Goal: Task Accomplishment & Management: Complete application form

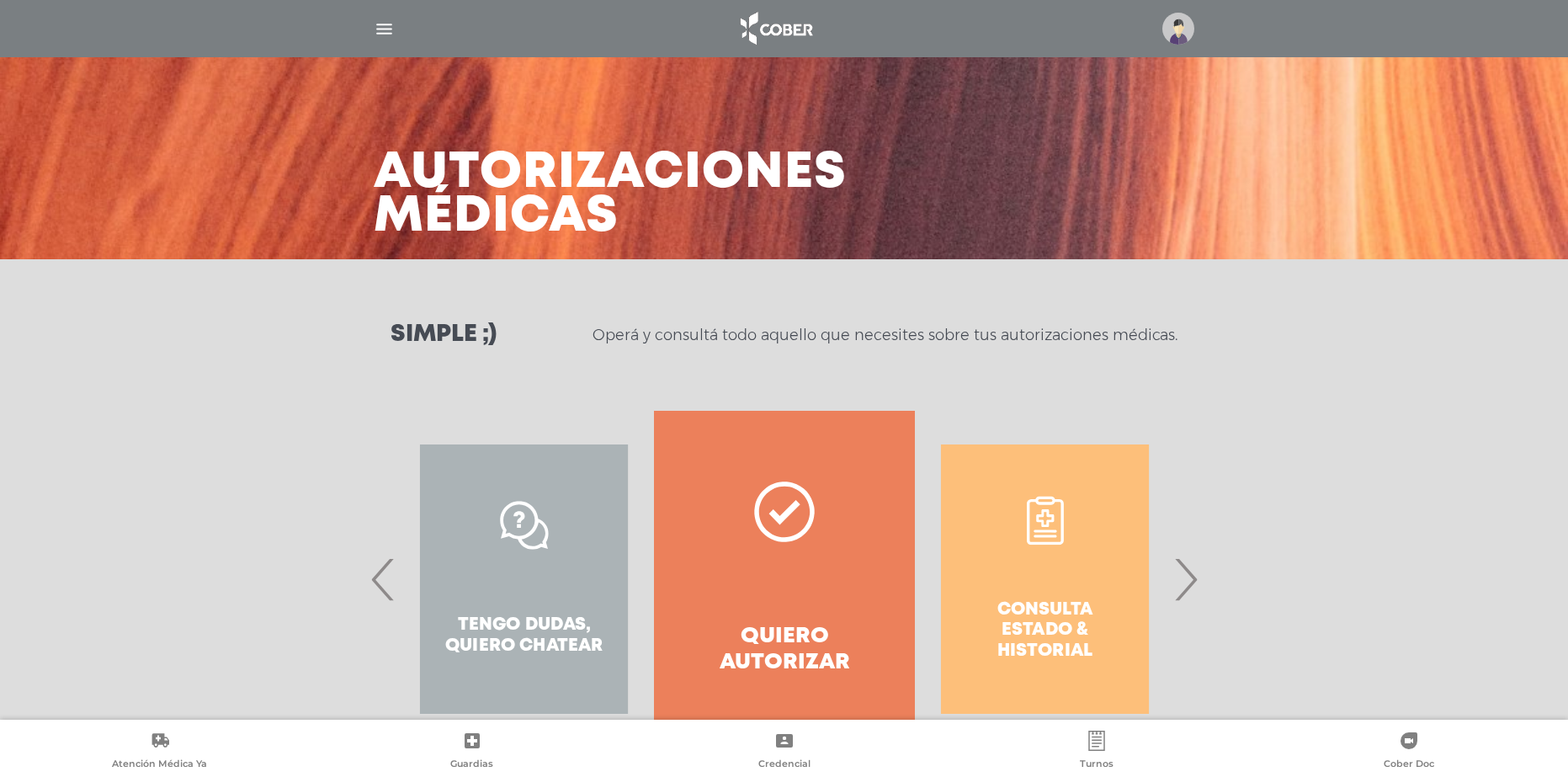
scroll to position [68, 0]
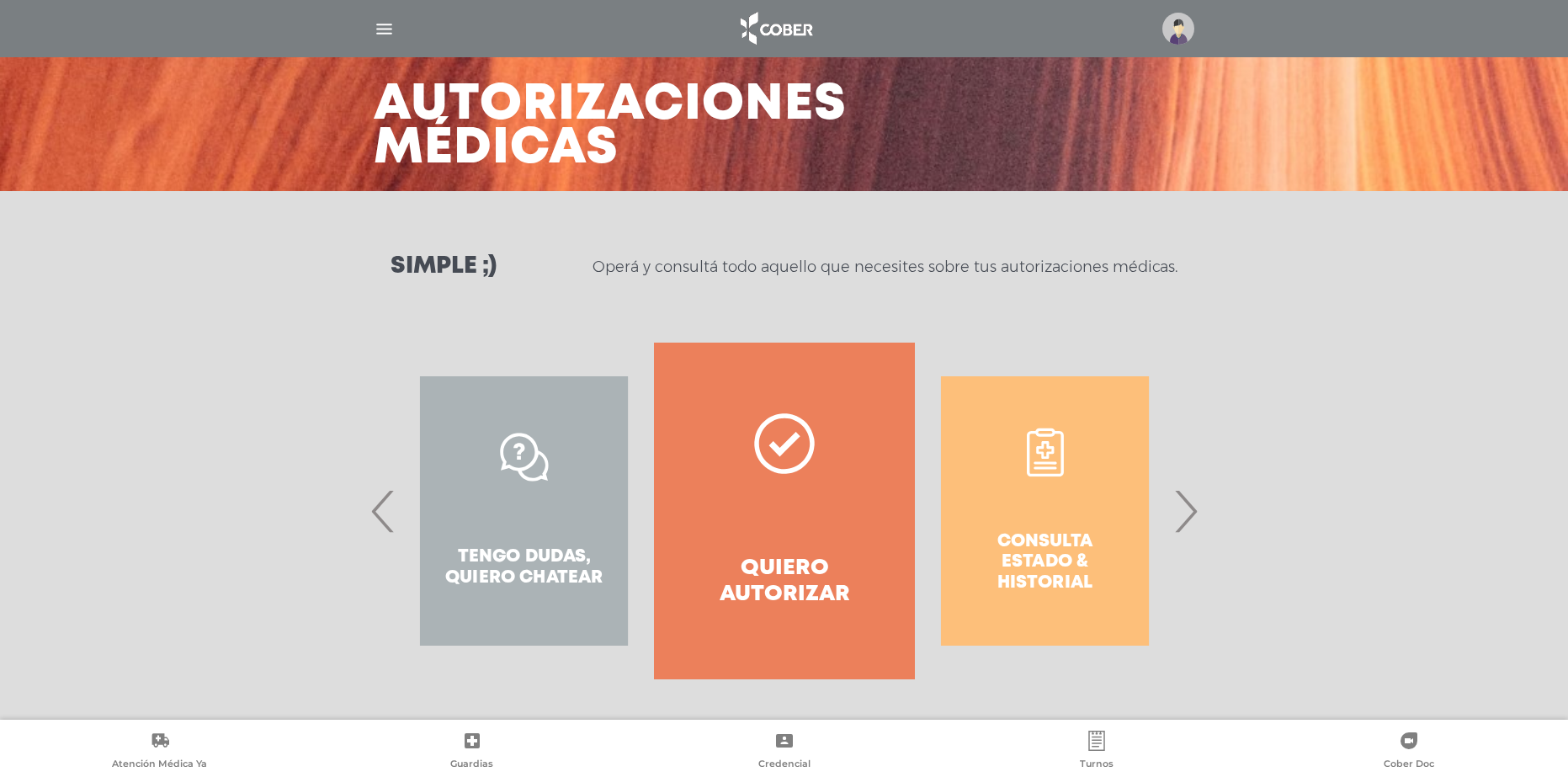
click at [766, 564] on h4 "Quiero autorizar" at bounding box center [783, 582] width 200 height 52
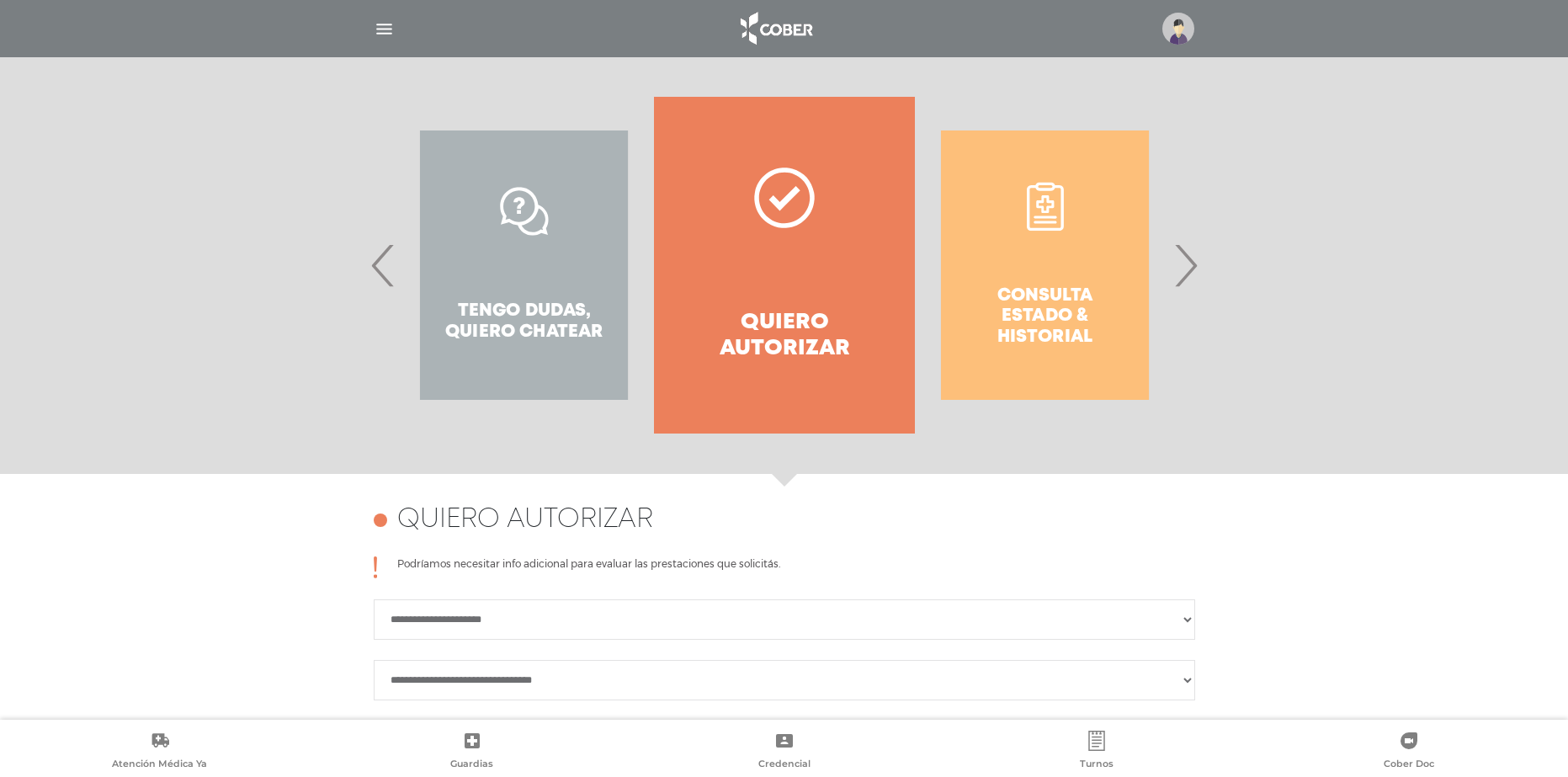
scroll to position [299, 0]
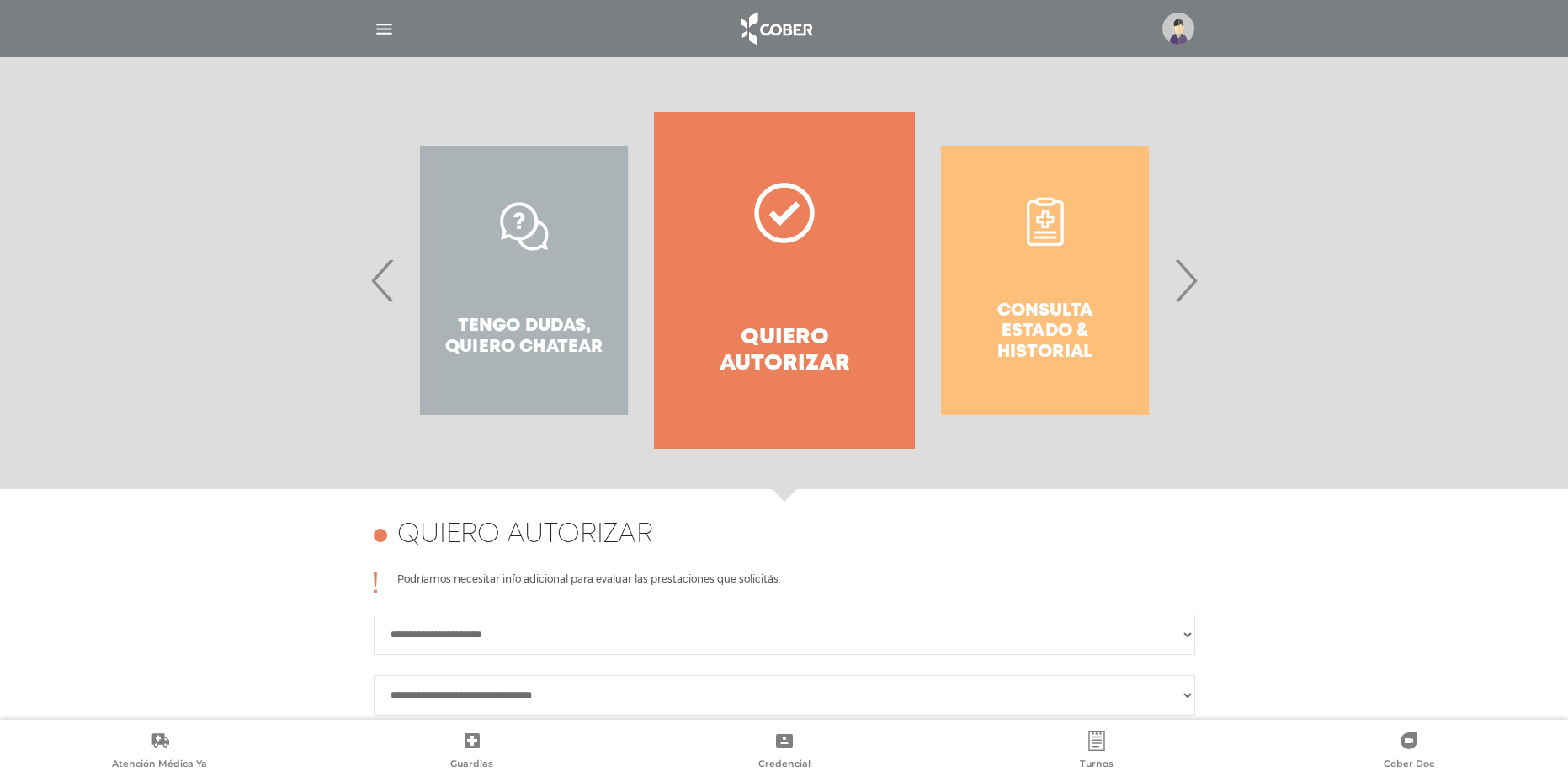
click at [1088, 306] on div "Consulta estado & historial" at bounding box center [1045, 279] width 260 height 336
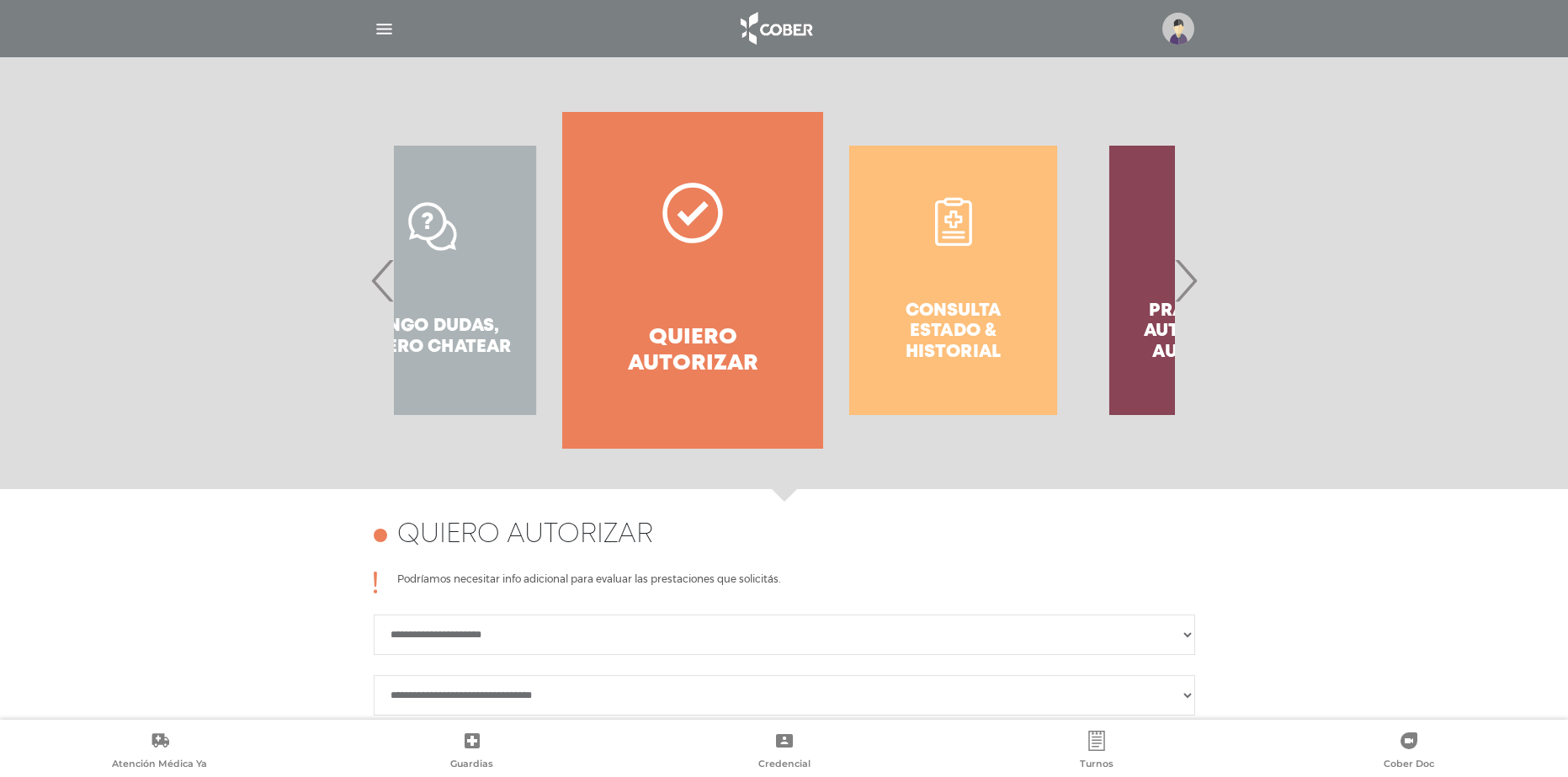
drag, startPoint x: 1044, startPoint y: 276, endPoint x: 820, endPoint y: 268, distance: 224.1
click at [827, 268] on div "Consulta estado & historial" at bounding box center [954, 279] width 260 height 336
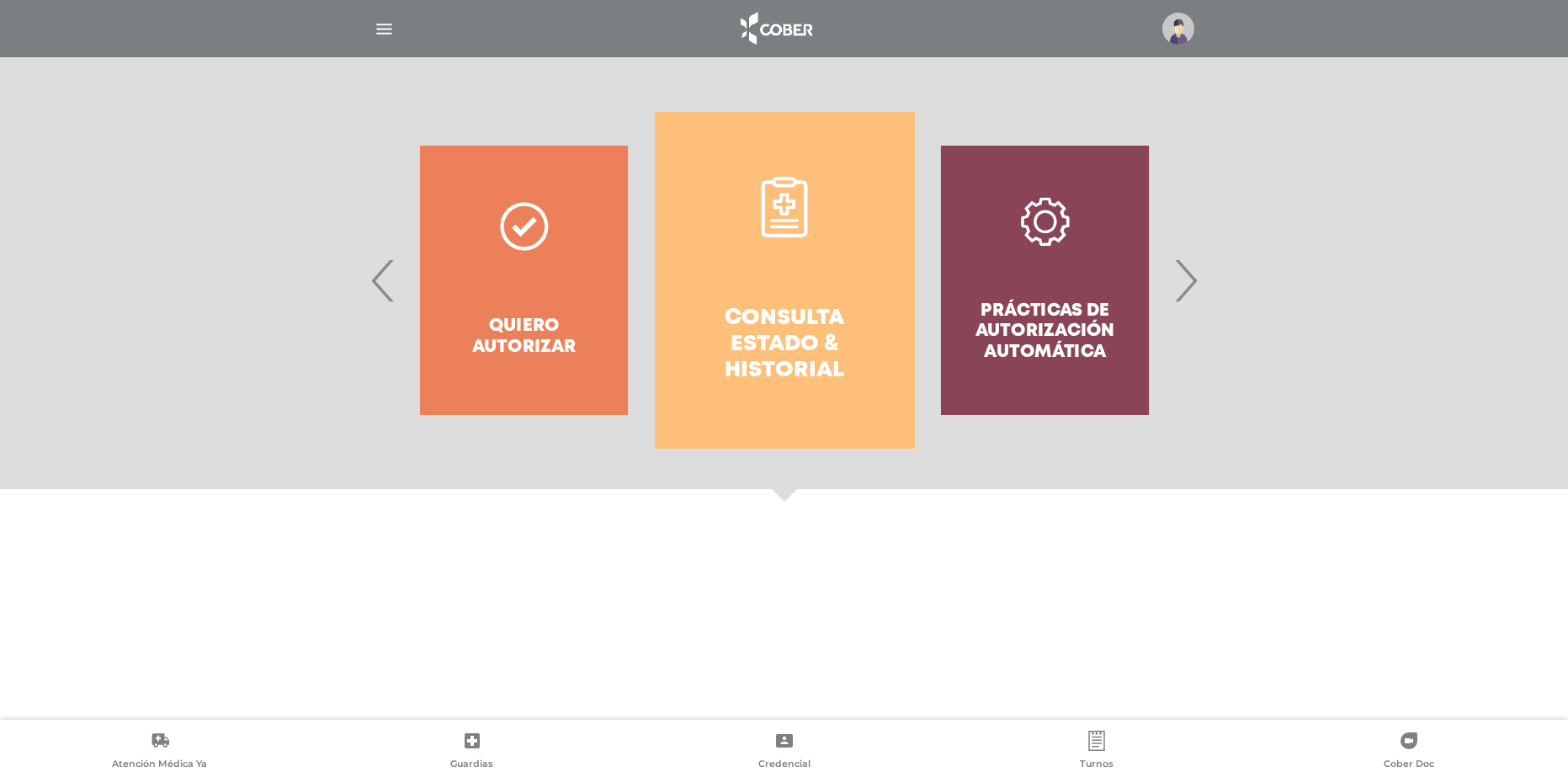
scroll to position [68, 0]
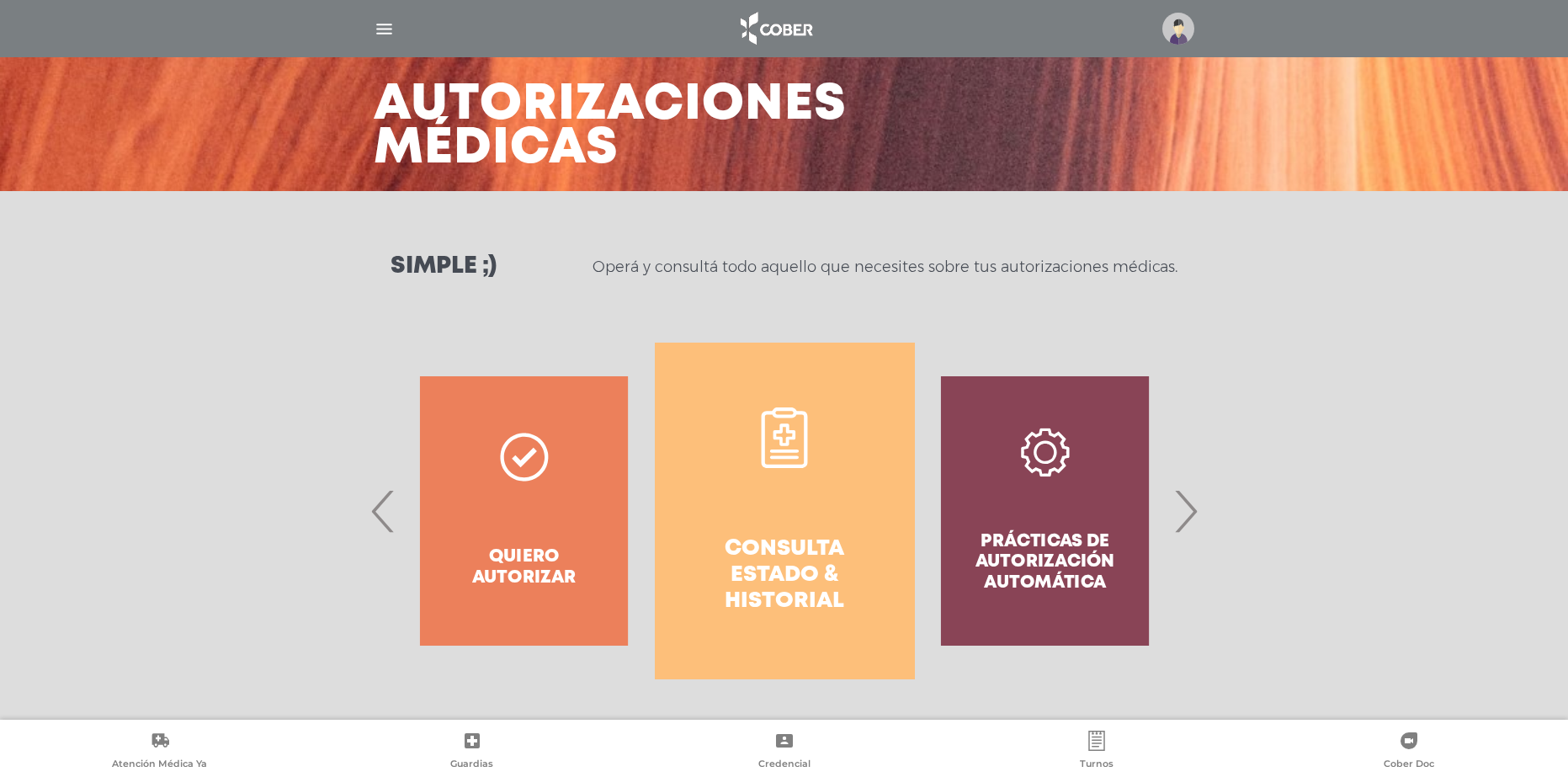
click at [674, 575] on link "Consulta estado & historial" at bounding box center [785, 511] width 260 height 336
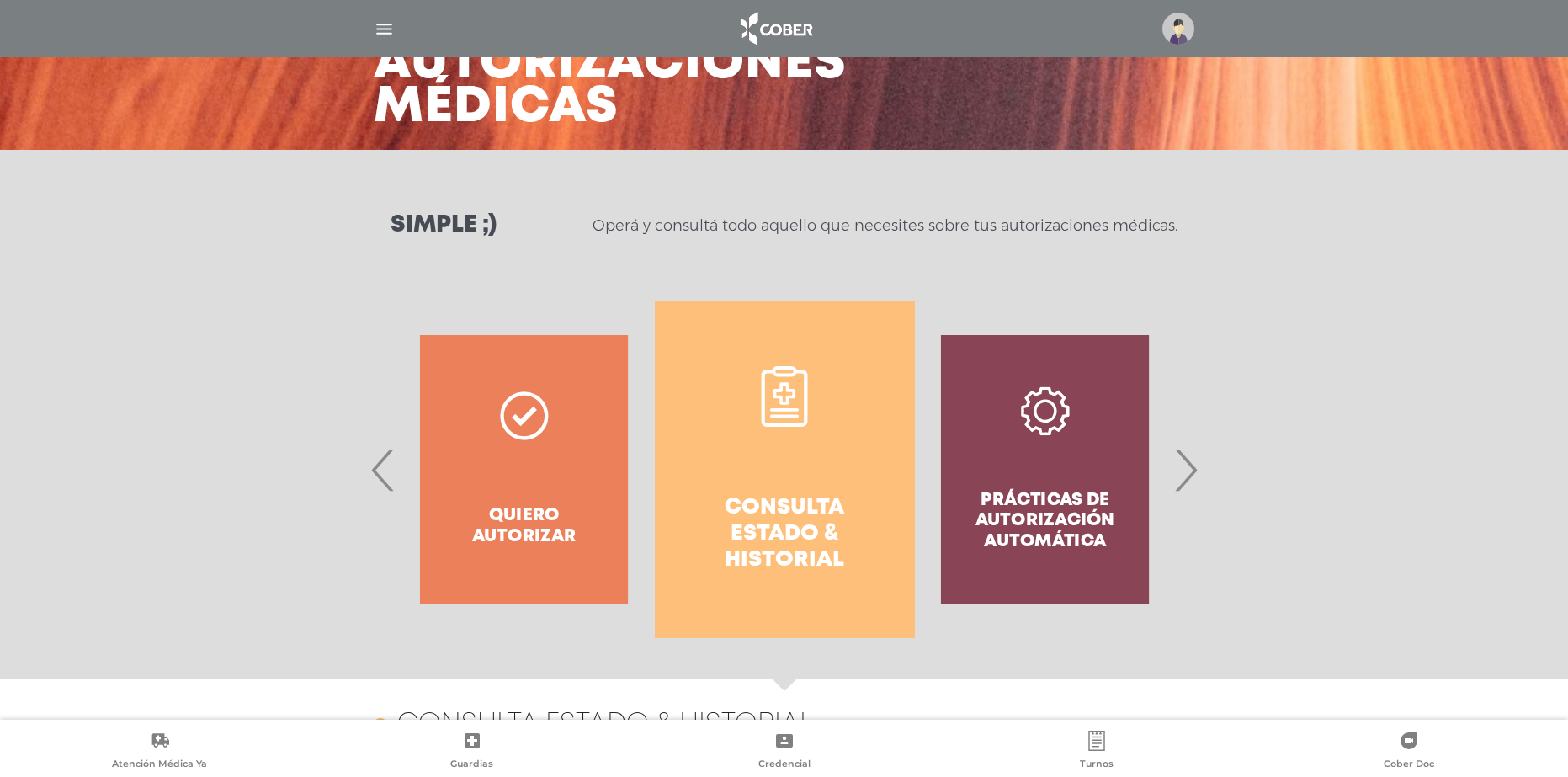
scroll to position [105, 0]
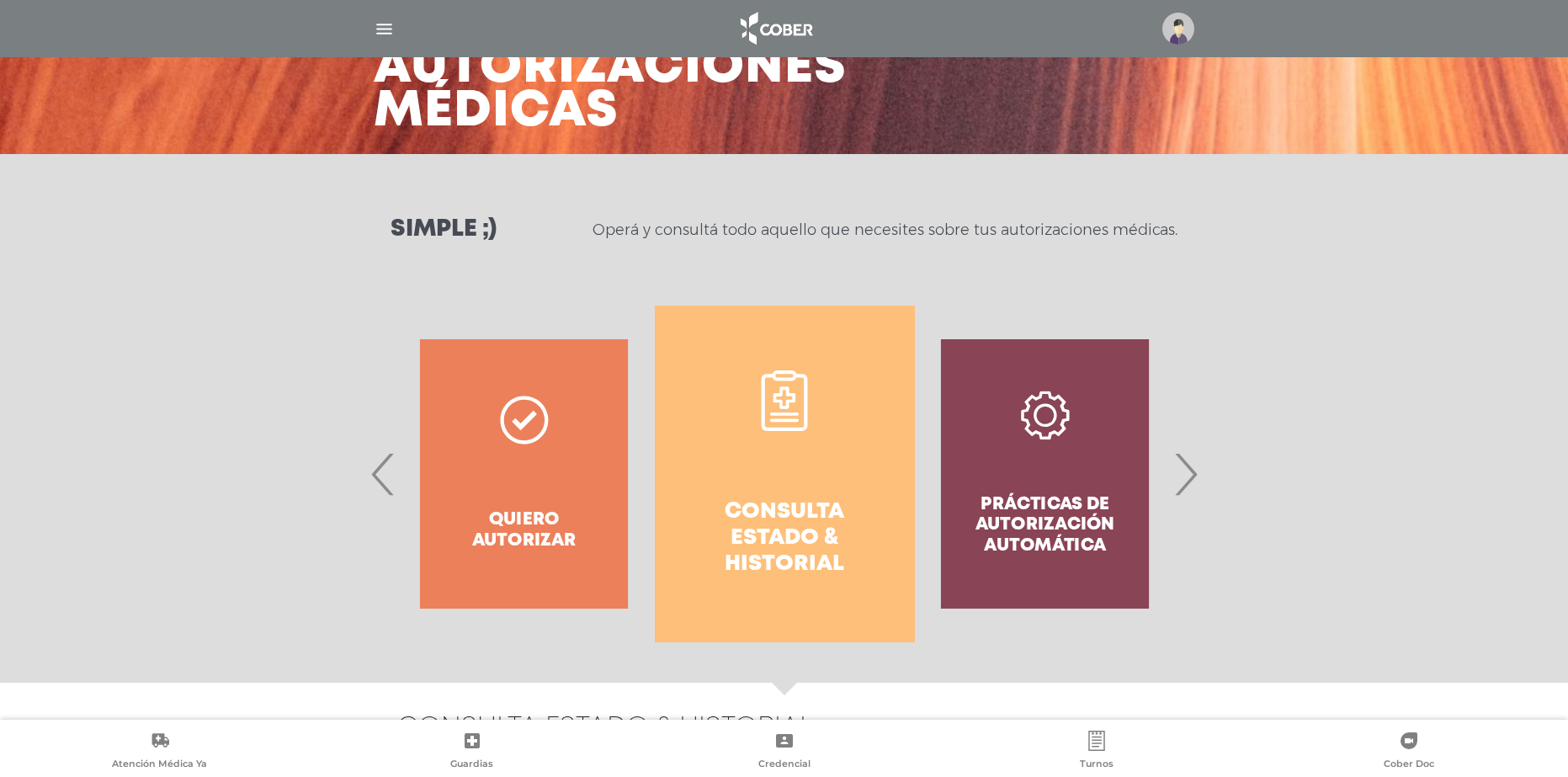
drag, startPoint x: 1051, startPoint y: 453, endPoint x: 700, endPoint y: 449, distance: 351.0
click at [915, 449] on div "Prácticas de autorización automática" at bounding box center [1045, 473] width 260 height 336
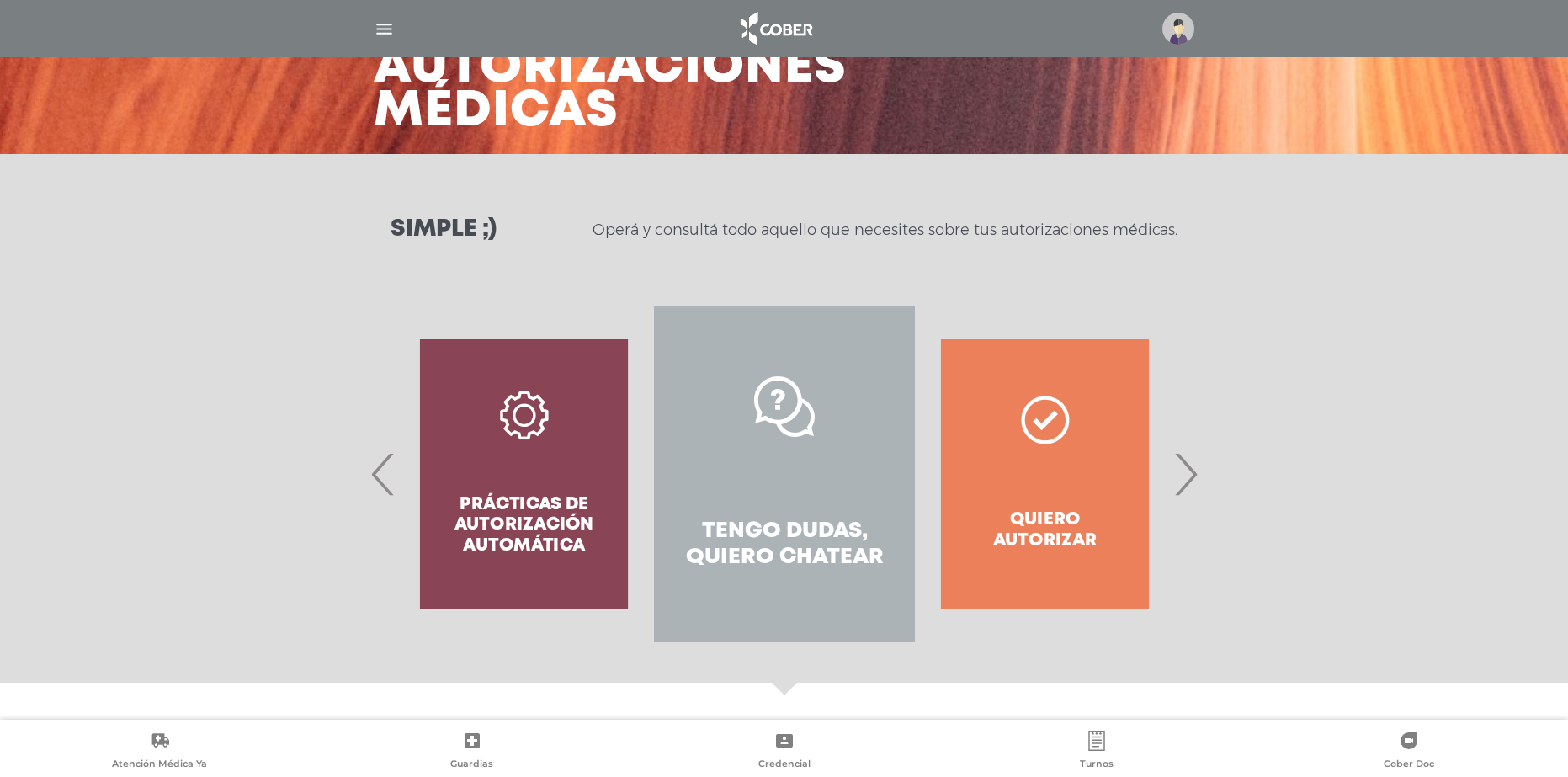
scroll to position [68, 0]
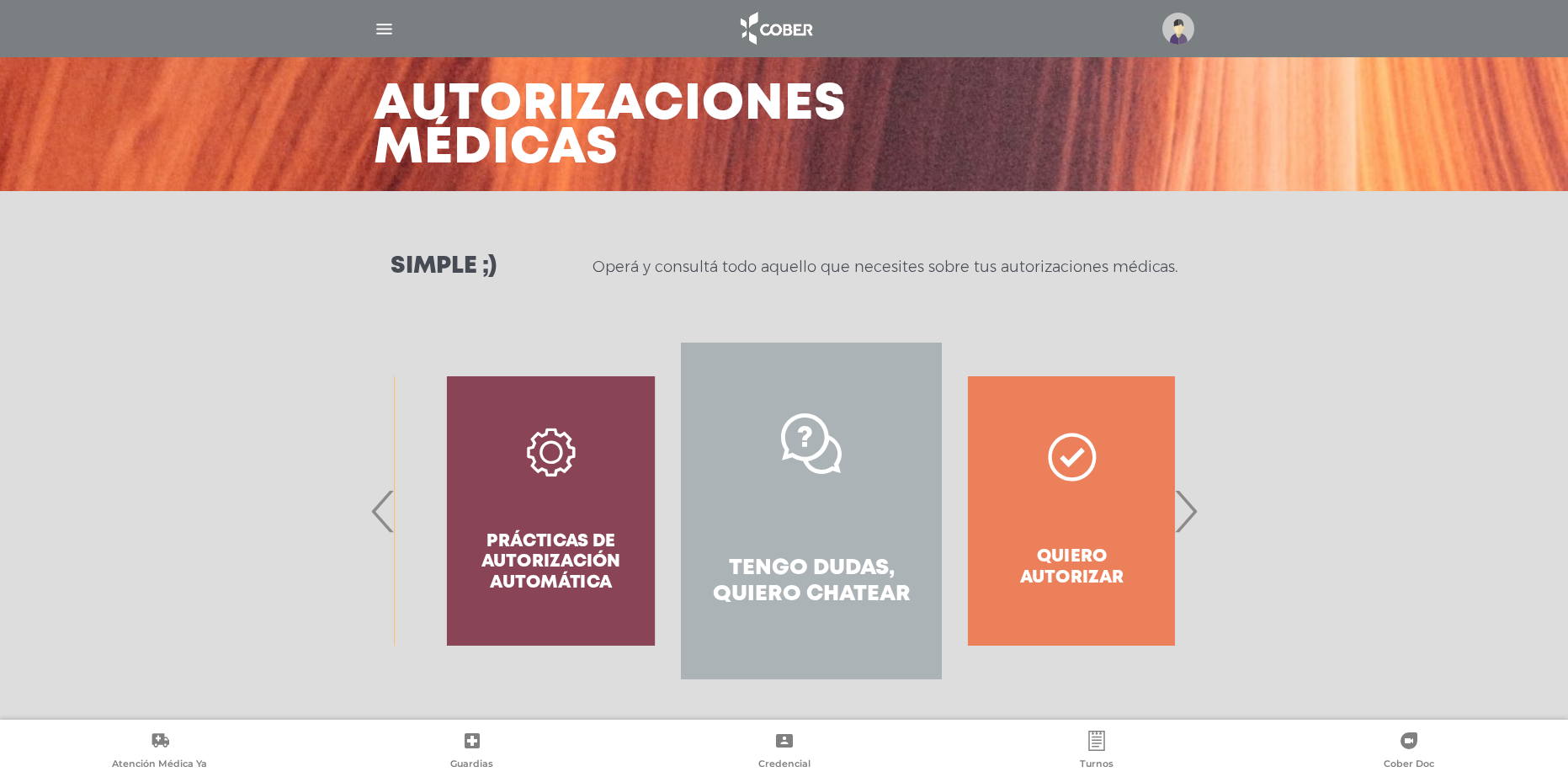
drag, startPoint x: 575, startPoint y: 483, endPoint x: 807, endPoint y: 491, distance: 232.1
click at [681, 491] on div "Prácticas de autorización automática" at bounding box center [551, 511] width 260 height 336
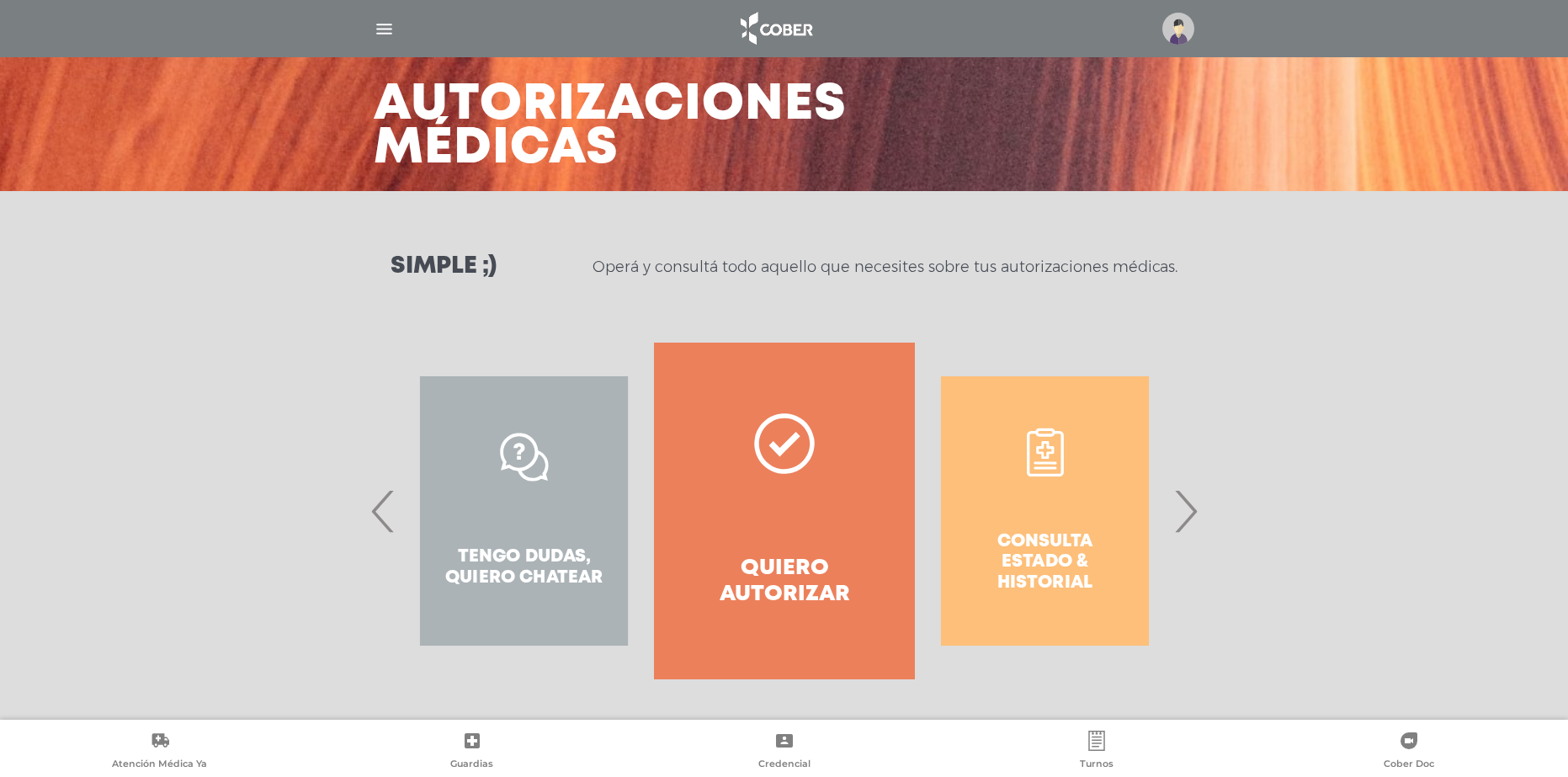
drag, startPoint x: 880, startPoint y: 495, endPoint x: 644, endPoint y: 508, distance: 236.4
click at [657, 509] on link "Quiero autorizar" at bounding box center [784, 511] width 260 height 336
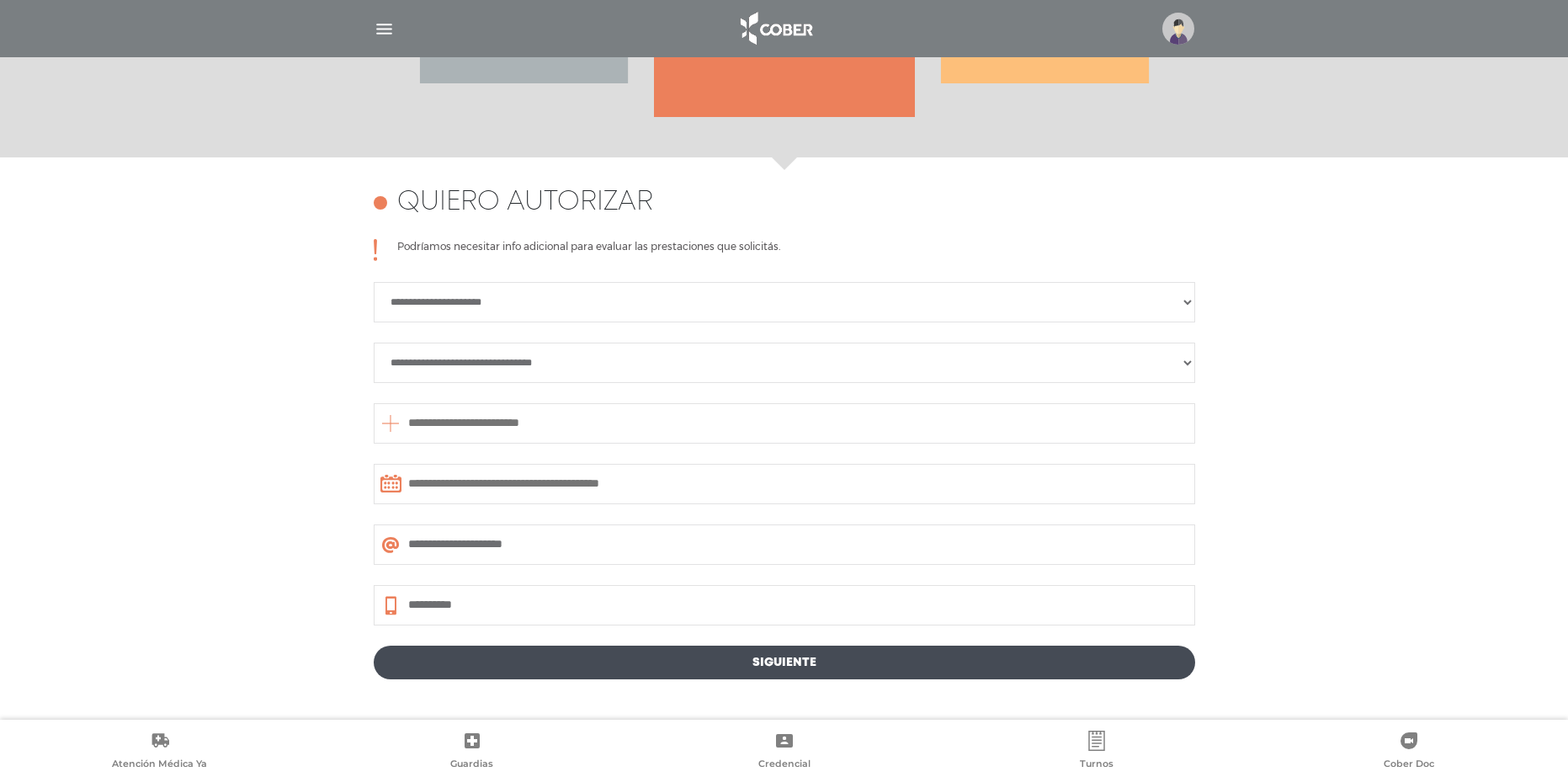
scroll to position [731, 0]
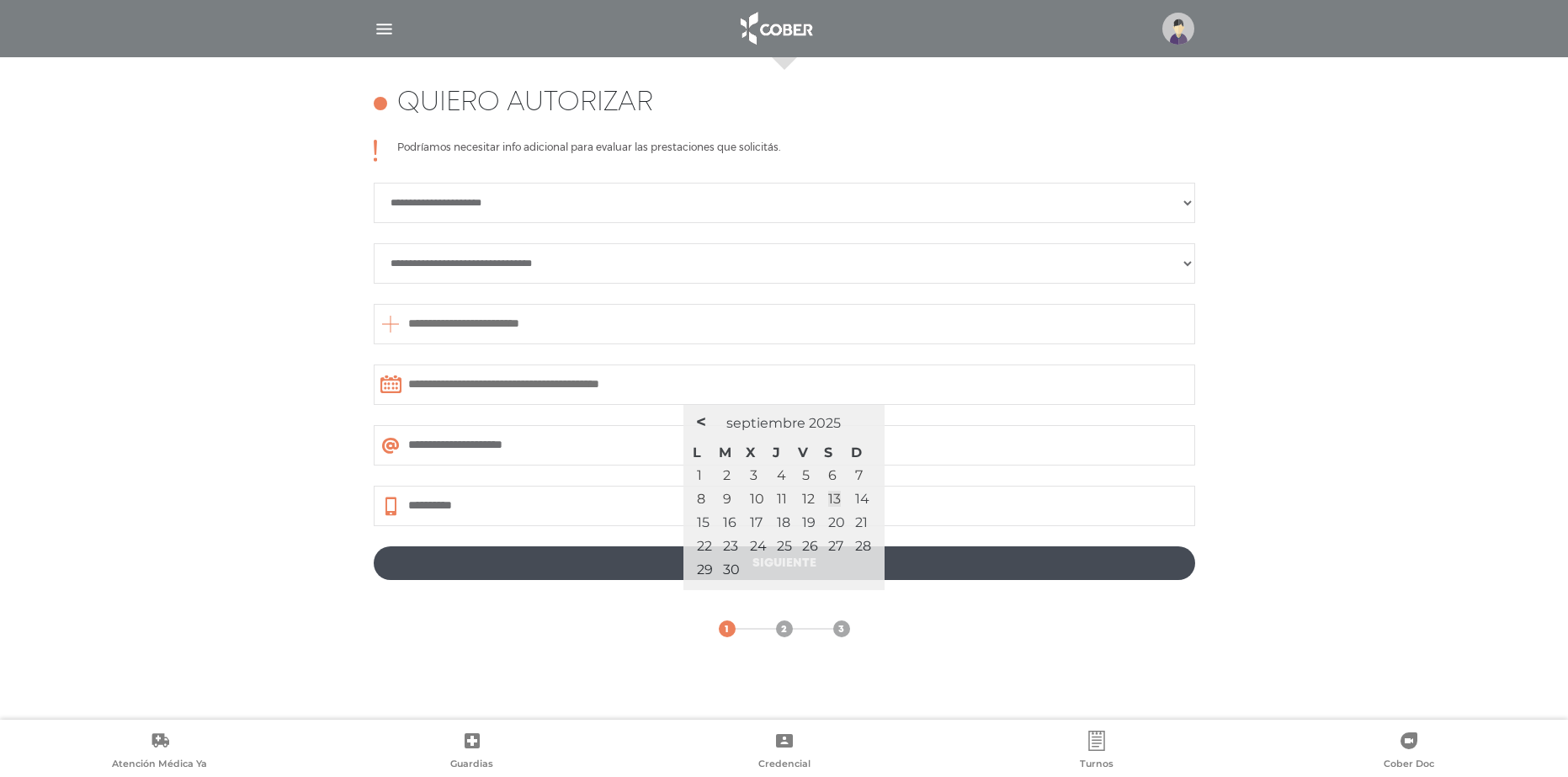
drag, startPoint x: 1084, startPoint y: 406, endPoint x: 1113, endPoint y: 536, distance: 133.2
click at [1104, 529] on div "**********" at bounding box center [784, 359] width 821 height 440
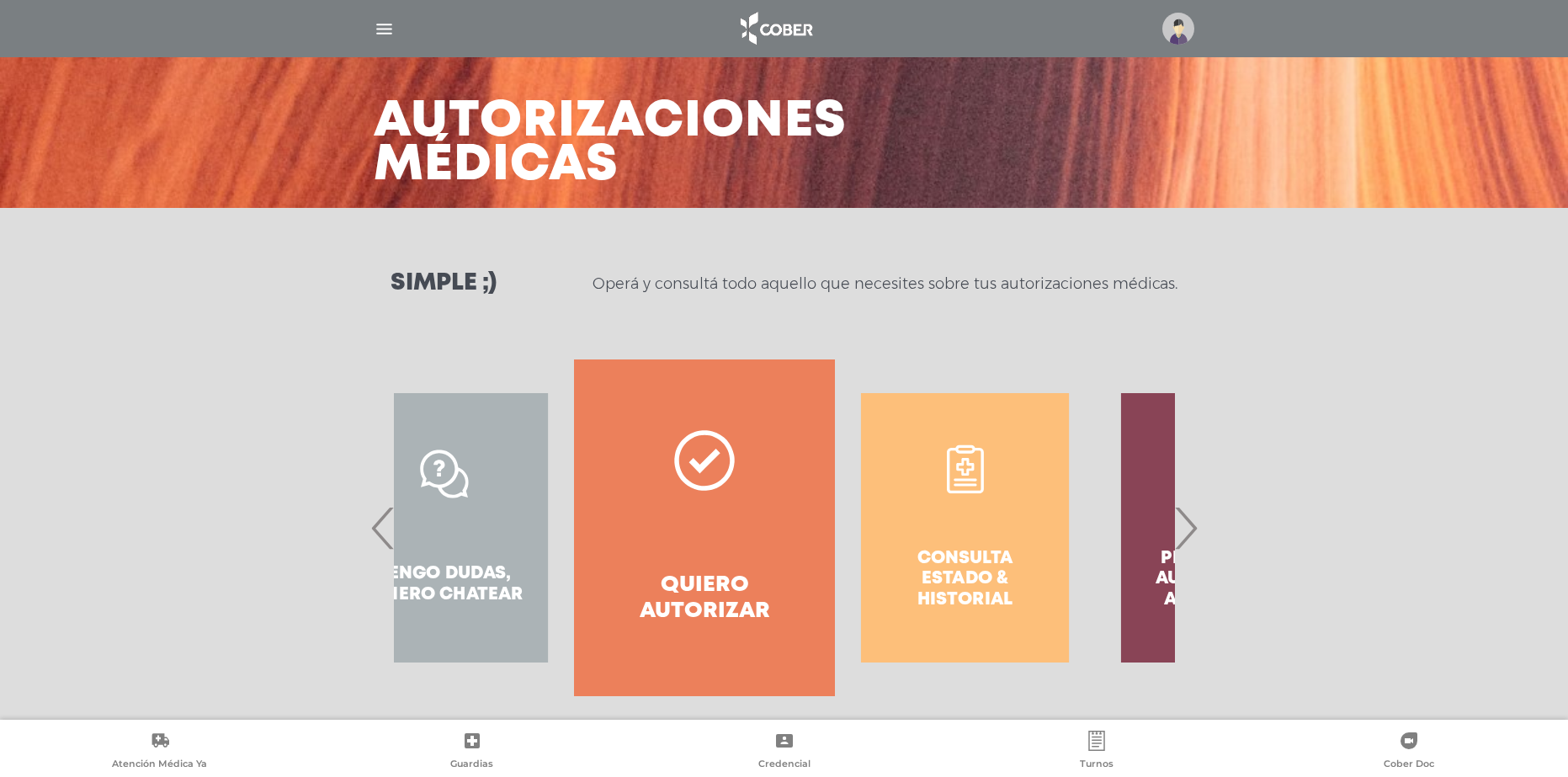
drag, startPoint x: 762, startPoint y: 472, endPoint x: 578, endPoint y: 474, distance: 184.0
click at [674, 473] on icon at bounding box center [704, 460] width 61 height 61
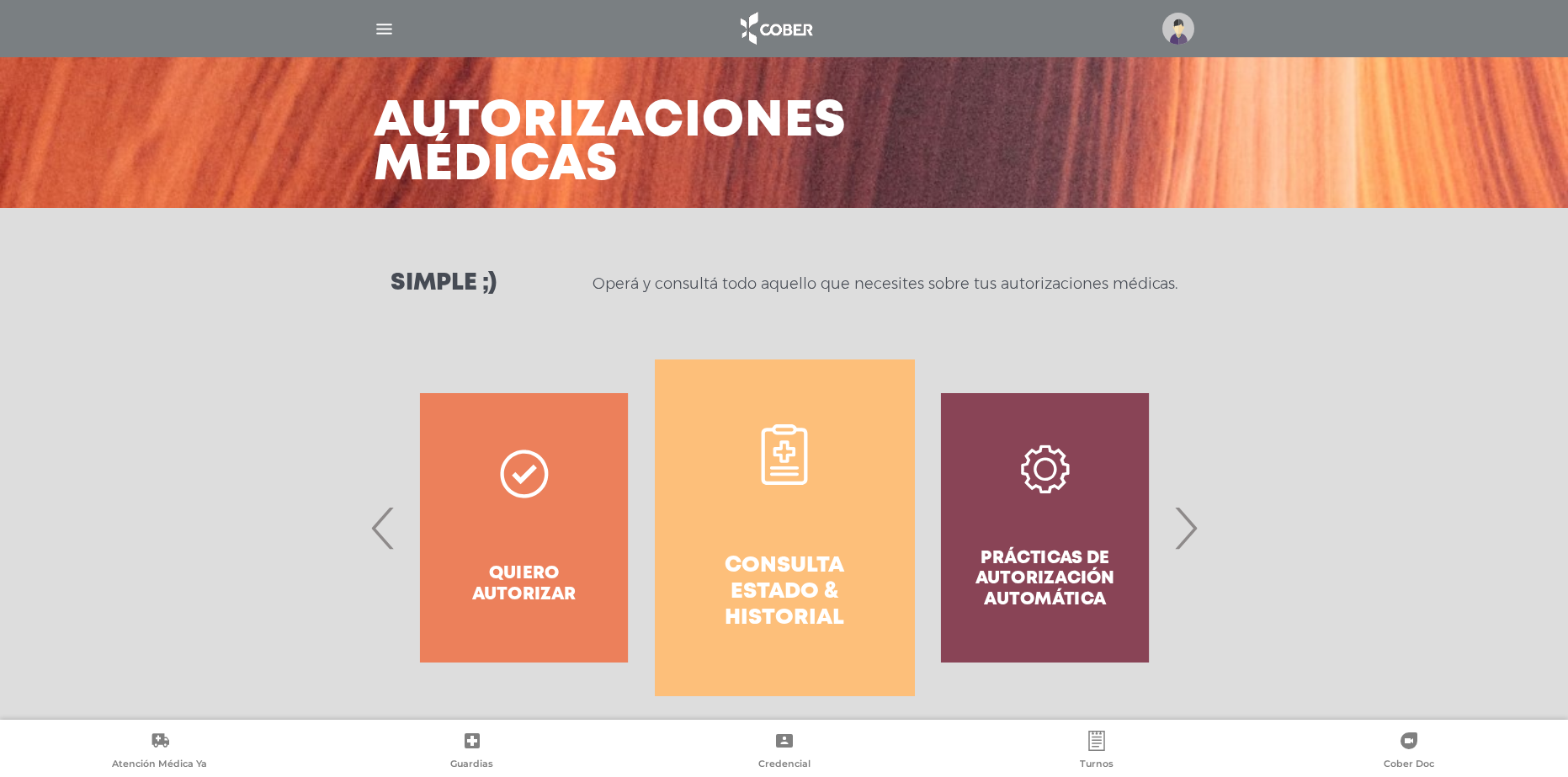
click at [1012, 495] on div "Prácticas de autorización automática" at bounding box center [1045, 528] width 260 height 336
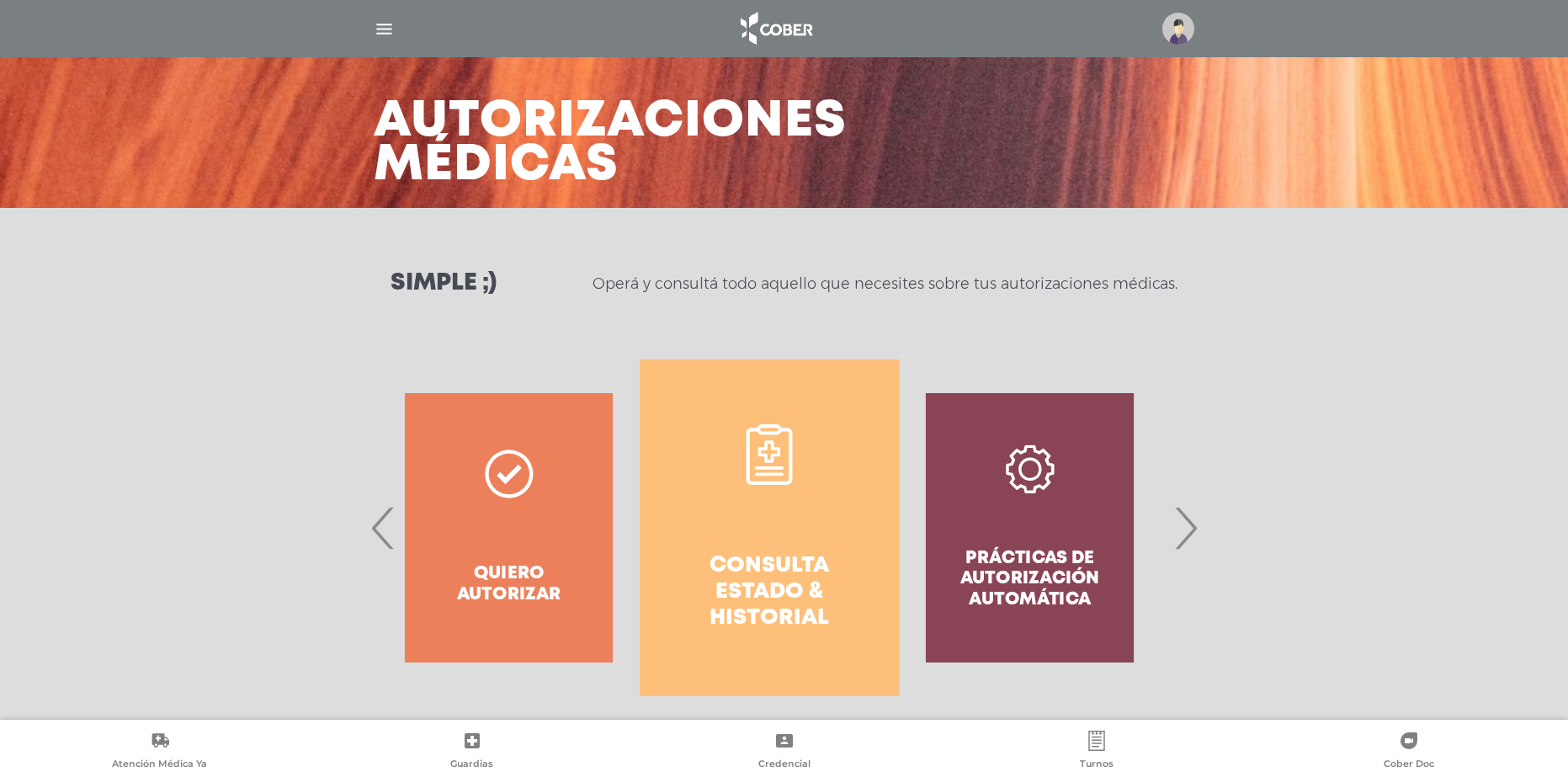
drag, startPoint x: 1024, startPoint y: 503, endPoint x: 732, endPoint y: 492, distance: 292.2
click at [899, 492] on div "Prácticas de autorización automática" at bounding box center [1029, 528] width 260 height 336
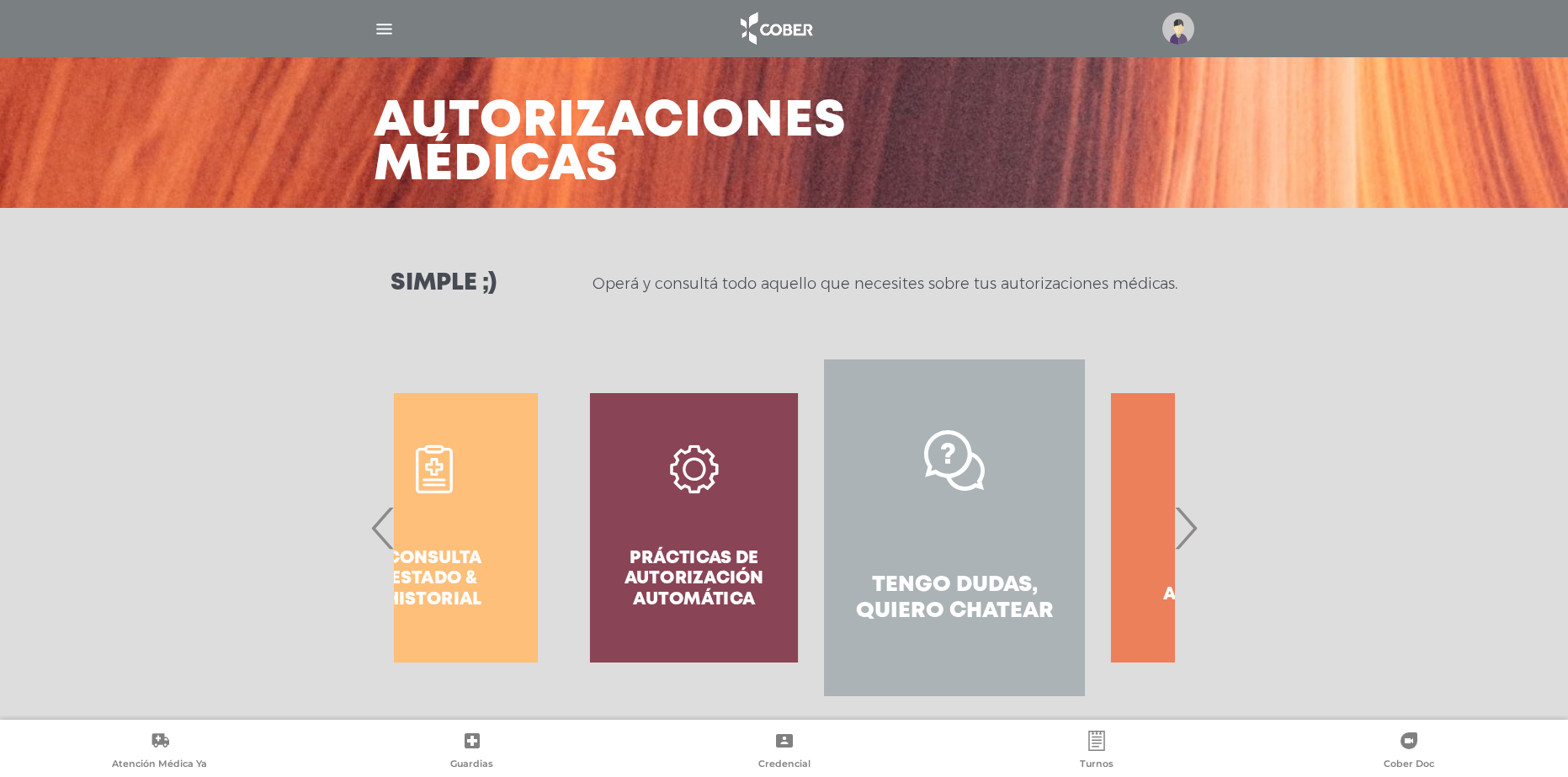
drag, startPoint x: 642, startPoint y: 501, endPoint x: 725, endPoint y: 501, distance: 83.0
click at [725, 501] on div "Prácticas de autorización automática" at bounding box center [694, 528] width 260 height 336
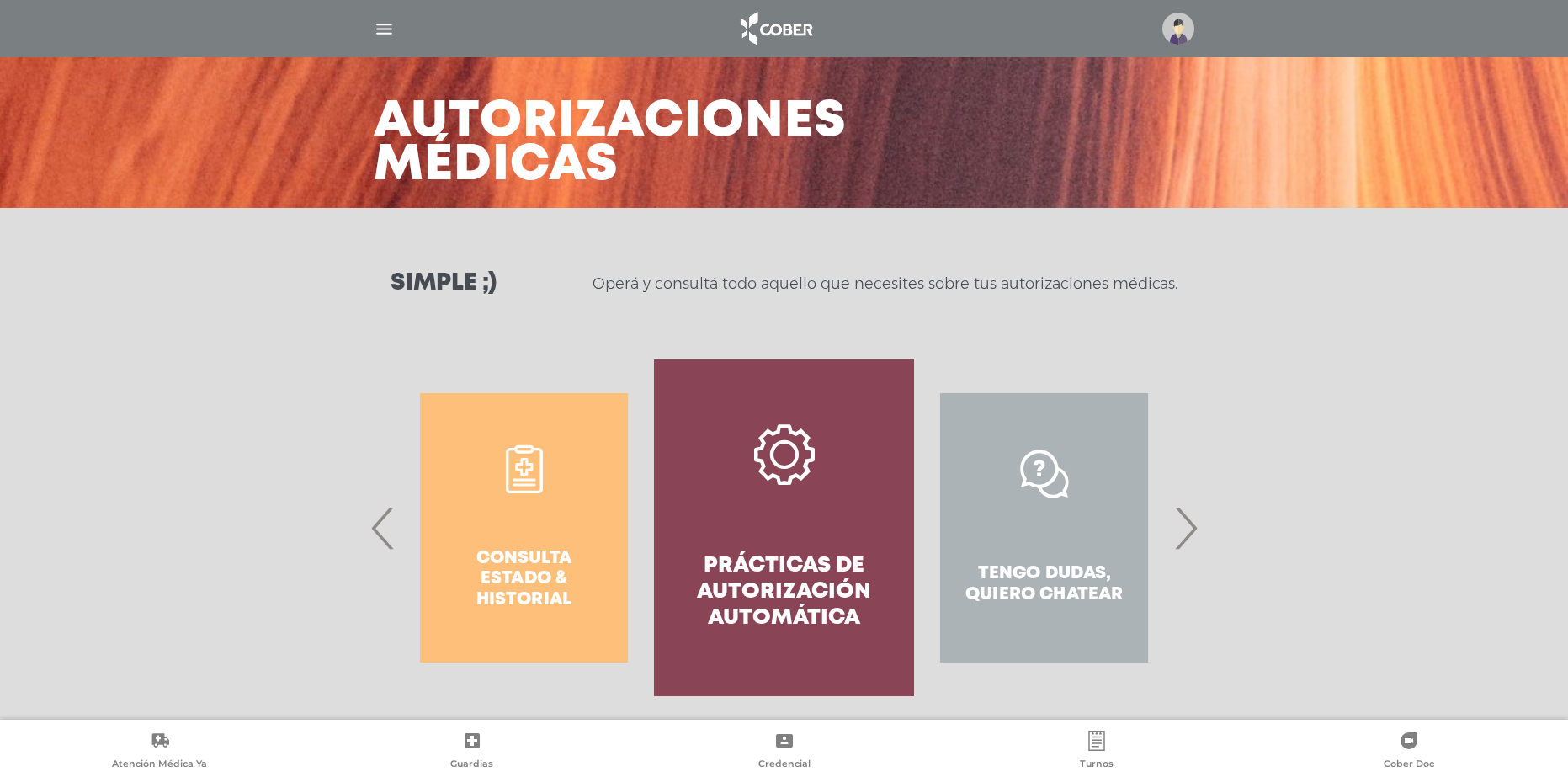
click at [817, 518] on link "Prácticas de autorización automática" at bounding box center [784, 528] width 260 height 336
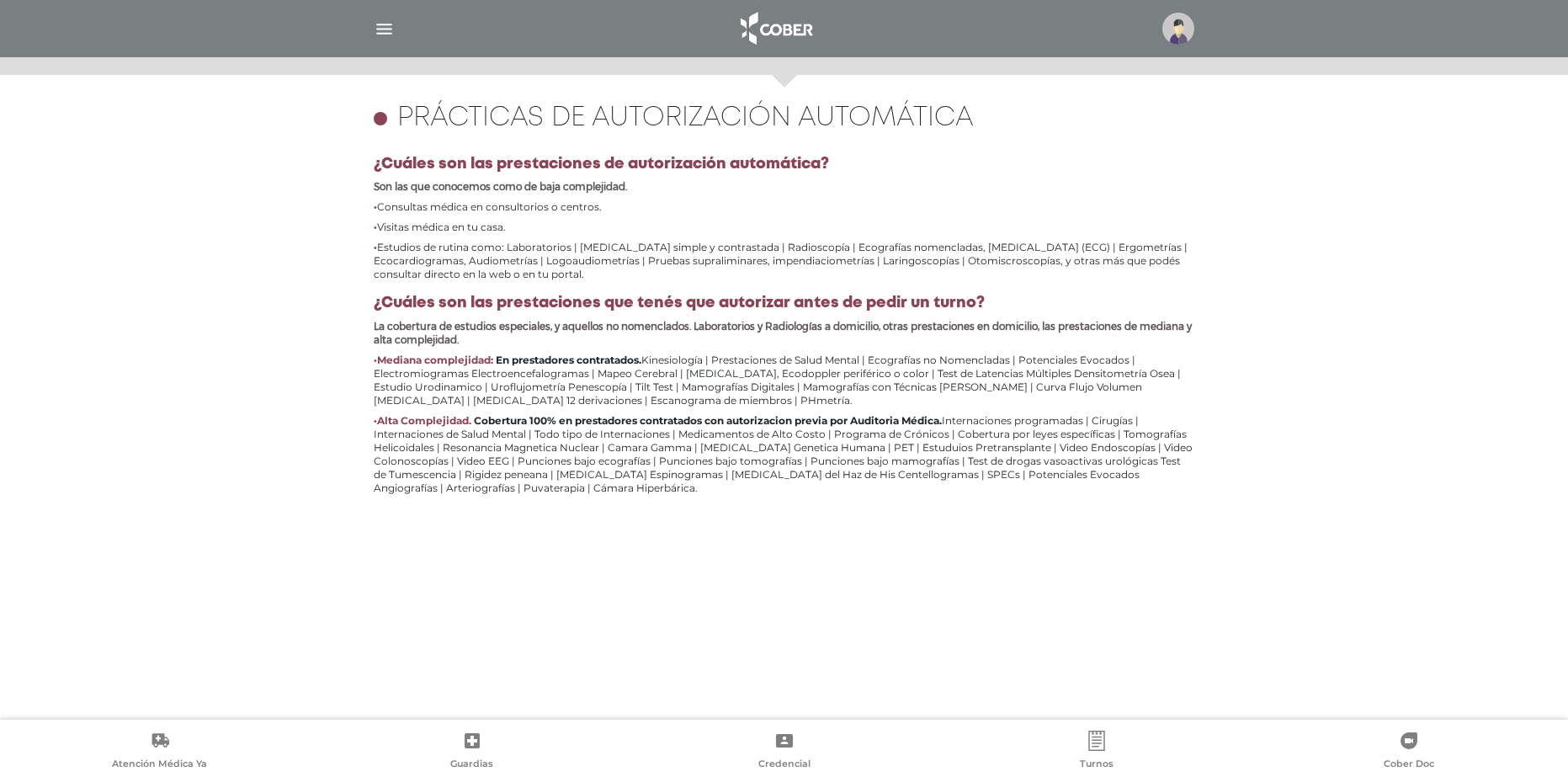
scroll to position [731, 0]
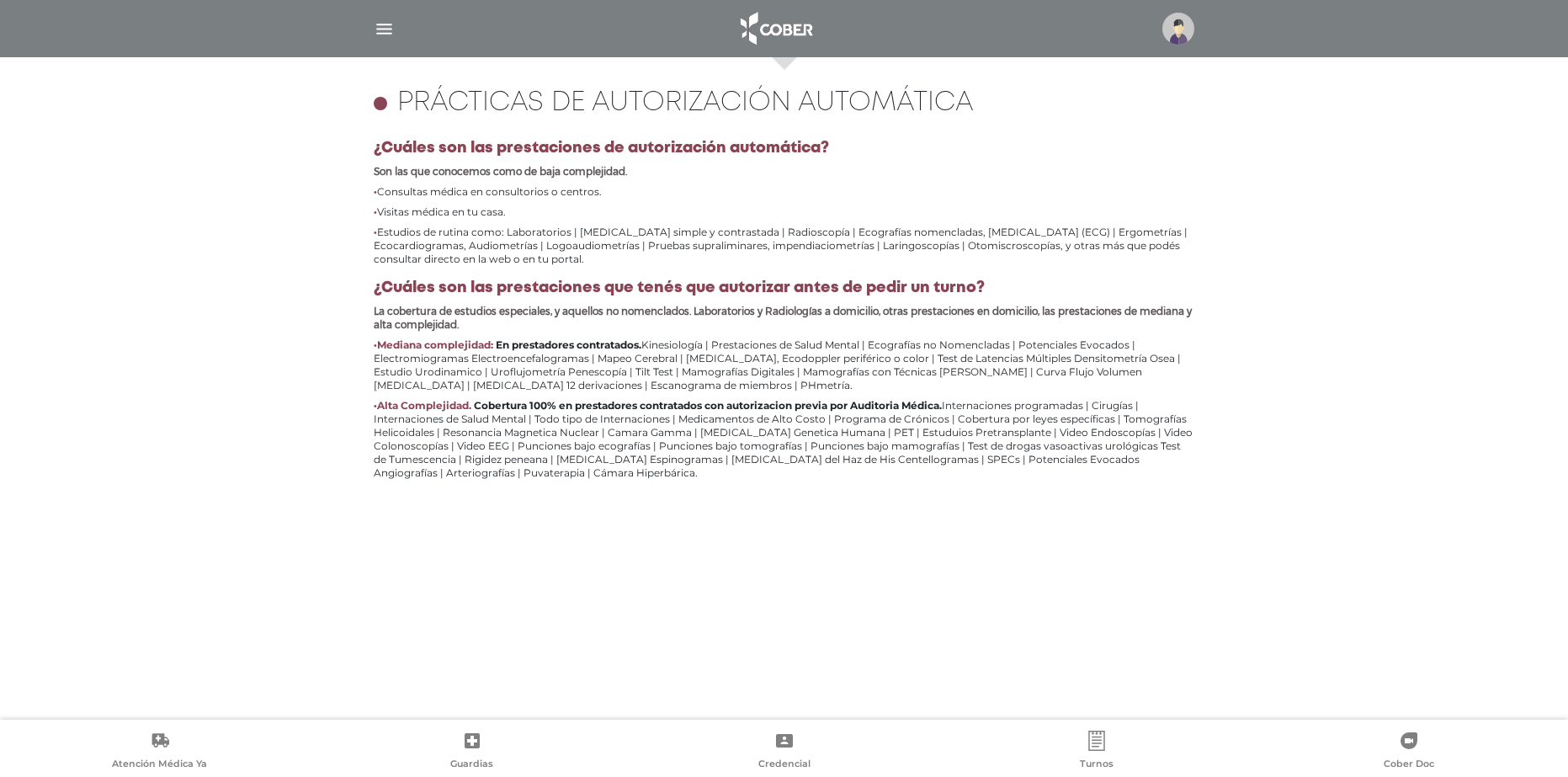
click at [536, 555] on div "**********" at bounding box center [784, 388] width 862 height 663
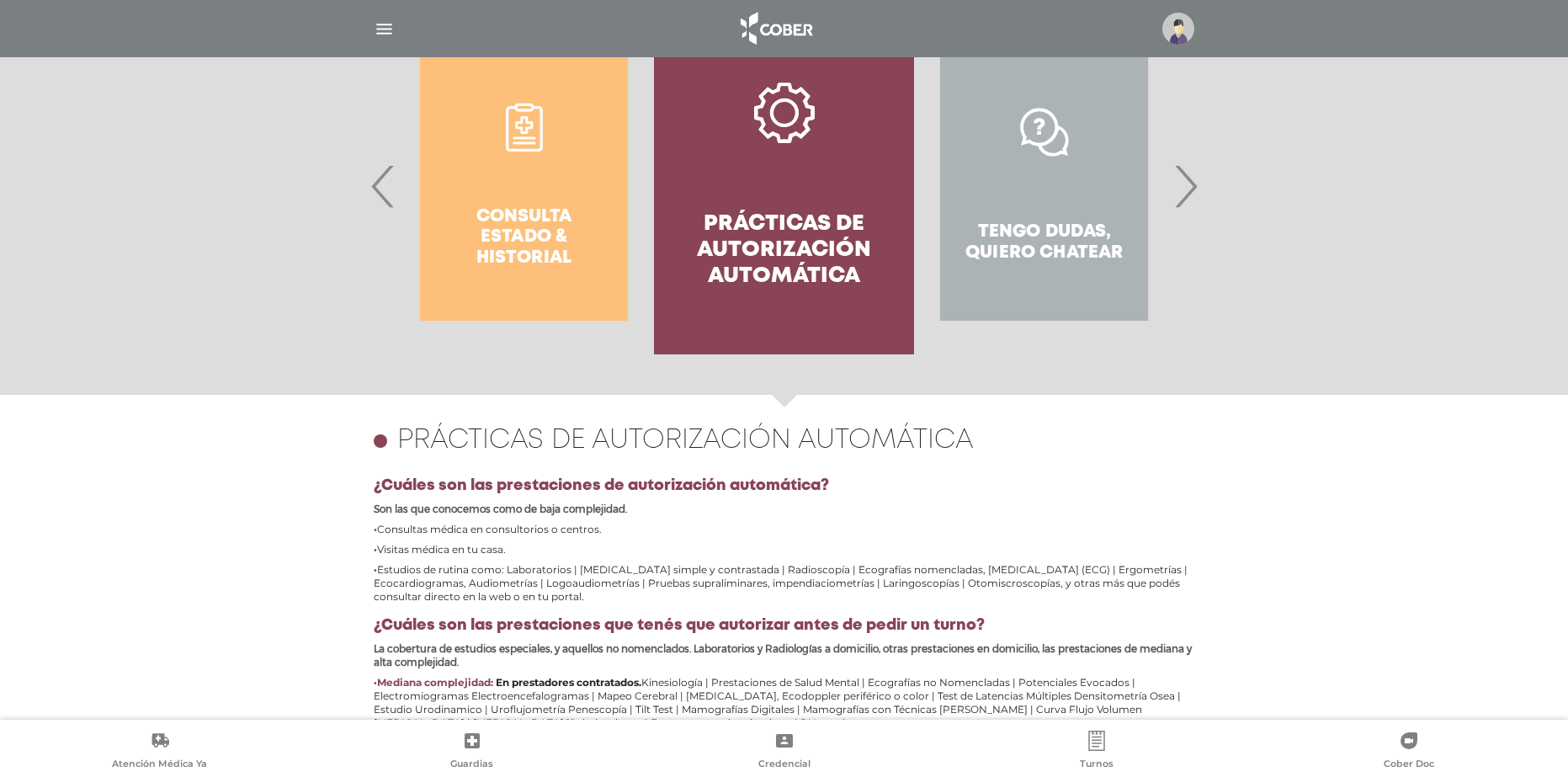
scroll to position [307, 0]
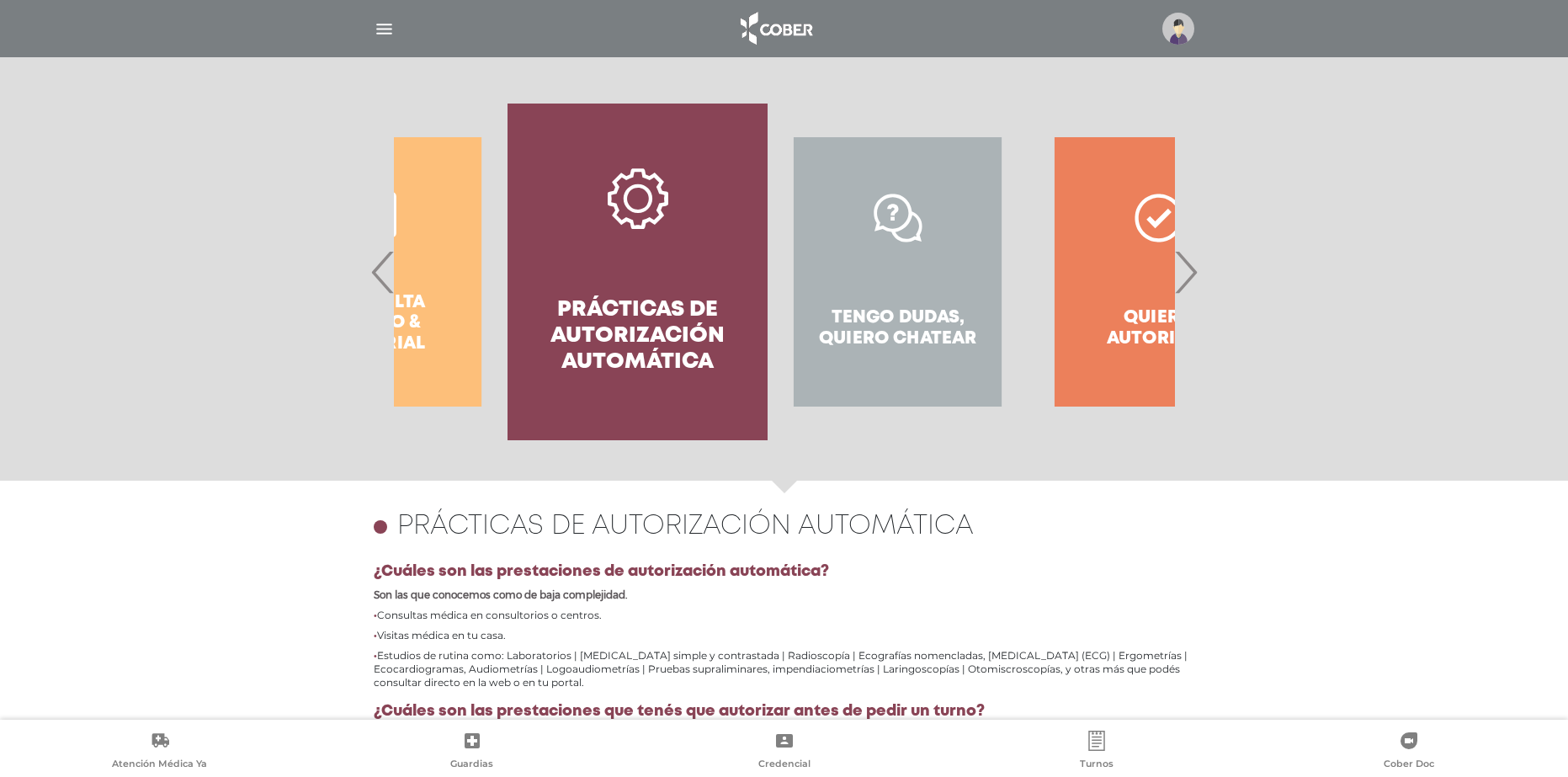
drag, startPoint x: 1028, startPoint y: 303, endPoint x: 807, endPoint y: 311, distance: 221.1
click at [831, 310] on div "Tengo dudas, quiero chatear" at bounding box center [897, 271] width 260 height 336
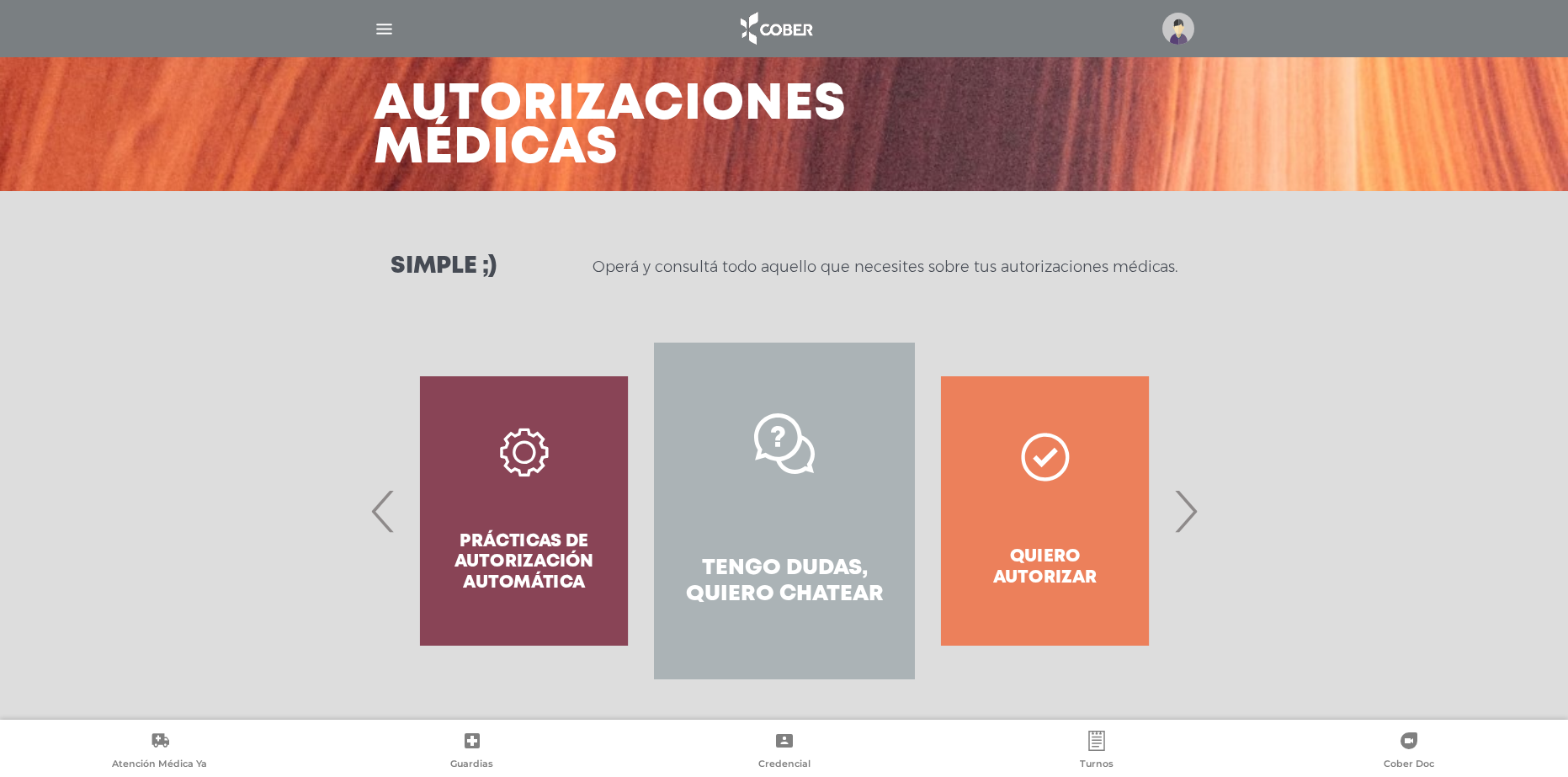
click at [860, 471] on link "Tengo dudas, quiero chatear" at bounding box center [784, 511] width 260 height 336
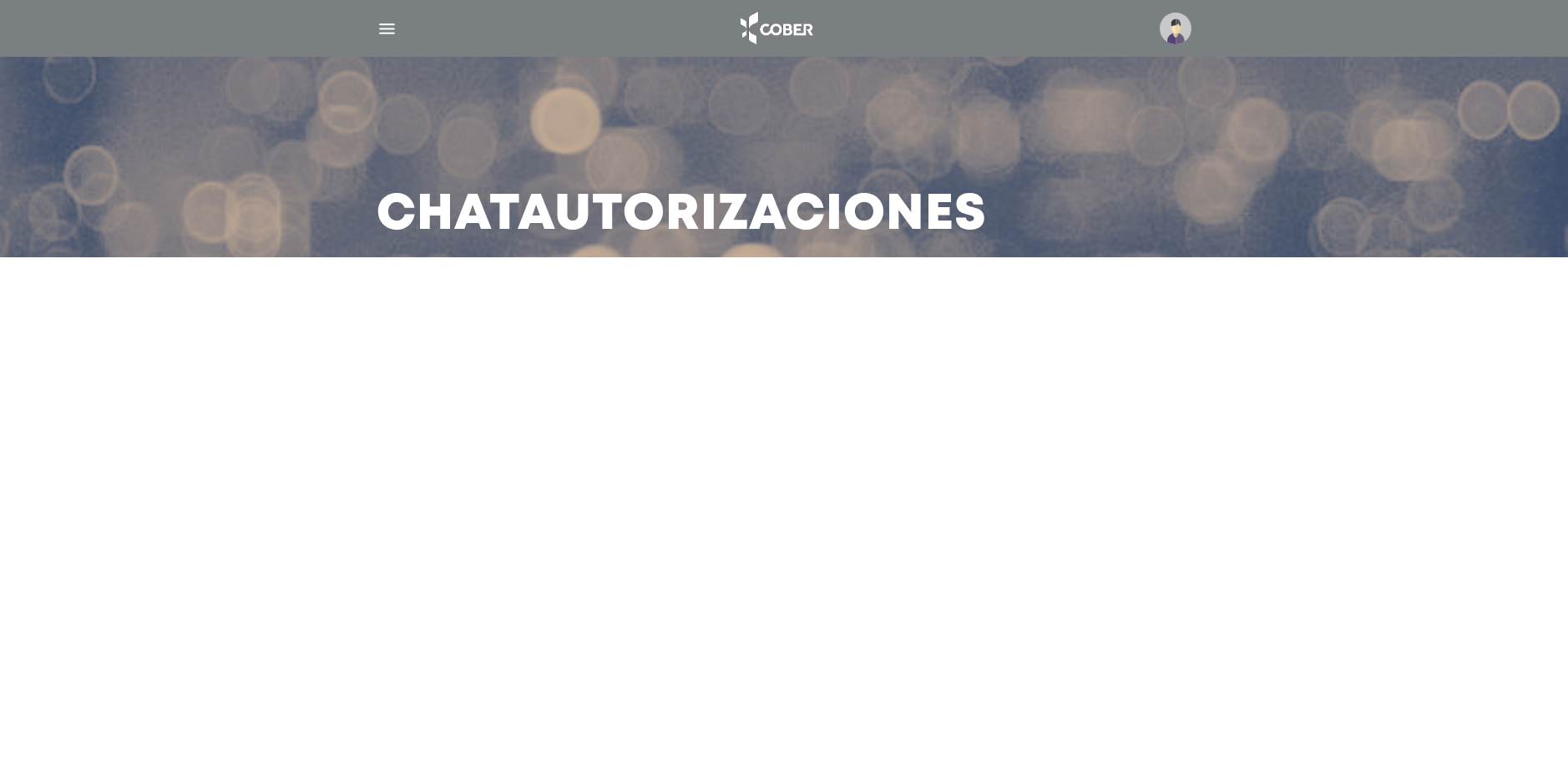
click at [919, 408] on main "Chat Autorizaciones" at bounding box center [784, 385] width 1568 height 771
drag, startPoint x: 1430, startPoint y: 416, endPoint x: 1561, endPoint y: 111, distance: 331.9
click at [1514, 196] on main "Chat Autorizaciones" at bounding box center [784, 385] width 1568 height 771
click at [648, 542] on main "Chat Autorizaciones" at bounding box center [784, 385] width 1568 height 771
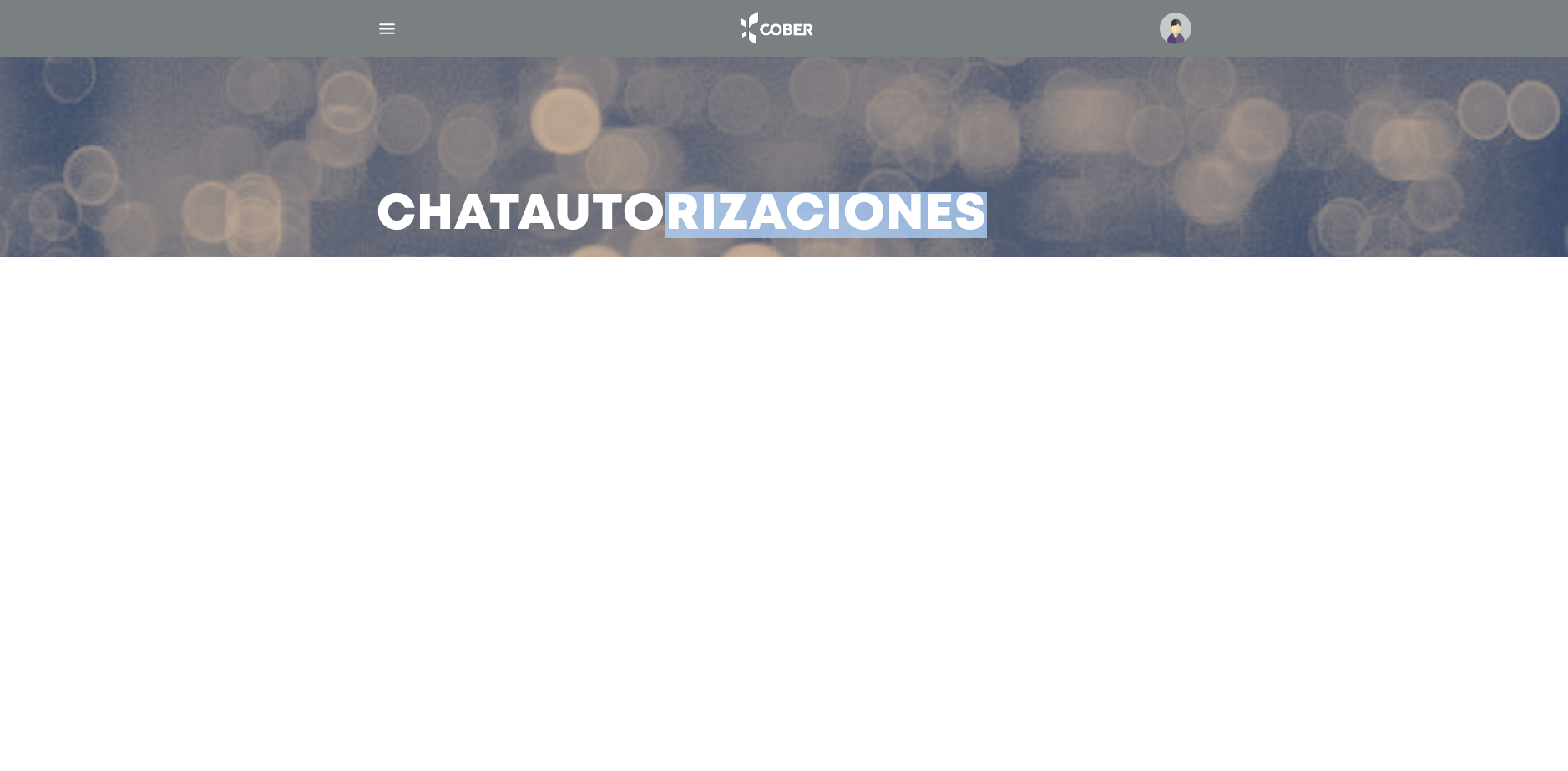
drag, startPoint x: 662, startPoint y: 236, endPoint x: 669, endPoint y: 429, distance: 193.1
click at [669, 429] on main "Chat Autorizaciones" at bounding box center [784, 385] width 1568 height 771
drag, startPoint x: 673, startPoint y: 439, endPoint x: 670, endPoint y: 421, distance: 18.2
click at [673, 438] on main "Chat Autorizaciones" at bounding box center [784, 385] width 1568 height 771
click at [392, 27] on img "button" at bounding box center [387, 29] width 20 height 20
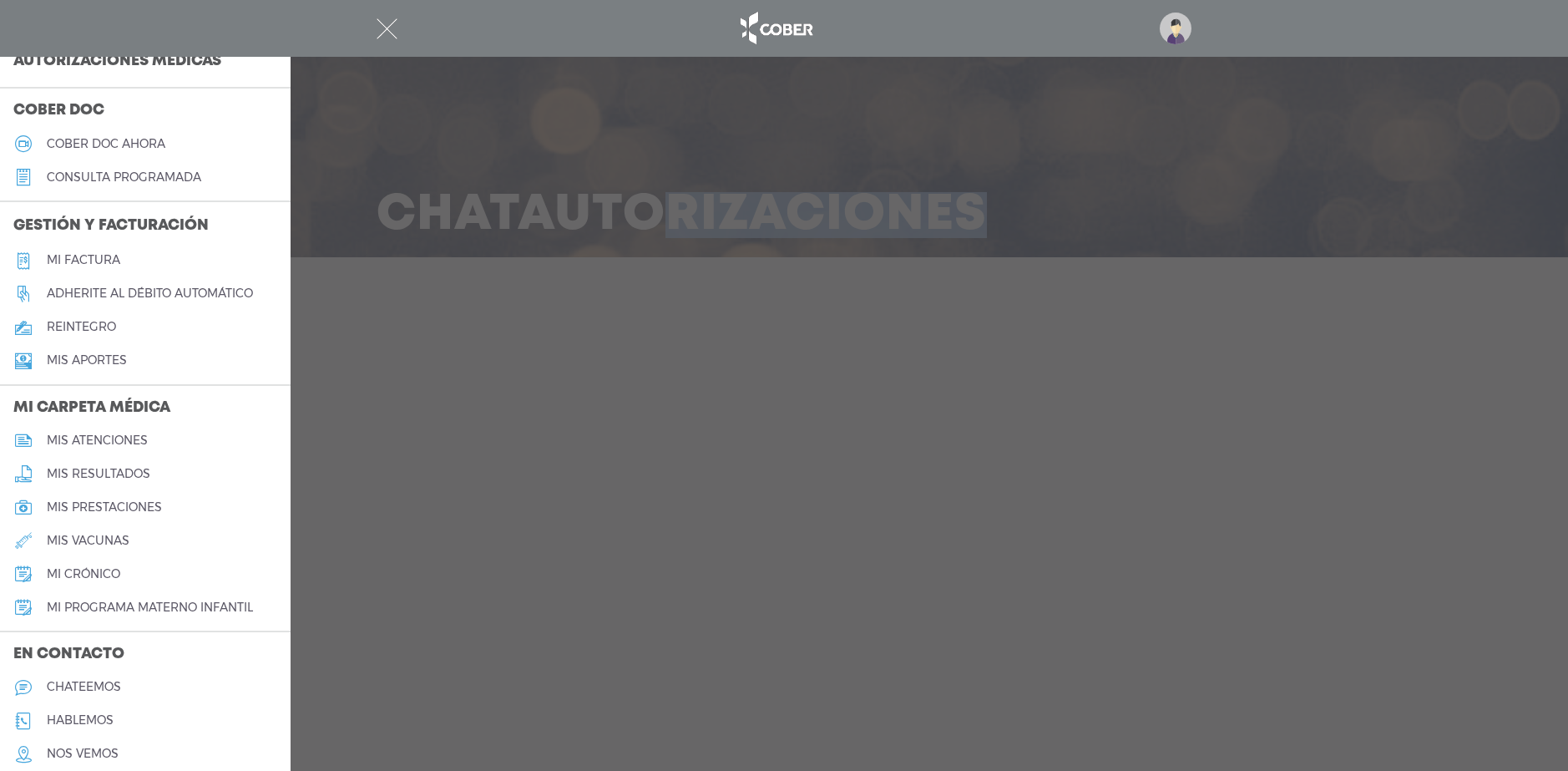
scroll to position [457, 0]
click at [100, 686] on h5 "chateemos" at bounding box center [84, 685] width 74 height 14
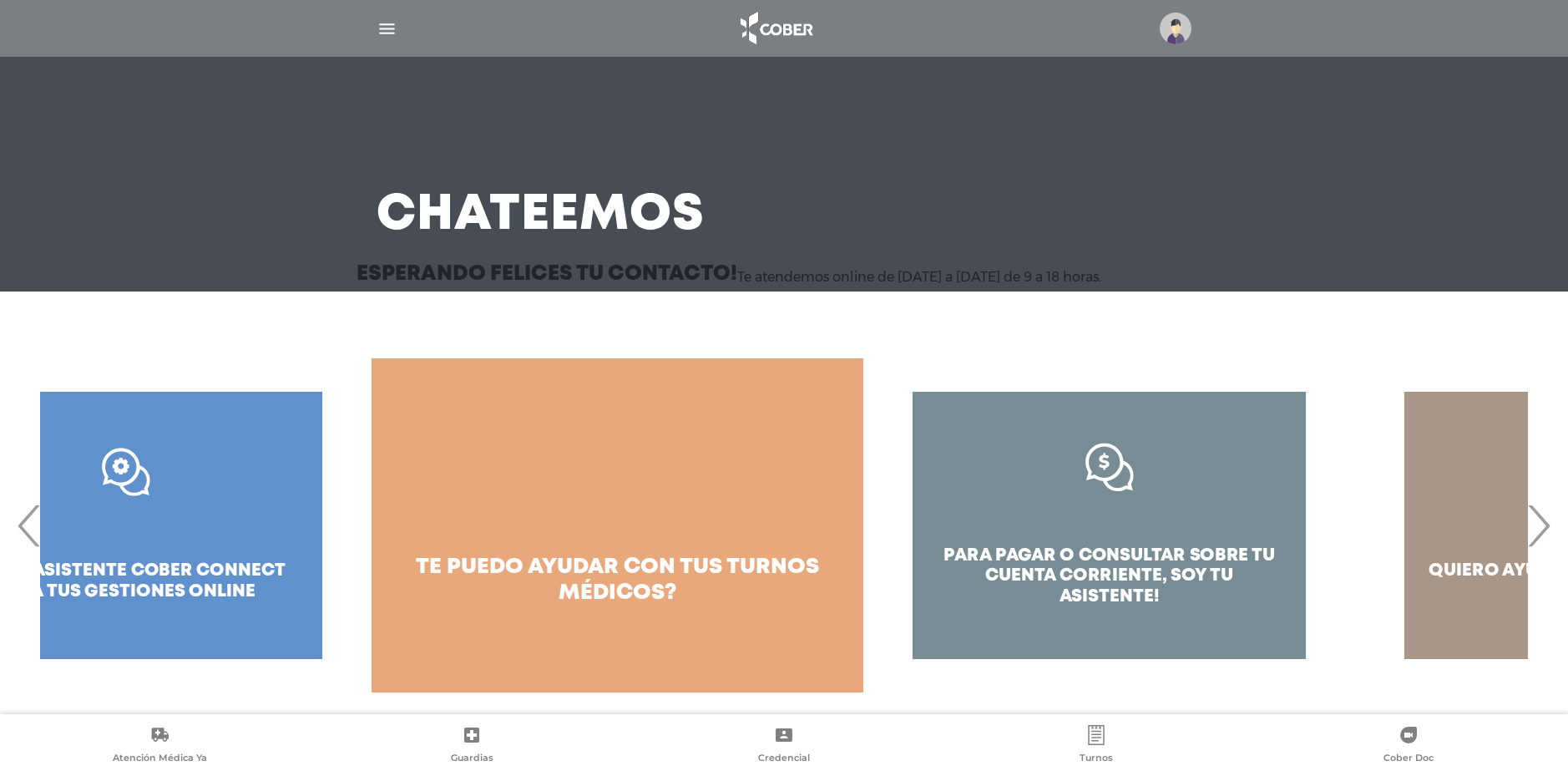
drag, startPoint x: 1190, startPoint y: 547, endPoint x: 1072, endPoint y: 547, distance: 118.0
click at [1072, 547] on div "para pagar o consultar sobre tu cuenta corriente, soy tu asistente!" at bounding box center [1109, 525] width 492 height 334
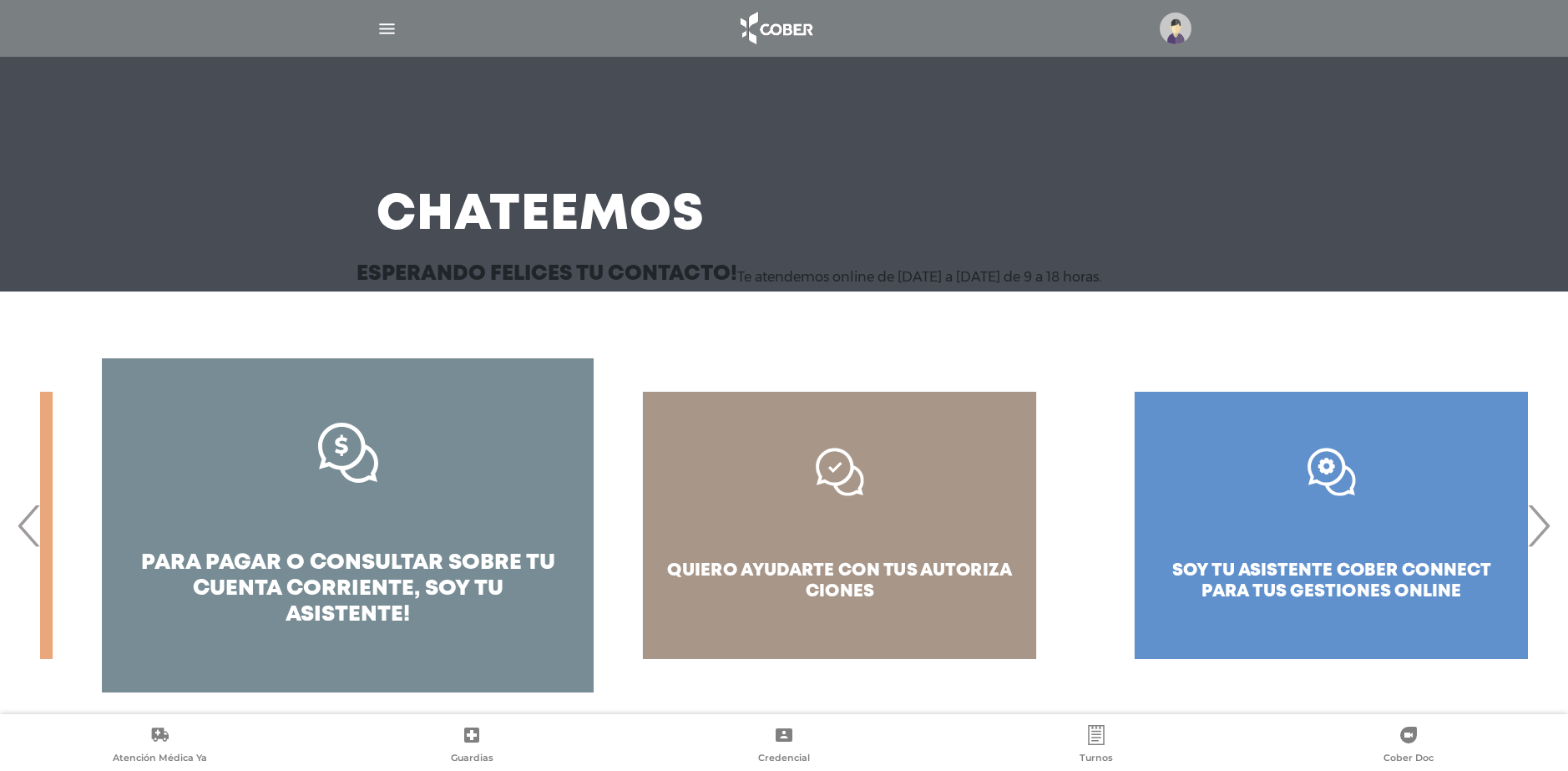
drag, startPoint x: 1343, startPoint y: 555, endPoint x: 864, endPoint y: 538, distance: 479.3
click at [869, 538] on div "quiero ayudarte con tus autoriza ciones" at bounding box center [839, 525] width 492 height 334
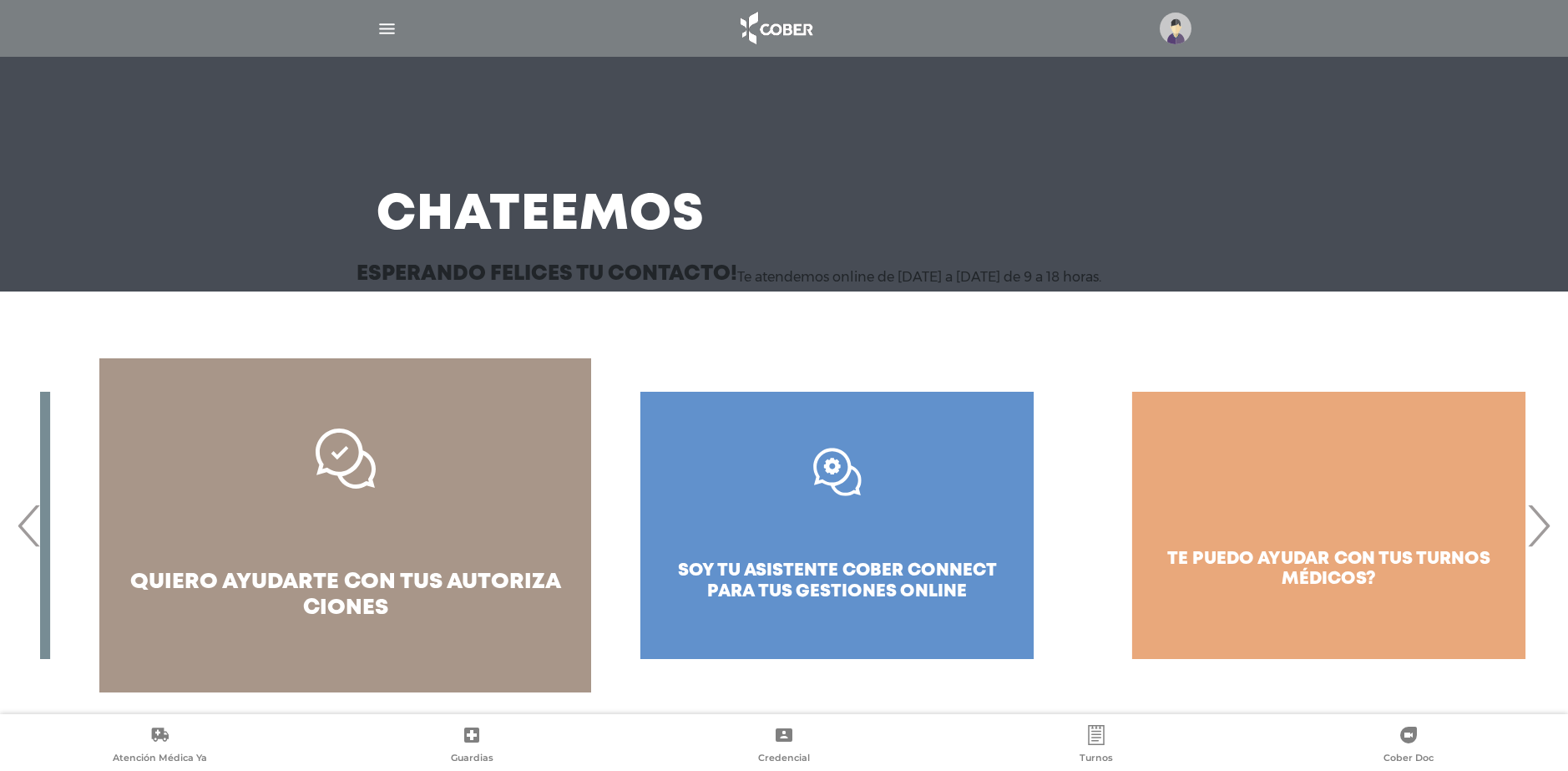
drag, startPoint x: 1326, startPoint y: 535, endPoint x: 707, endPoint y: 555, distance: 619.3
click at [707, 555] on div ".st0{fill:#FFFFFF;} soy tu asistente cober connect para tus gestiones online" at bounding box center [837, 525] width 492 height 334
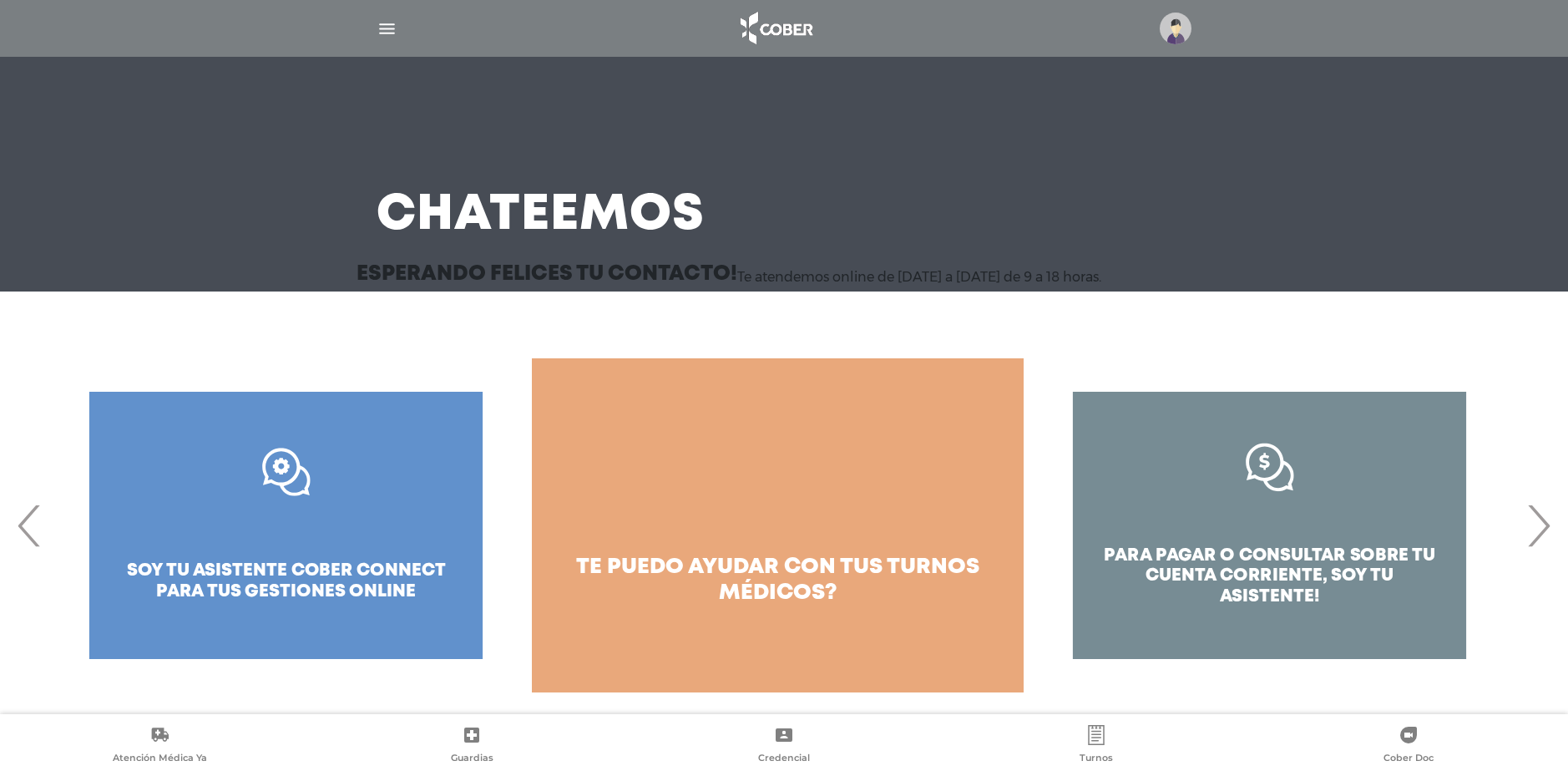
click at [782, 531] on link "te puedo ayudar con tus turnos médicos?" at bounding box center [777, 525] width 492 height 334
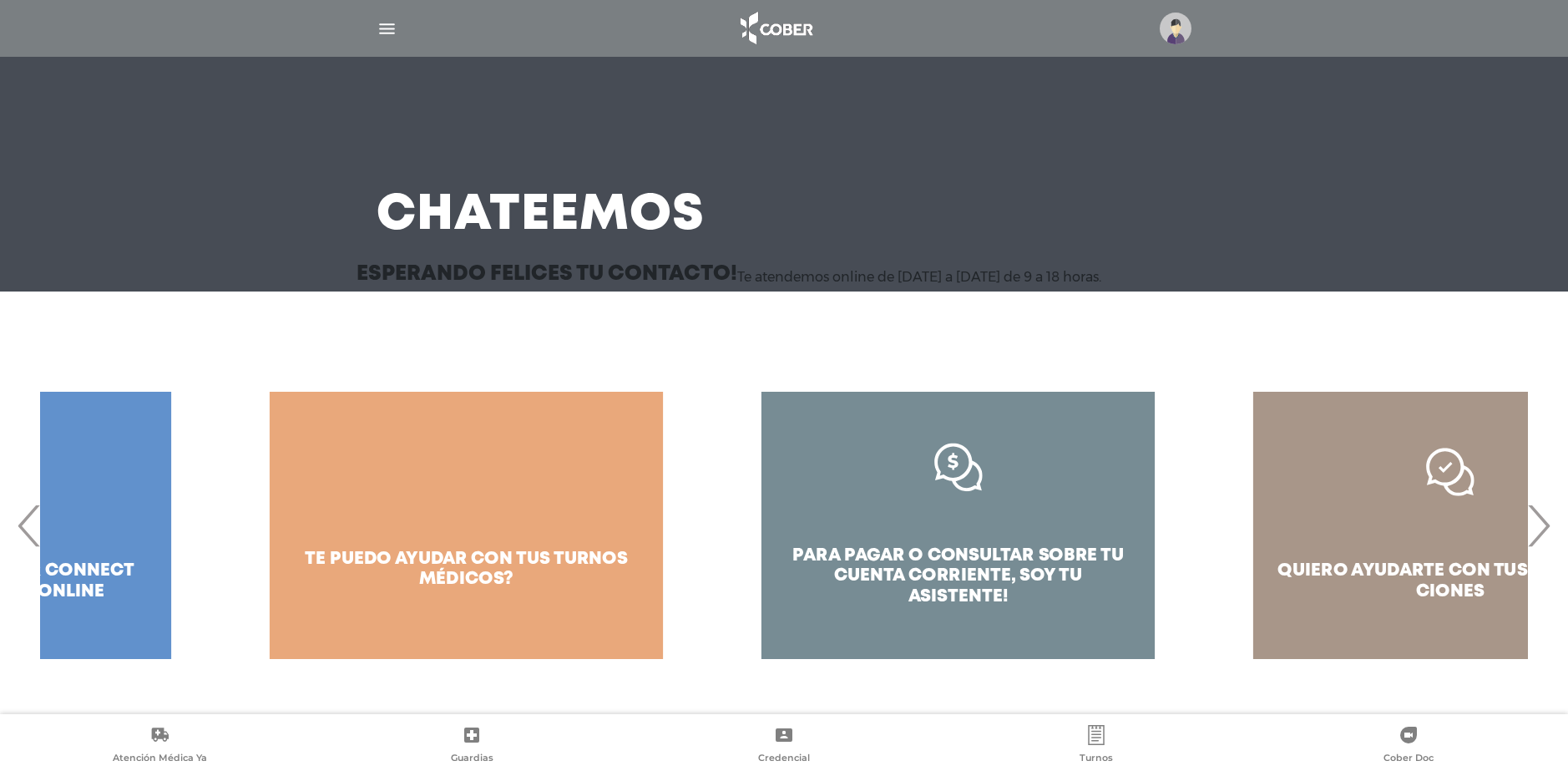
drag, startPoint x: 1191, startPoint y: 538, endPoint x: 863, endPoint y: 589, distance: 331.9
click at [866, 588] on div "para pagar o consultar sobre tu cuenta corriente, soy tu asistente! quiero ayud…" at bounding box center [1204, 525] width 4918 height 334
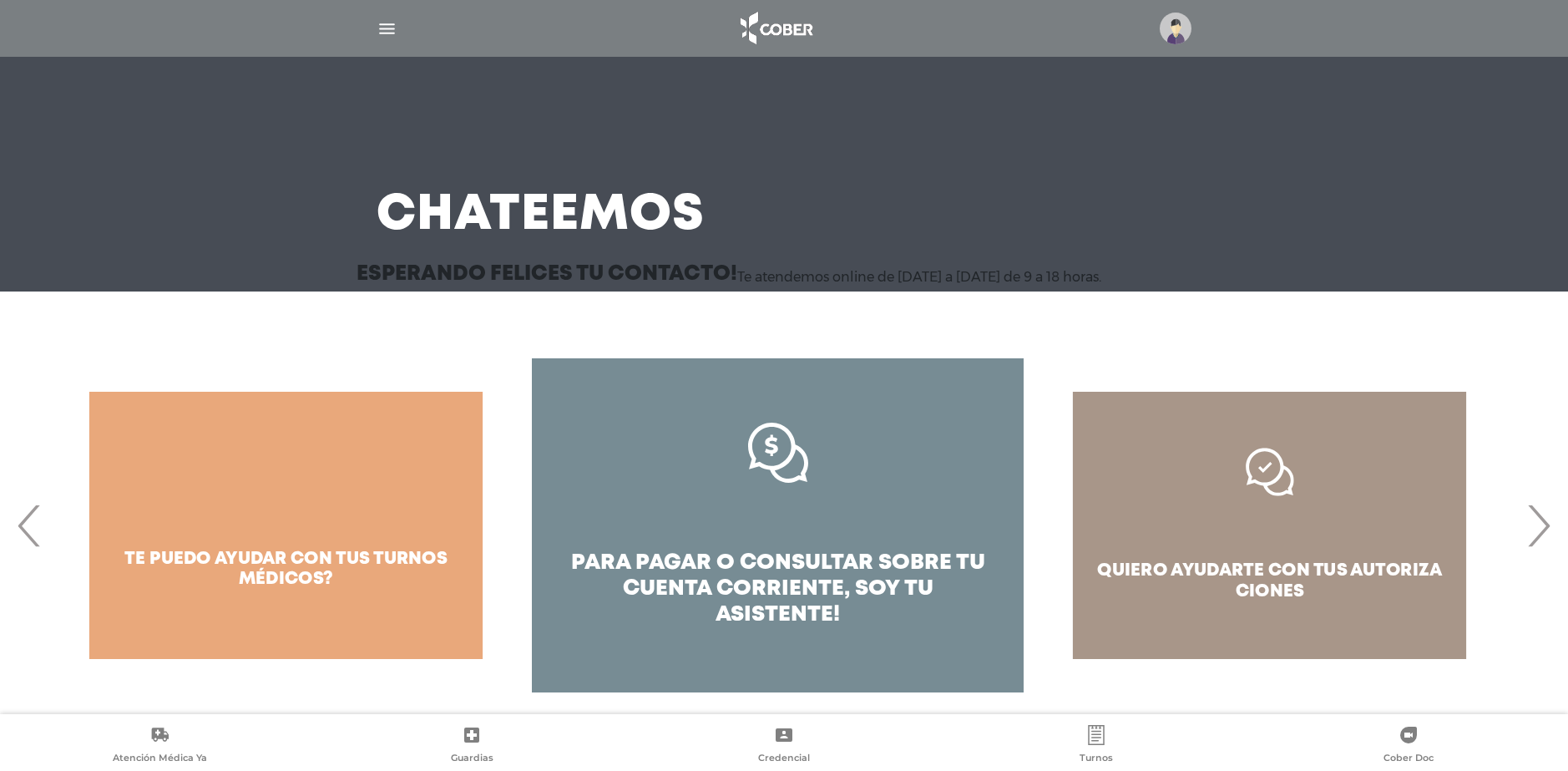
drag, startPoint x: 1567, startPoint y: 299, endPoint x: 1567, endPoint y: 489, distance: 190.0
click at [1567, 489] on div "Simple ;) para pagar o consultar sobre tu cuenta corriente," at bounding box center [784, 492] width 1568 height 401
drag, startPoint x: 1351, startPoint y: 508, endPoint x: 1098, endPoint y: 511, distance: 253.0
click at [1098, 511] on div "quiero ayudarte con tus autoriza ciones" at bounding box center [1269, 525] width 492 height 334
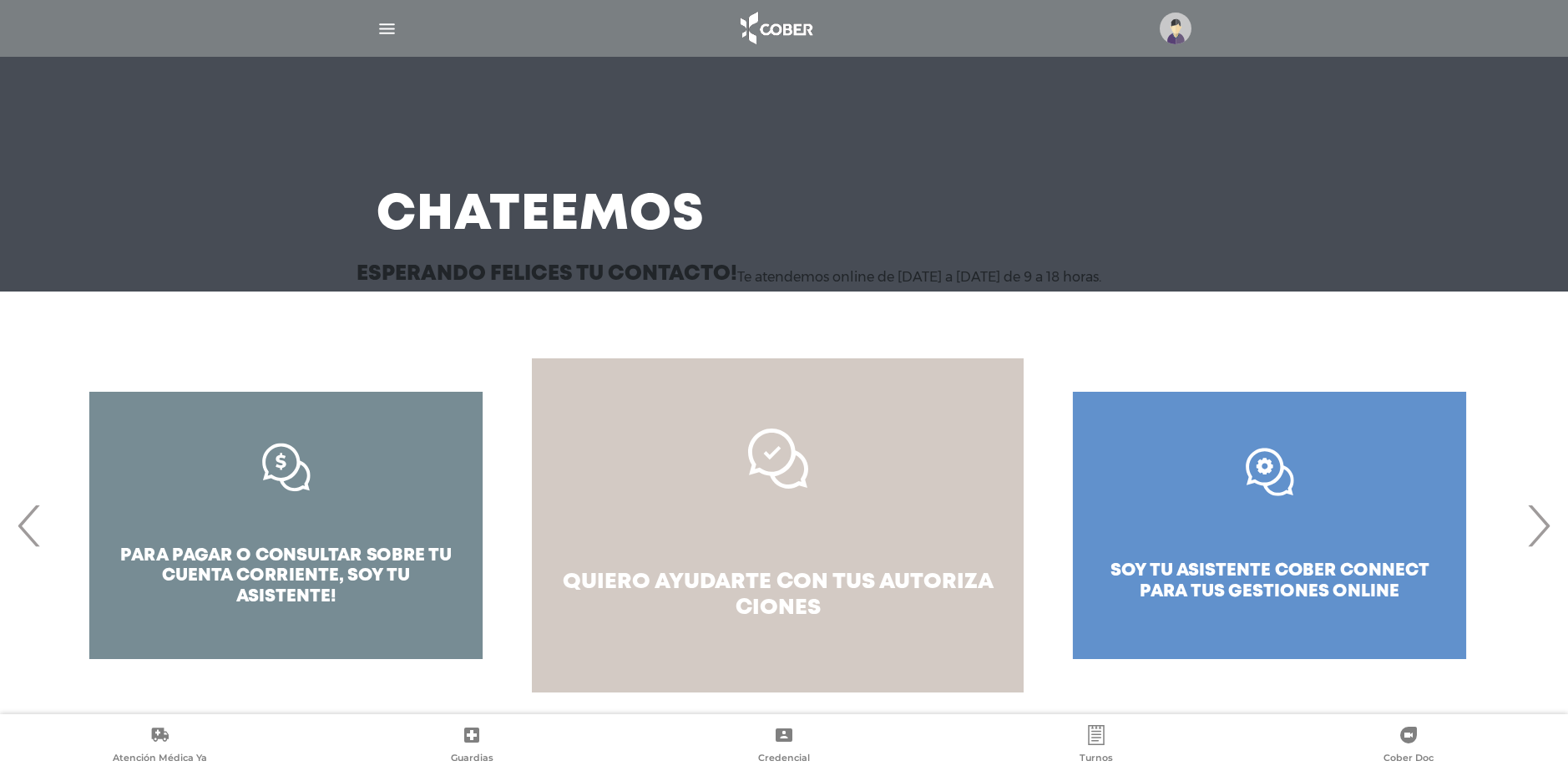
click at [805, 531] on link "quiero ayudarte con tus autoriza ciones" at bounding box center [777, 525] width 492 height 334
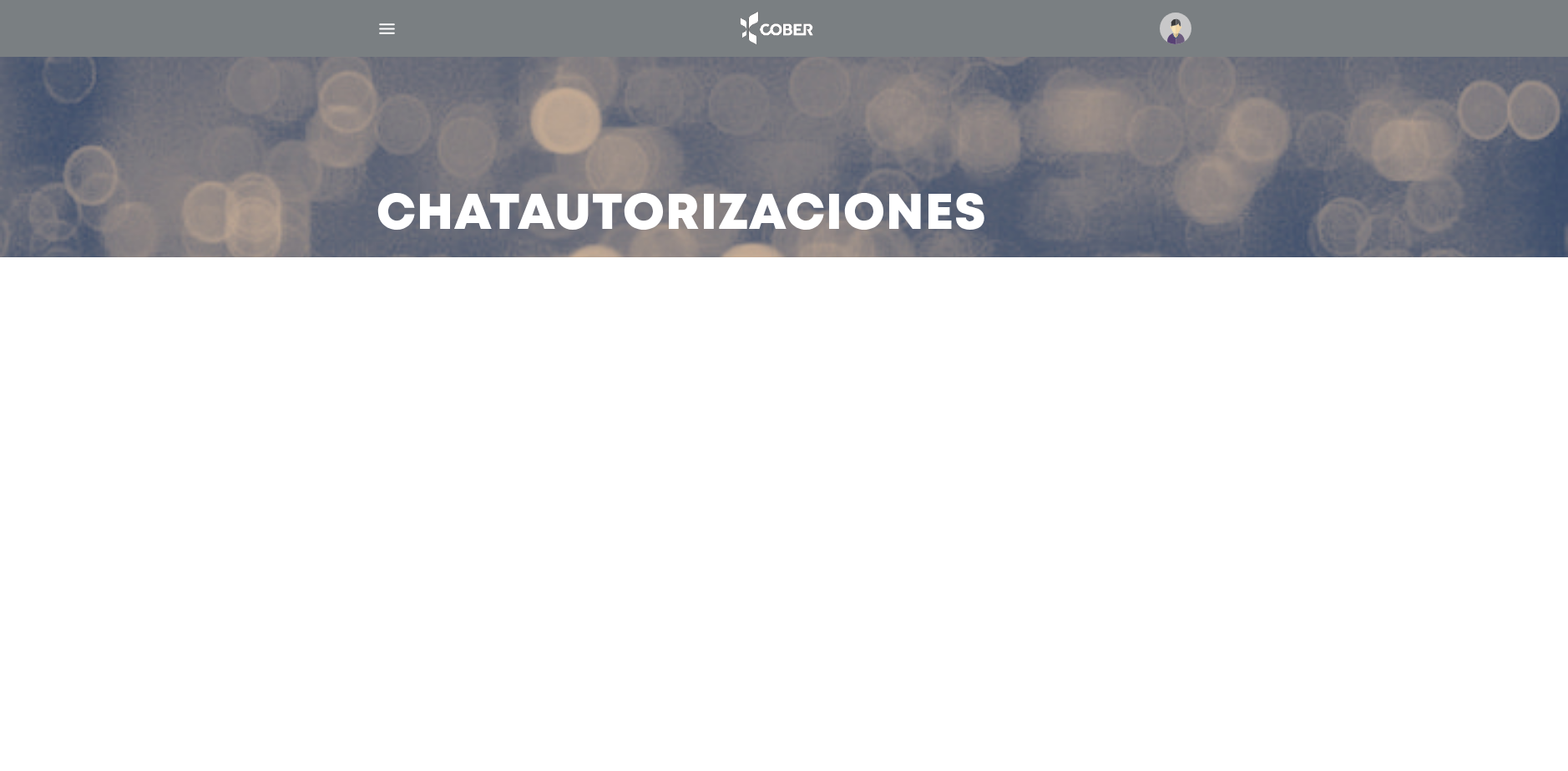
click at [874, 480] on main "Chat Autorizaciones" at bounding box center [784, 385] width 1568 height 771
click at [379, 31] on img "button" at bounding box center [387, 29] width 20 height 20
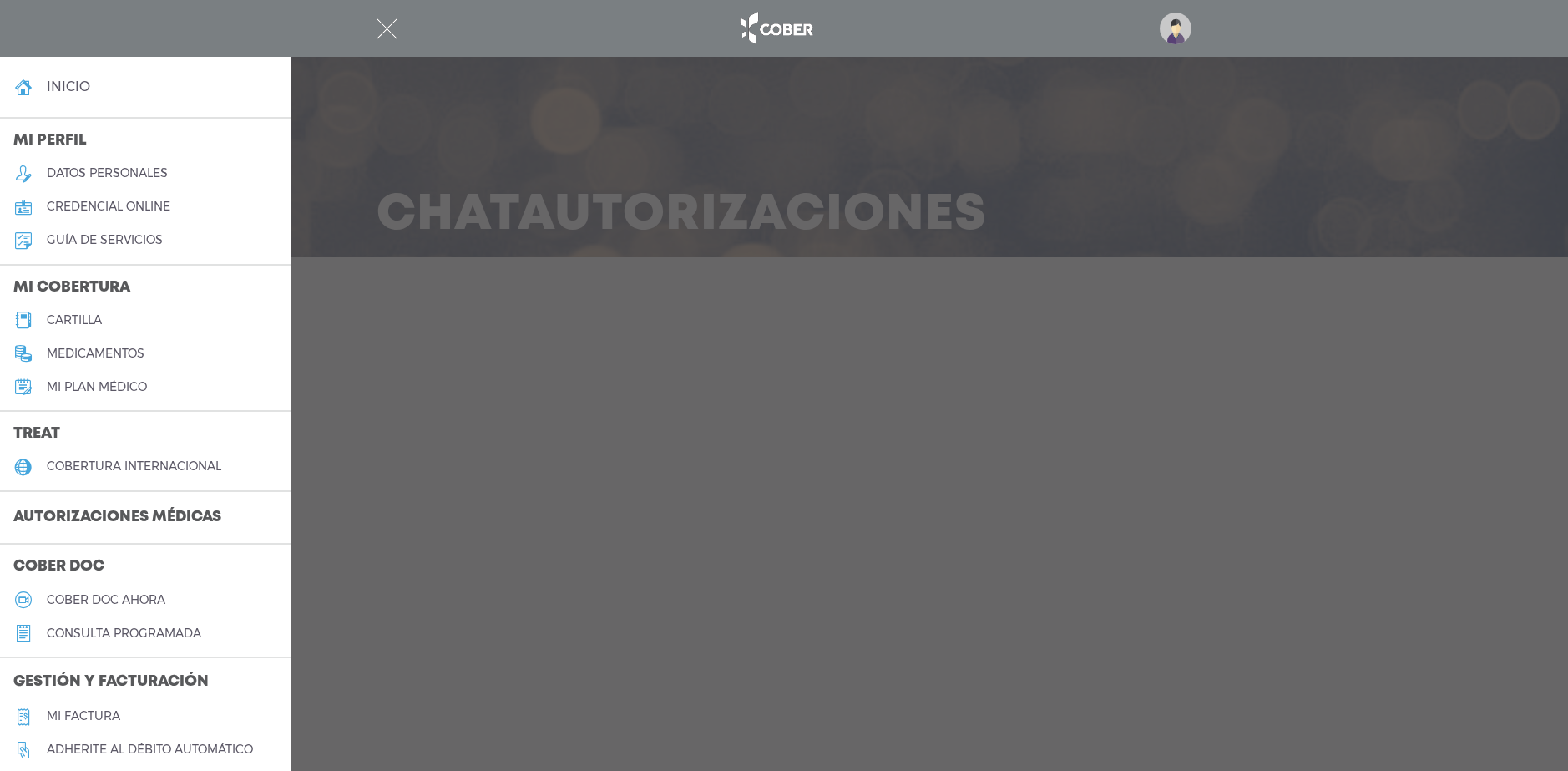
drag, startPoint x: 297, startPoint y: 310, endPoint x: 321, endPoint y: 258, distance: 57.3
click at [321, 258] on div at bounding box center [784, 385] width 1568 height 771
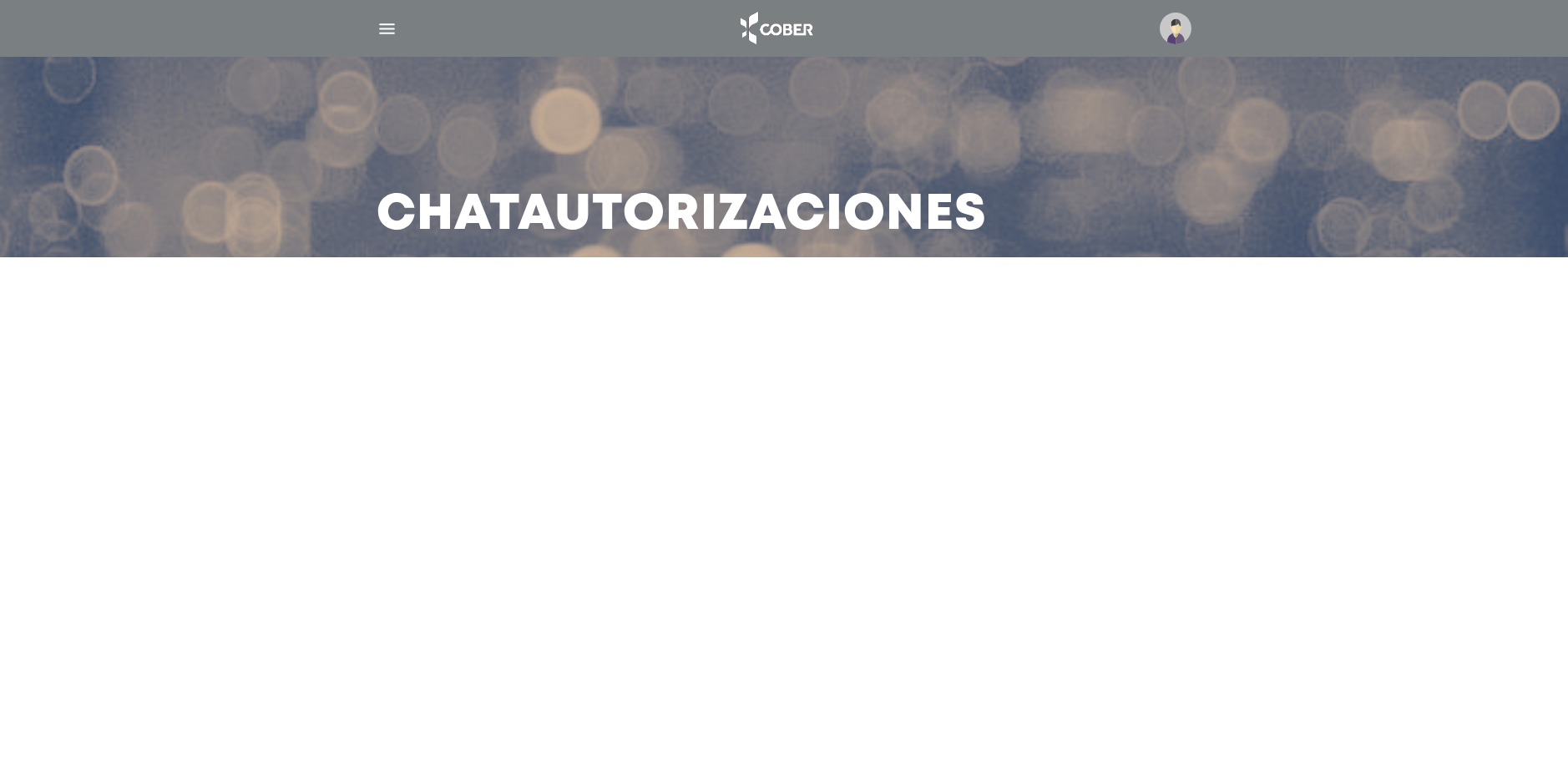
click at [393, 27] on img "button" at bounding box center [387, 29] width 20 height 20
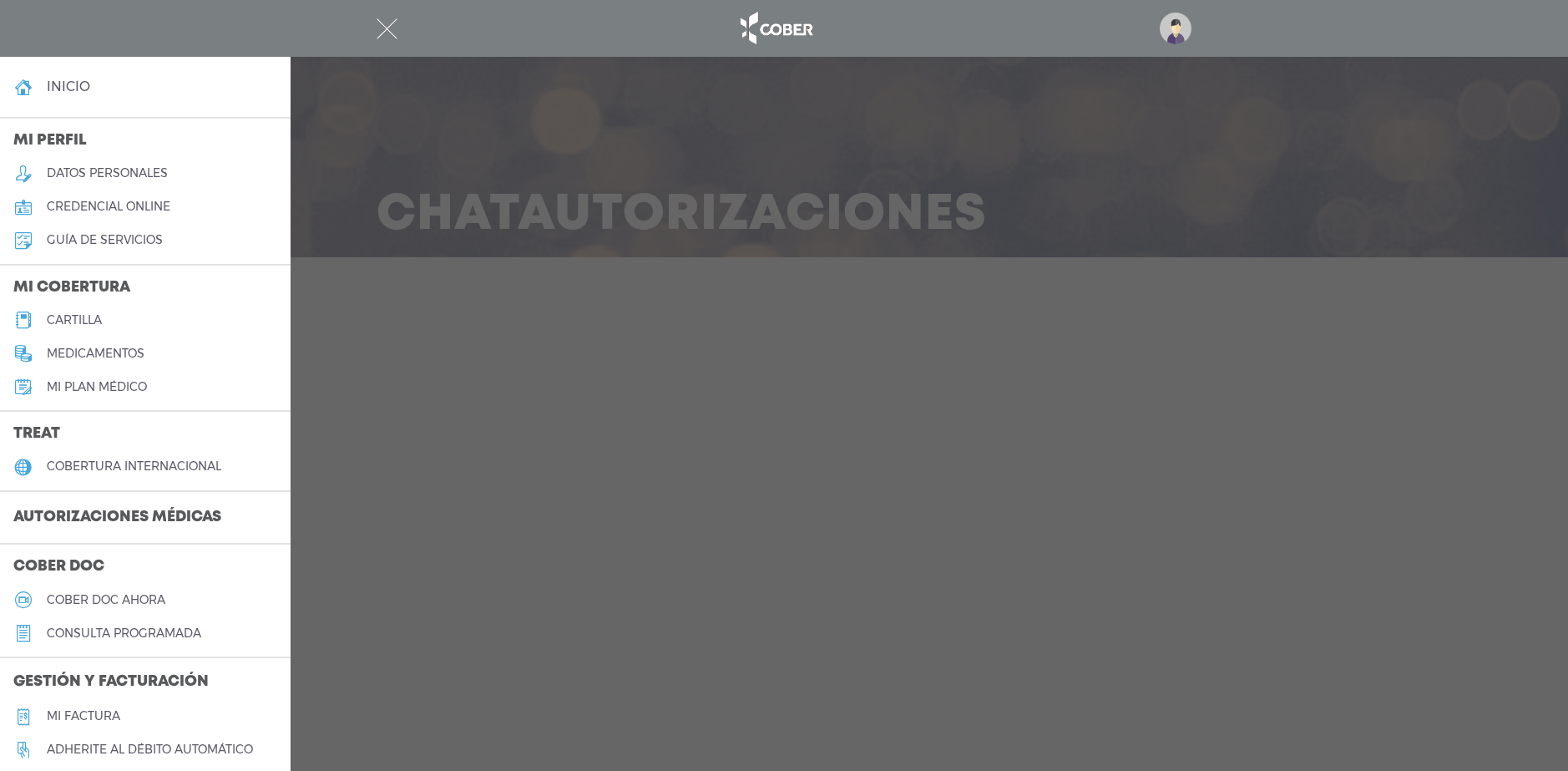
drag, startPoint x: 1025, startPoint y: 134, endPoint x: 1087, endPoint y: 81, distance: 81.6
click at [1027, 134] on div at bounding box center [784, 385] width 1568 height 771
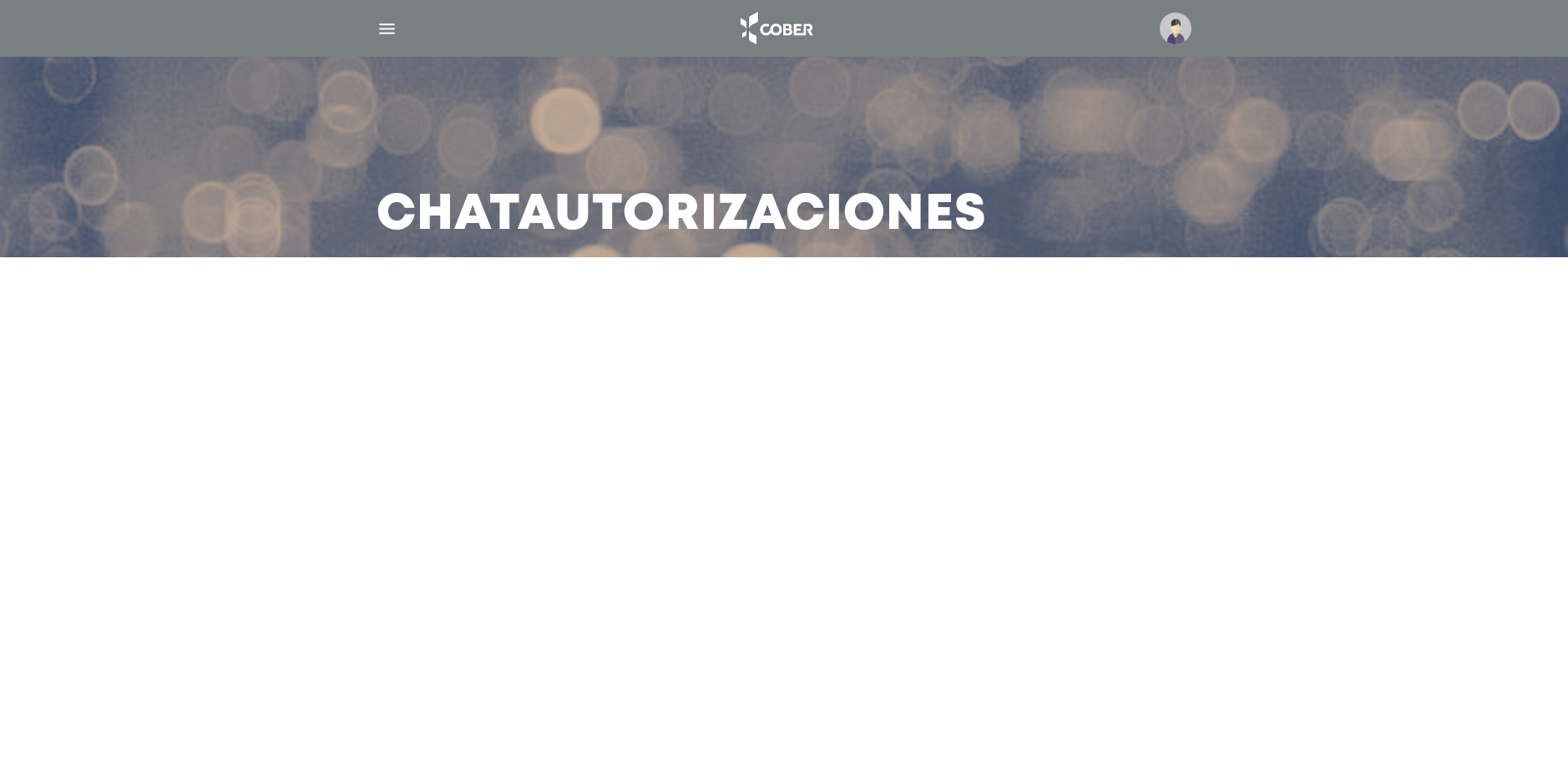
click at [1168, 32] on img at bounding box center [1176, 28] width 32 height 32
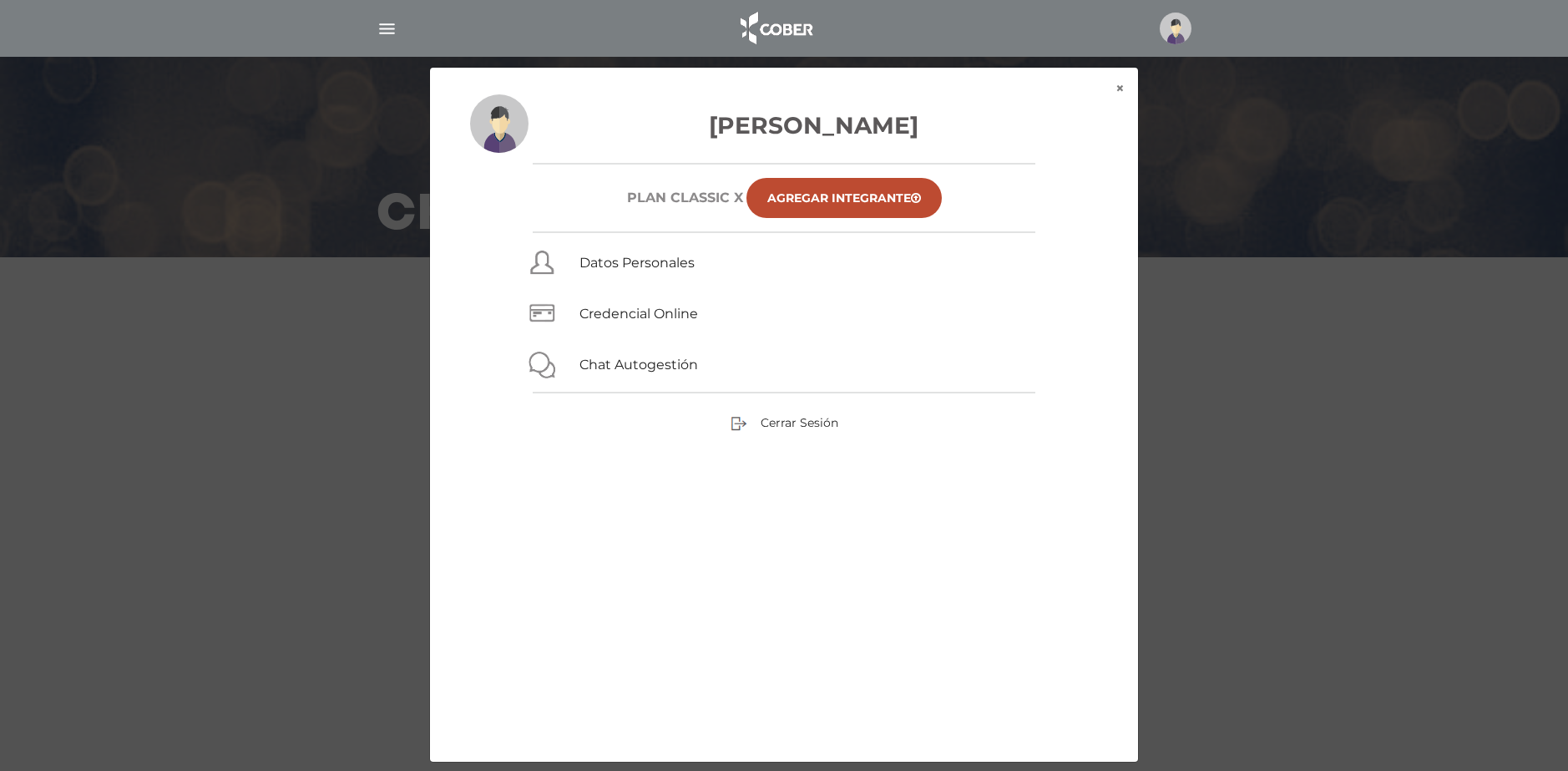
click at [814, 125] on h3 "[PERSON_NAME]" at bounding box center [784, 126] width 628 height 35
click at [1127, 84] on button "×" at bounding box center [1120, 88] width 36 height 42
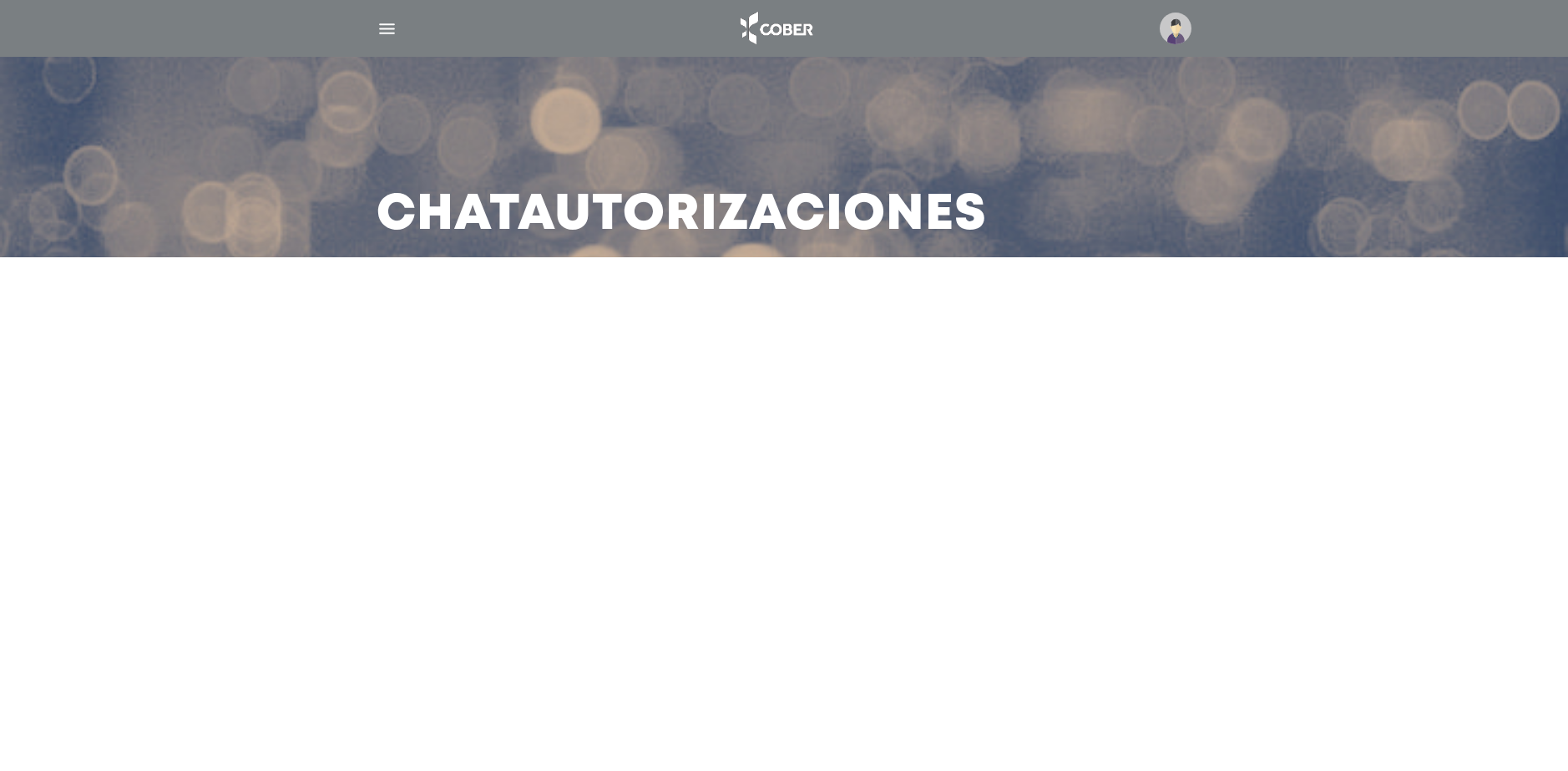
click at [823, 33] on div at bounding box center [784, 28] width 855 height 40
click at [805, 32] on img at bounding box center [775, 28] width 87 height 40
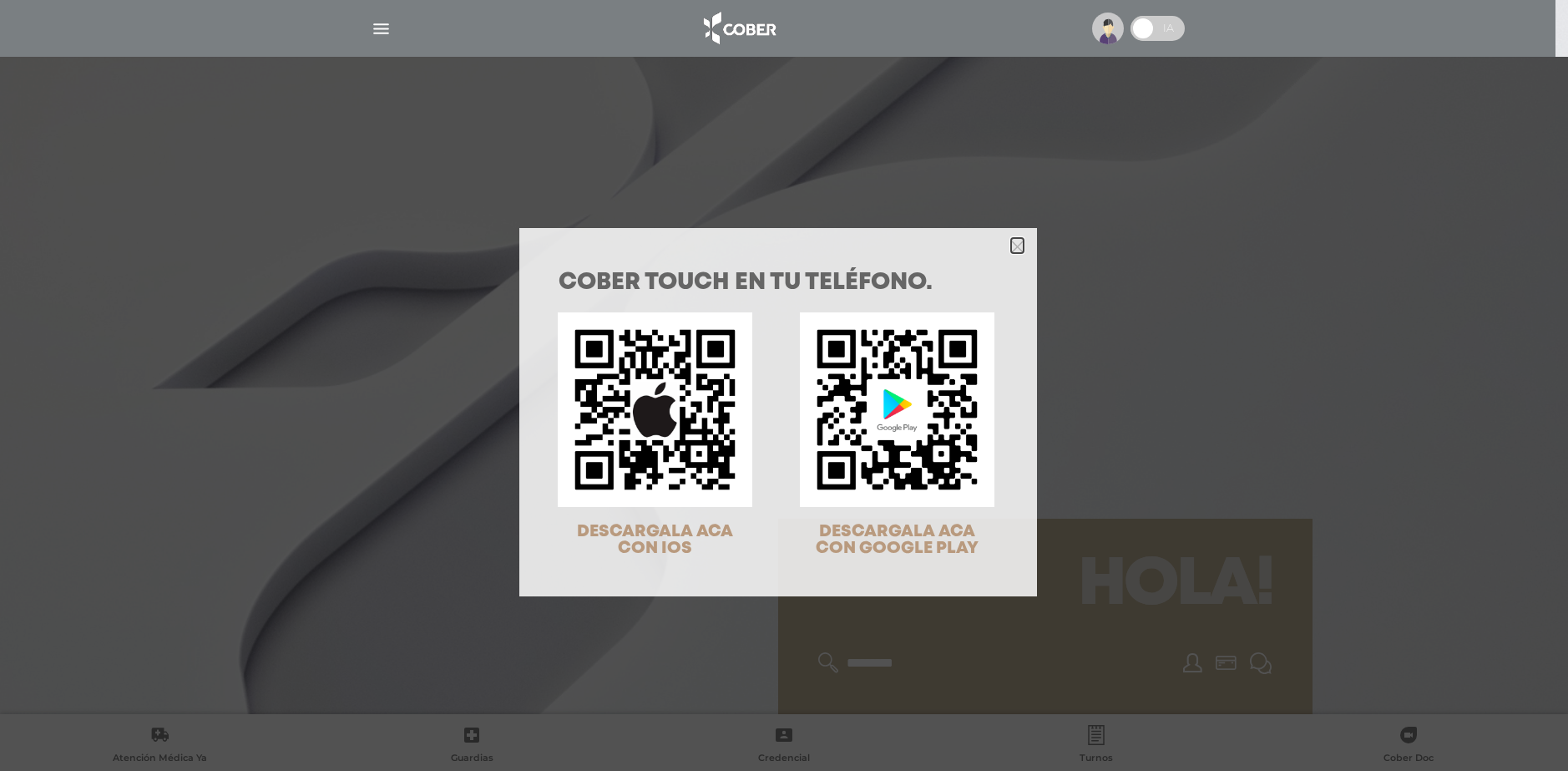
click at [1011, 241] on icon "Close" at bounding box center [1017, 246] width 12 height 12
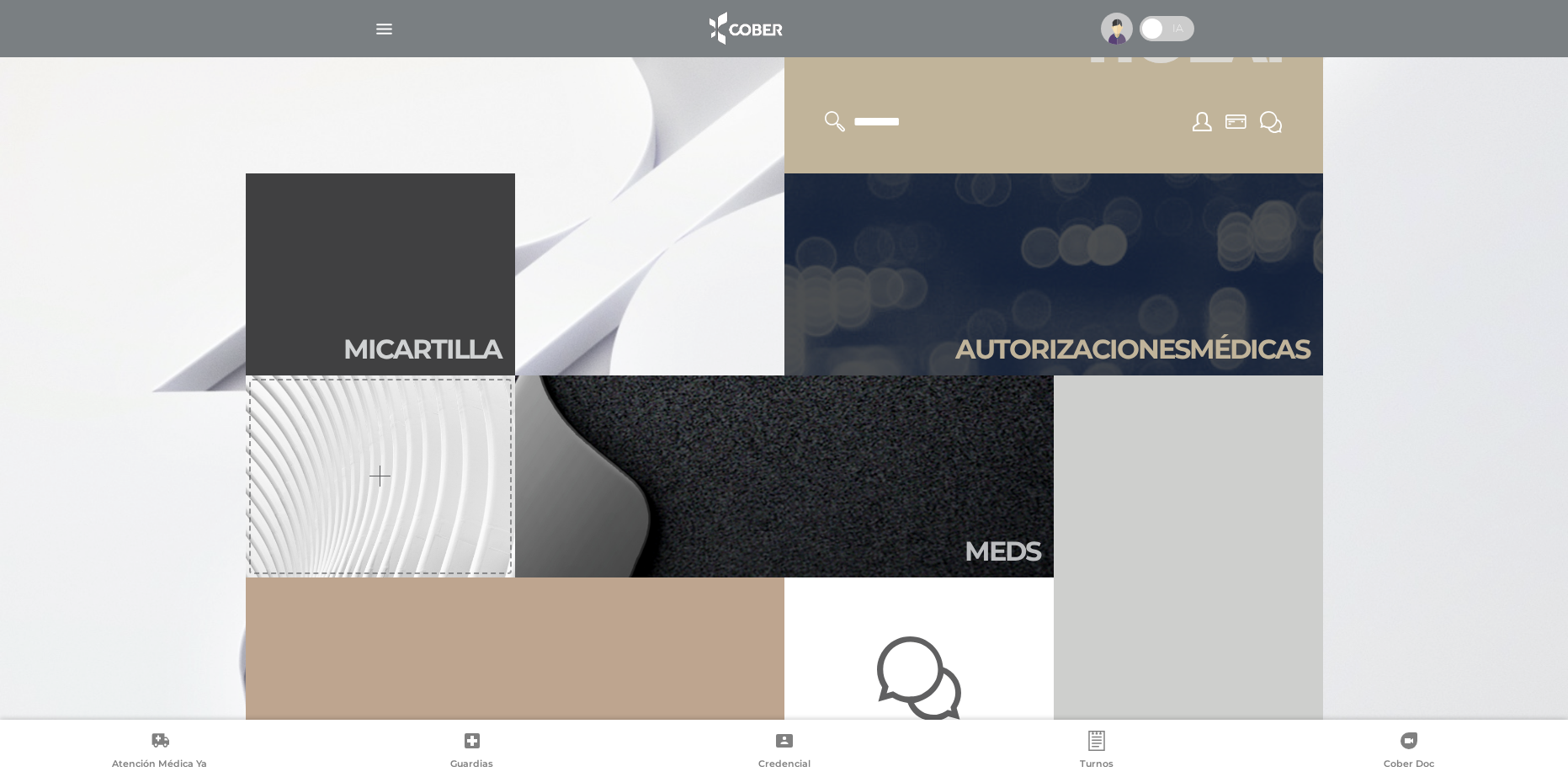
scroll to position [610, 0]
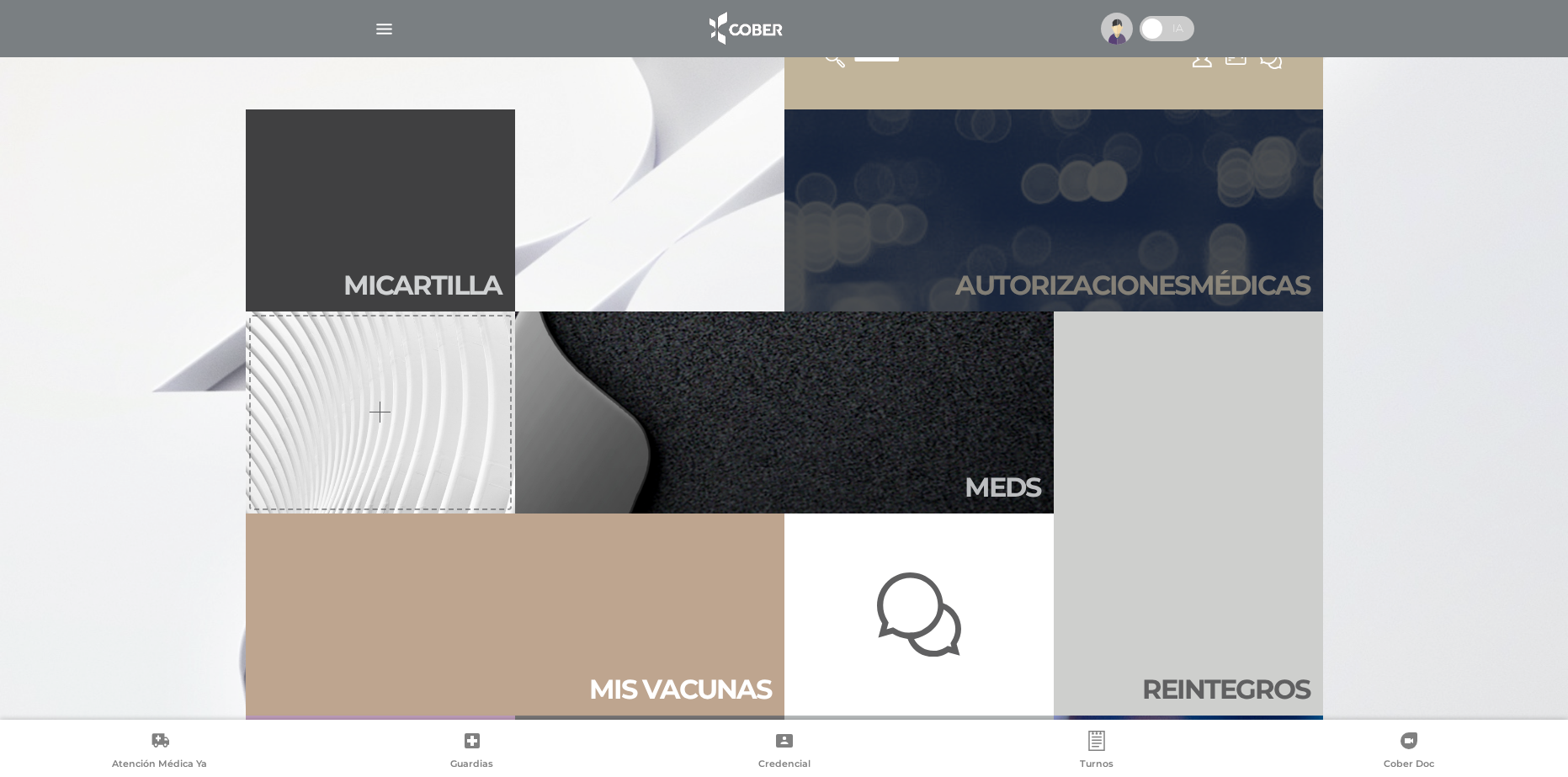
click at [1154, 228] on link "Autori zaciones médicas" at bounding box center [1053, 211] width 539 height 202
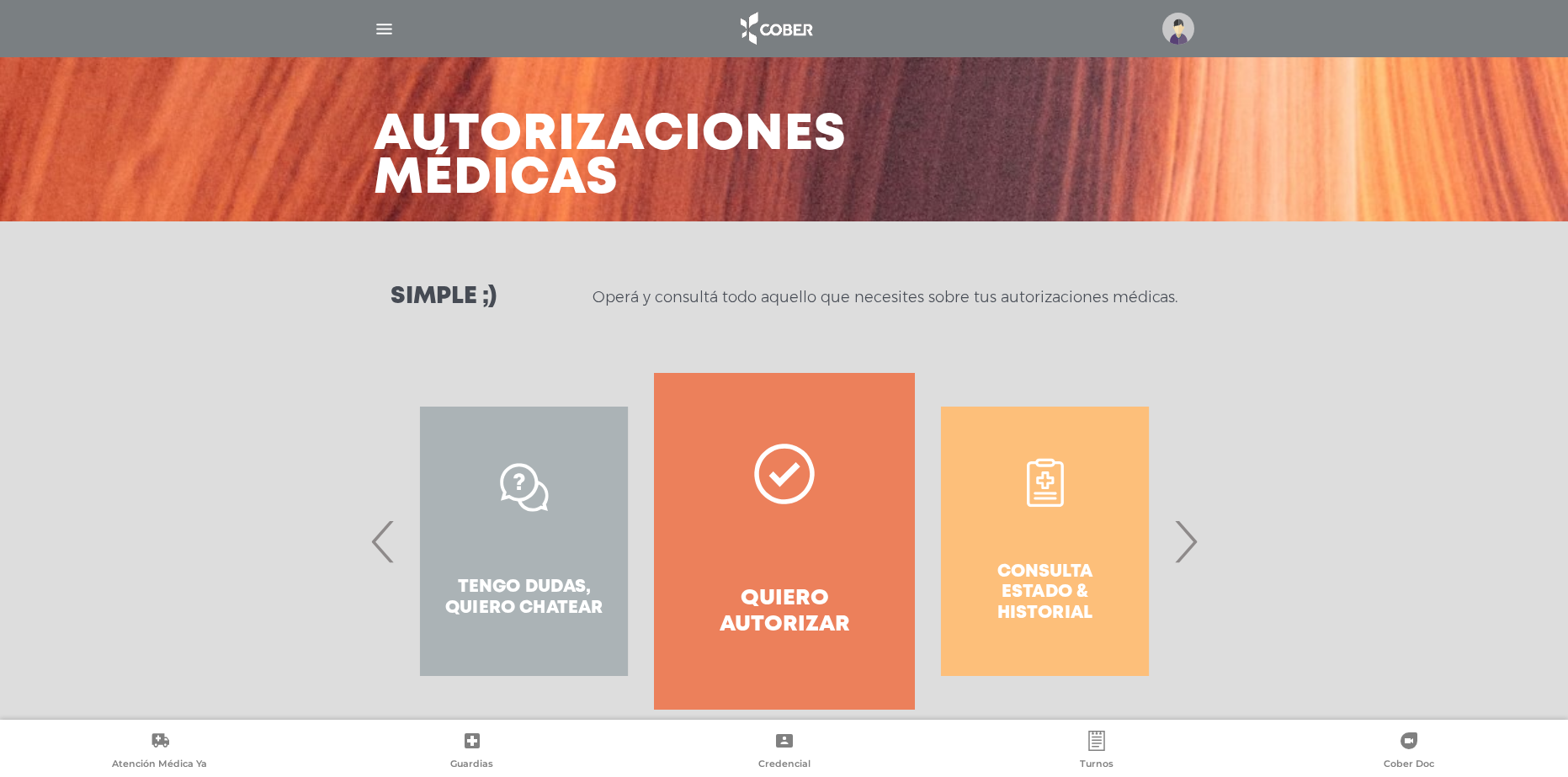
scroll to position [68, 0]
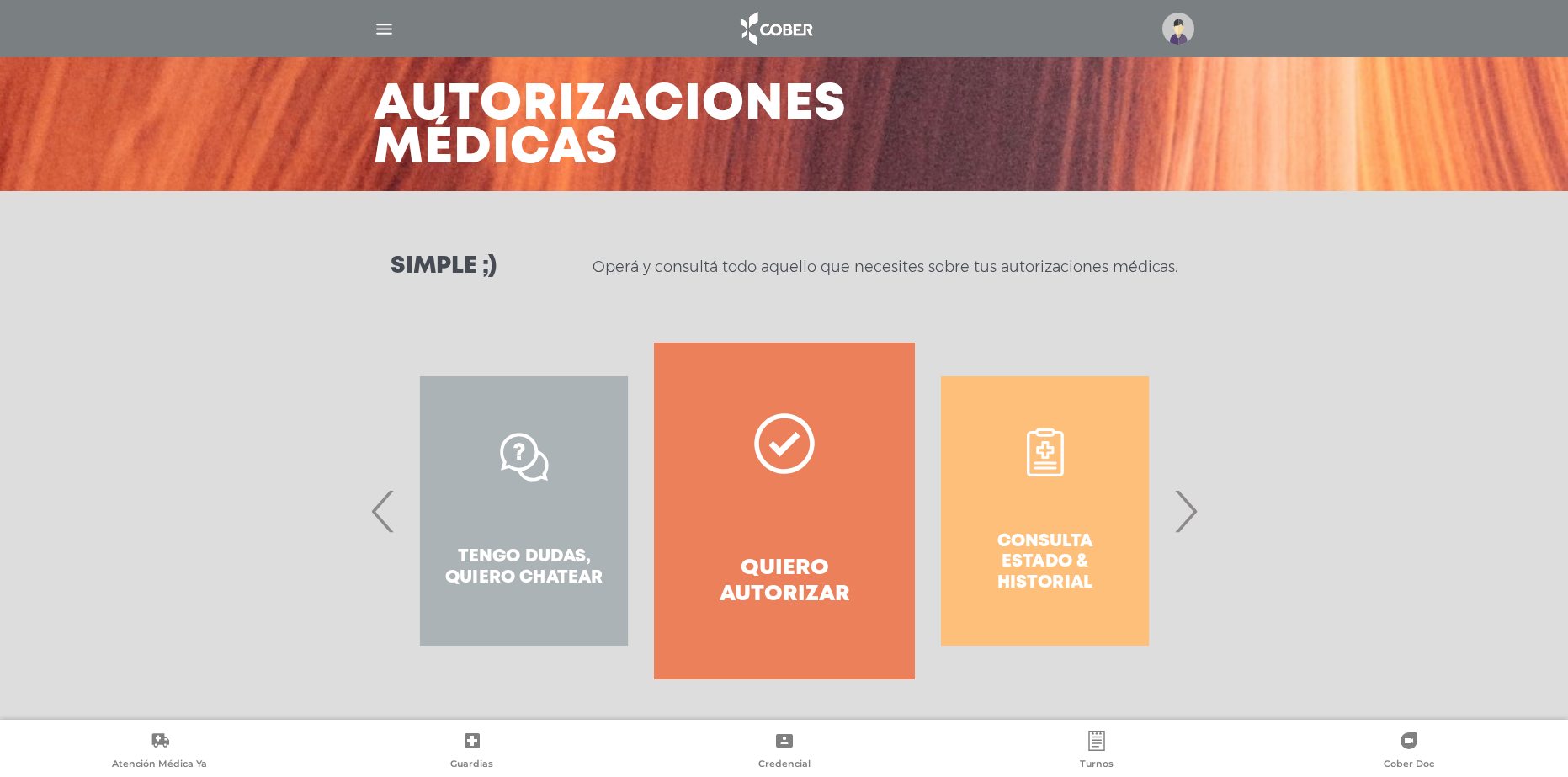
click at [806, 510] on link "Quiero autorizar" at bounding box center [784, 511] width 260 height 336
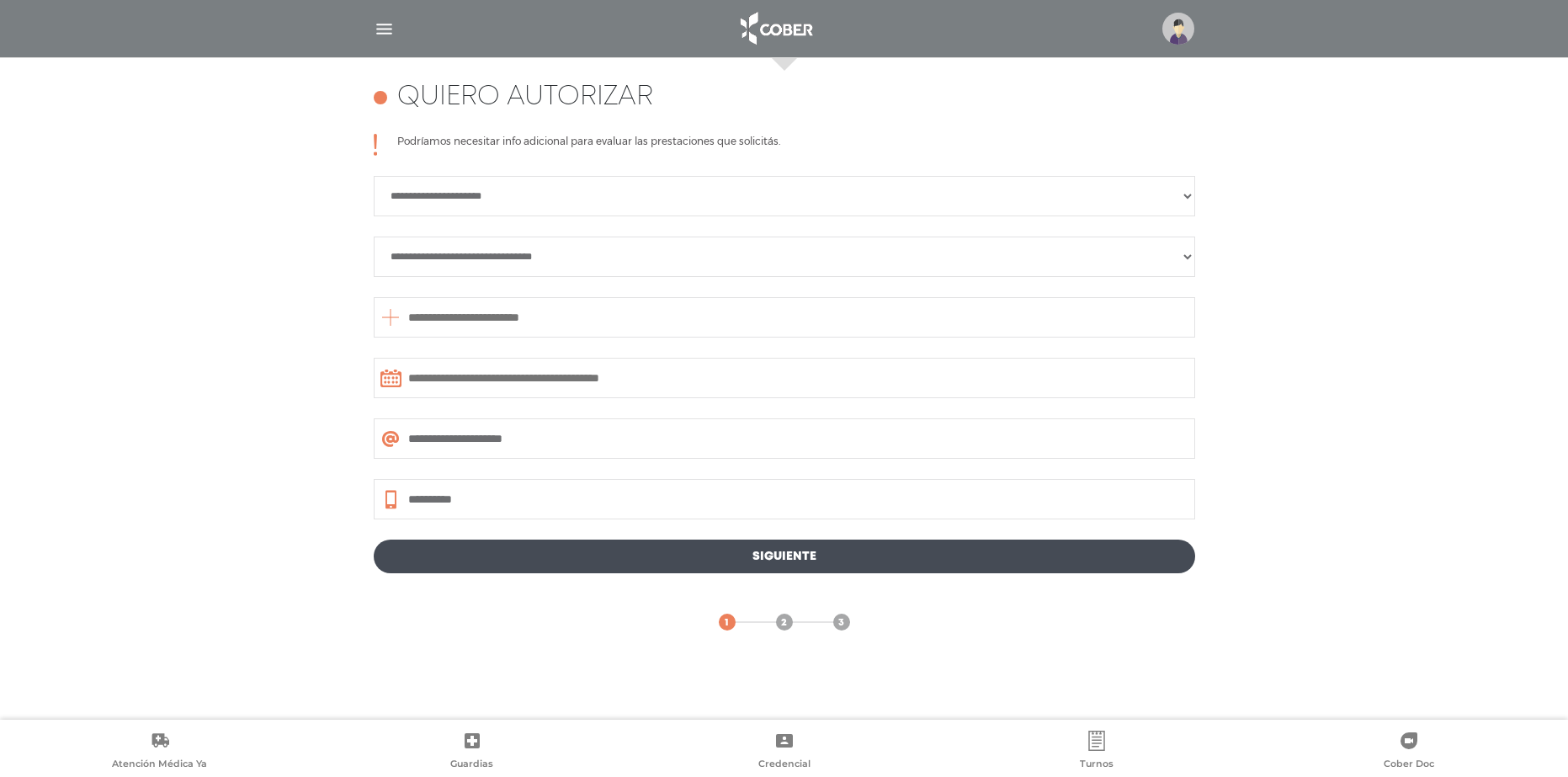
scroll to position [731, 0]
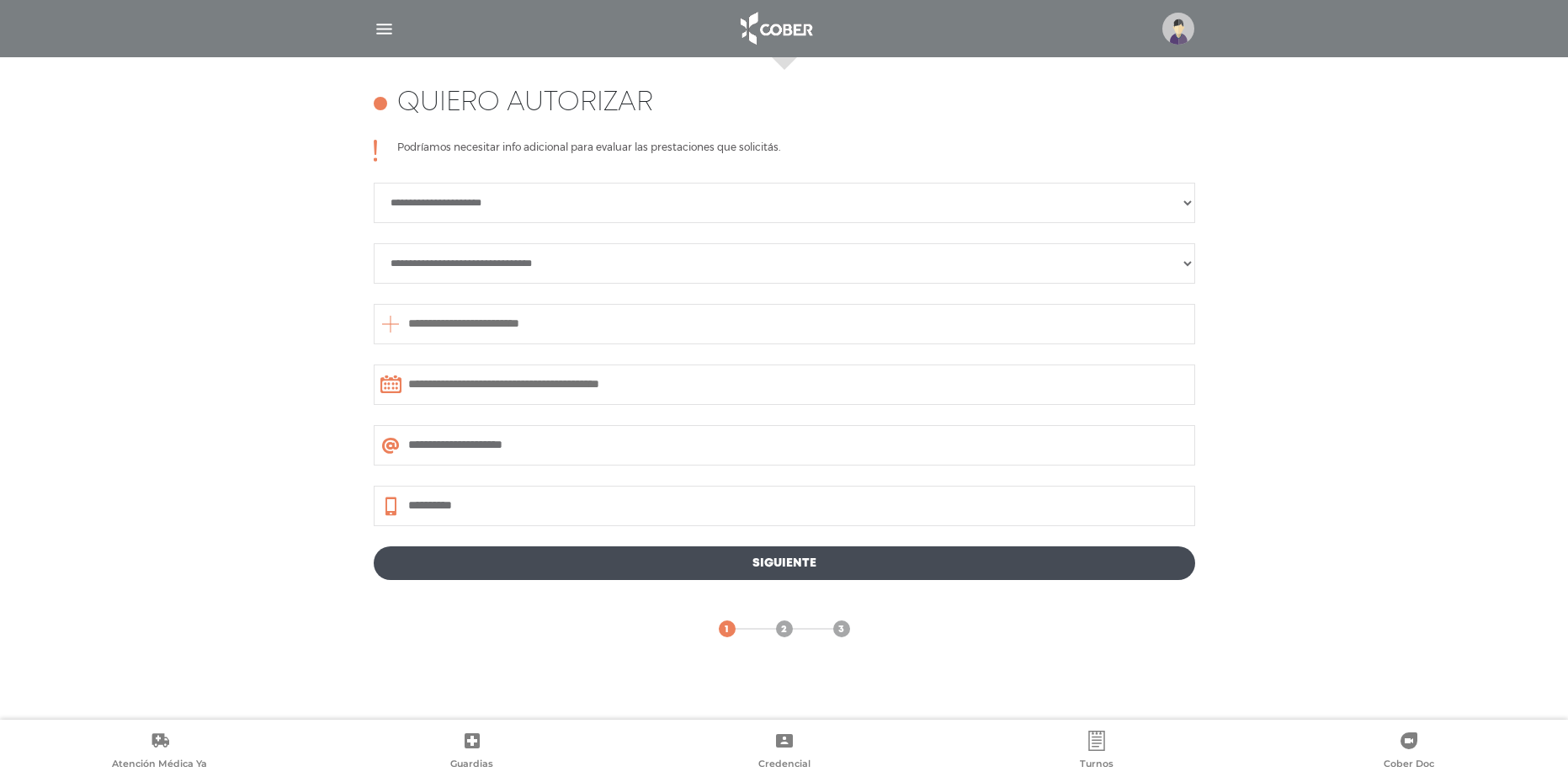
click at [676, 187] on select "**********" at bounding box center [784, 202] width 821 height 40
select select "**********"
click at [374, 183] on select "**********" at bounding box center [784, 202] width 821 height 40
click at [629, 269] on select "**********" at bounding box center [784, 263] width 821 height 40
select select "**********"
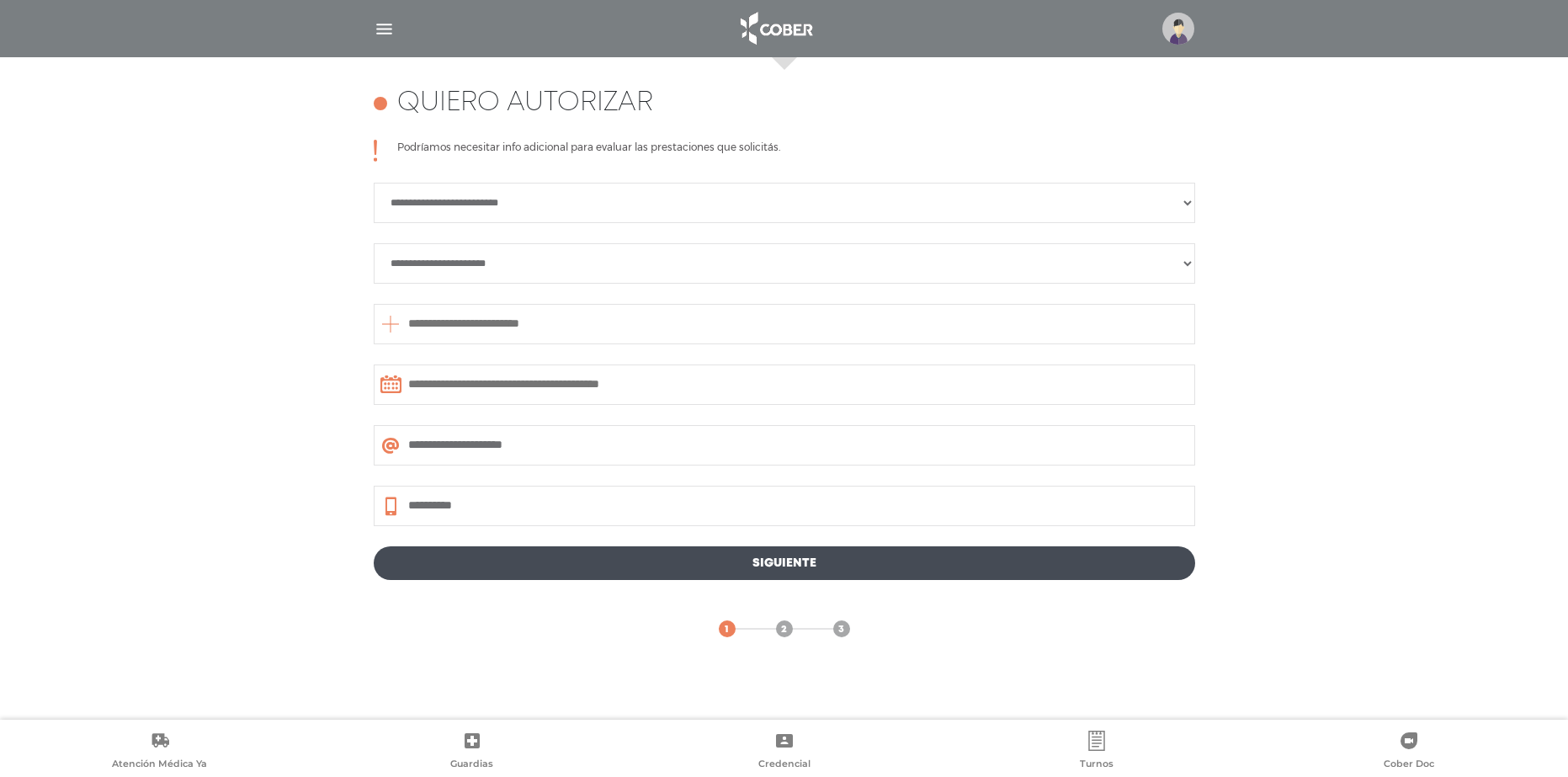
click at [374, 244] on select "**********" at bounding box center [784, 263] width 821 height 40
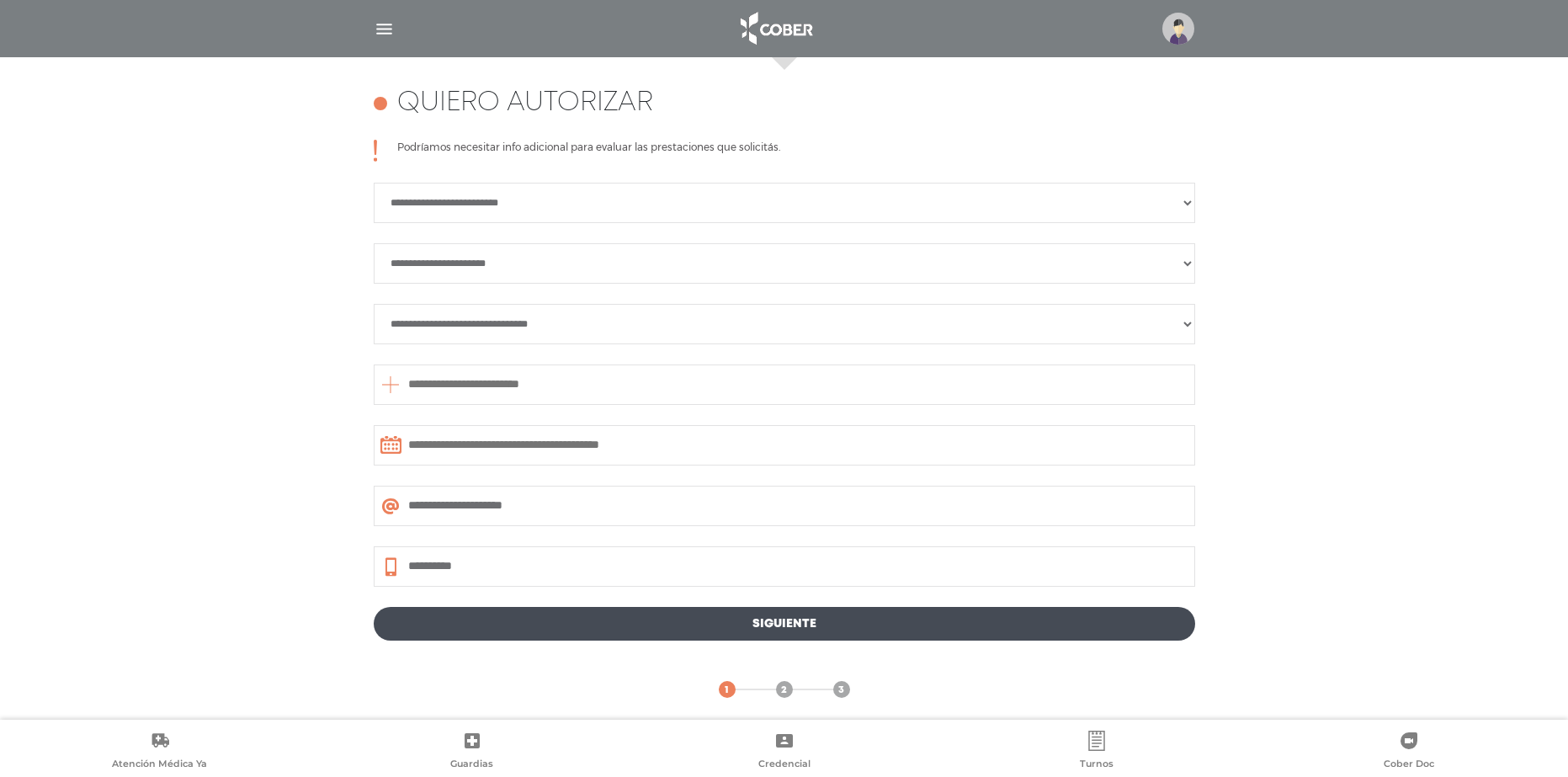
click at [570, 326] on select "**********" at bounding box center [784, 323] width 821 height 40
select select "*****"
click at [374, 304] on select "**********" at bounding box center [784, 323] width 821 height 40
click at [560, 389] on input "text" at bounding box center [784, 384] width 821 height 40
type input "***"
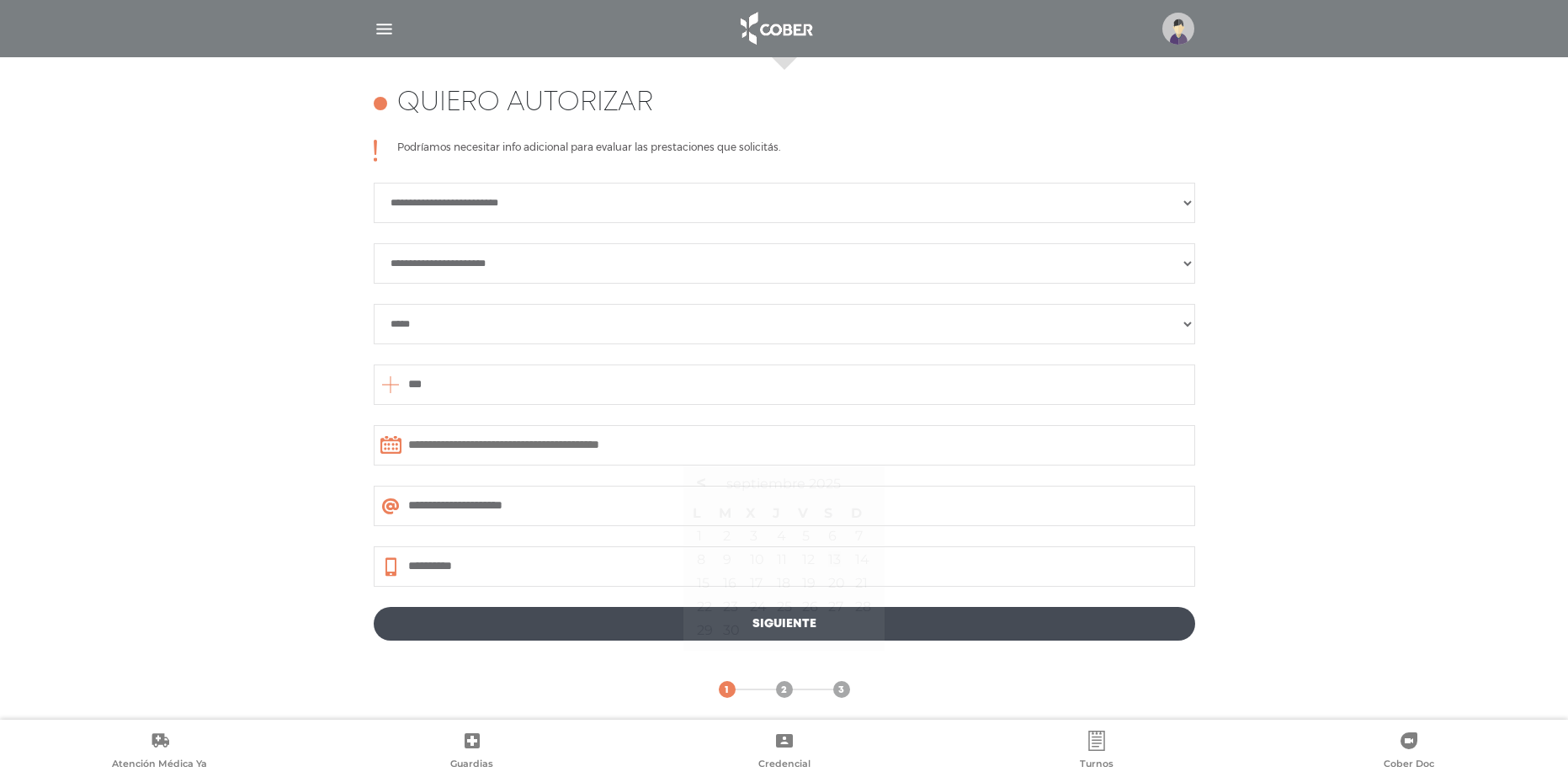
click at [586, 454] on input "text" at bounding box center [784, 445] width 821 height 40
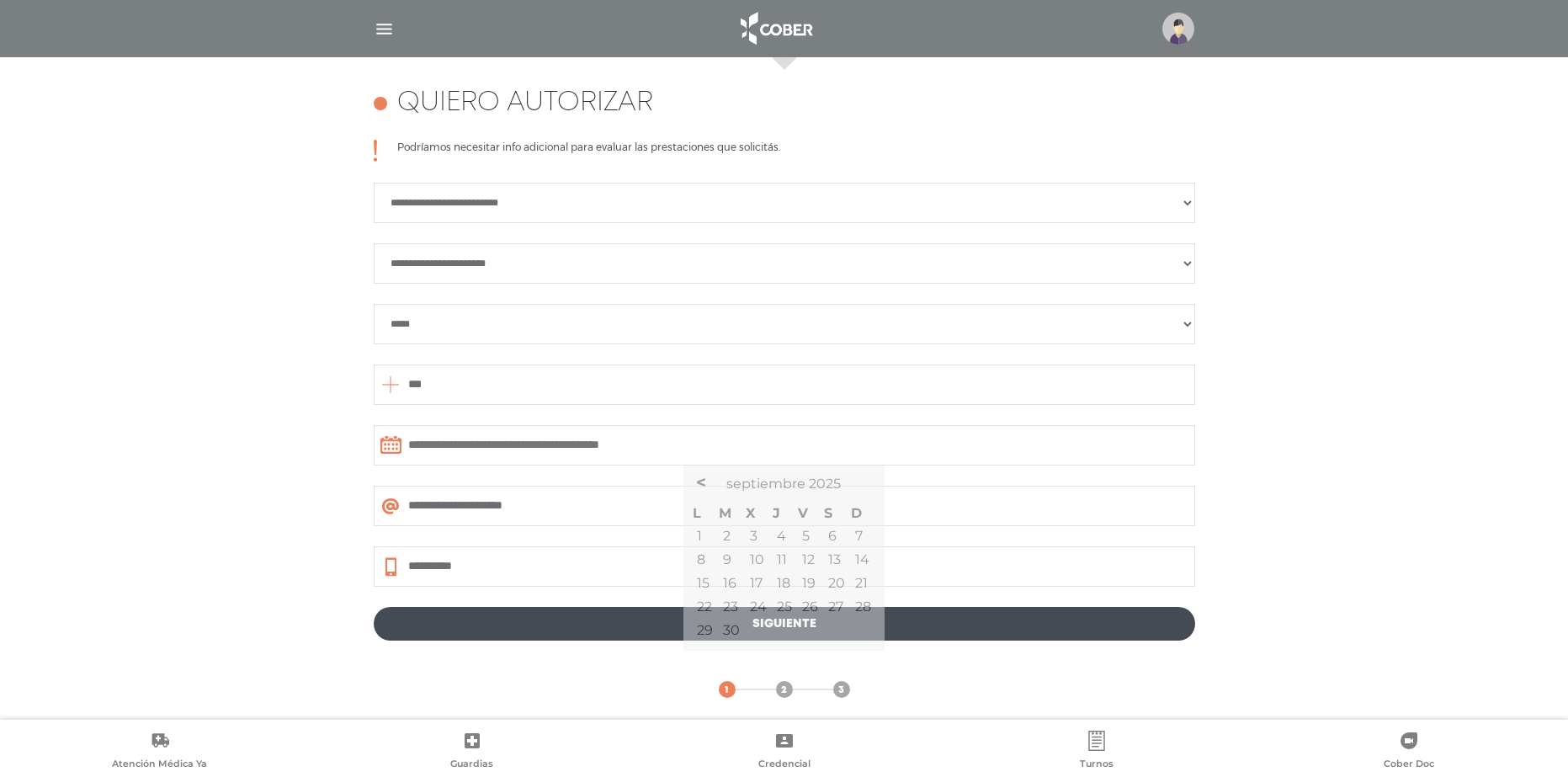
click at [1403, 368] on div "**********" at bounding box center [784, 393] width 1568 height 671
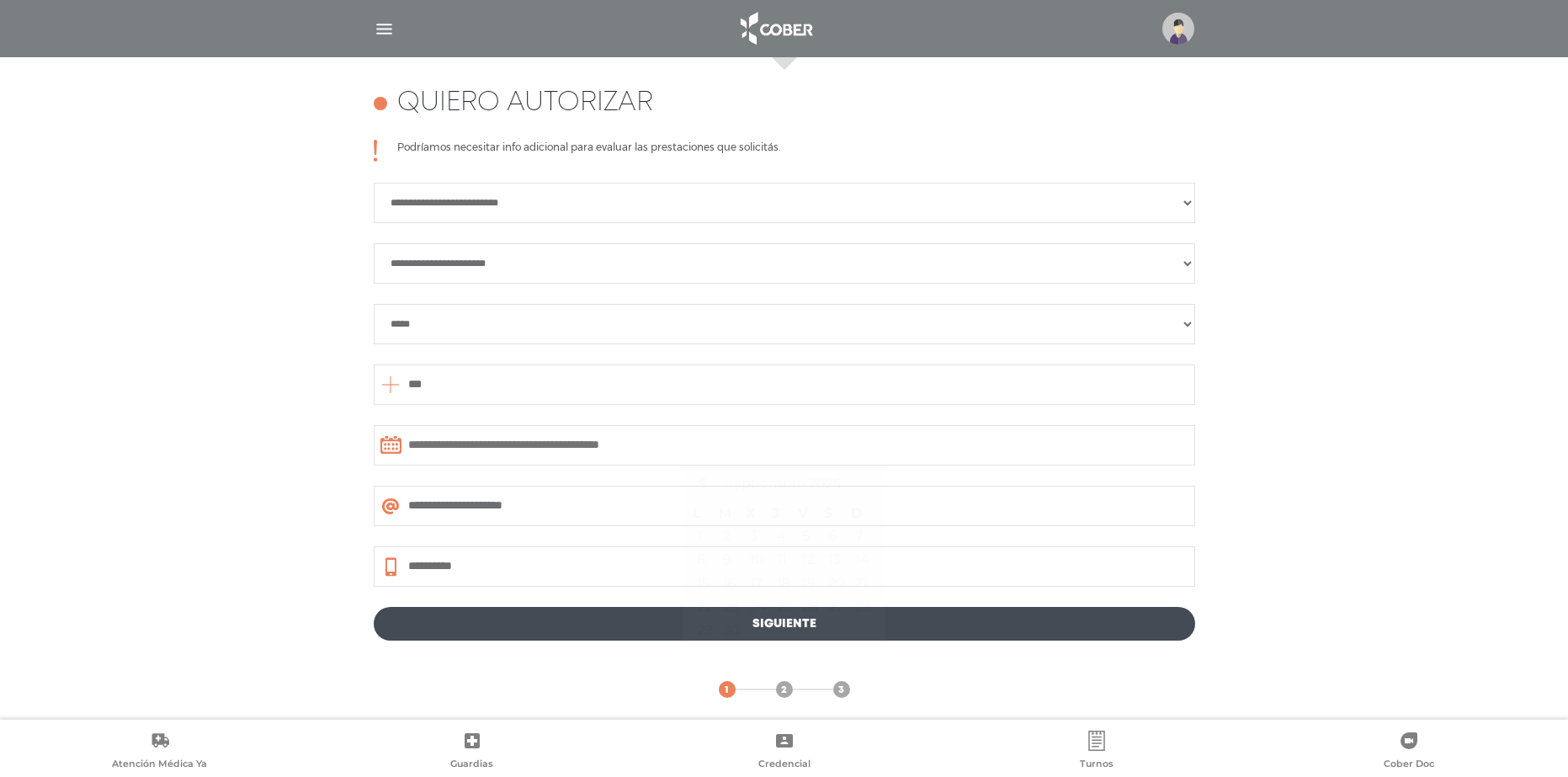
click at [517, 445] on input "text" at bounding box center [784, 445] width 821 height 40
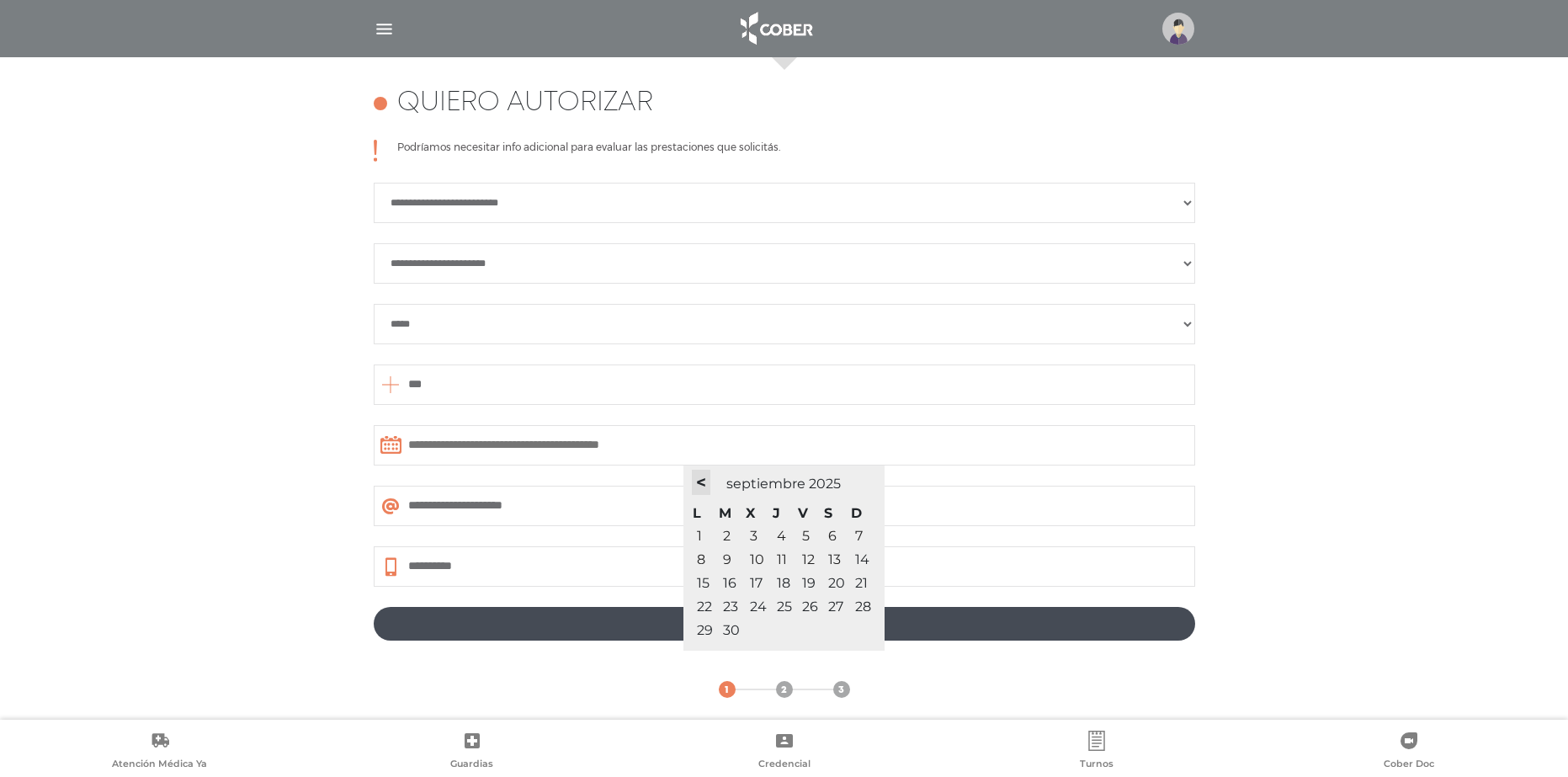
click at [704, 483] on span "<" at bounding box center [701, 483] width 10 height 21
click at [871, 479] on span ">" at bounding box center [873, 483] width 10 height 21
click at [762, 559] on td "10" at bounding box center [758, 560] width 27 height 23
type input "**********"
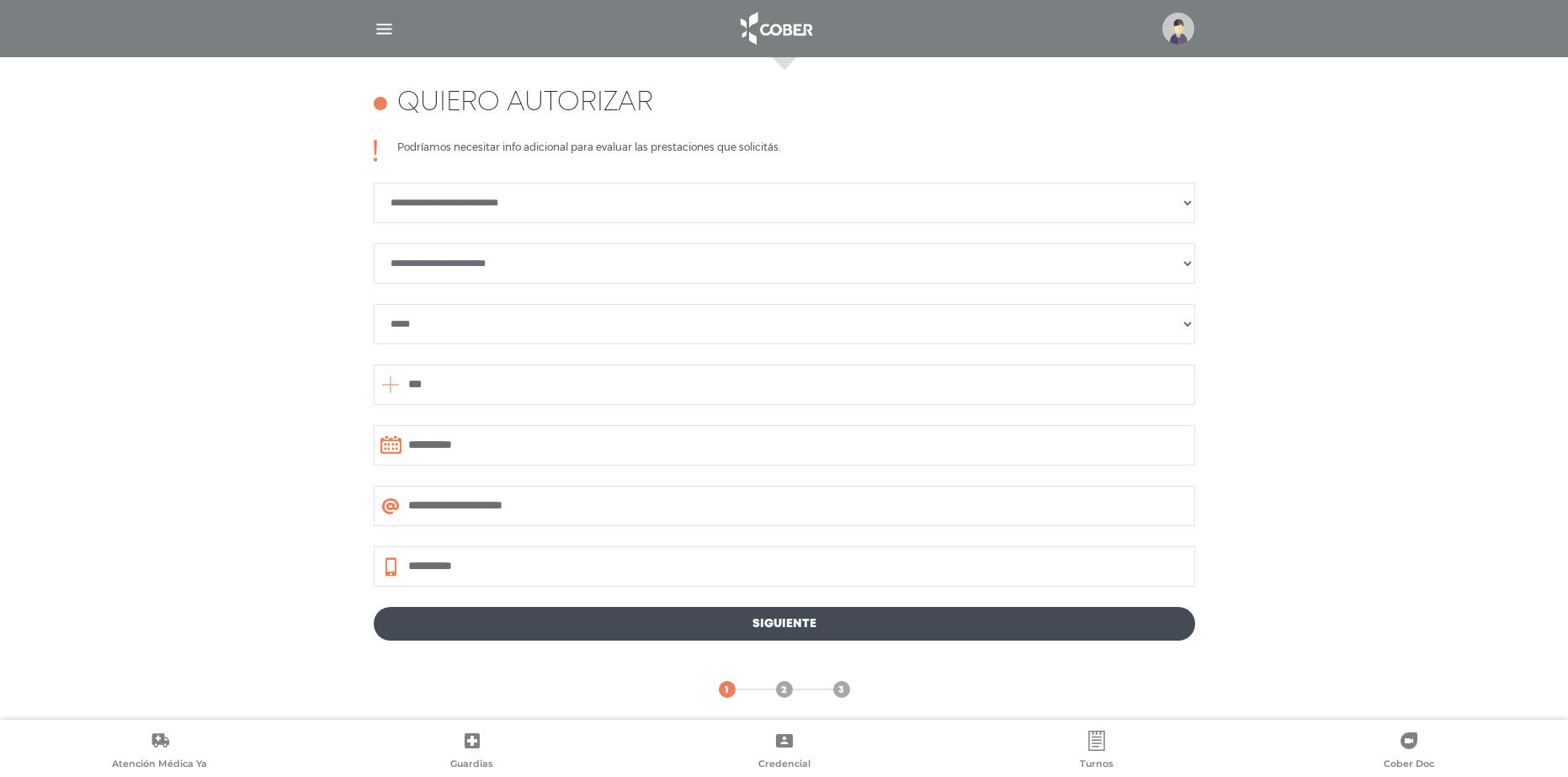
click at [769, 627] on link "Siguiente" at bounding box center [784, 624] width 821 height 34
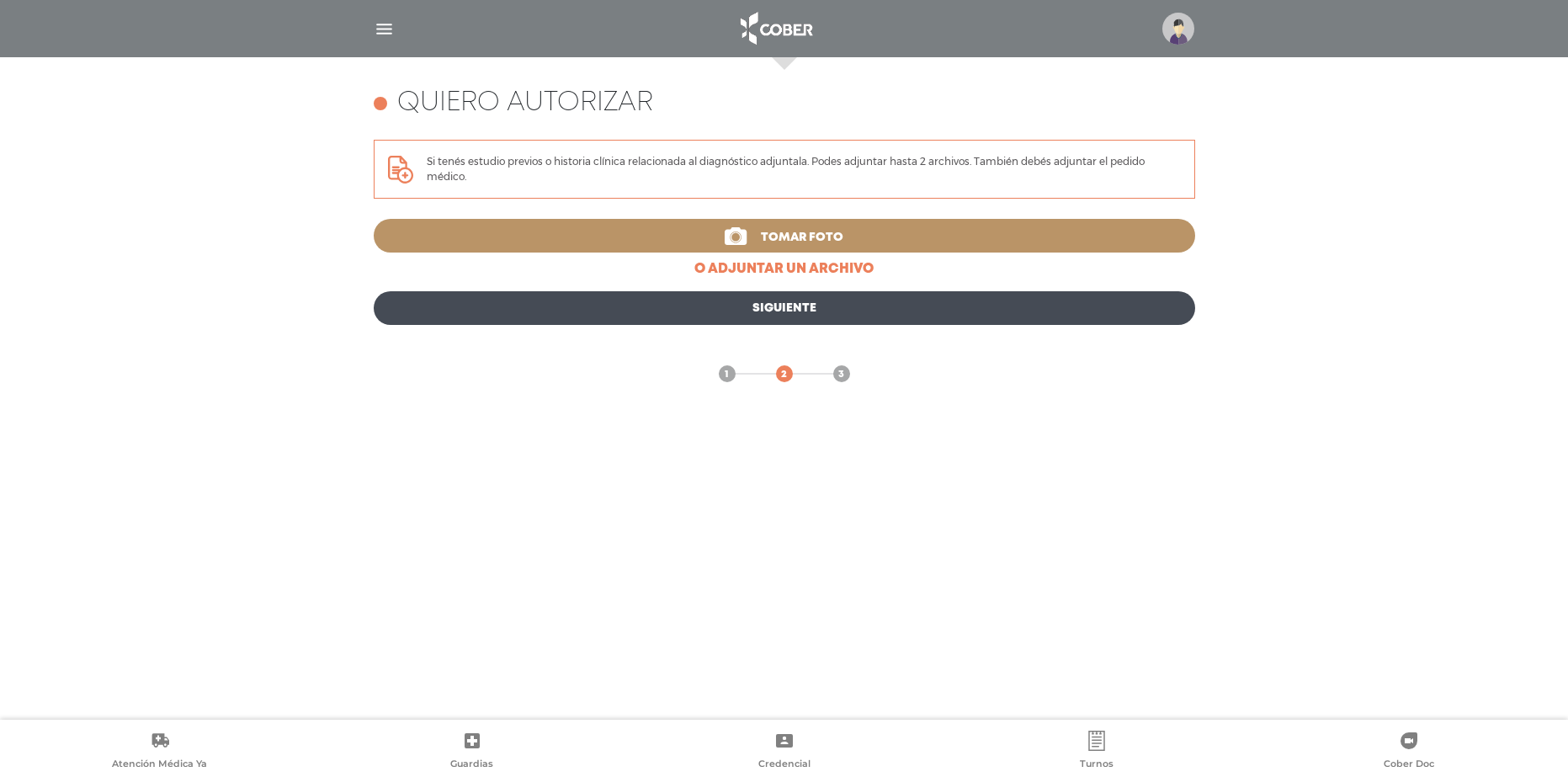
click at [782, 234] on span "Tomar foto" at bounding box center [802, 237] width 82 height 12
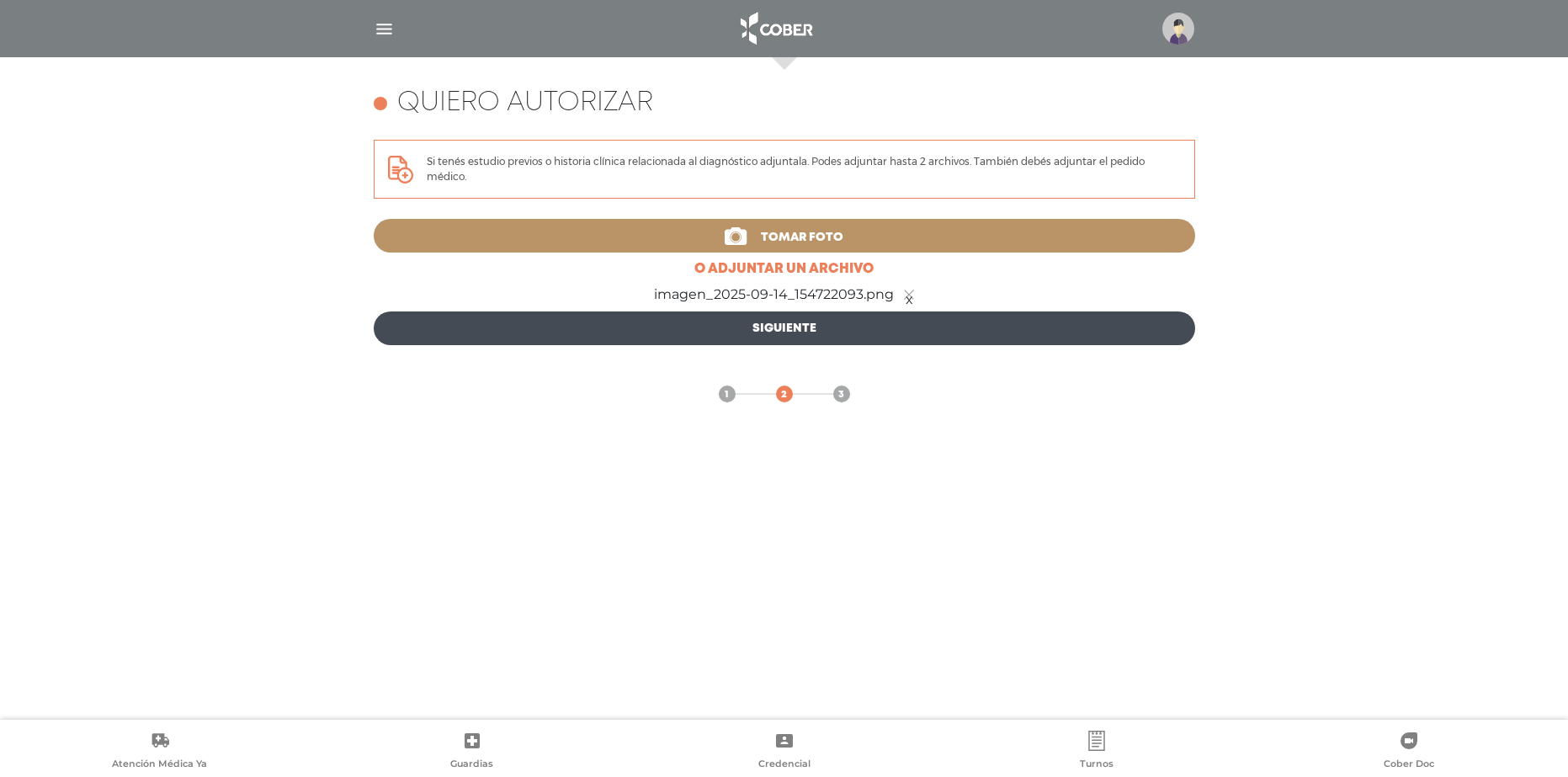
click at [803, 332] on link "Siguiente" at bounding box center [784, 328] width 821 height 34
type input "**********"
select select "**********"
select select "*****"
type input "***"
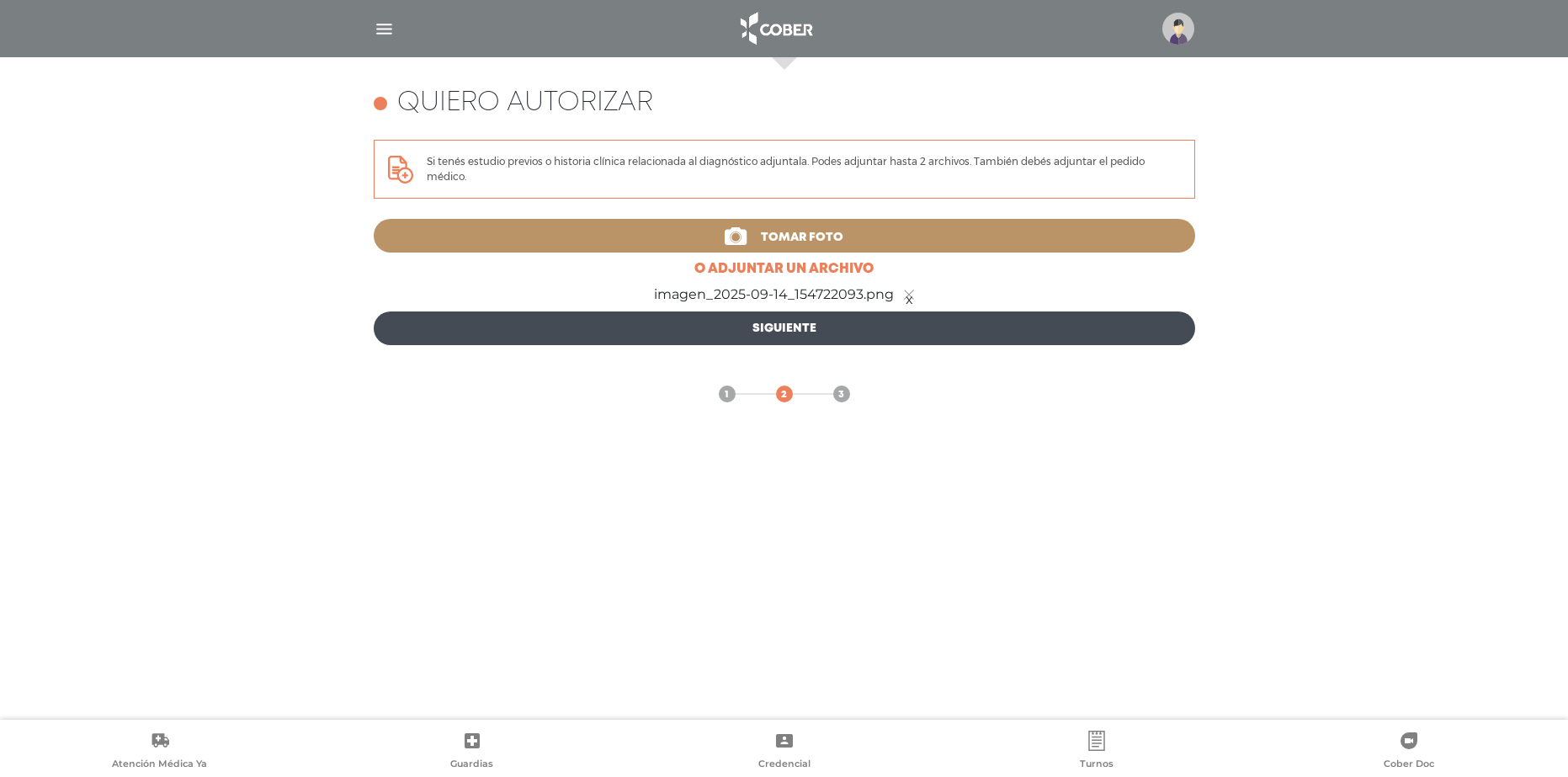
type input "**********"
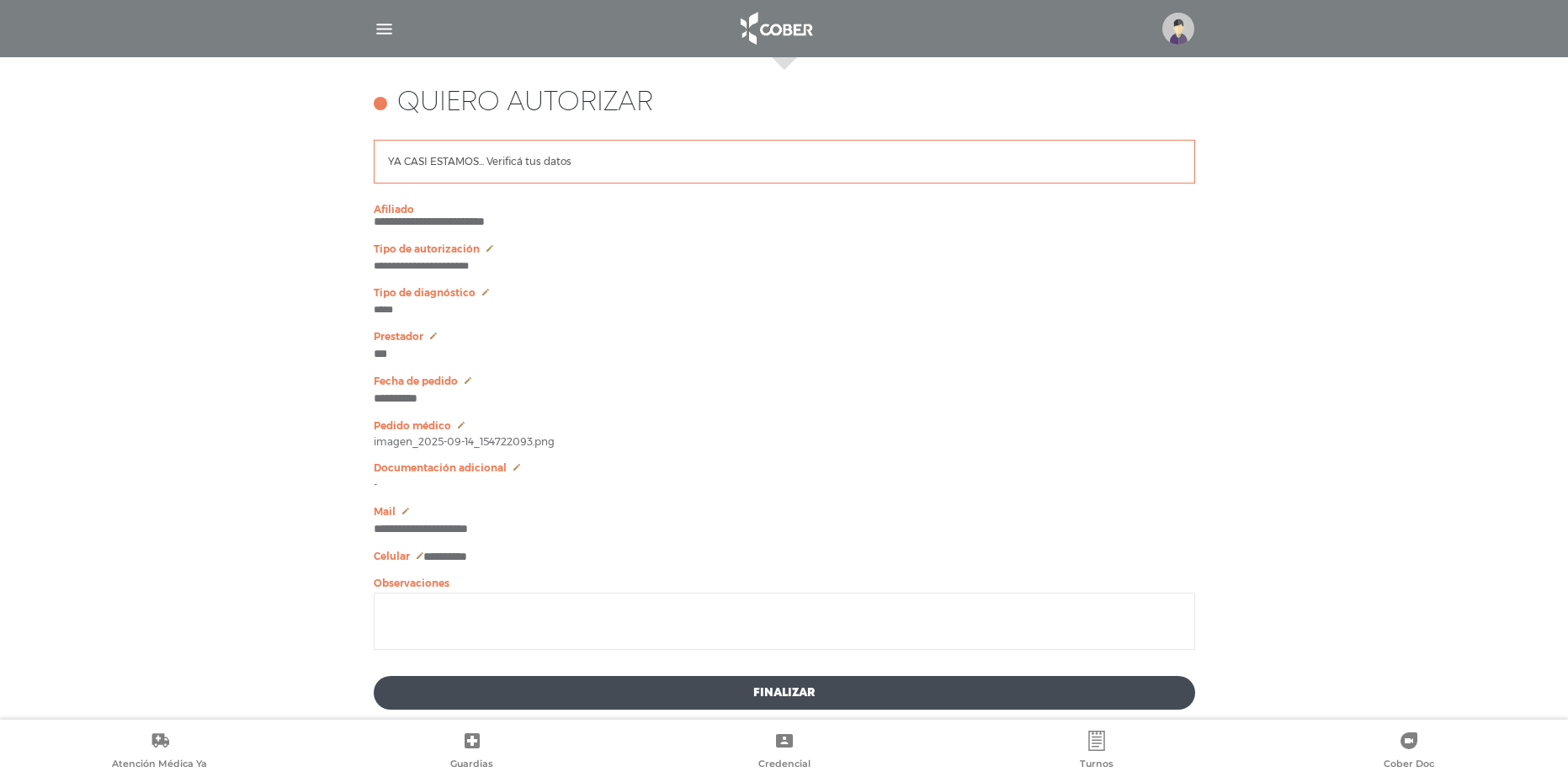
click at [793, 699] on button "Finalizar" at bounding box center [784, 693] width 821 height 34
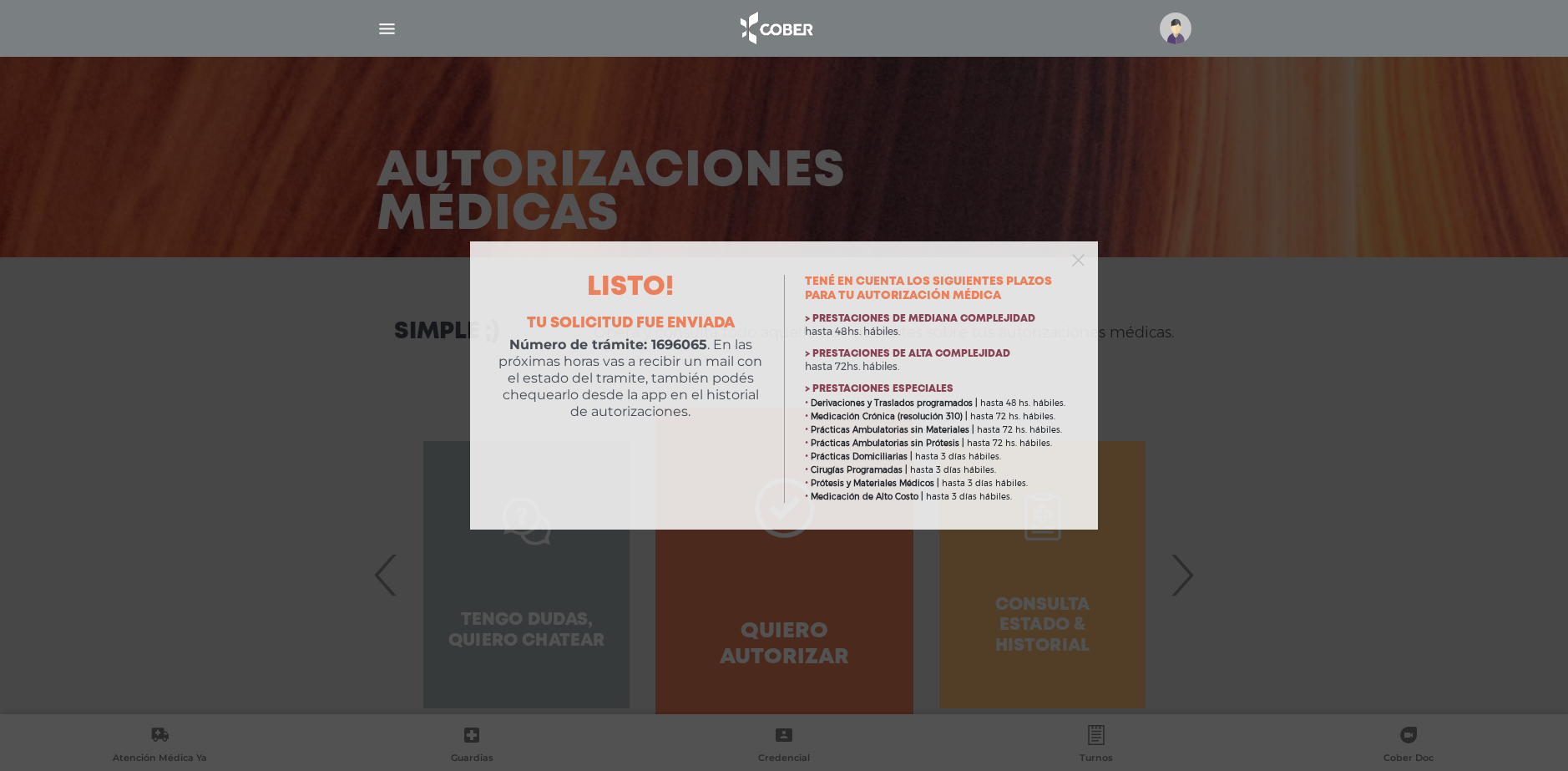
click at [1465, 474] on div "Listo! Tu solicitud fue enviada Número de trámite: 1696065 . En las próximas ho…" at bounding box center [784, 385] width 1568 height 771
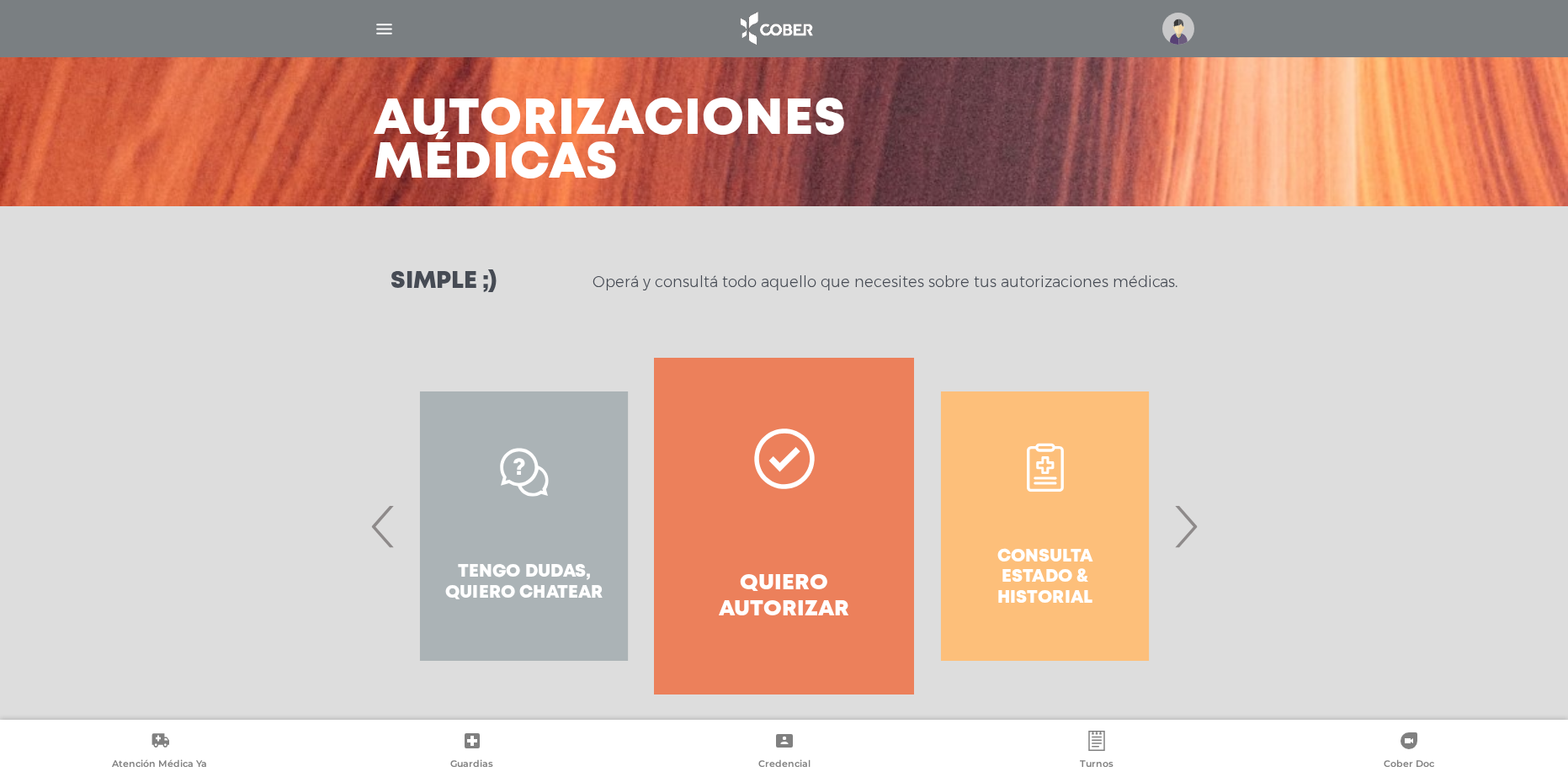
scroll to position [68, 0]
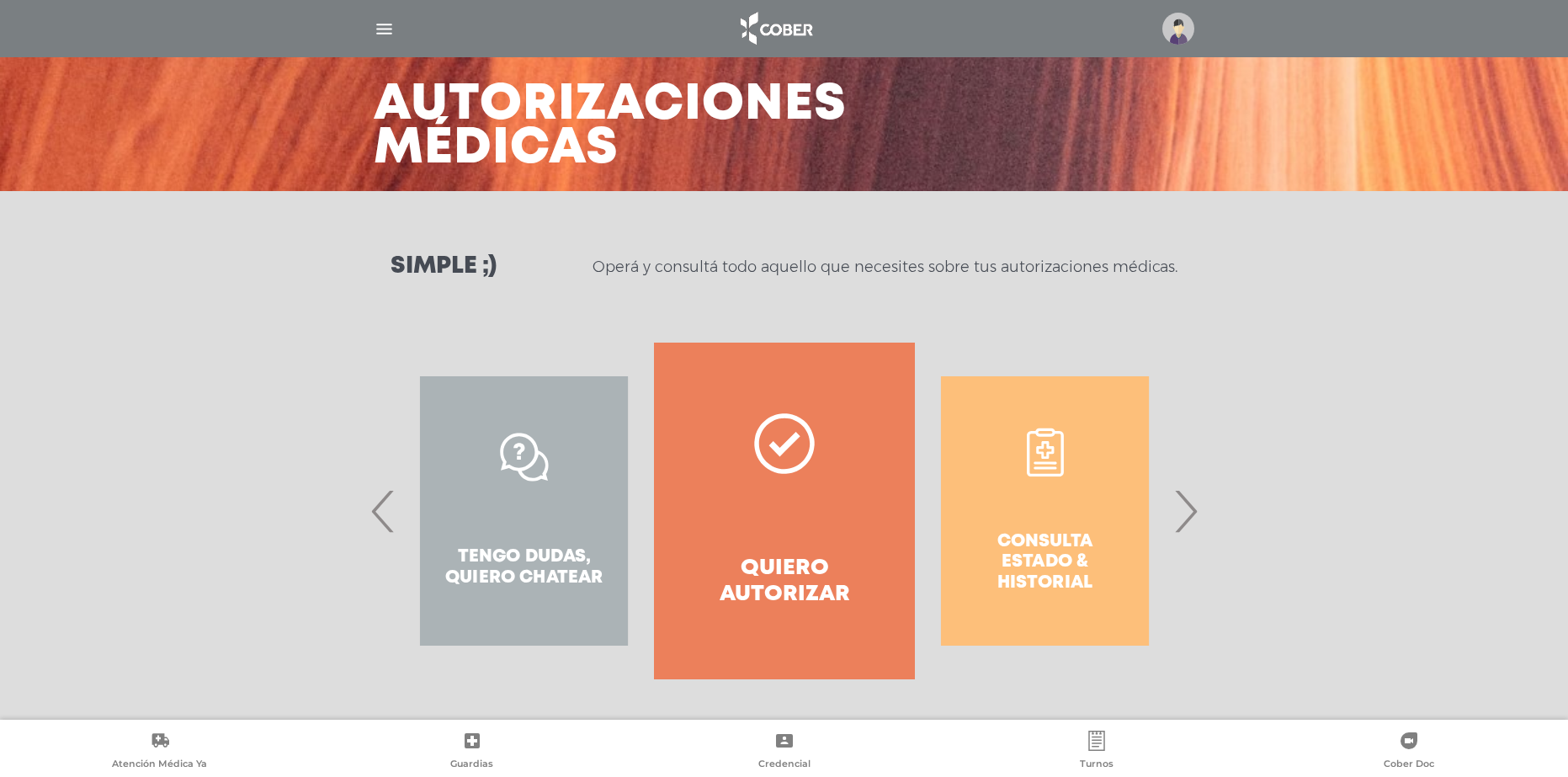
click at [1177, 502] on span "›" at bounding box center [1185, 511] width 33 height 91
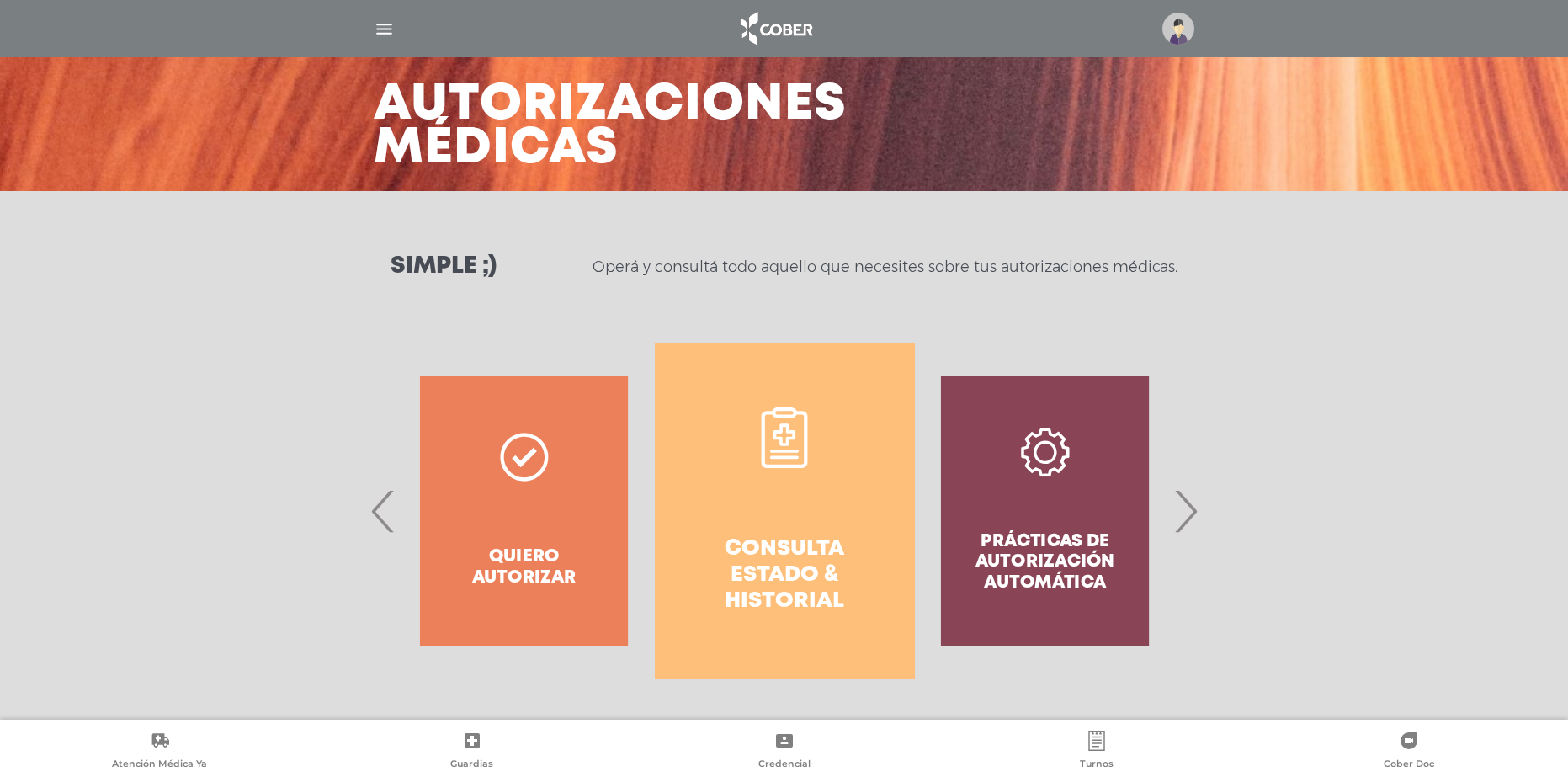
click at [1069, 531] on div "Prácticas de autorización automática" at bounding box center [1045, 511] width 260 height 336
click at [1054, 478] on div "Prácticas de autorización automática" at bounding box center [1045, 511] width 260 height 336
drag, startPoint x: 1014, startPoint y: 511, endPoint x: 791, endPoint y: 510, distance: 223.0
click at [824, 510] on div "Consulta estado & historial Prácticas de autorización automática Tengo dudas, q…" at bounding box center [916, 511] width 2604 height 336
click at [1197, 518] on span "›" at bounding box center [1185, 511] width 33 height 91
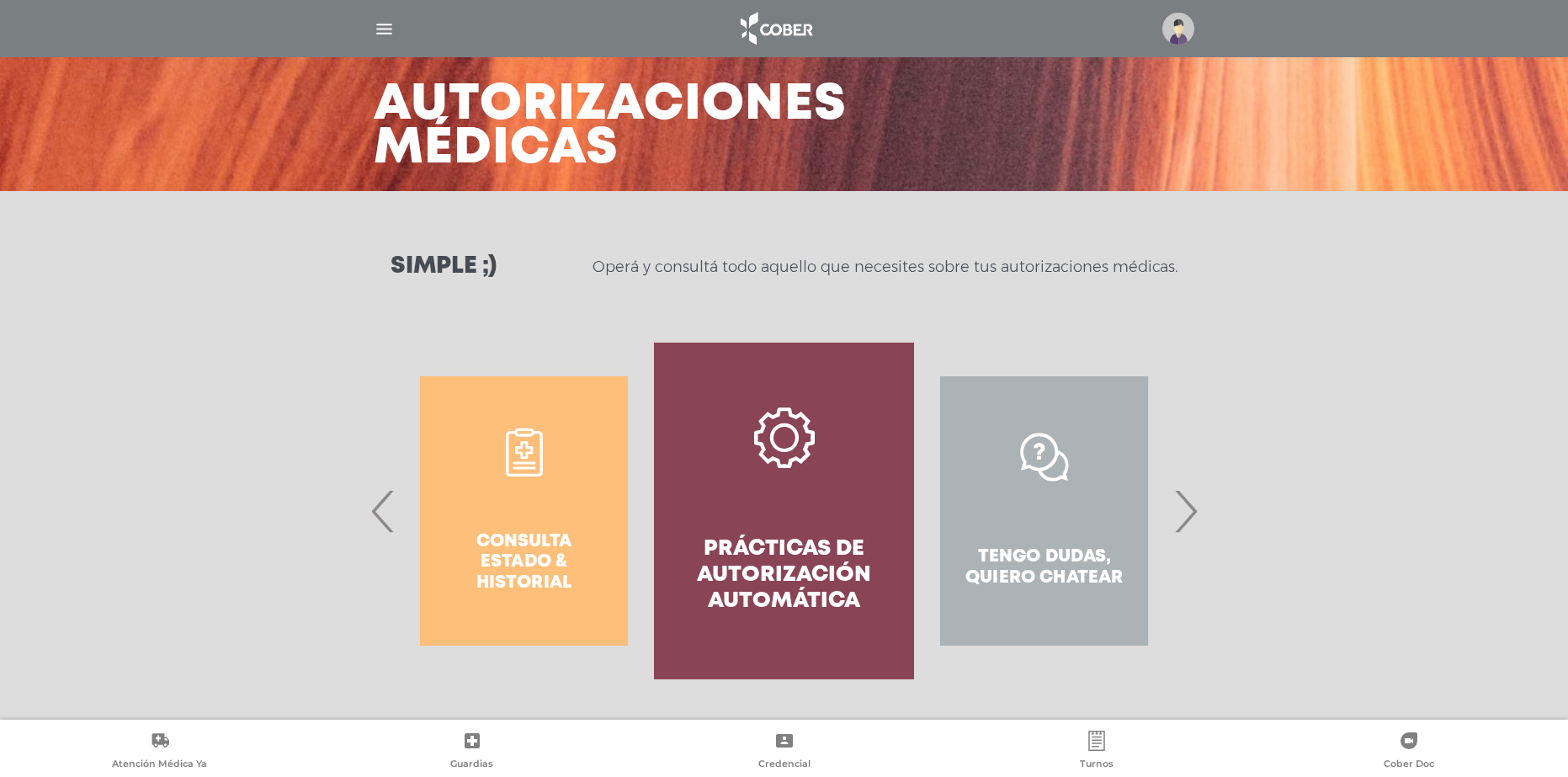
click at [732, 514] on link "Prácticas de autorización automática" at bounding box center [784, 511] width 260 height 336
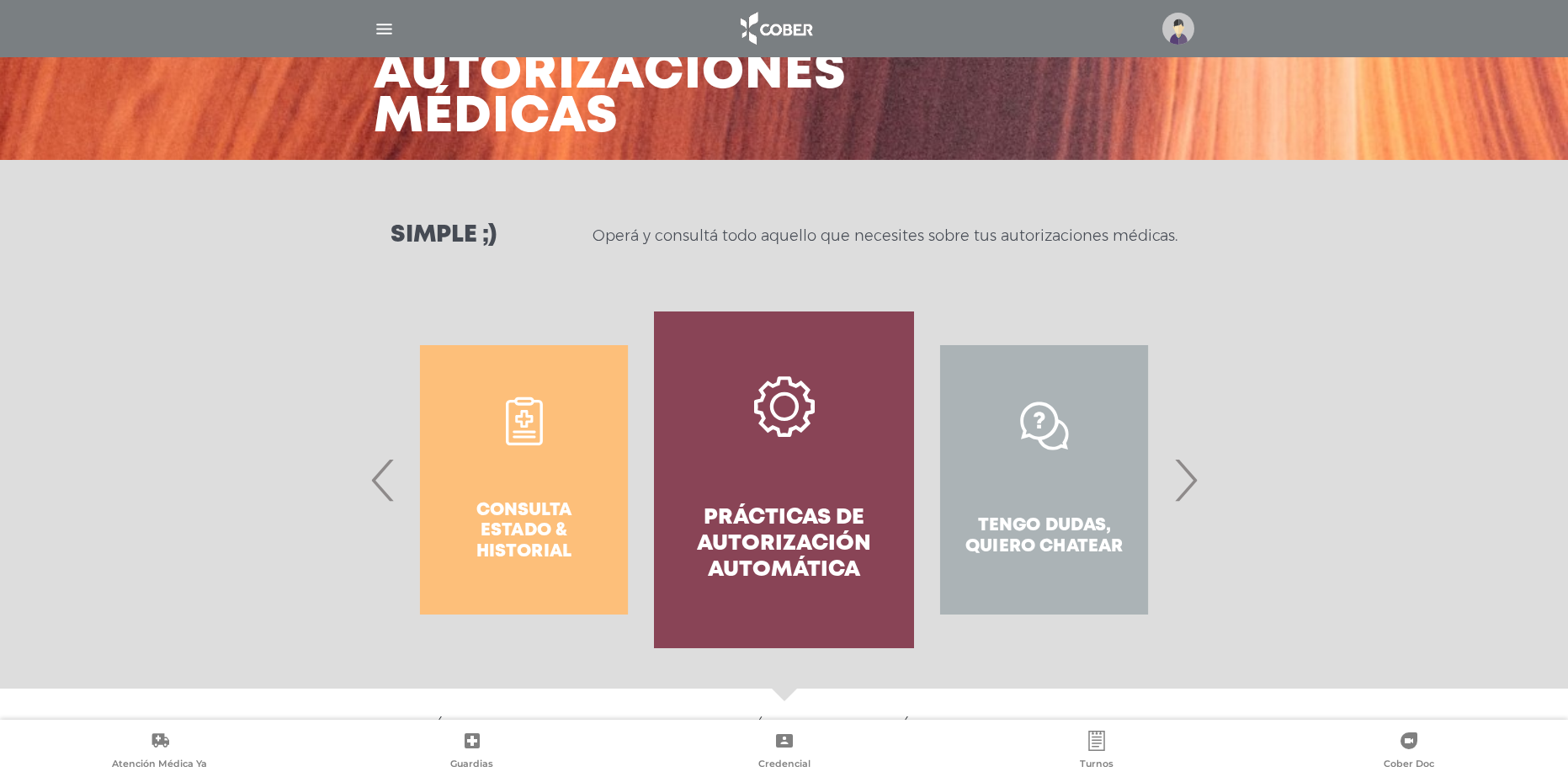
scroll to position [0, 0]
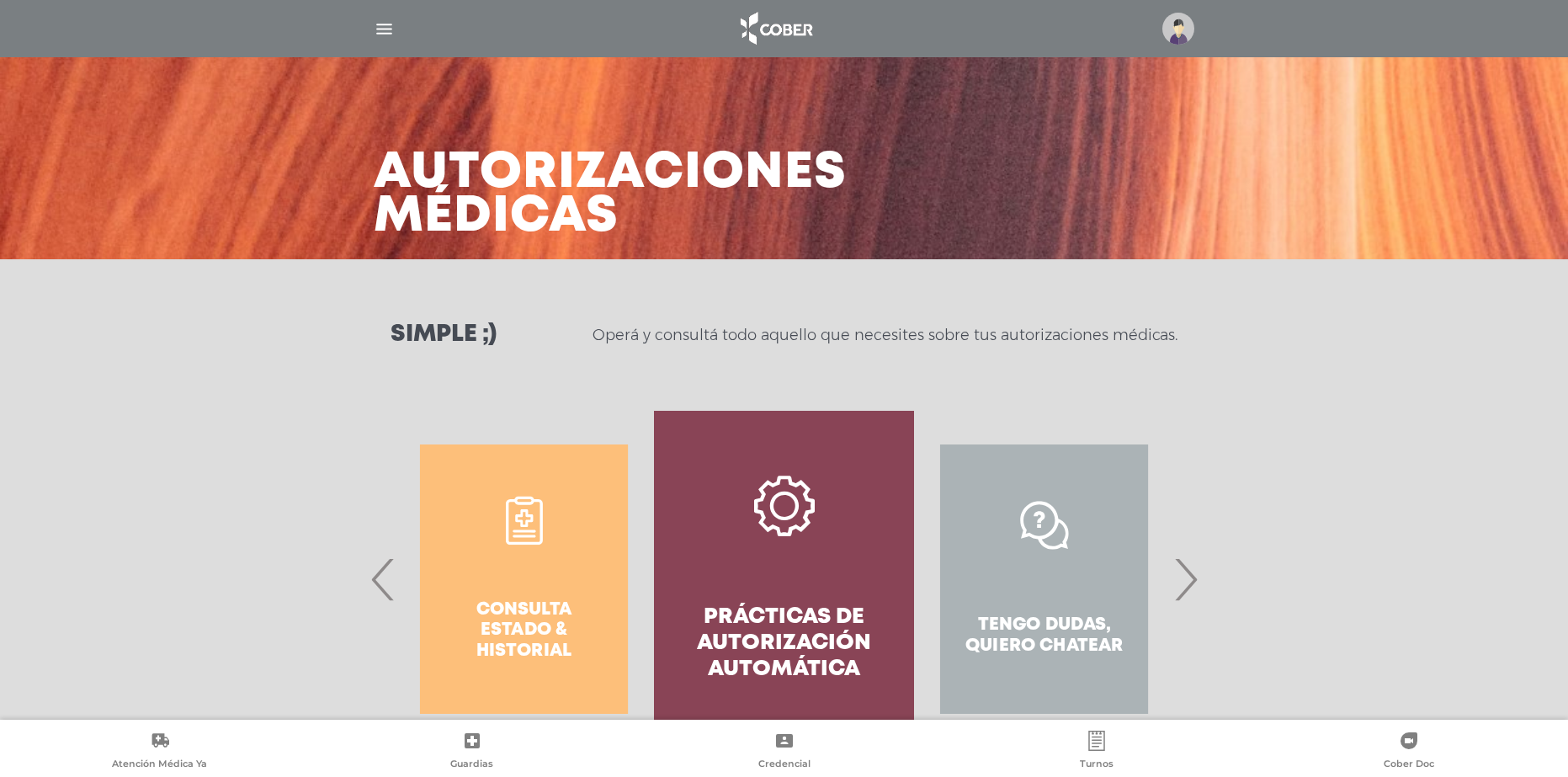
click at [380, 26] on img "button" at bounding box center [384, 29] width 21 height 21
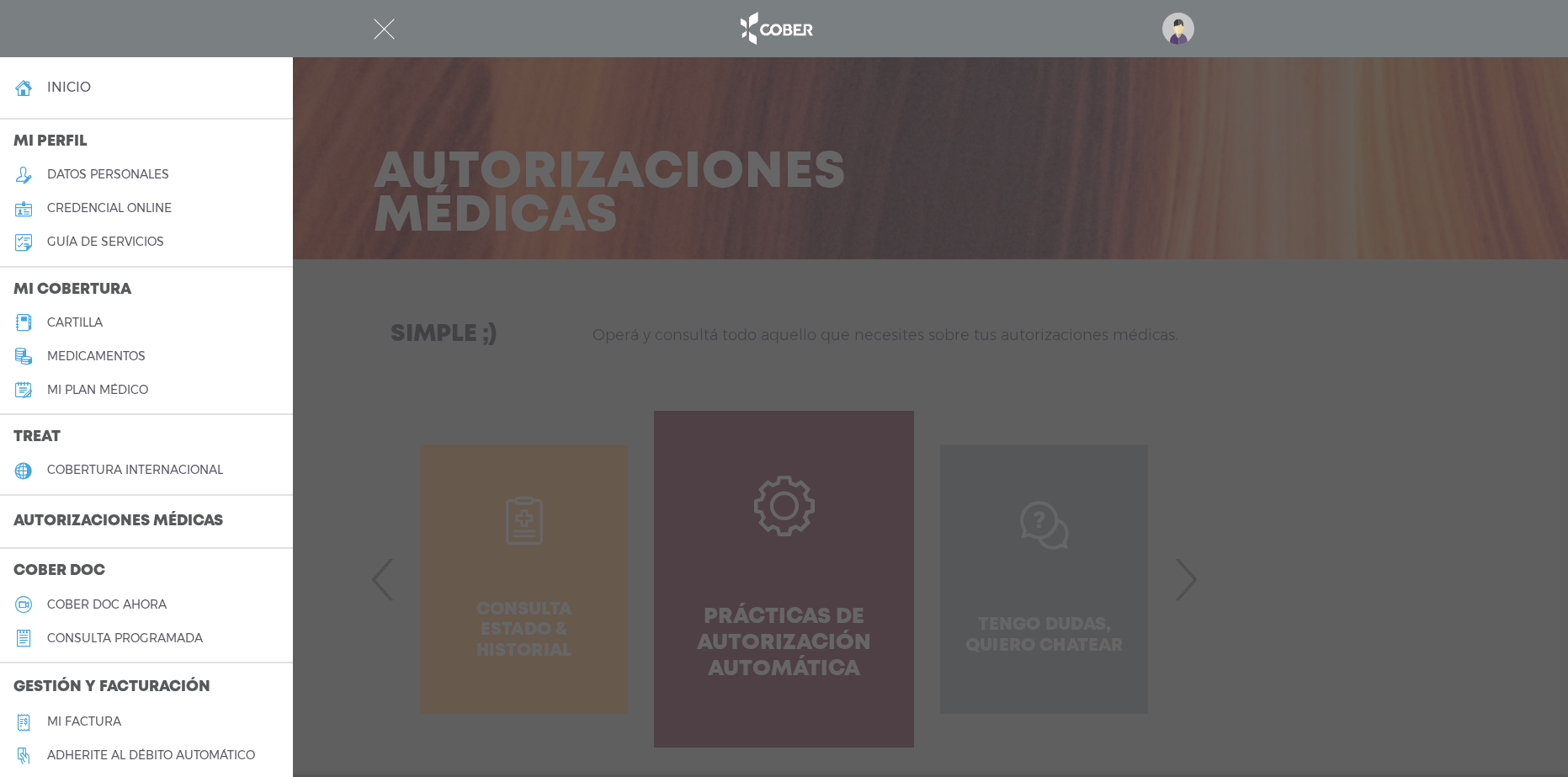
scroll to position [37, 0]
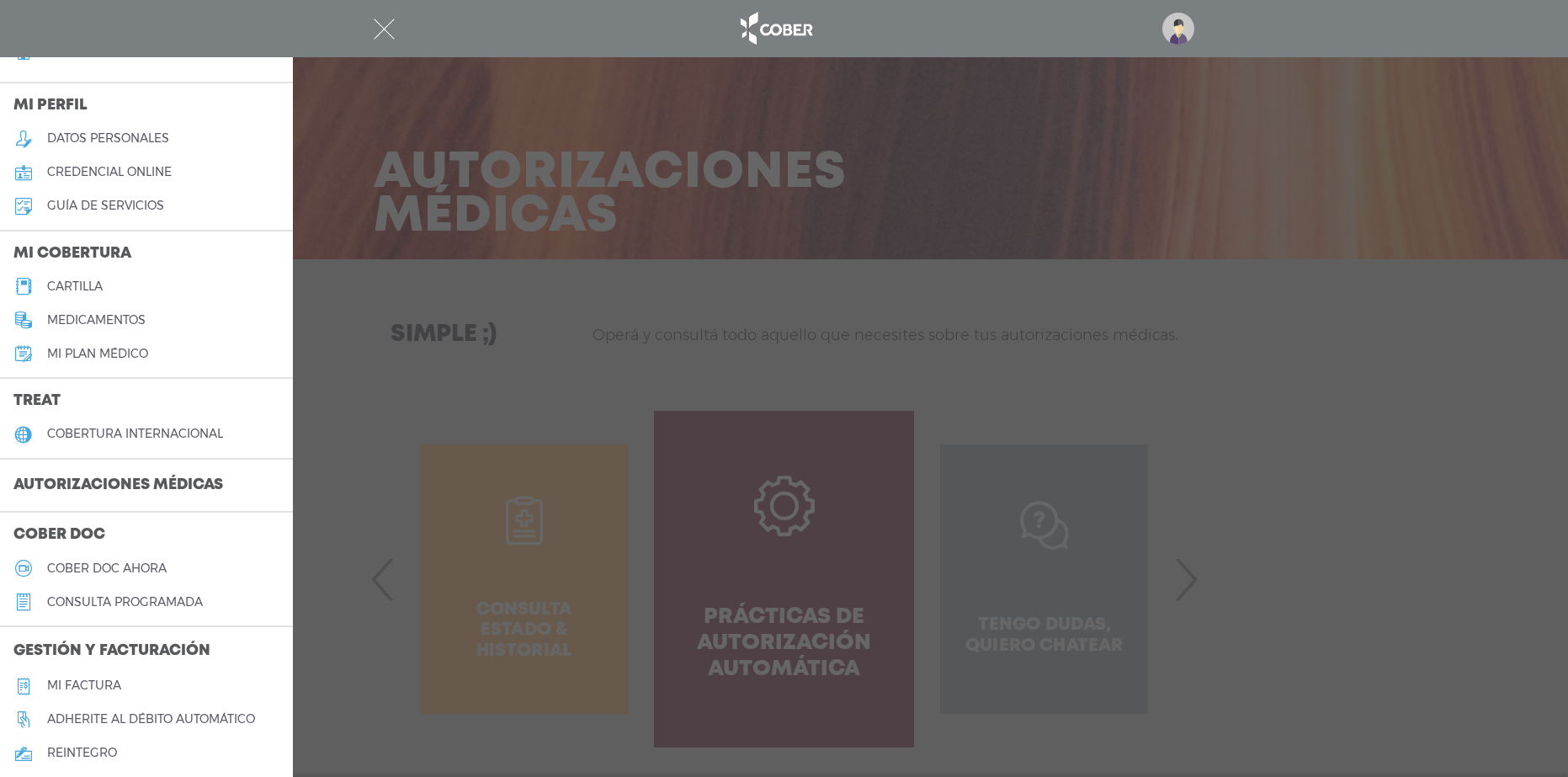
click at [84, 352] on h5 "Mi plan médico" at bounding box center [97, 353] width 101 height 14
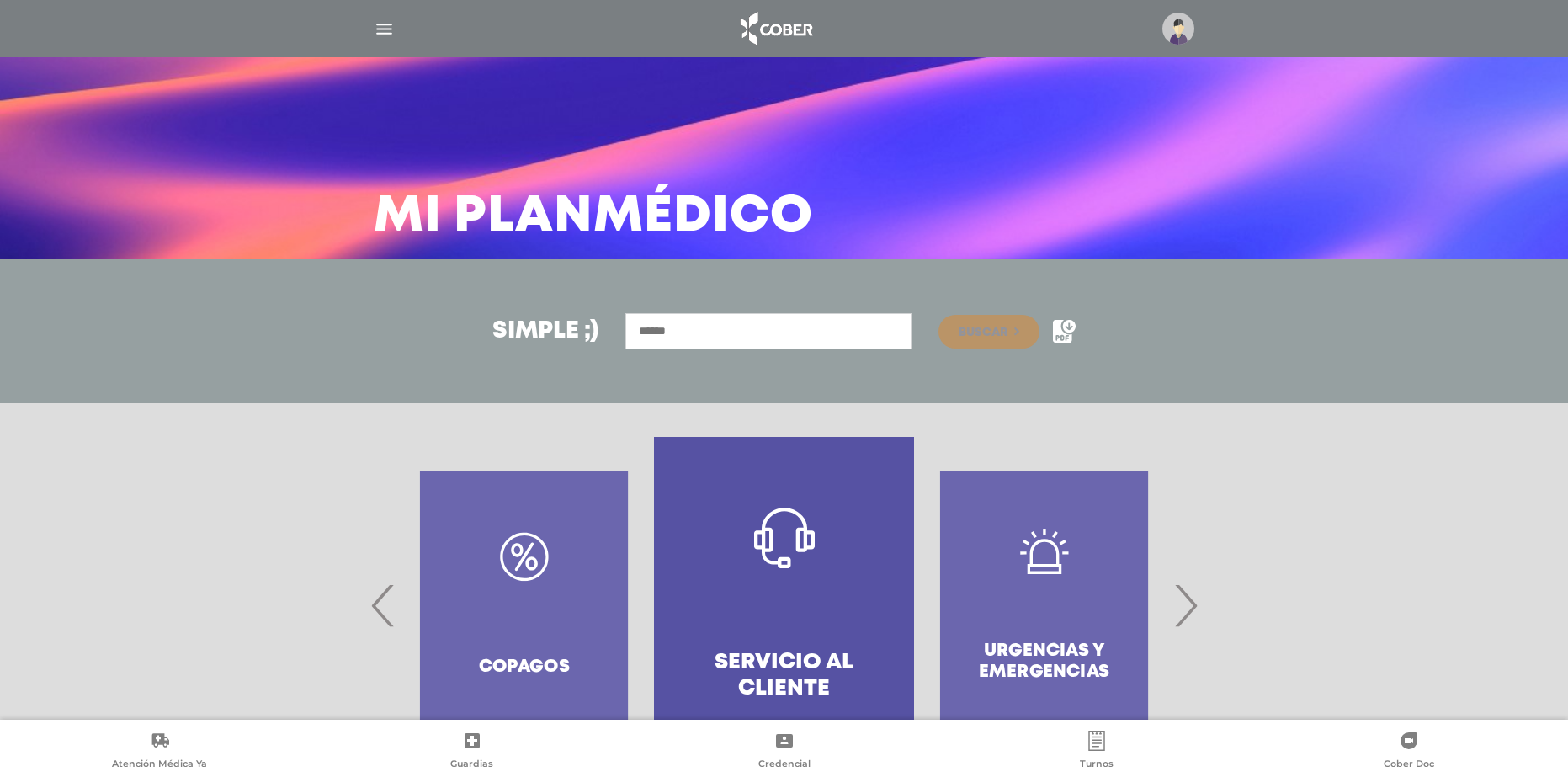
scroll to position [87, 0]
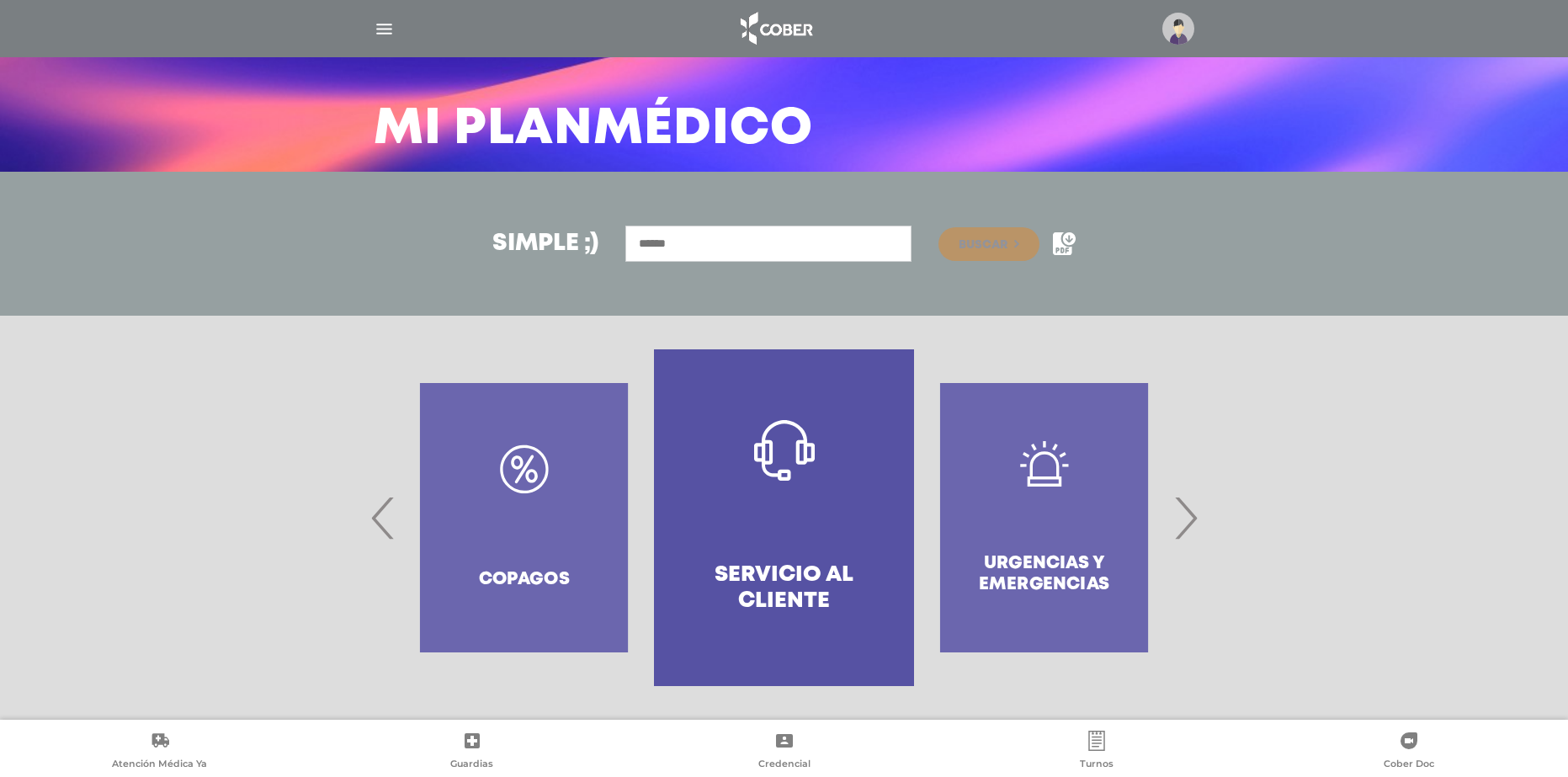
click at [1178, 515] on span "›" at bounding box center [1185, 517] width 33 height 91
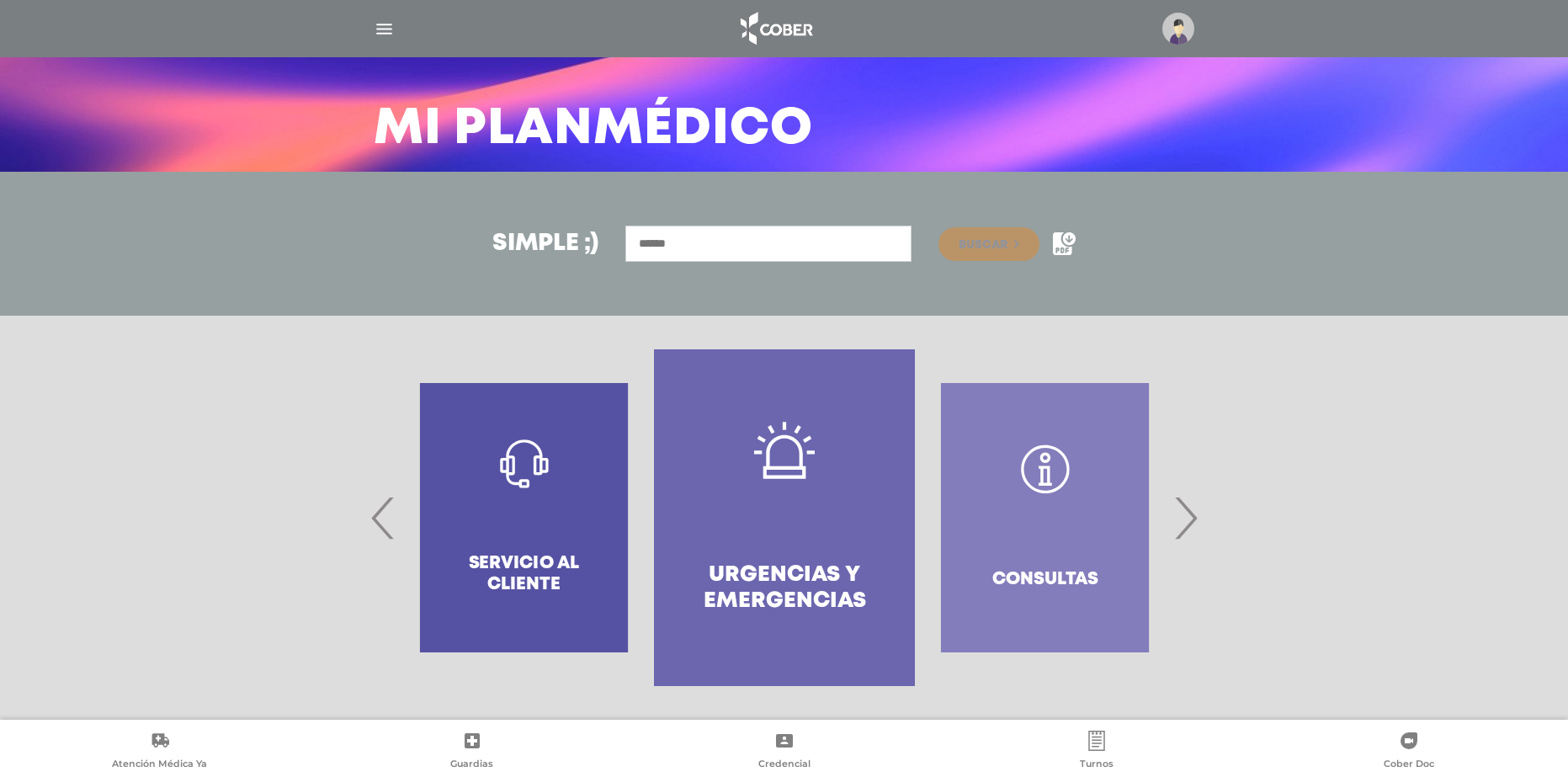
click at [1178, 515] on span "›" at bounding box center [1185, 517] width 33 height 91
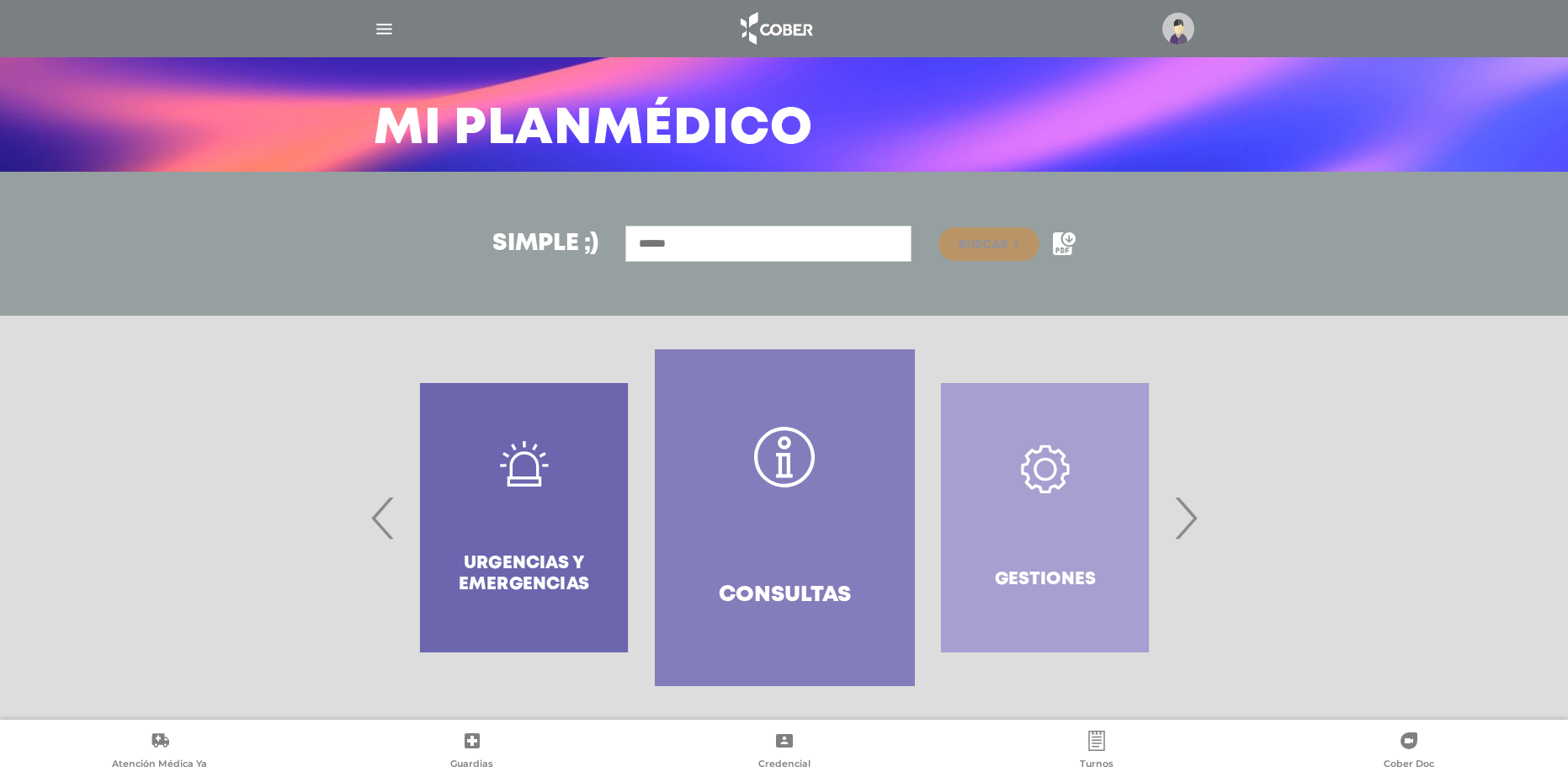
click at [1178, 515] on span "›" at bounding box center [1185, 517] width 33 height 91
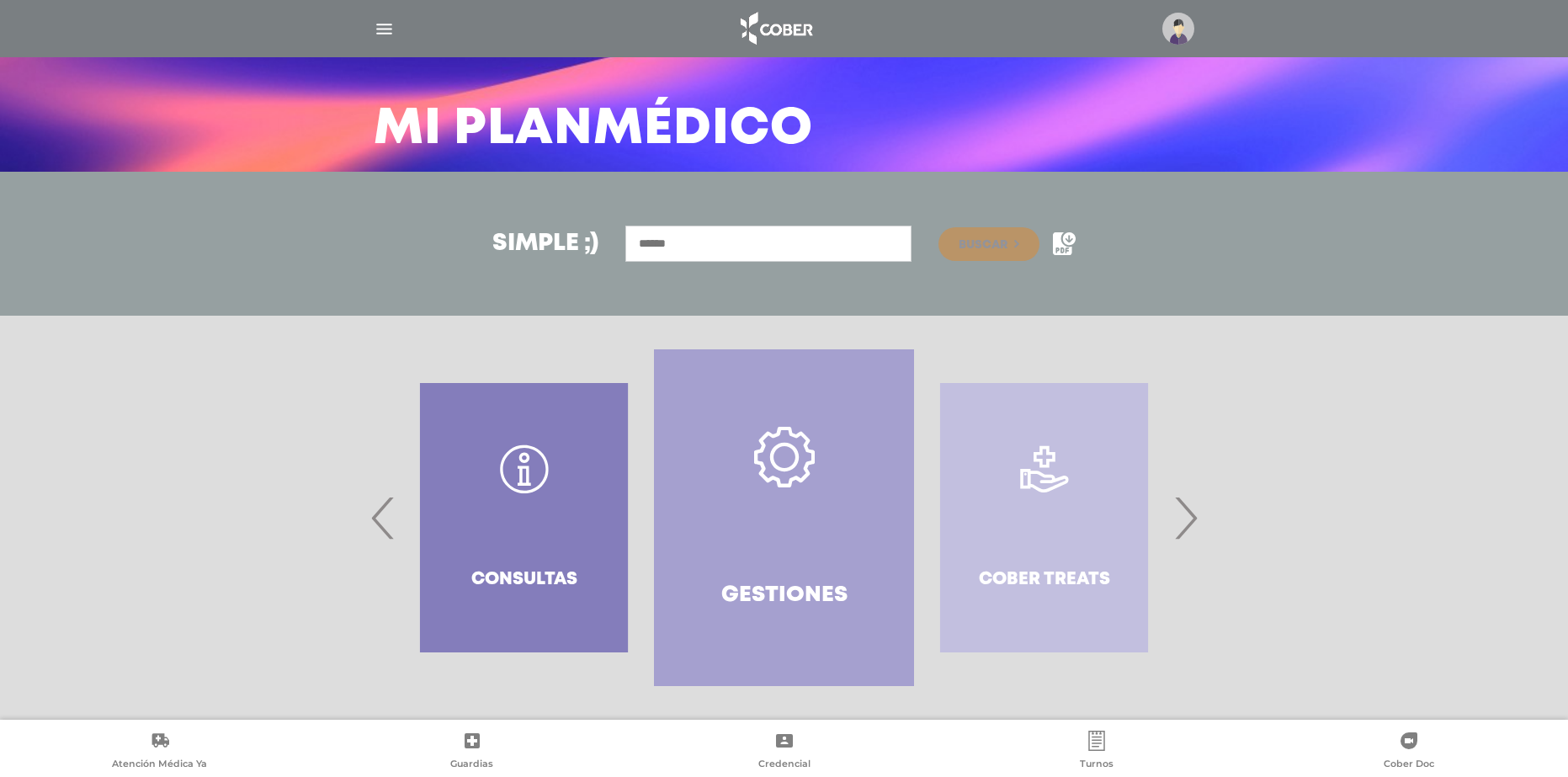
click at [1178, 515] on span "›" at bounding box center [1185, 517] width 33 height 91
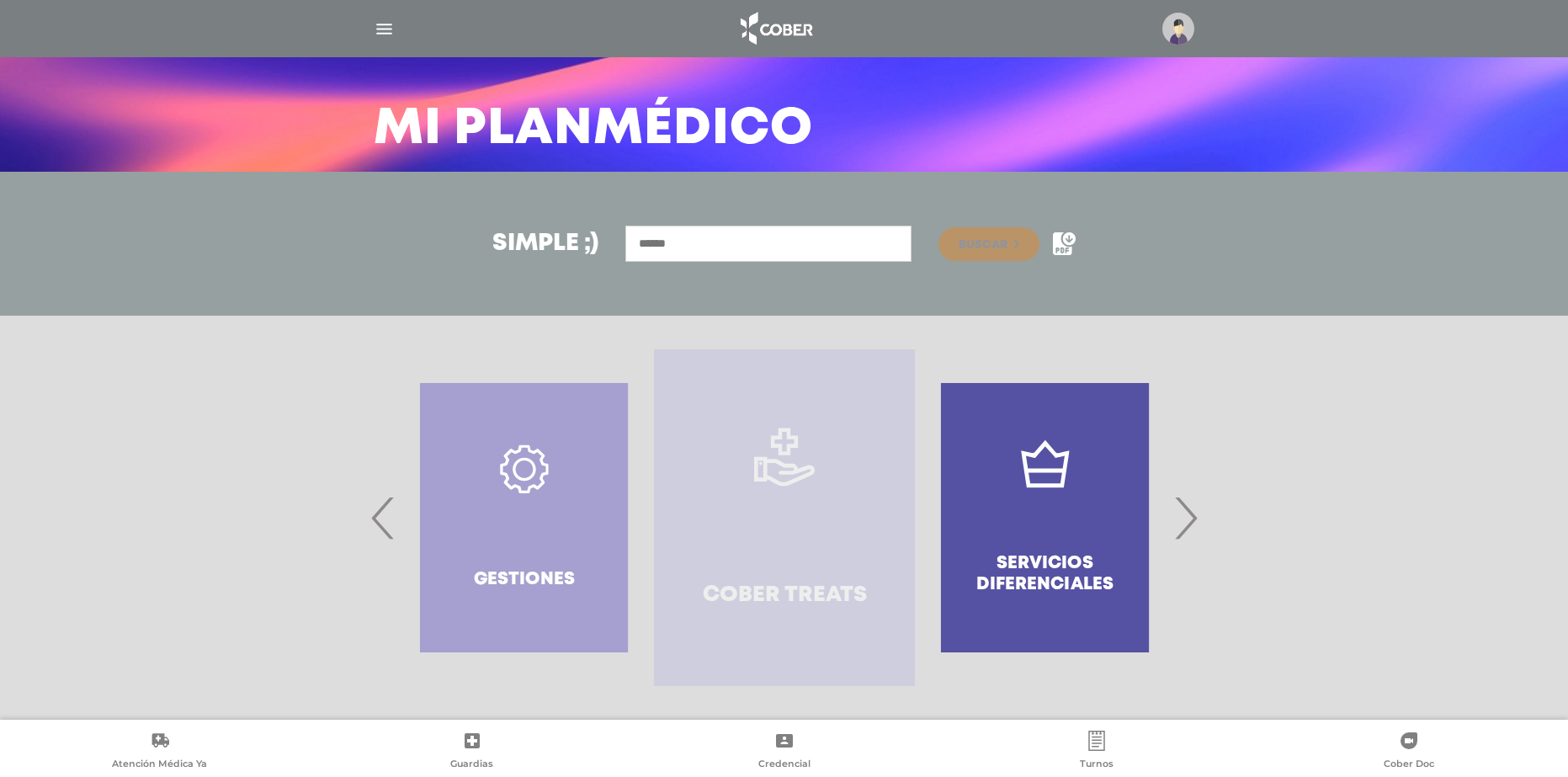
click at [866, 533] on link "Cober Treats" at bounding box center [784, 517] width 260 height 336
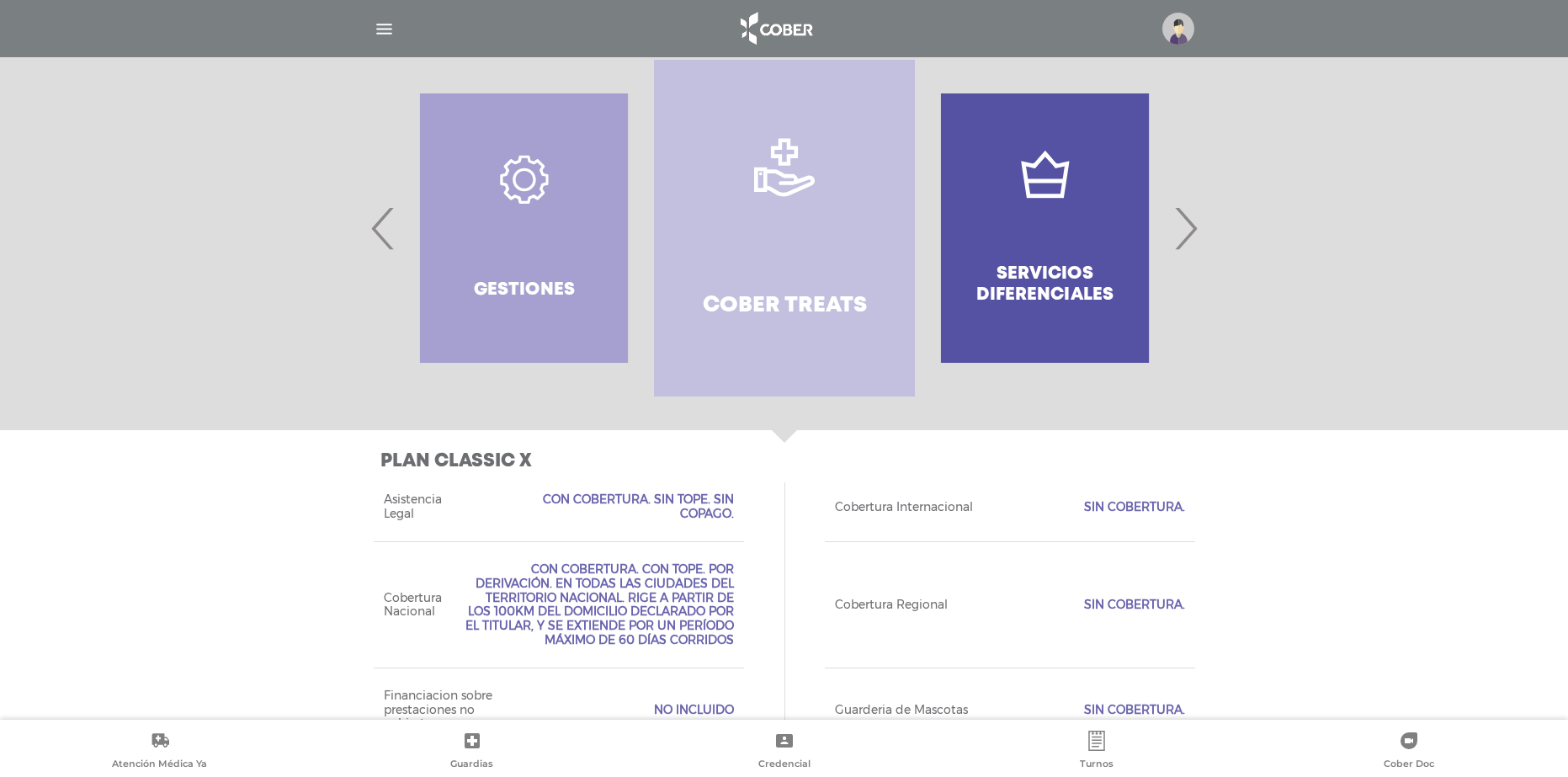
scroll to position [321, 0]
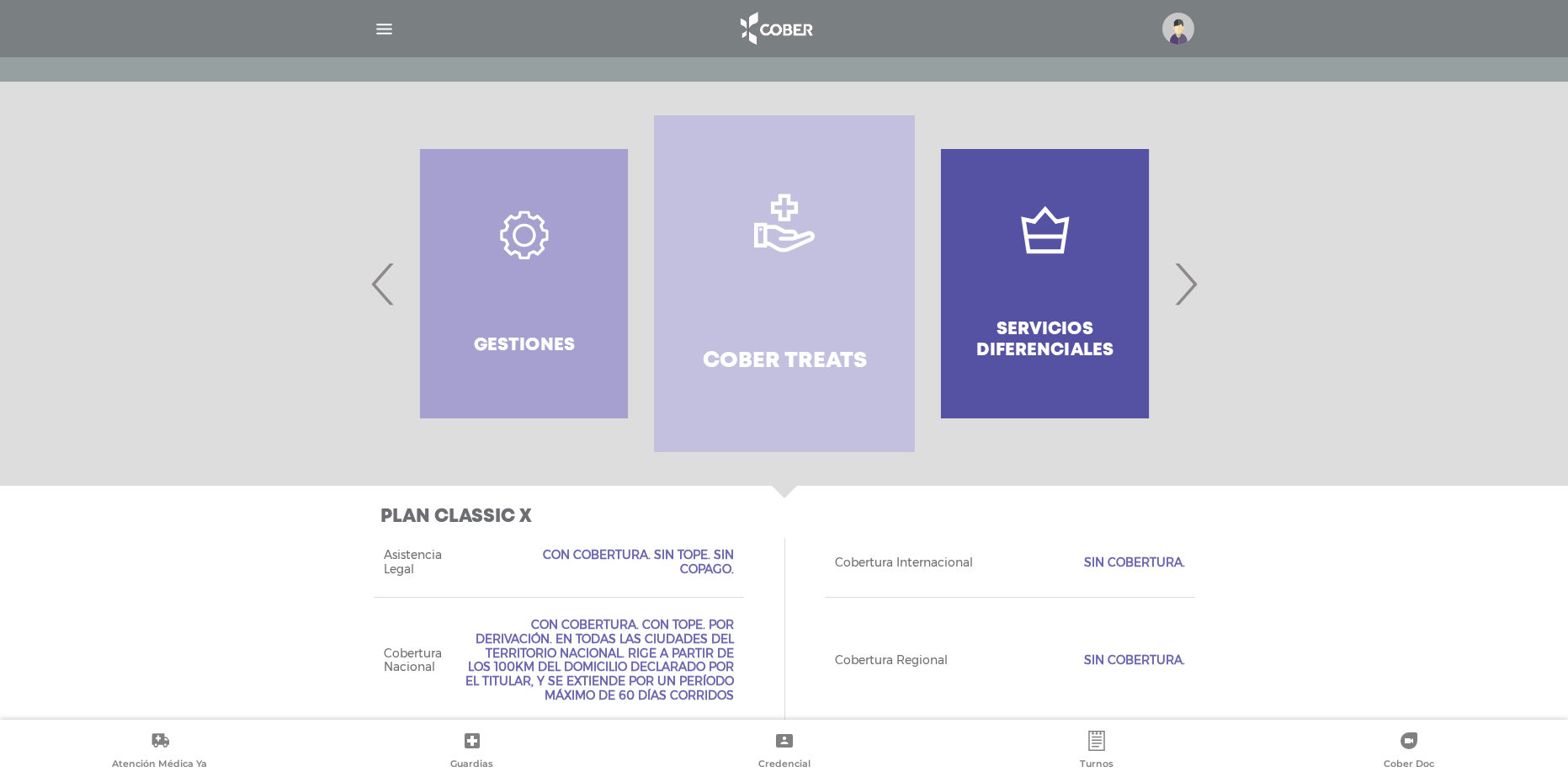
click at [1176, 269] on span "›" at bounding box center [1185, 283] width 33 height 91
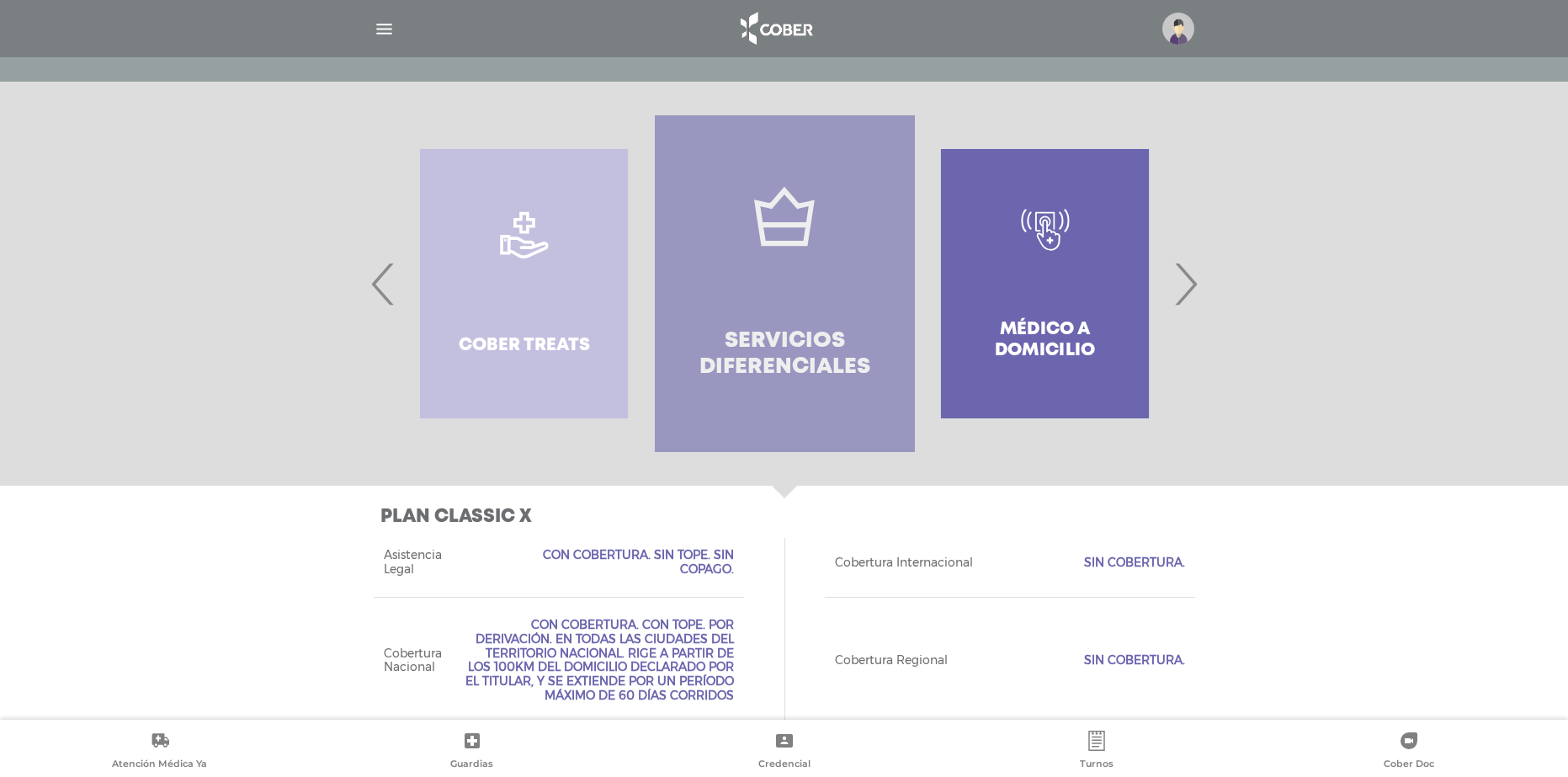
click at [839, 303] on link "Servicios diferenciales" at bounding box center [785, 283] width 260 height 336
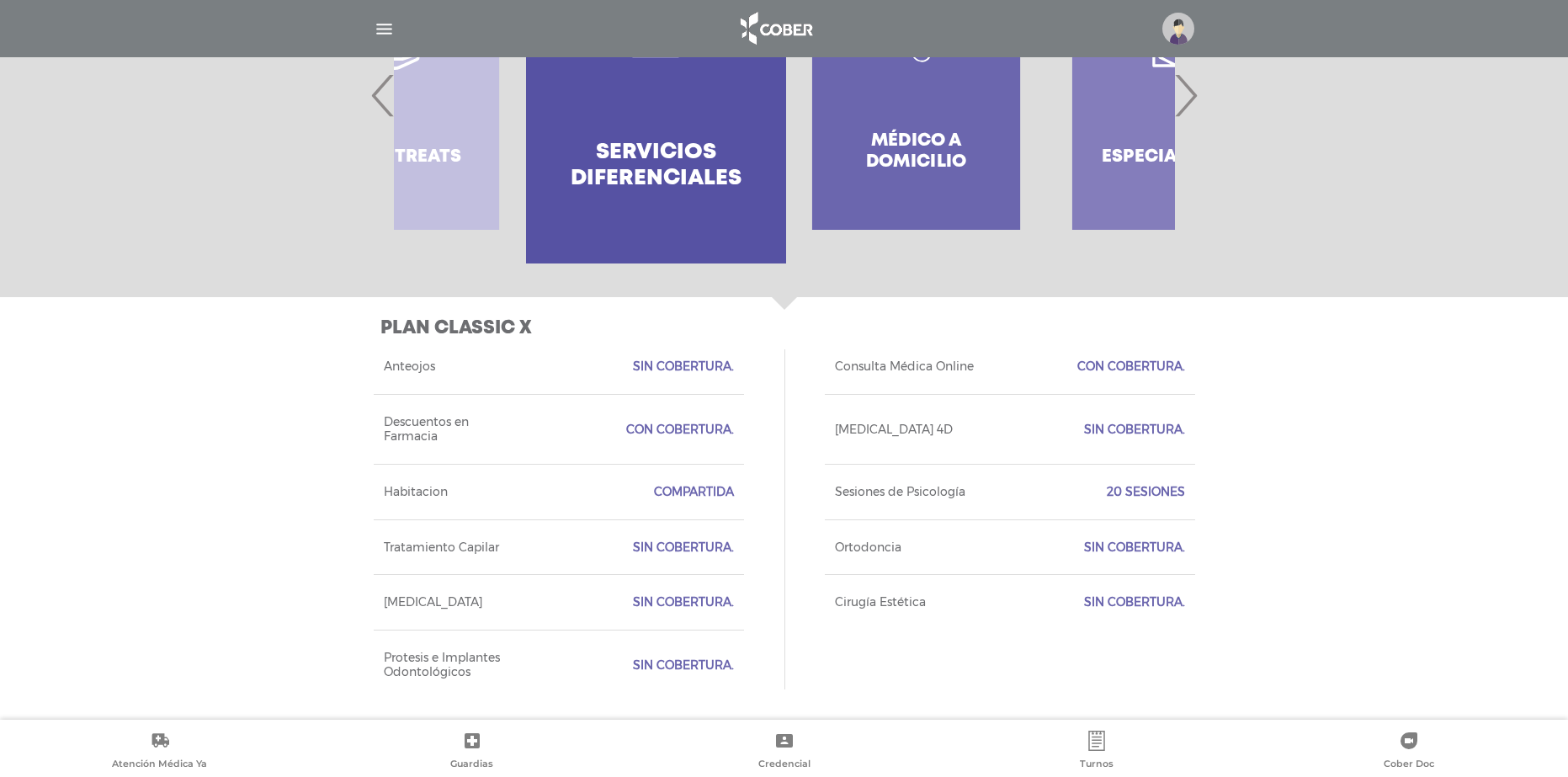
drag, startPoint x: 941, startPoint y: 259, endPoint x: 749, endPoint y: 280, distance: 193.1
click at [749, 280] on div at bounding box center [784, 95] width 1568 height 404
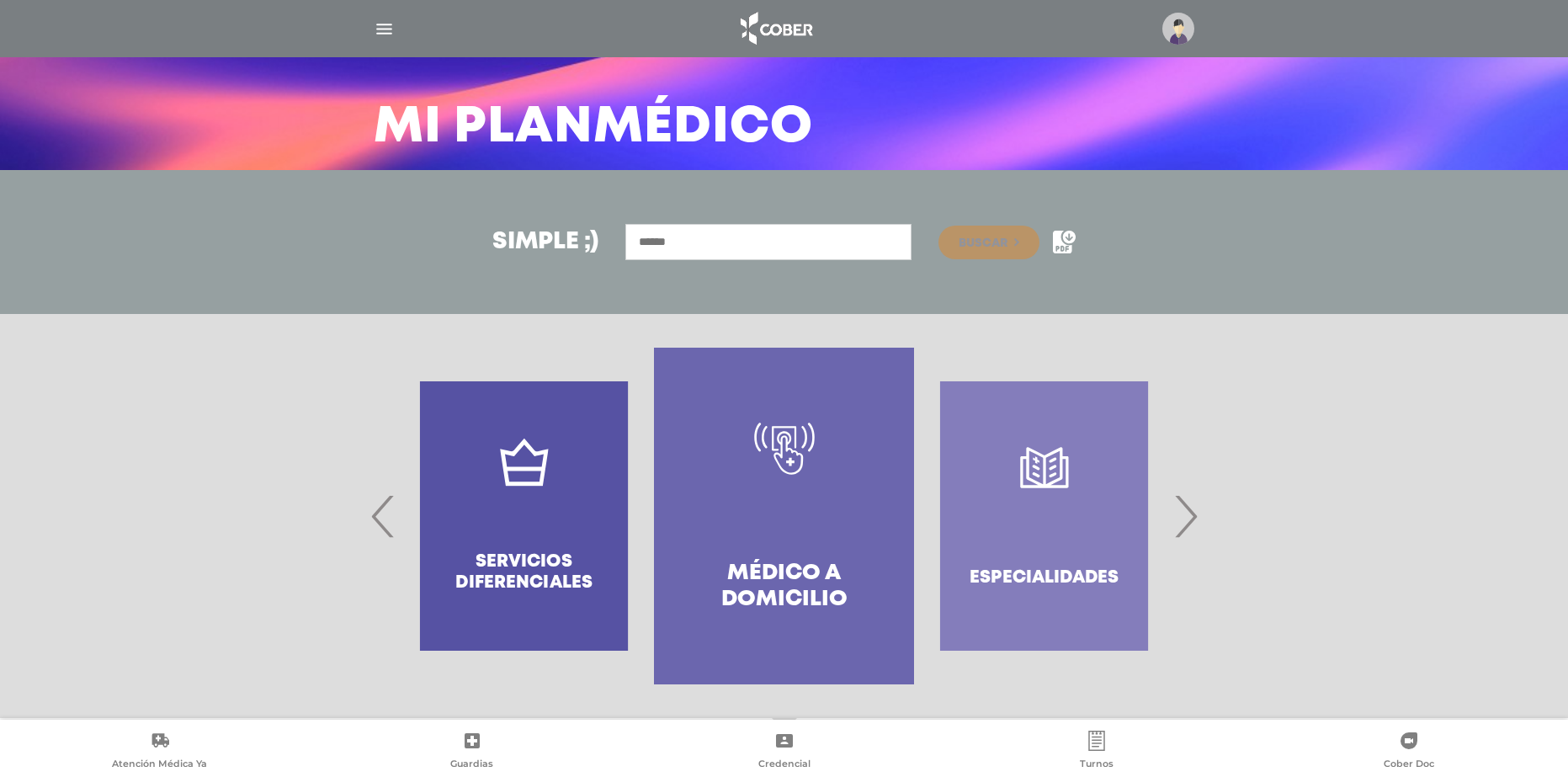
scroll to position [87, 0]
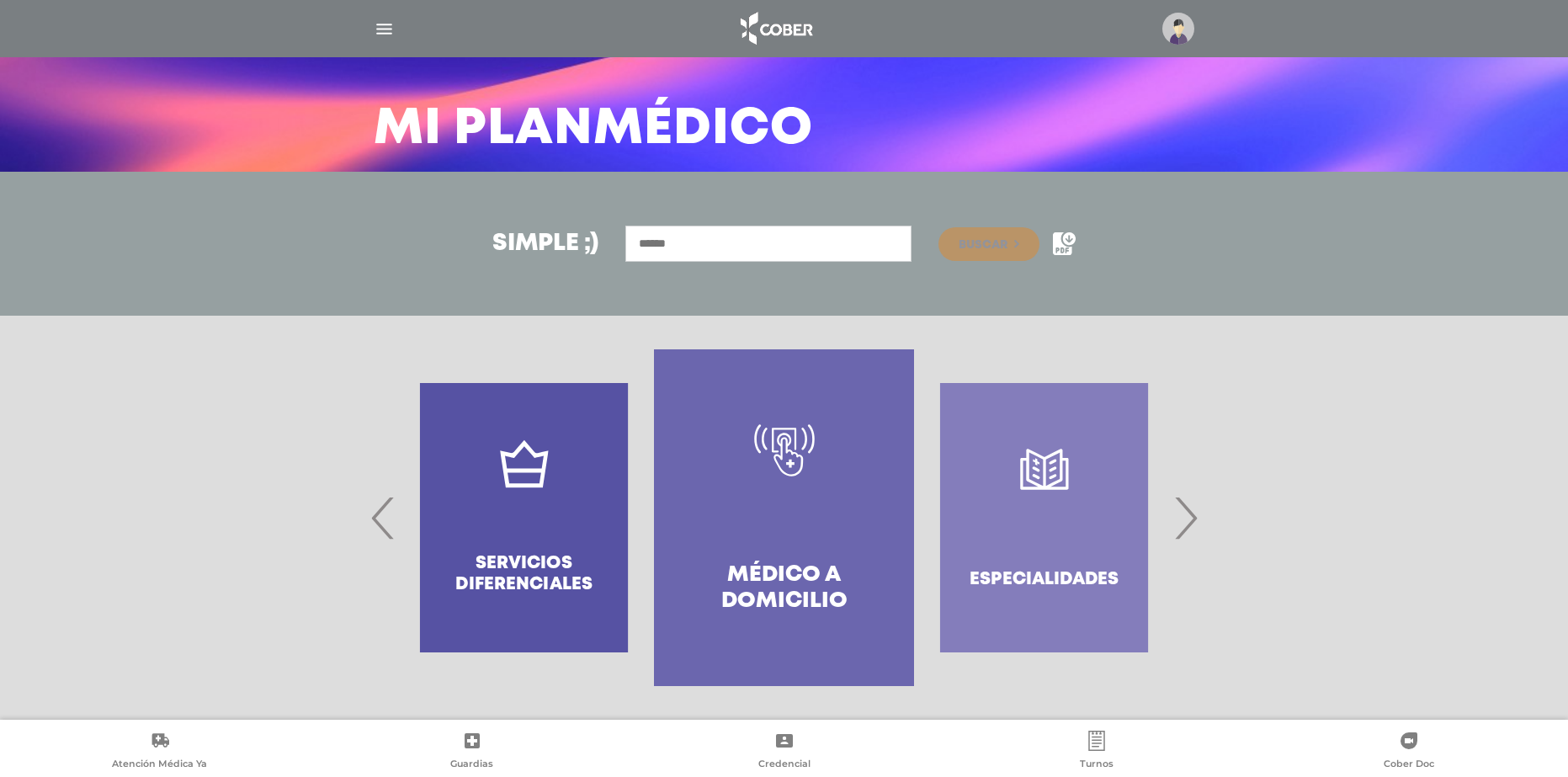
click at [775, 515] on link "Médico a domicilio" at bounding box center [784, 517] width 260 height 336
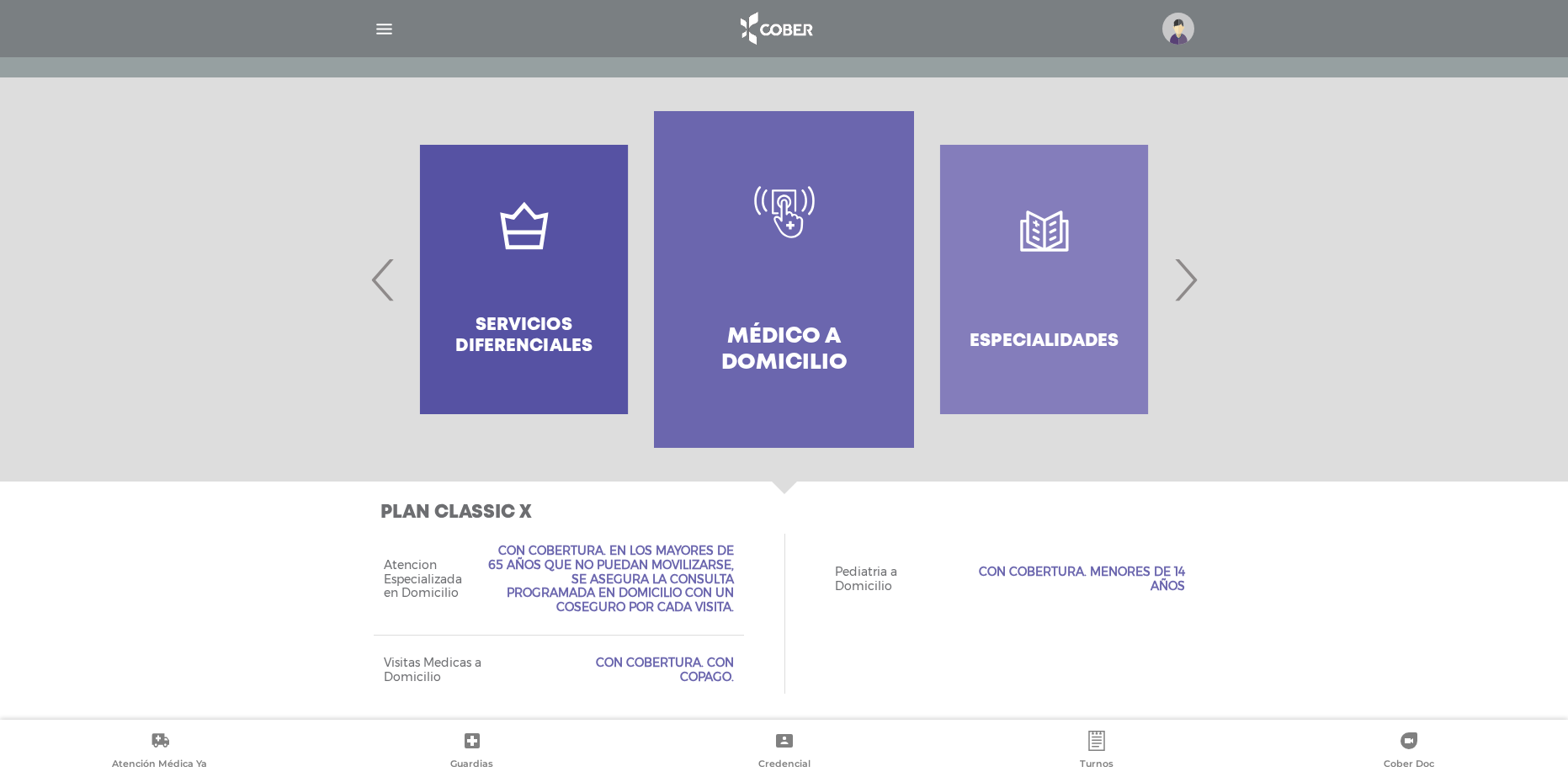
scroll to position [331, 0]
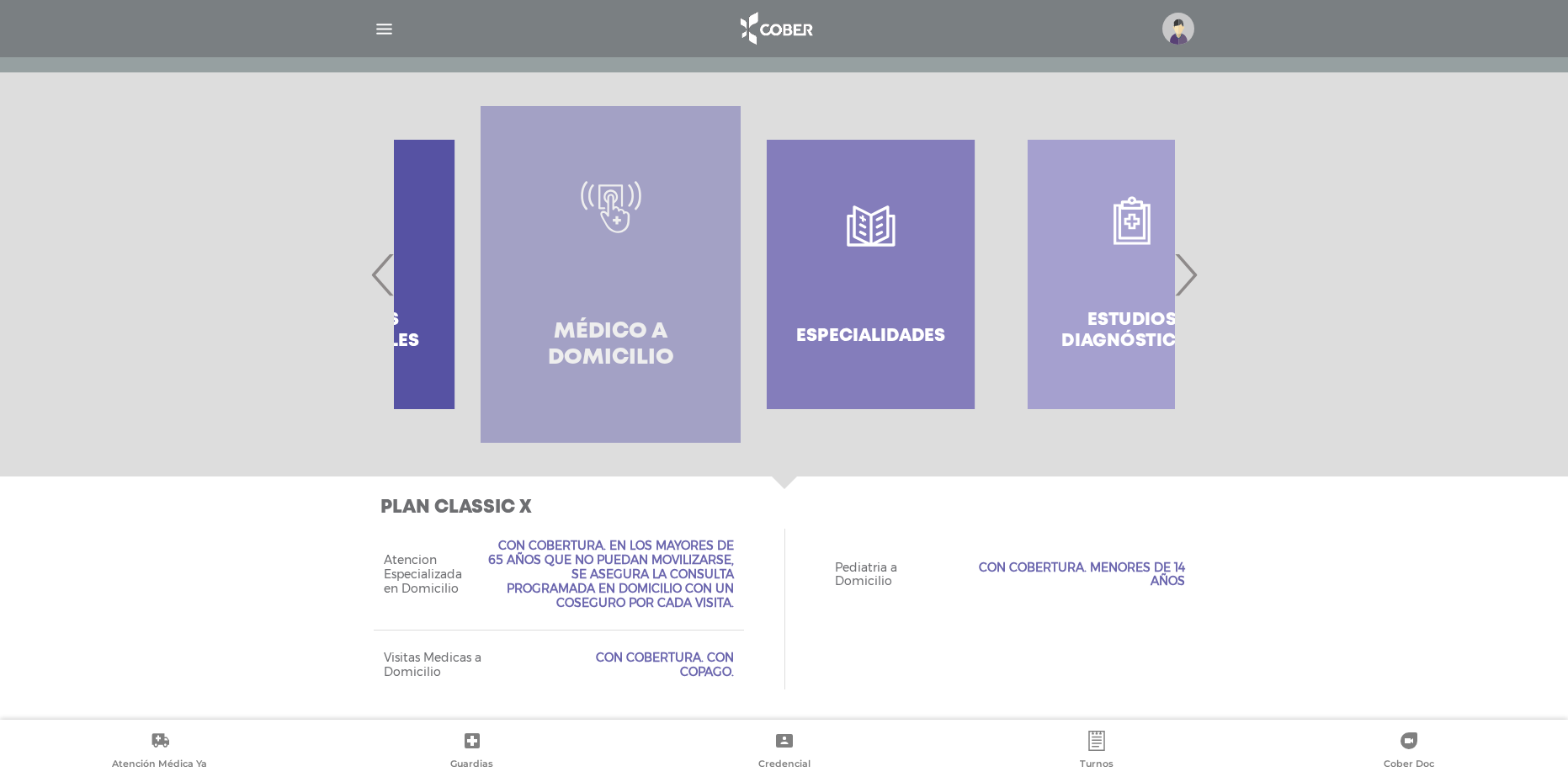
drag, startPoint x: 798, startPoint y: 326, endPoint x: 606, endPoint y: 362, distance: 195.3
click at [608, 360] on h4 "Médico a domicilio" at bounding box center [610, 345] width 200 height 52
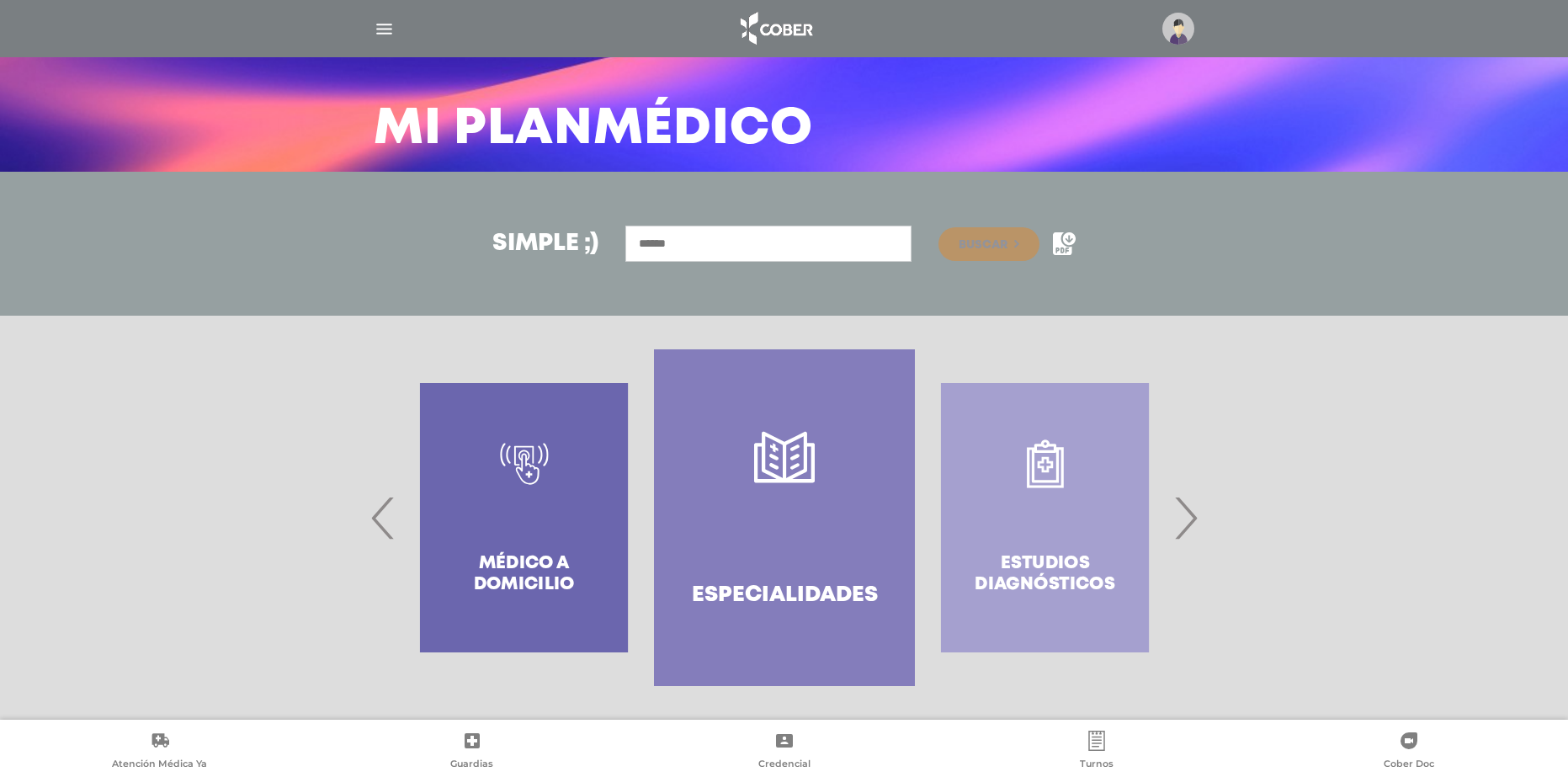
click at [797, 426] on link "Especialidades" at bounding box center [784, 517] width 260 height 336
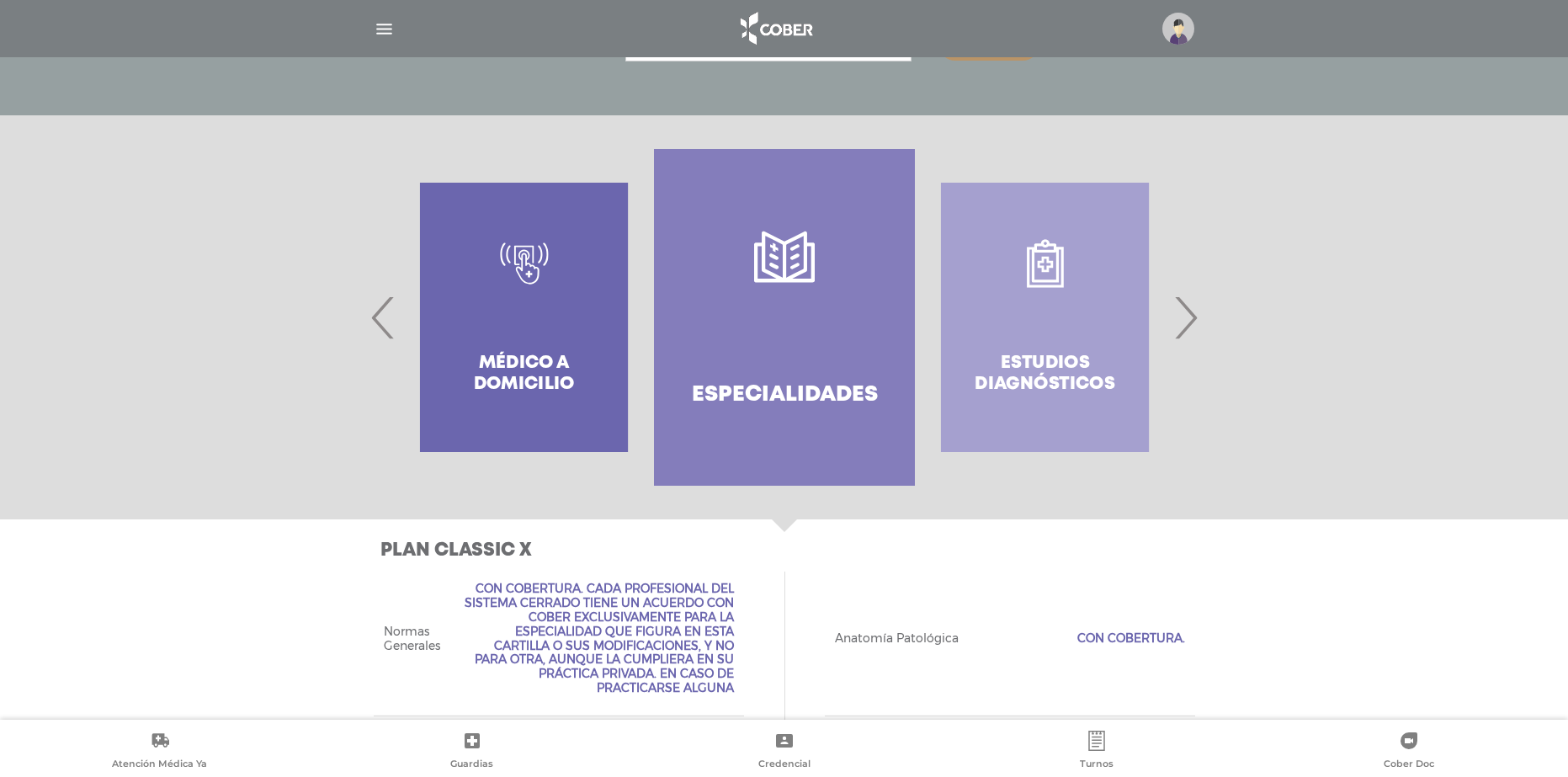
scroll to position [219, 0]
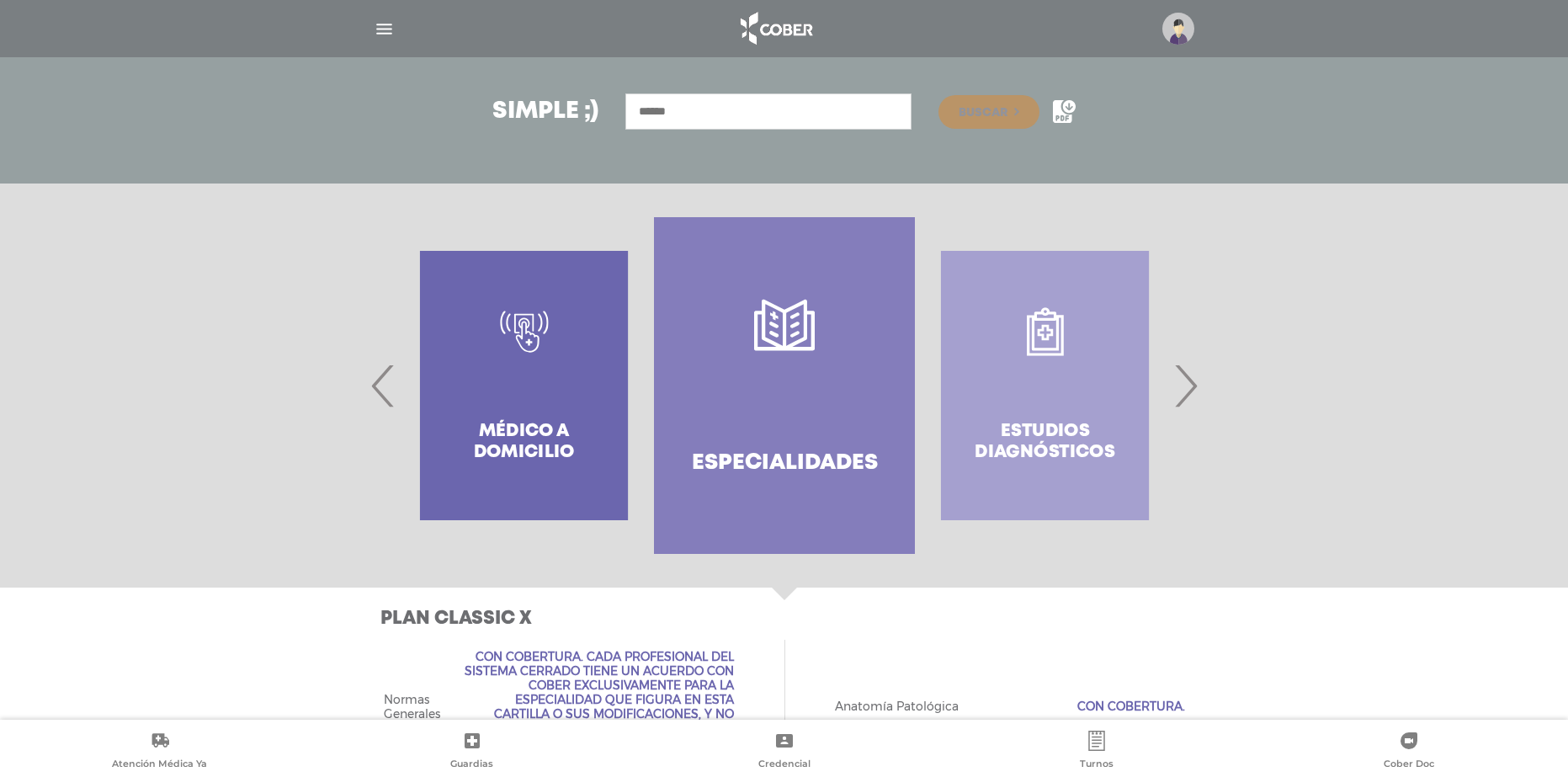
drag, startPoint x: 907, startPoint y: 379, endPoint x: 708, endPoint y: 377, distance: 199.0
click at [915, 377] on div "Estudios diagnósticos" at bounding box center [1045, 385] width 260 height 336
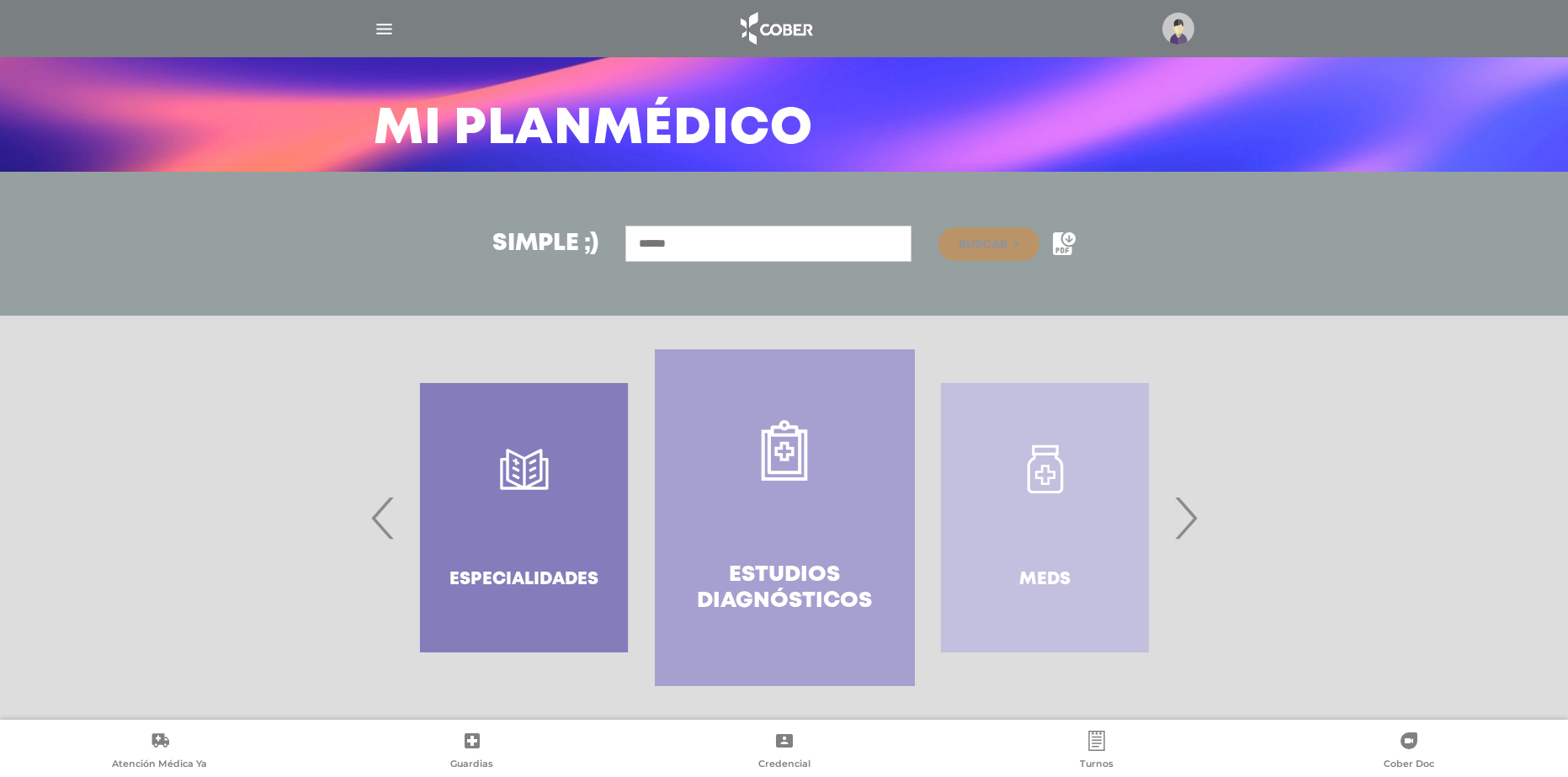
click at [794, 418] on link "Estudios diagnósticos" at bounding box center [785, 517] width 260 height 336
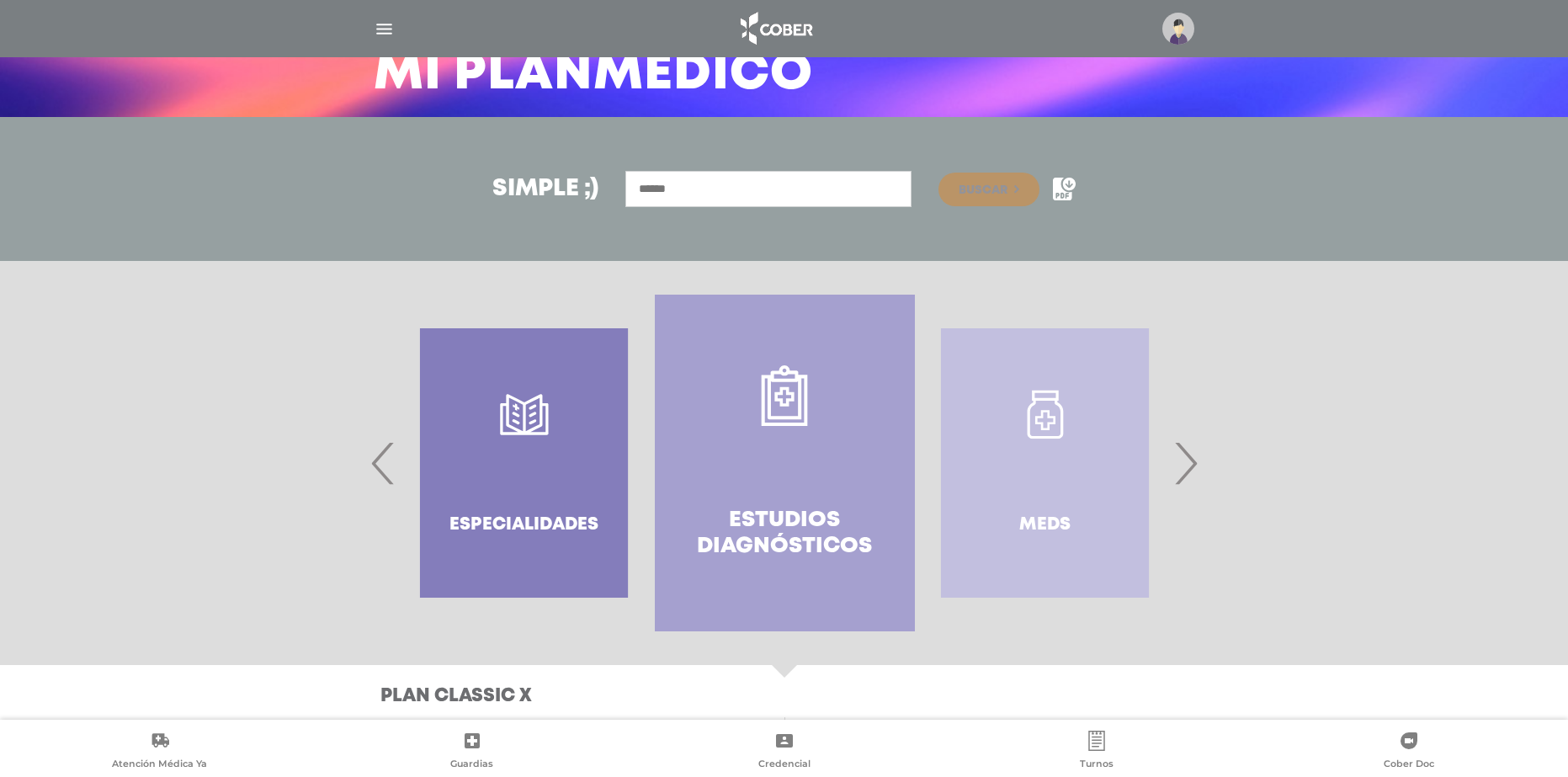
scroll to position [344, 0]
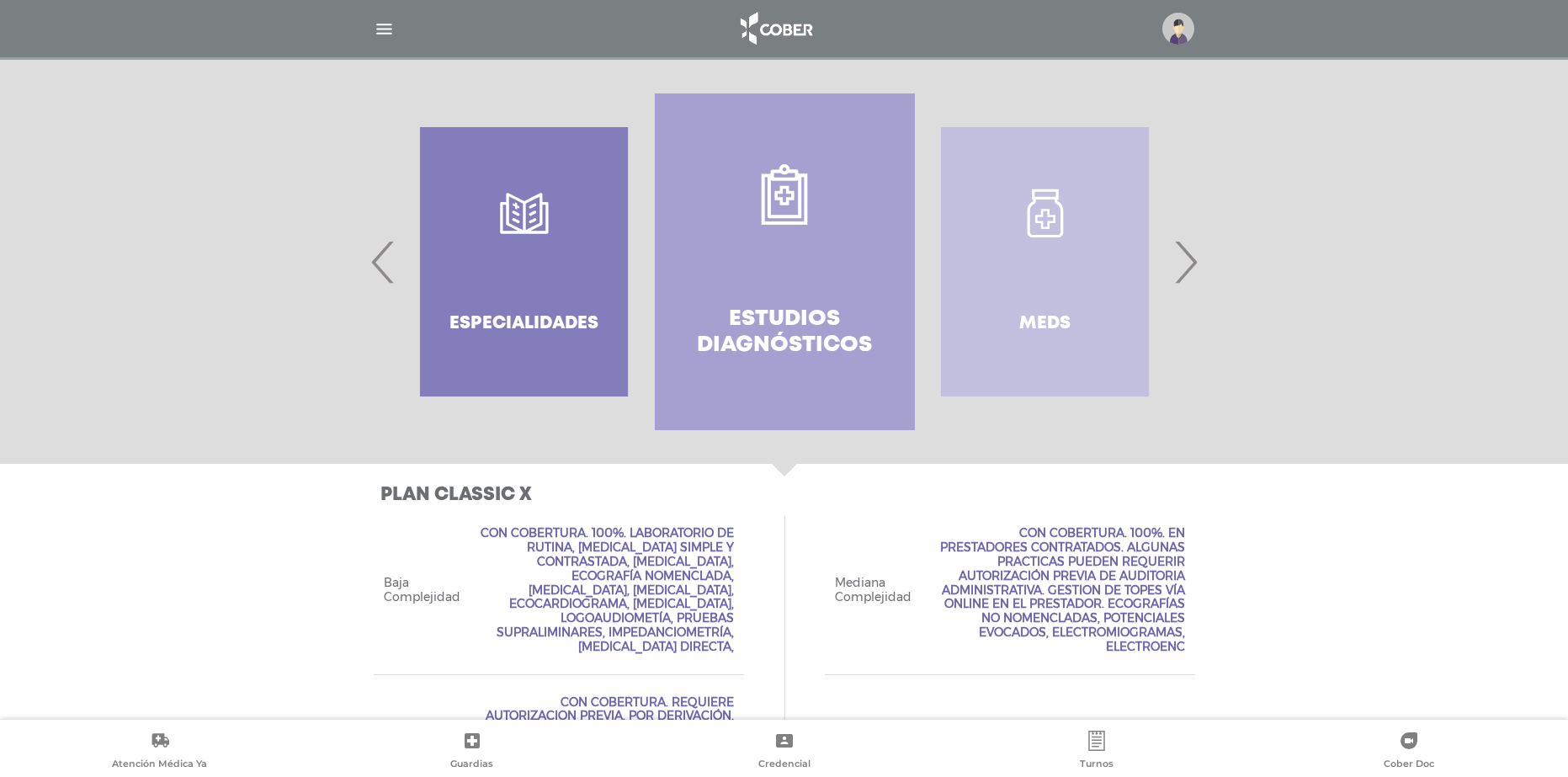
click at [1045, 282] on div "Meds" at bounding box center [1045, 261] width 260 height 336
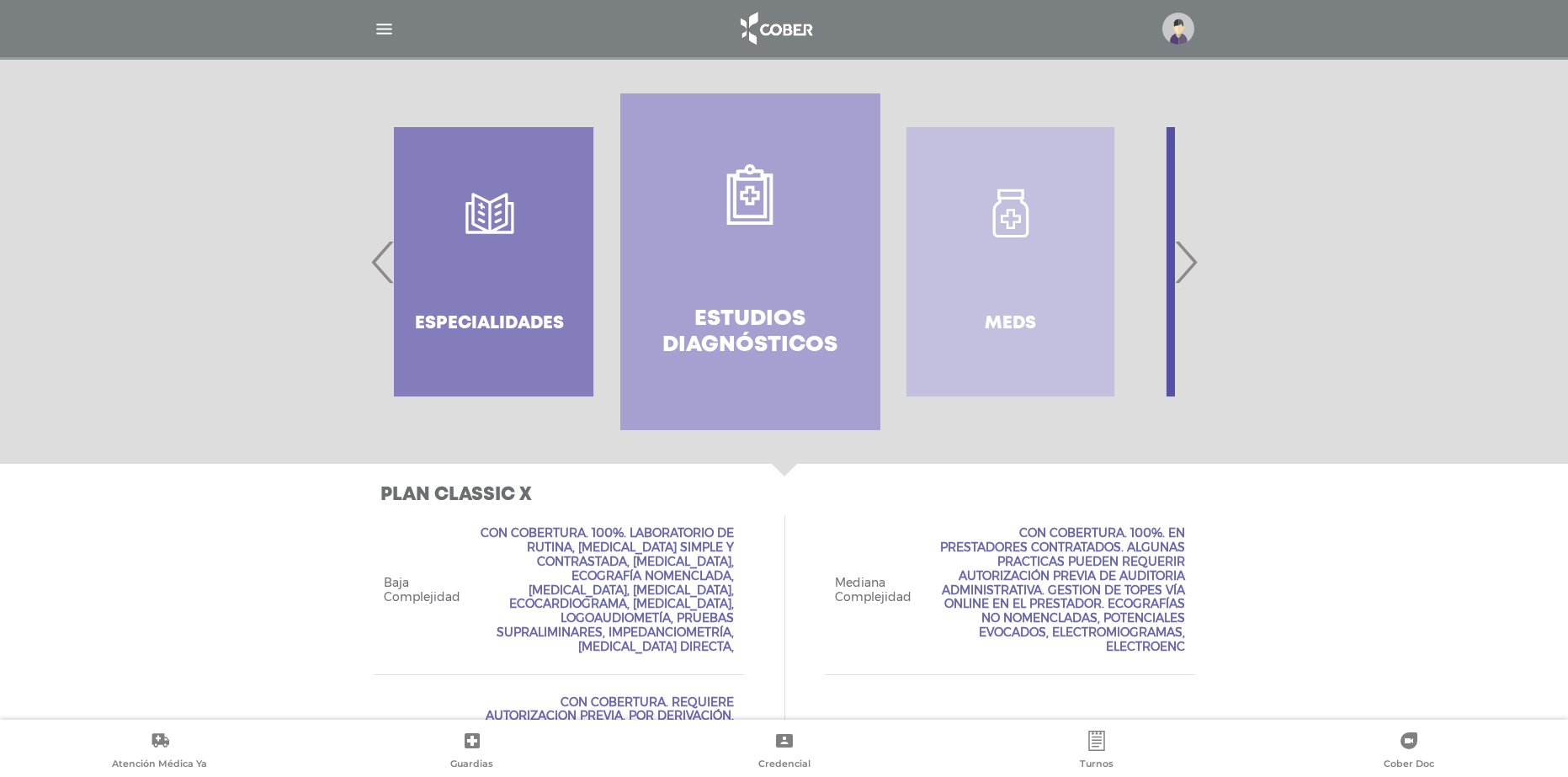
drag, startPoint x: 1019, startPoint y: 269, endPoint x: 790, endPoint y: 258, distance: 229.3
click at [880, 261] on div "Meds" at bounding box center [1011, 261] width 260 height 336
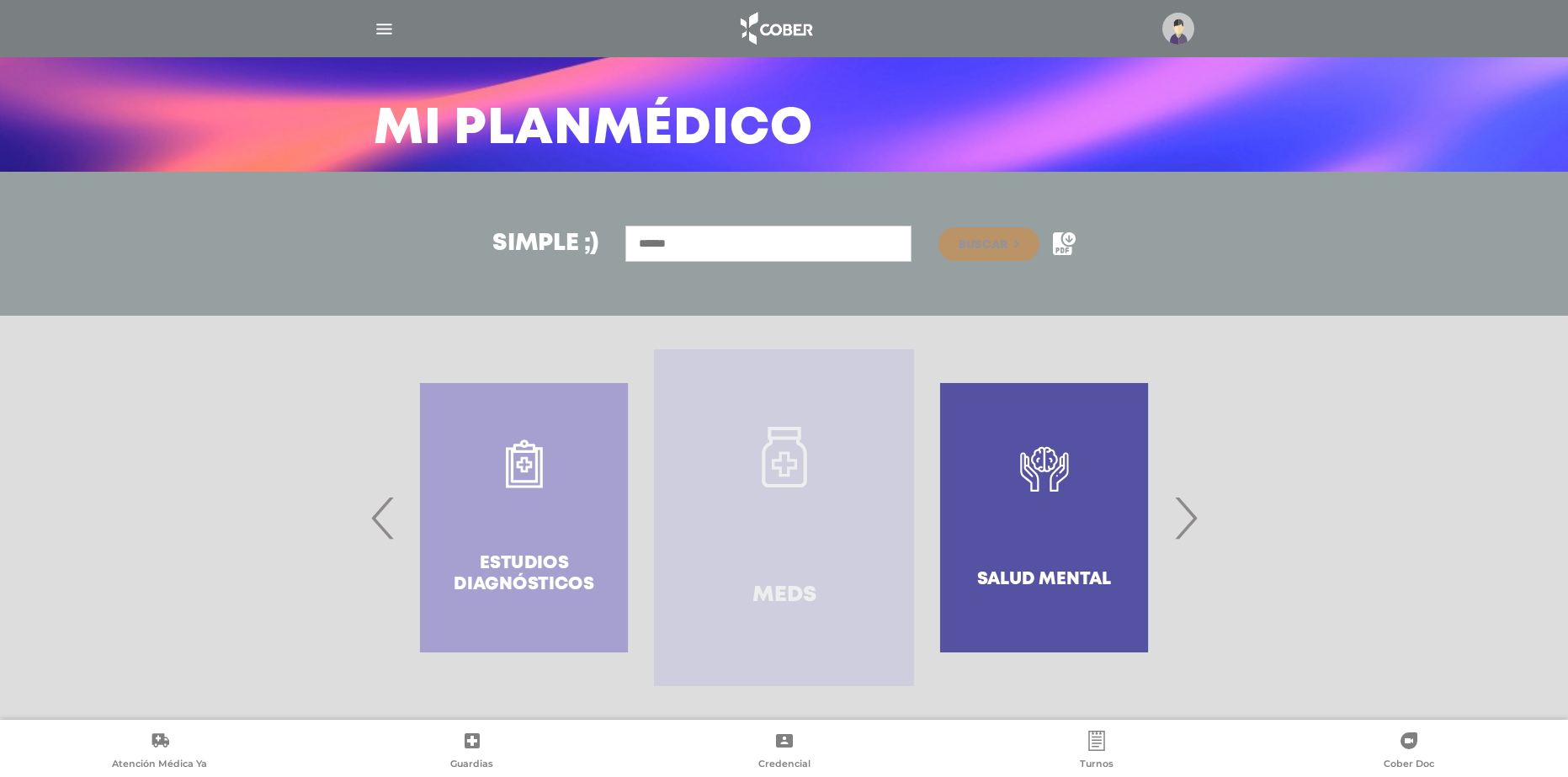
click at [802, 425] on link "Meds" at bounding box center [784, 517] width 260 height 336
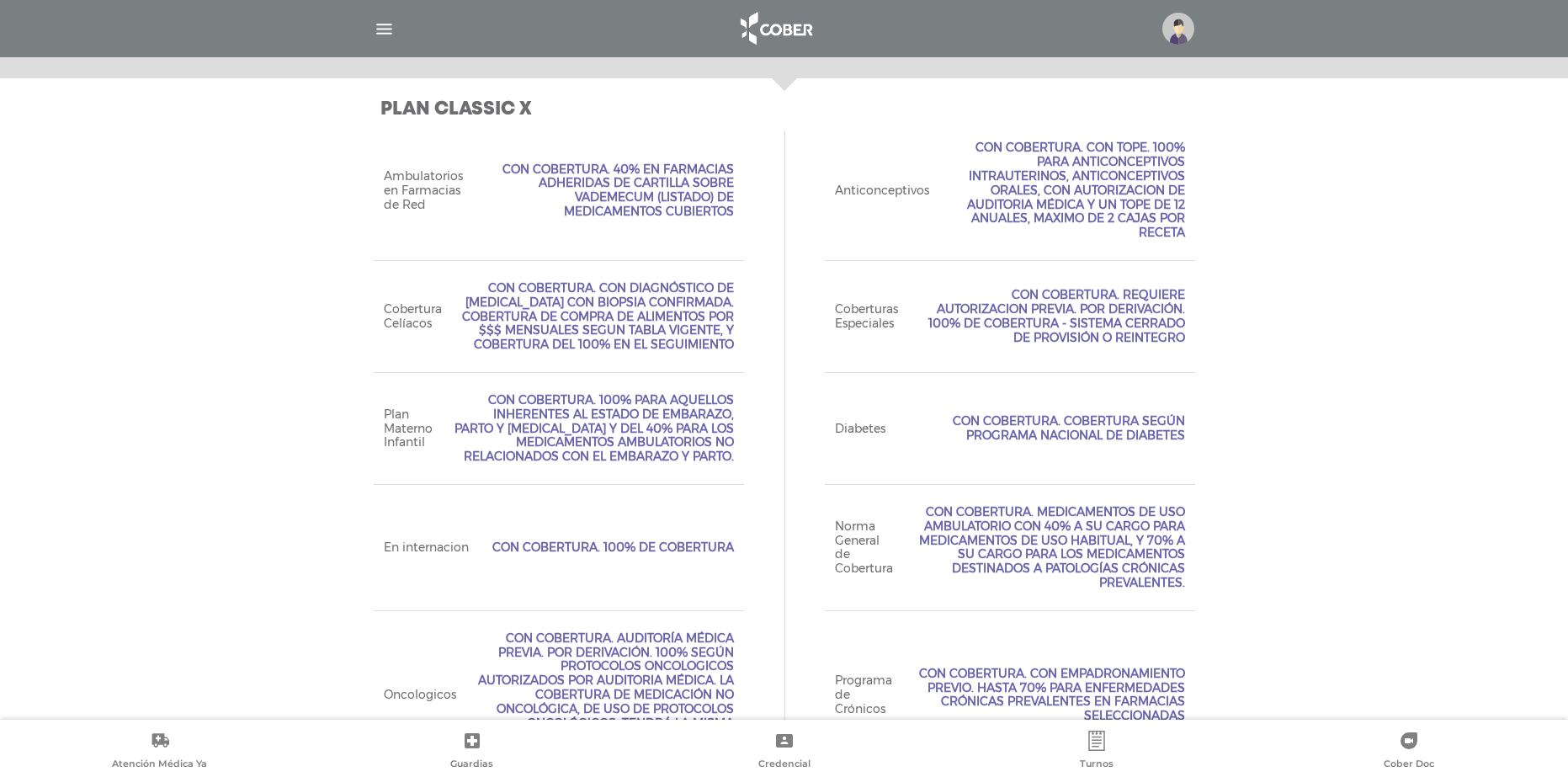
scroll to position [754, 0]
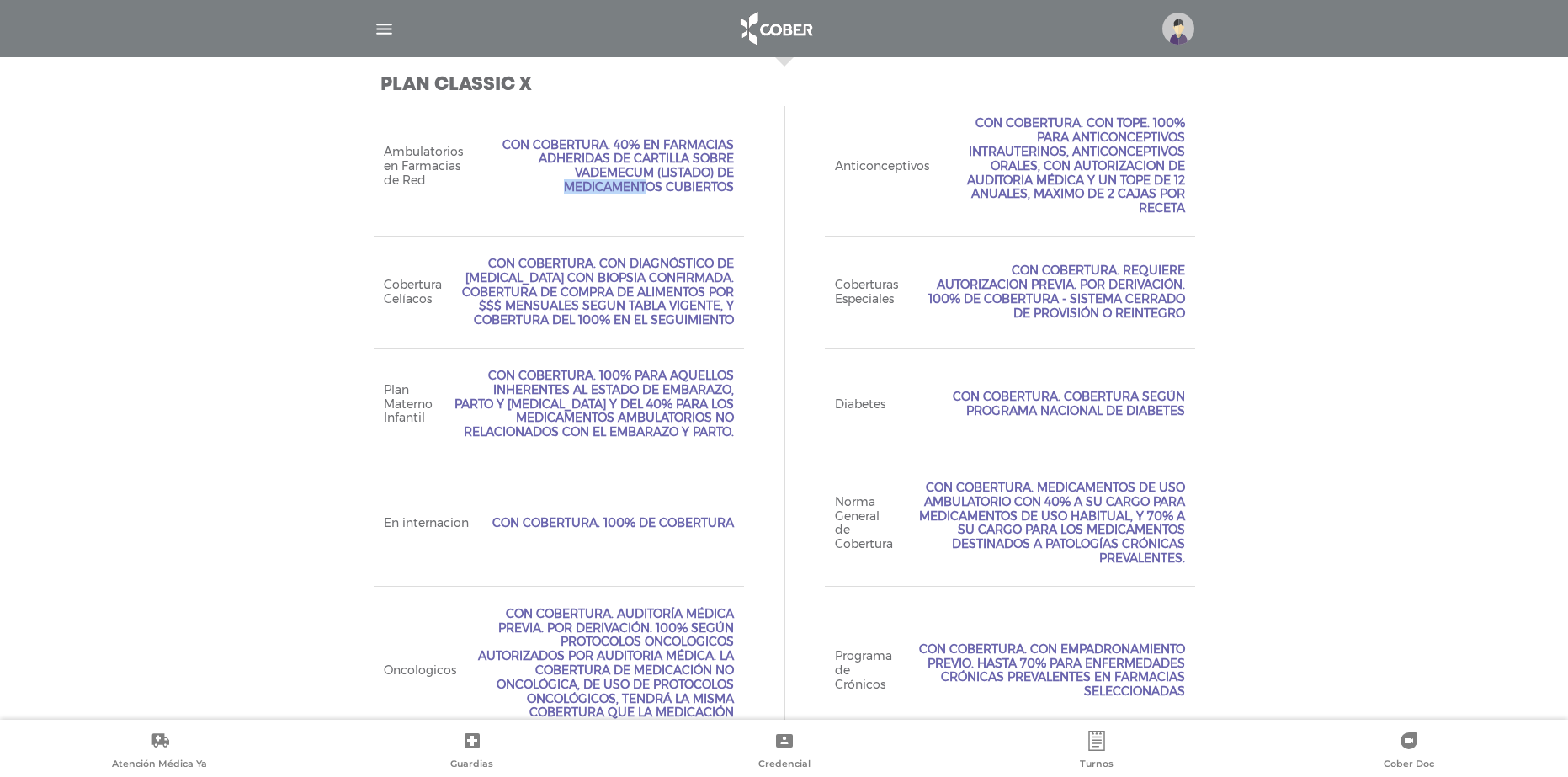
drag, startPoint x: 563, startPoint y: 174, endPoint x: 658, endPoint y: 172, distance: 95.0
click at [658, 172] on span "Con Cobertura. 40% en farmacias adheridas de cartilla sobre vademecum (listado)…" at bounding box center [609, 166] width 251 height 56
copy span "vademecum"
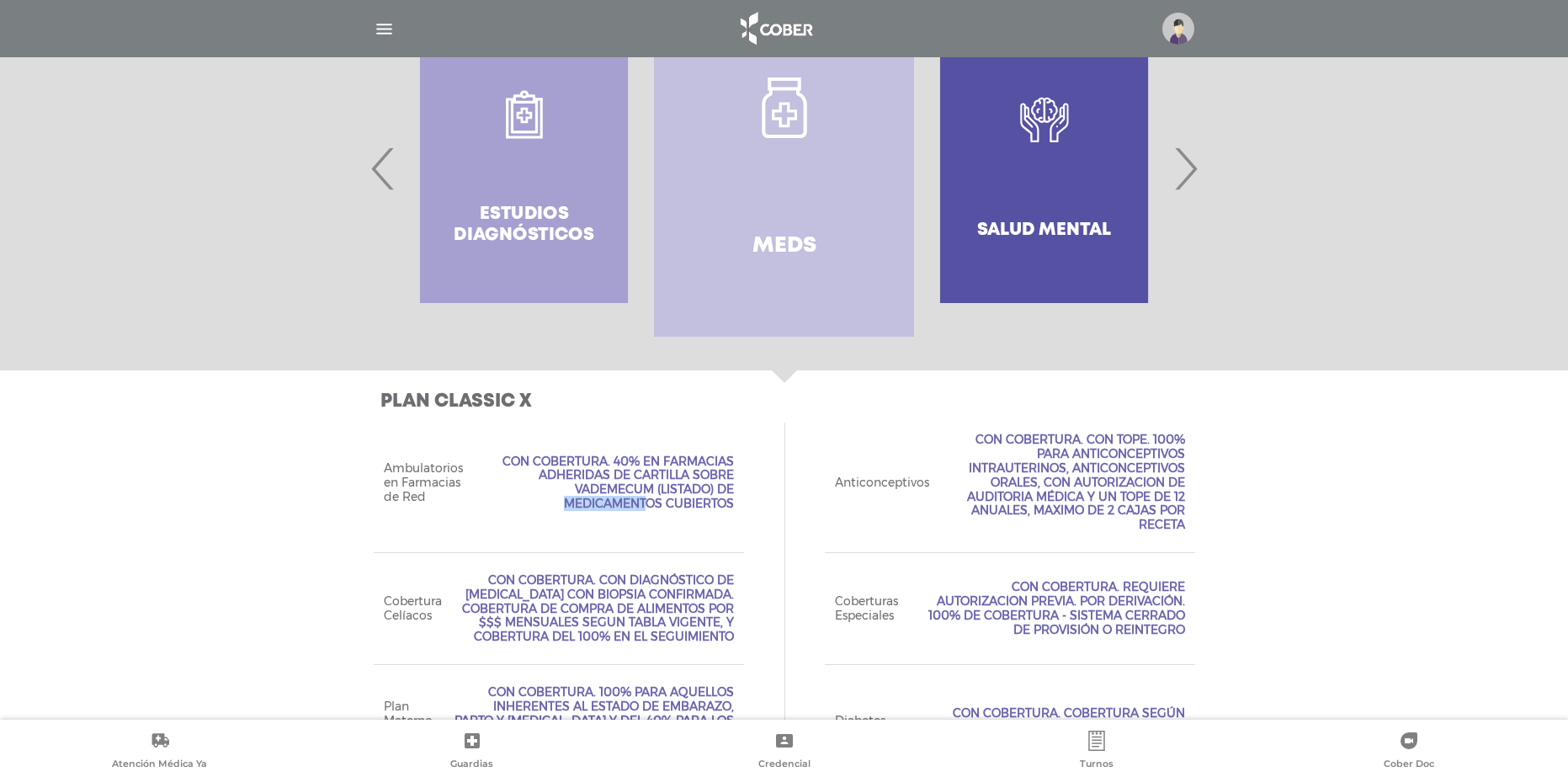
scroll to position [318, 0]
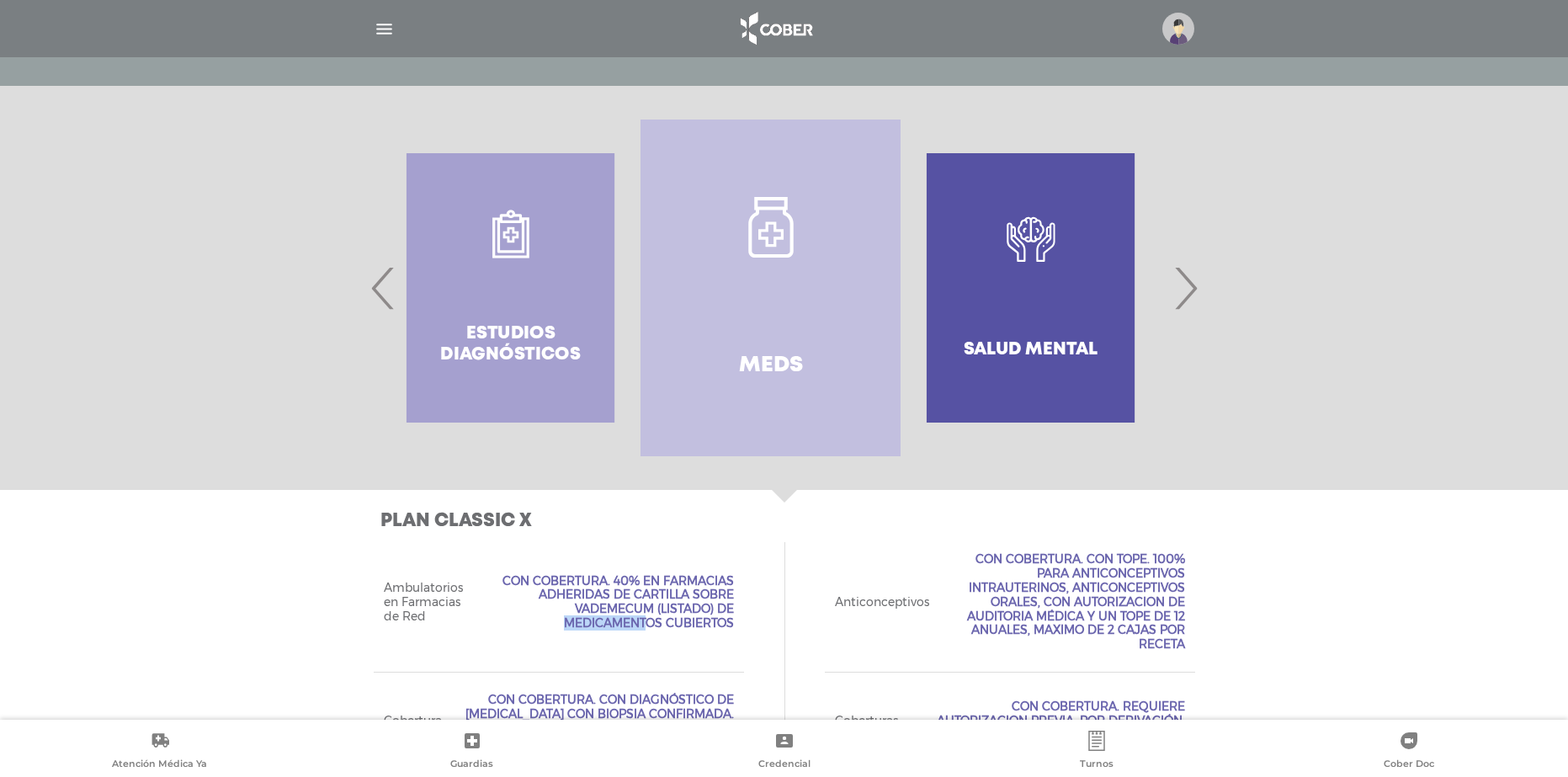
drag, startPoint x: 1021, startPoint y: 279, endPoint x: 862, endPoint y: 277, distance: 159.0
click at [900, 277] on div "Salud mental" at bounding box center [1030, 288] width 260 height 336
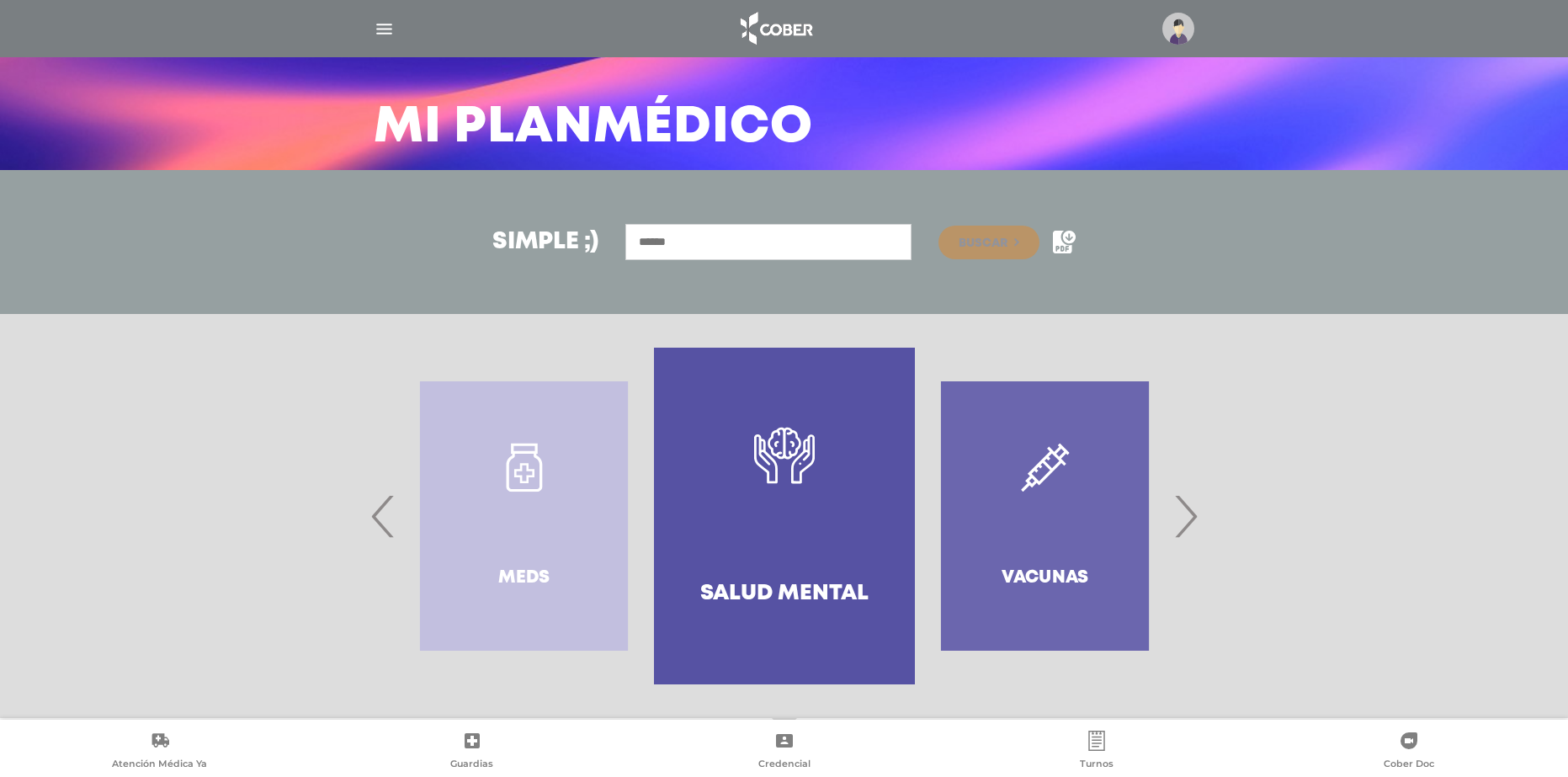
scroll to position [87, 0]
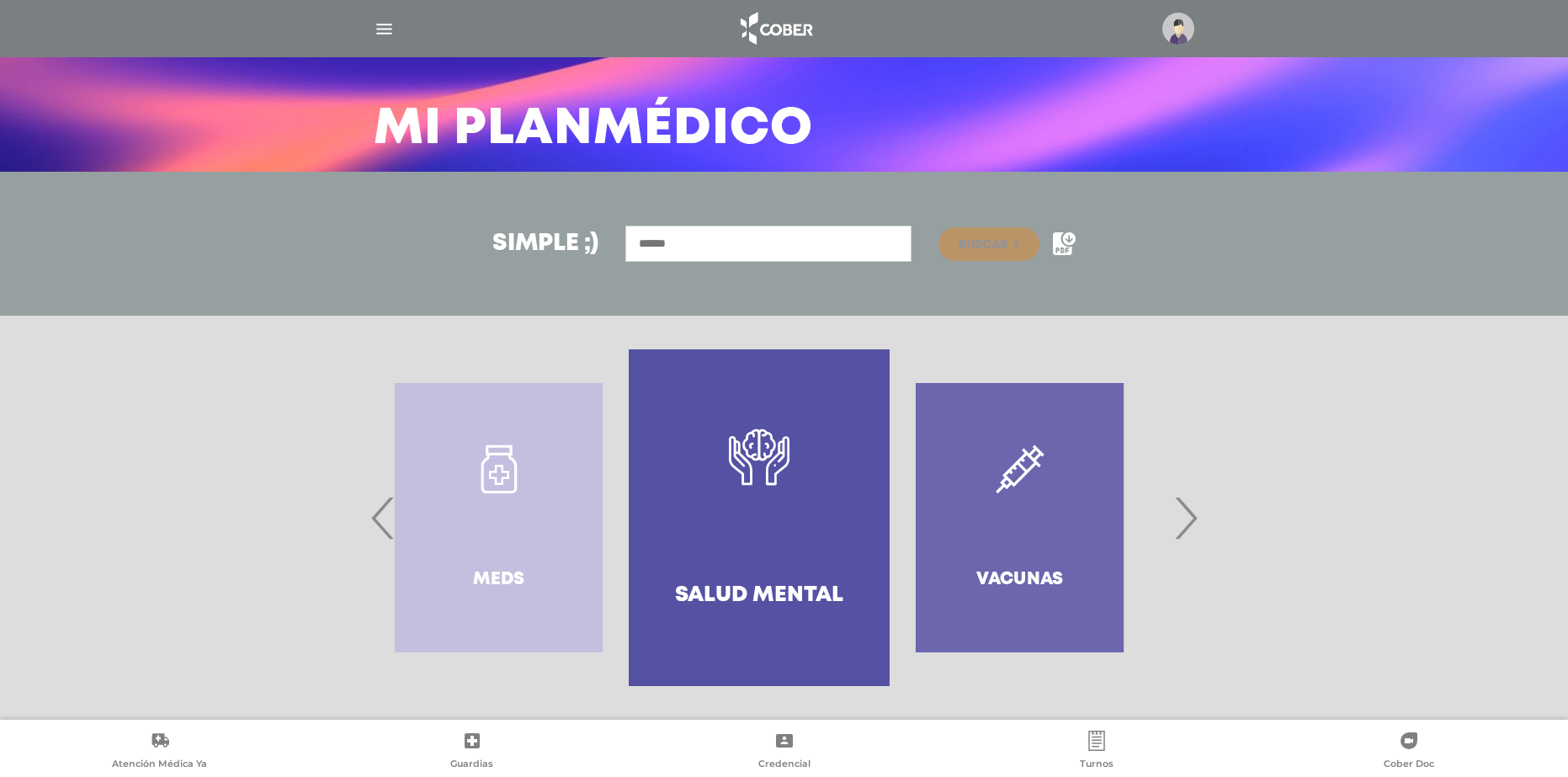
drag, startPoint x: 1076, startPoint y: 429, endPoint x: 849, endPoint y: 423, distance: 227.1
click at [890, 426] on div "Vacunas" at bounding box center [1020, 517] width 260 height 336
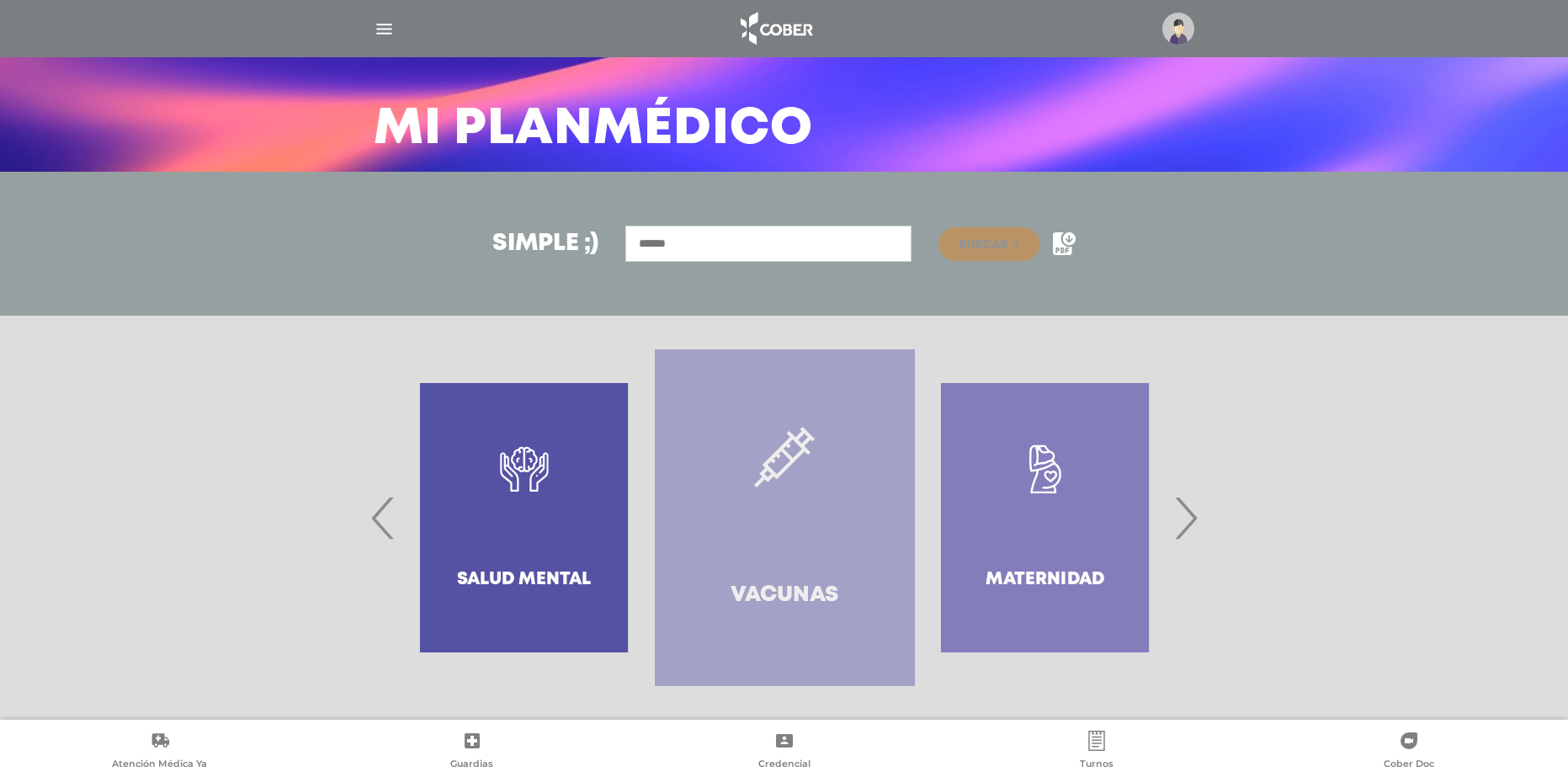
click at [830, 503] on link "Vacunas" at bounding box center [785, 517] width 260 height 336
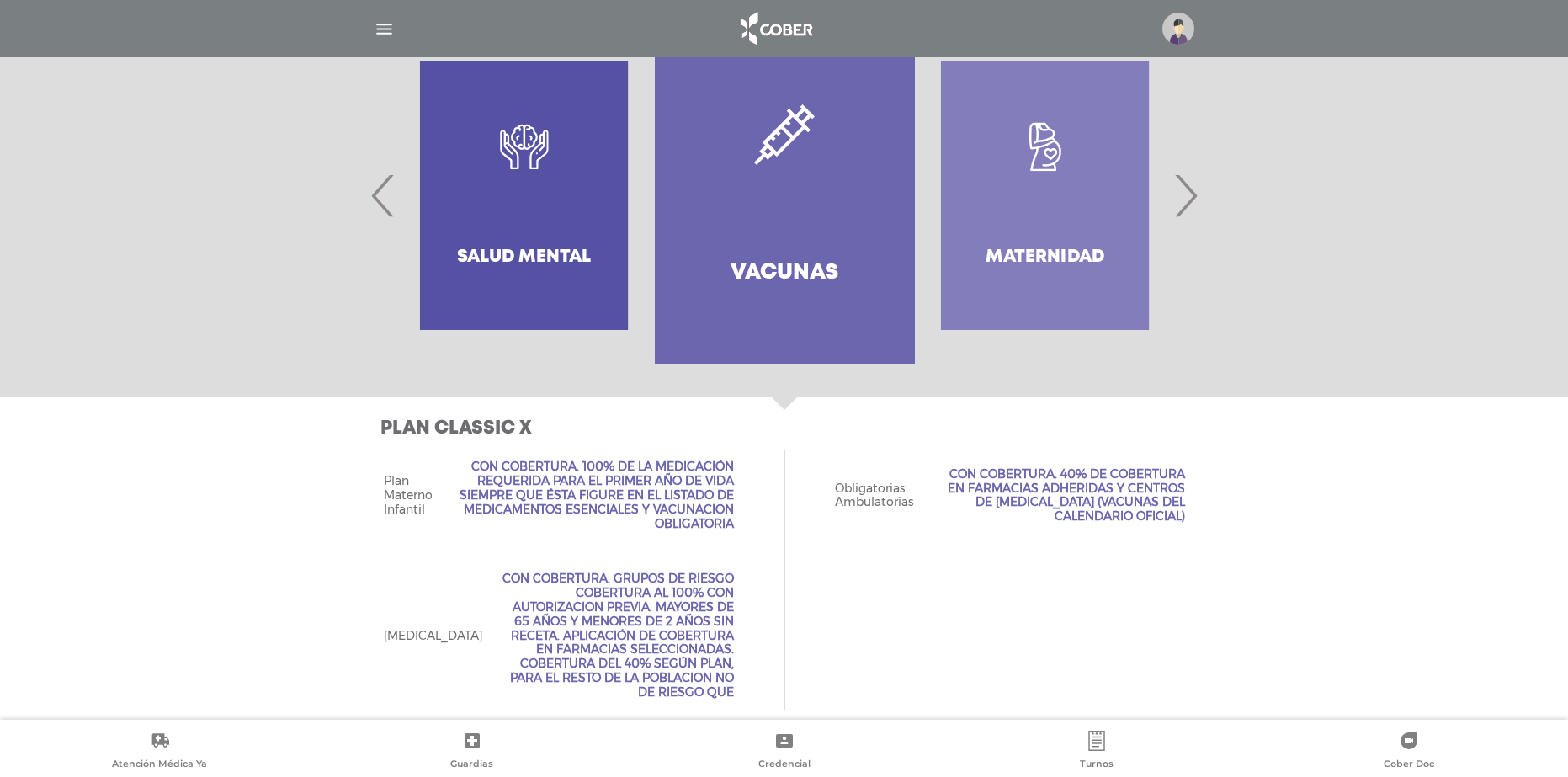
scroll to position [416, 0]
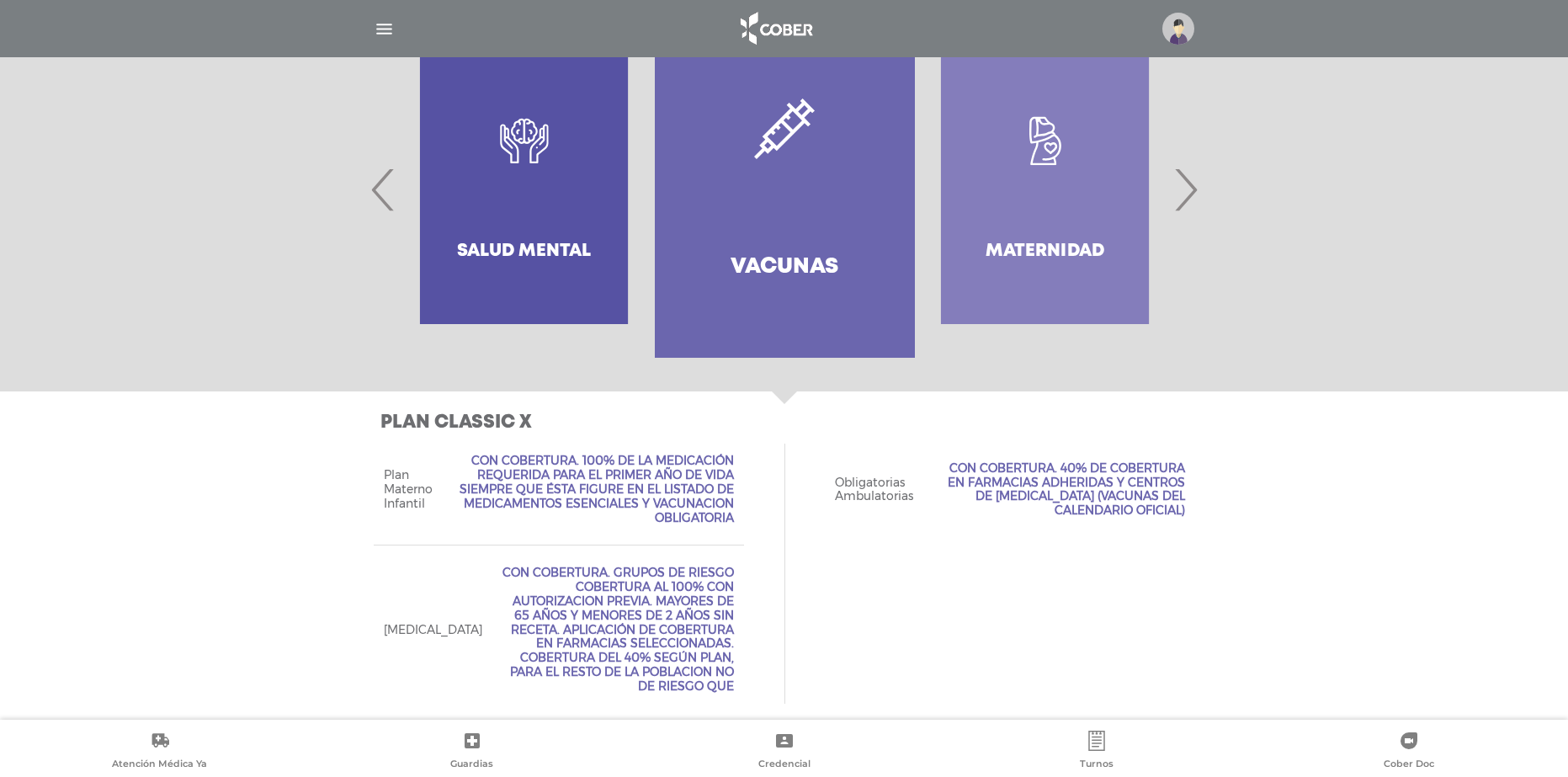
click at [1191, 183] on span "›" at bounding box center [1185, 189] width 33 height 91
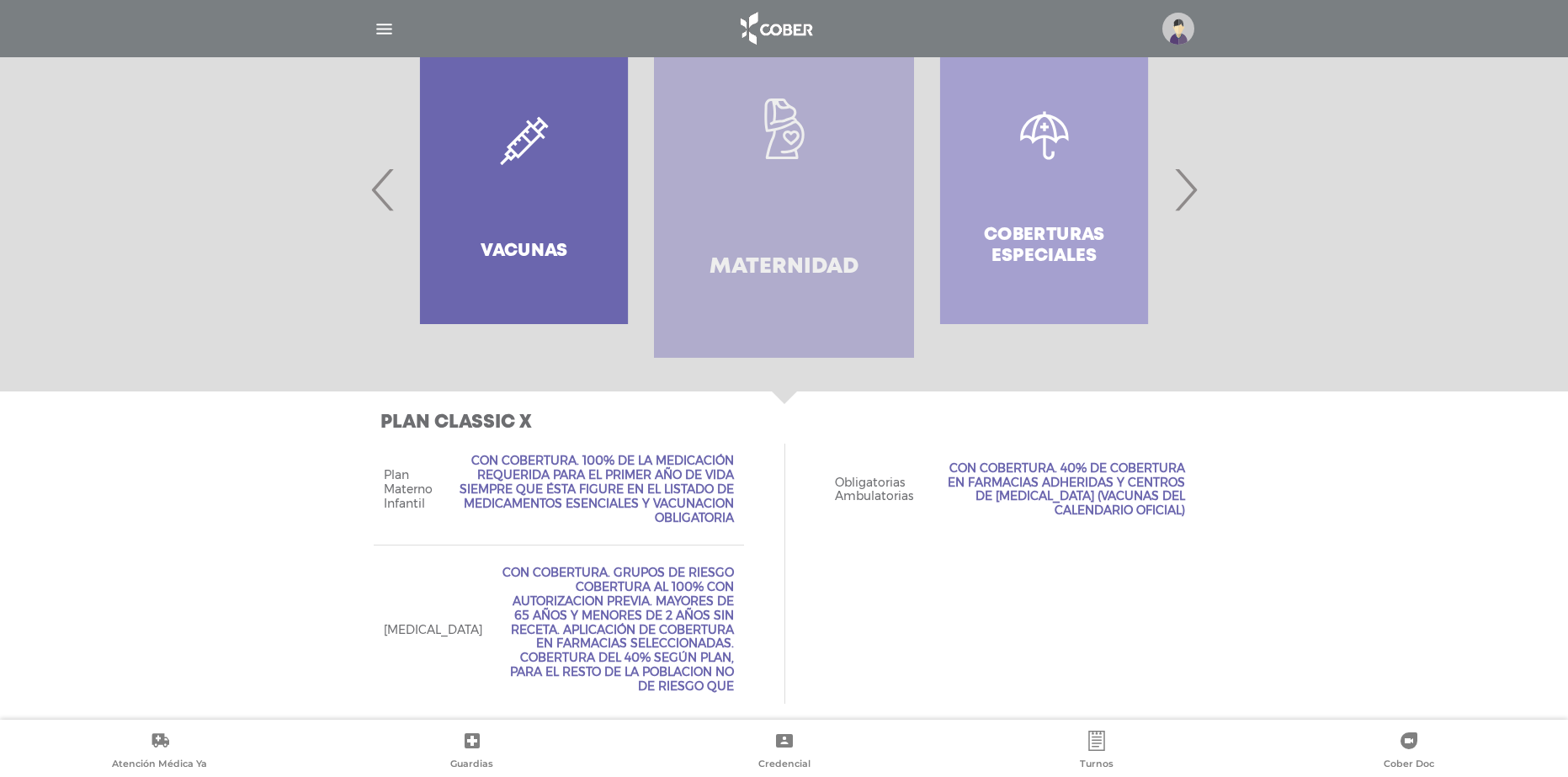
click at [832, 231] on link ".st0{fill:#FFFFFF;} Maternidad" at bounding box center [784, 188] width 260 height 336
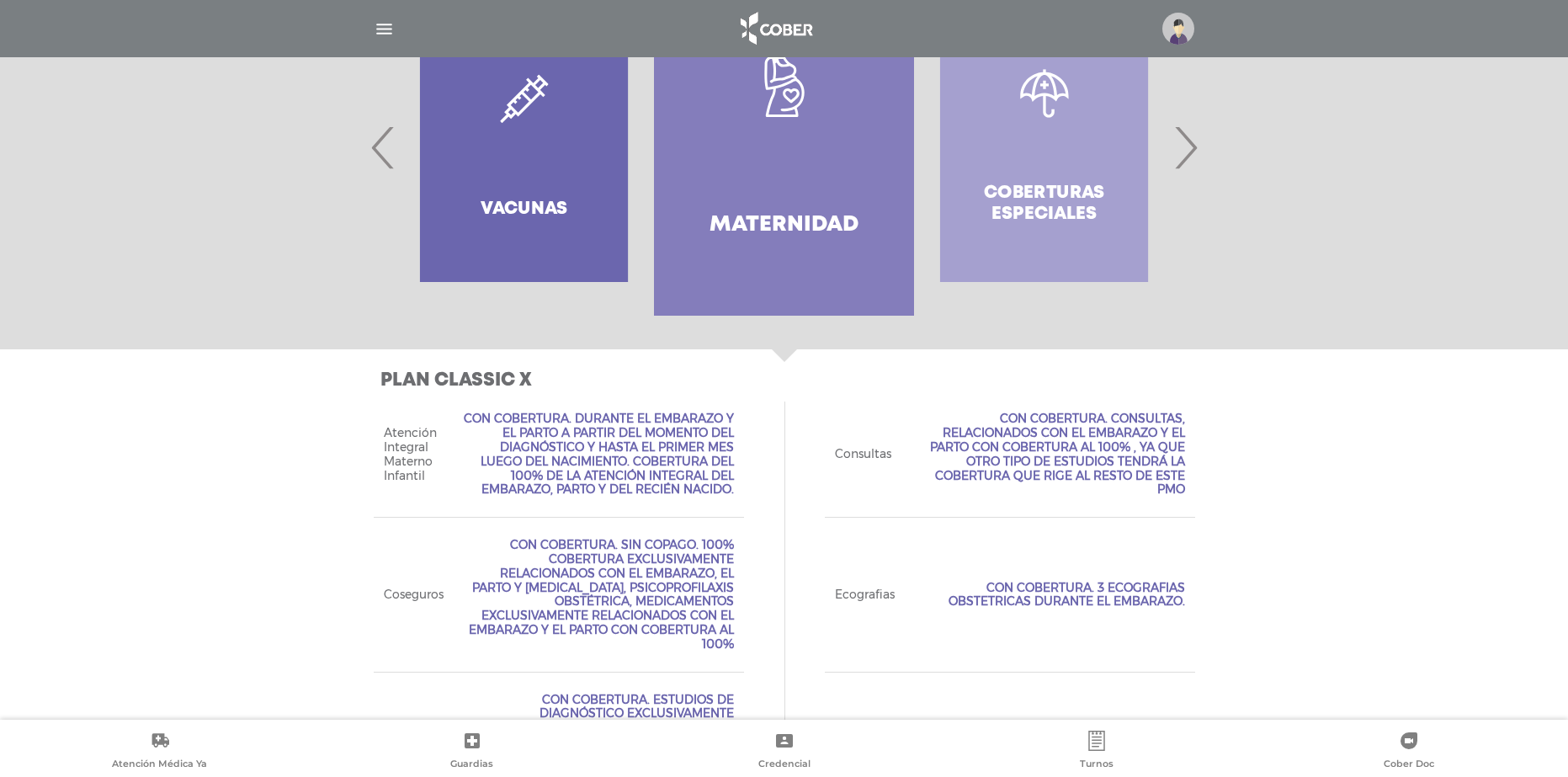
scroll to position [451, 0]
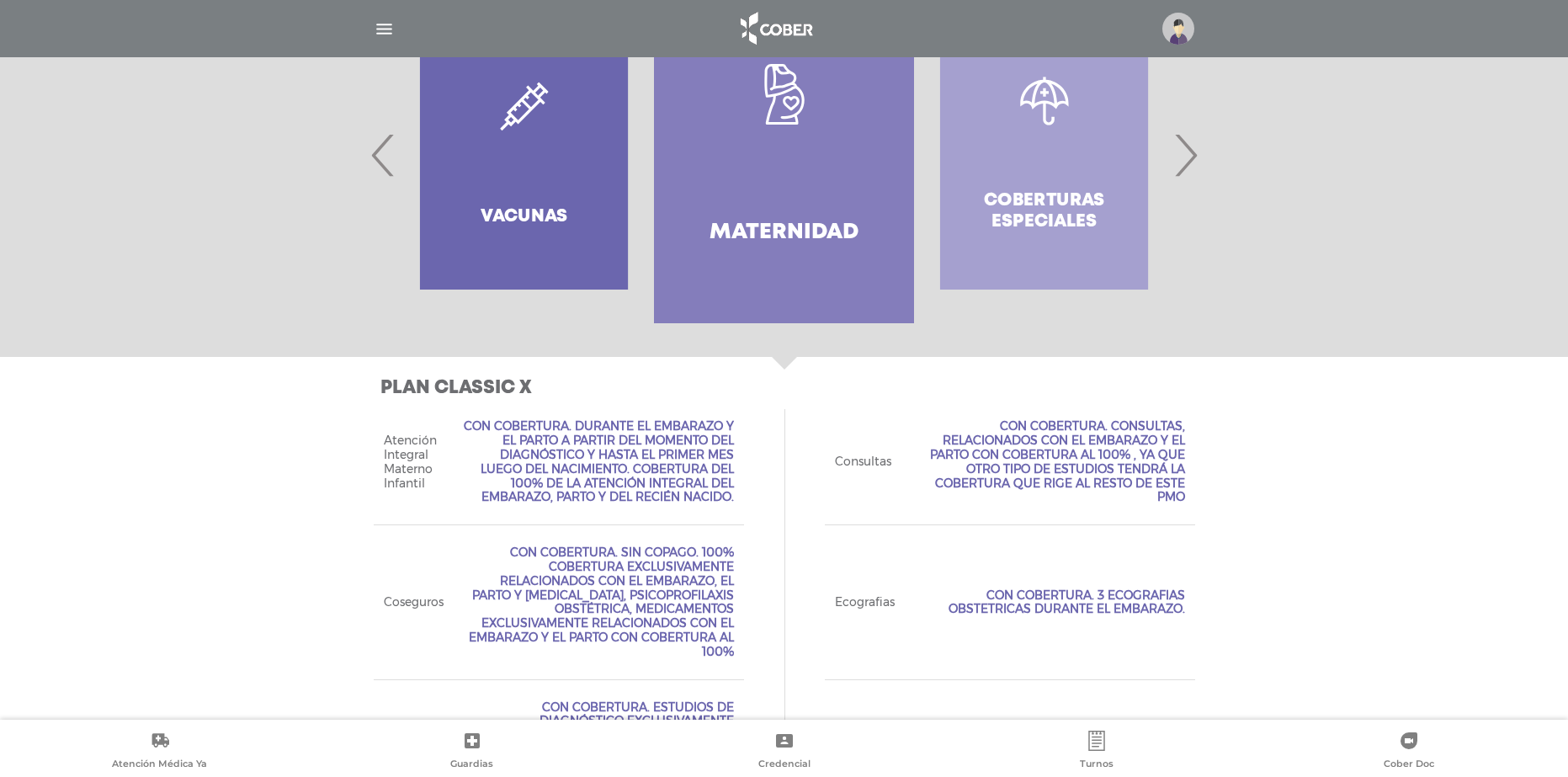
click at [1036, 198] on div "Coberturas especiales" at bounding box center [1044, 155] width 260 height 336
click at [1187, 157] on span "›" at bounding box center [1185, 155] width 33 height 91
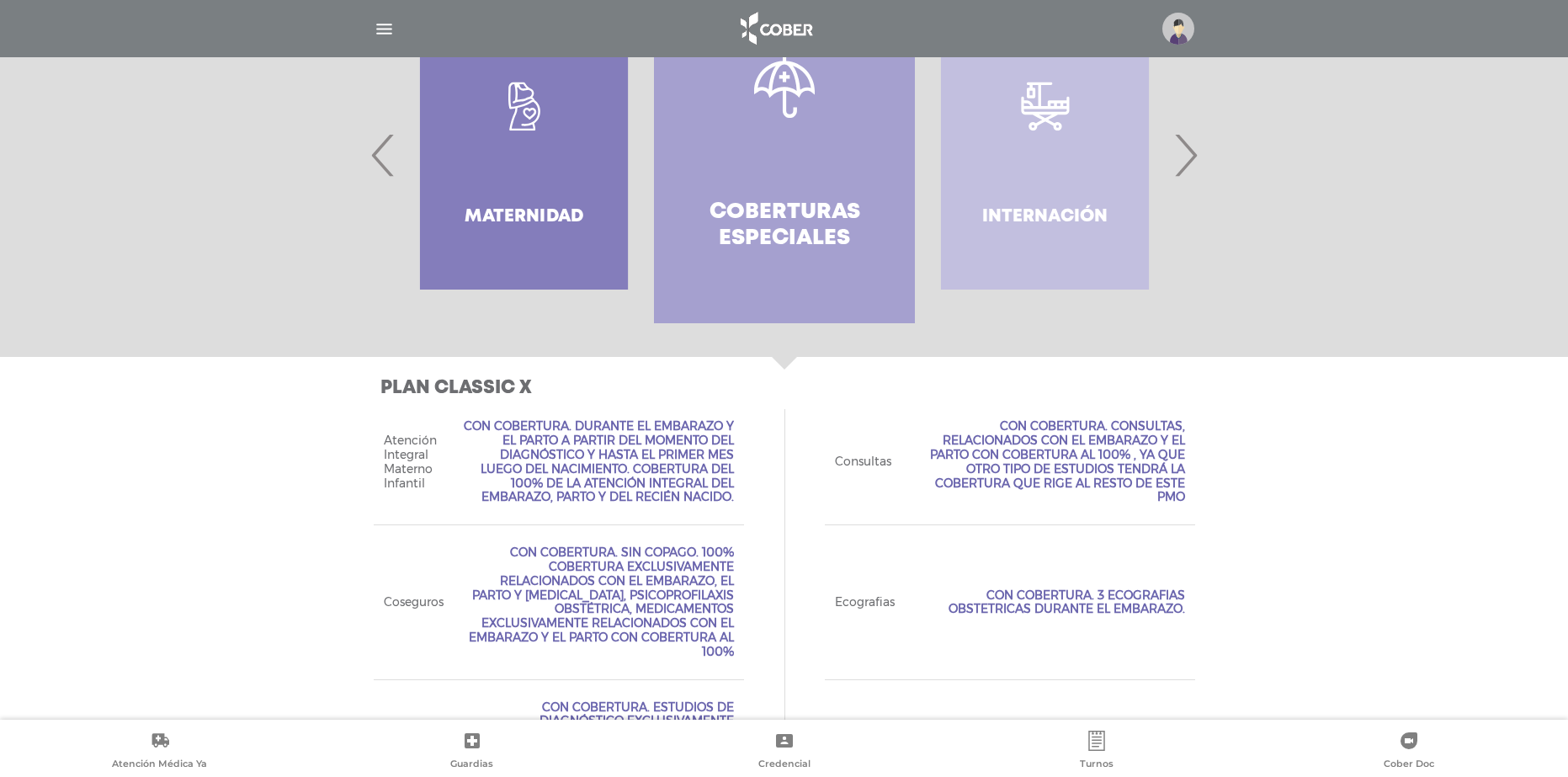
click at [812, 195] on link "Coberturas especiales" at bounding box center [784, 155] width 260 height 336
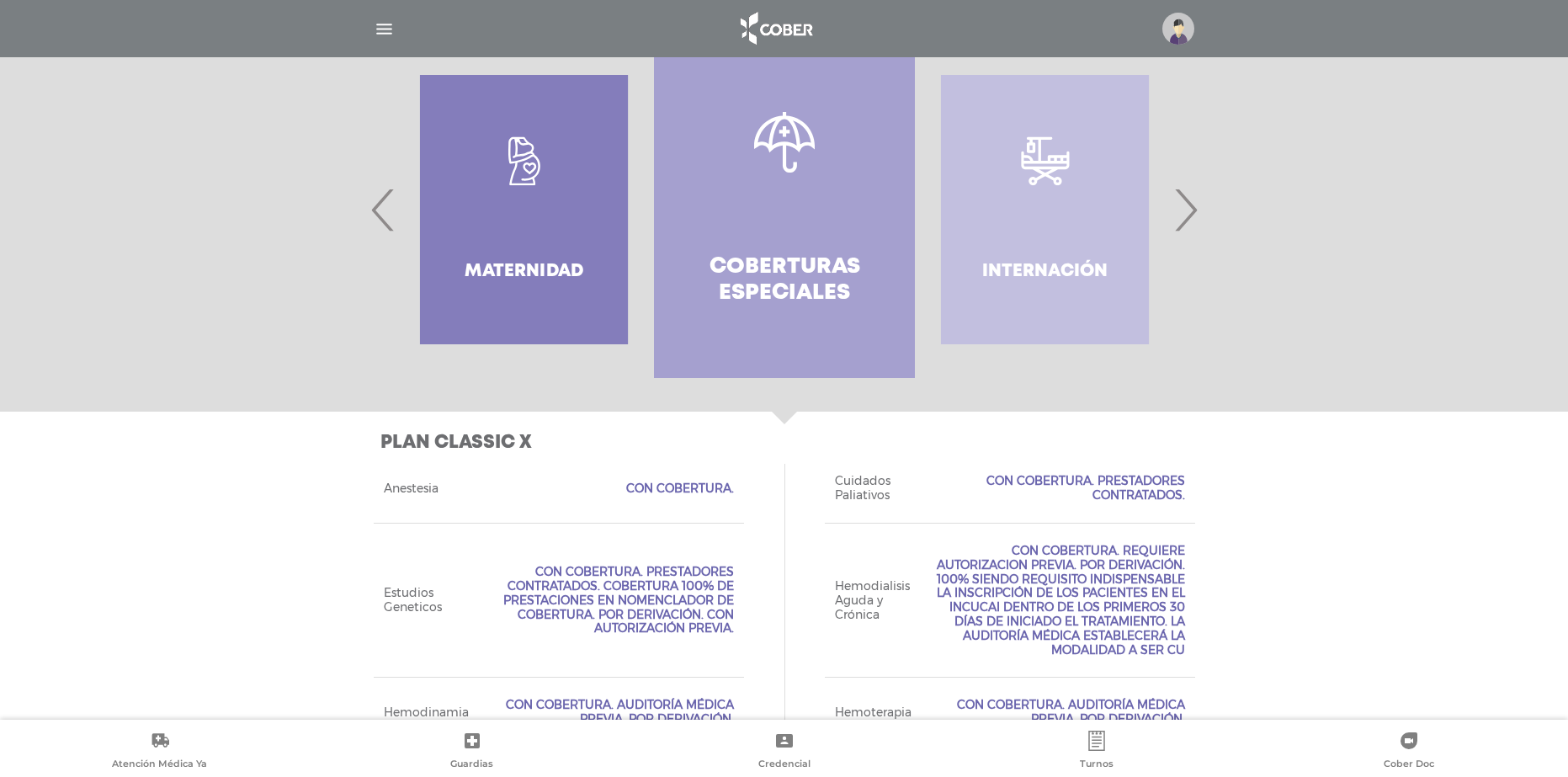
scroll to position [250, 0]
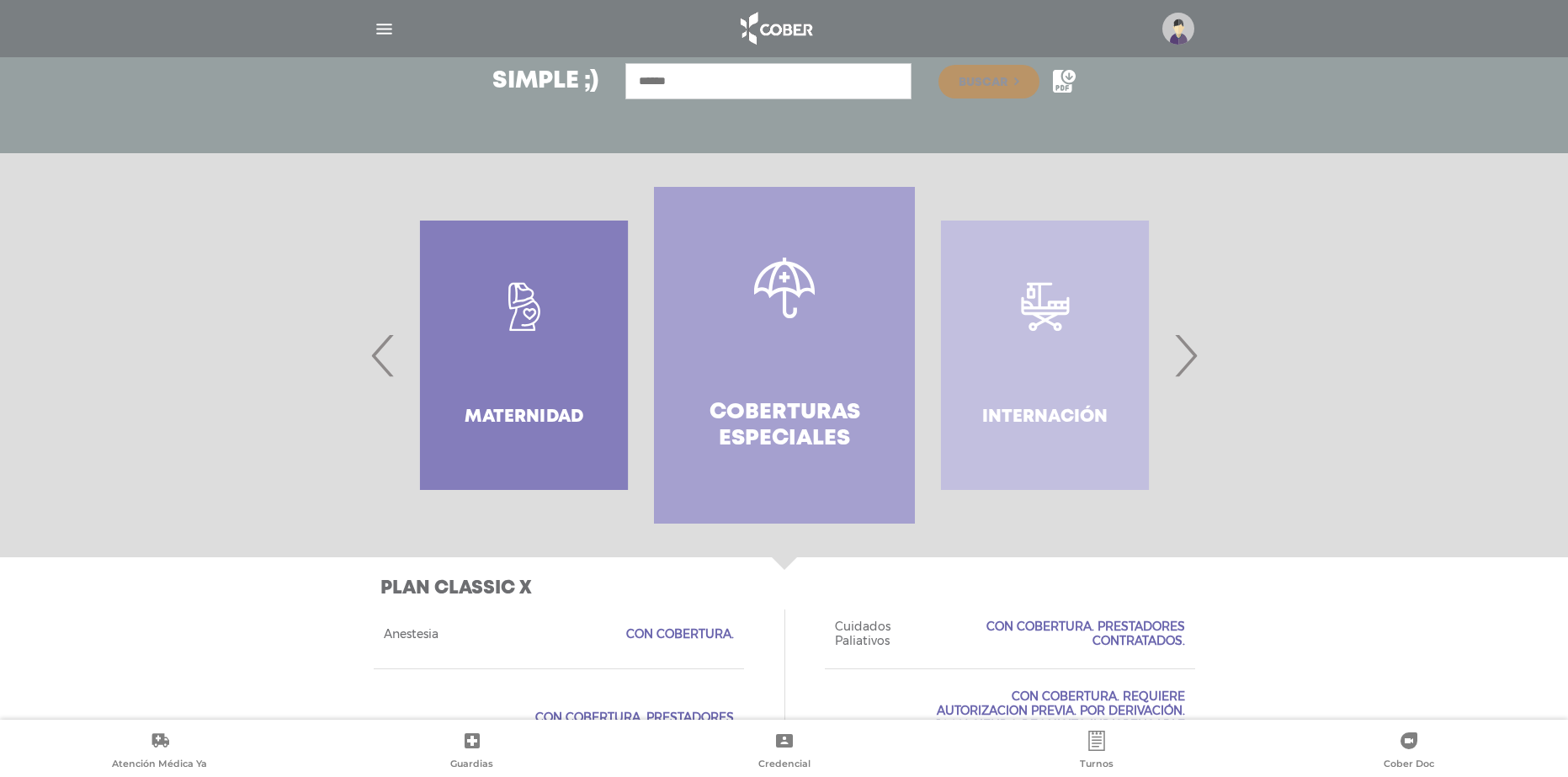
click at [1182, 360] on span "›" at bounding box center [1185, 355] width 33 height 91
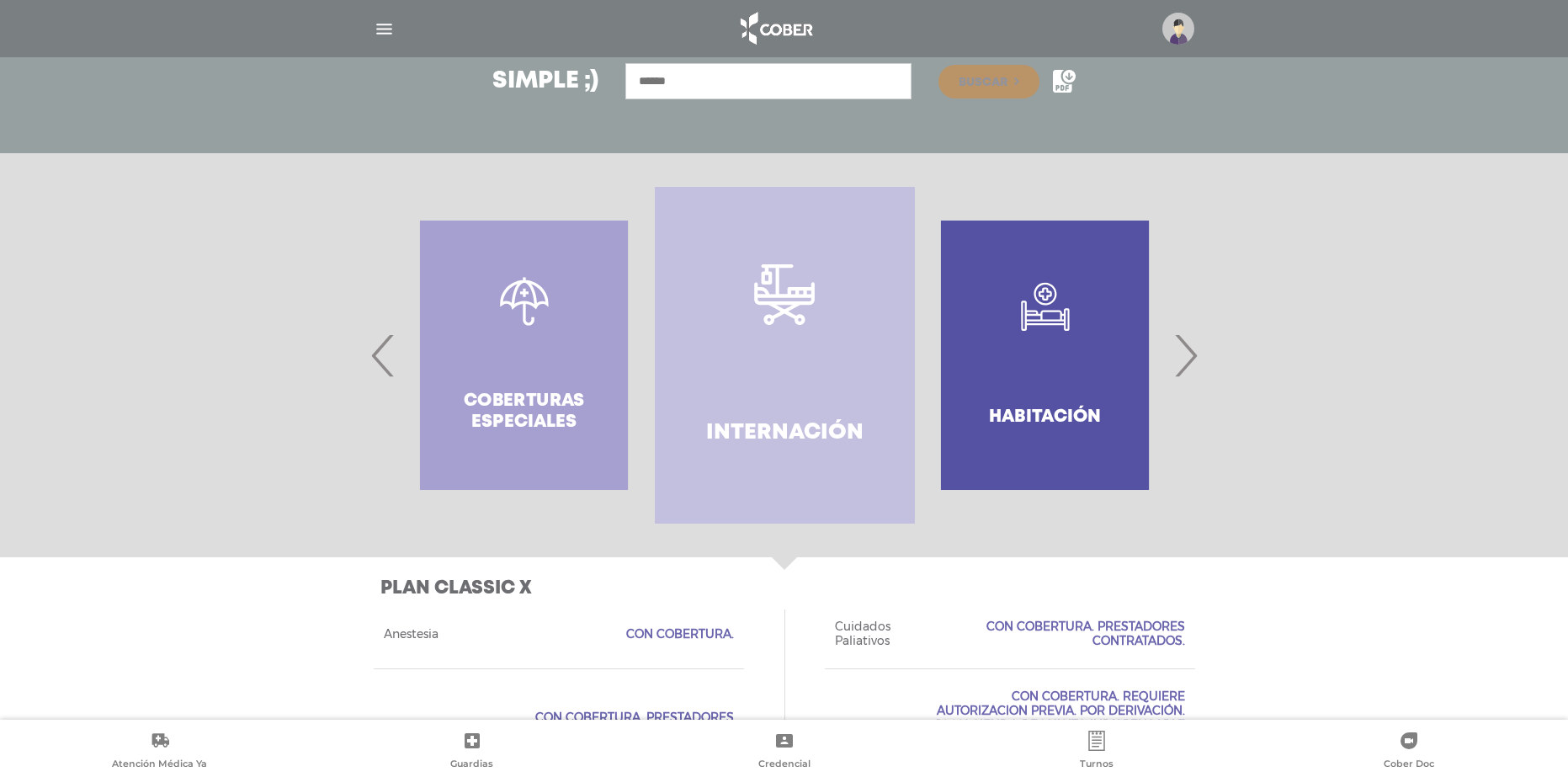
click at [1182, 360] on span "›" at bounding box center [1185, 355] width 33 height 91
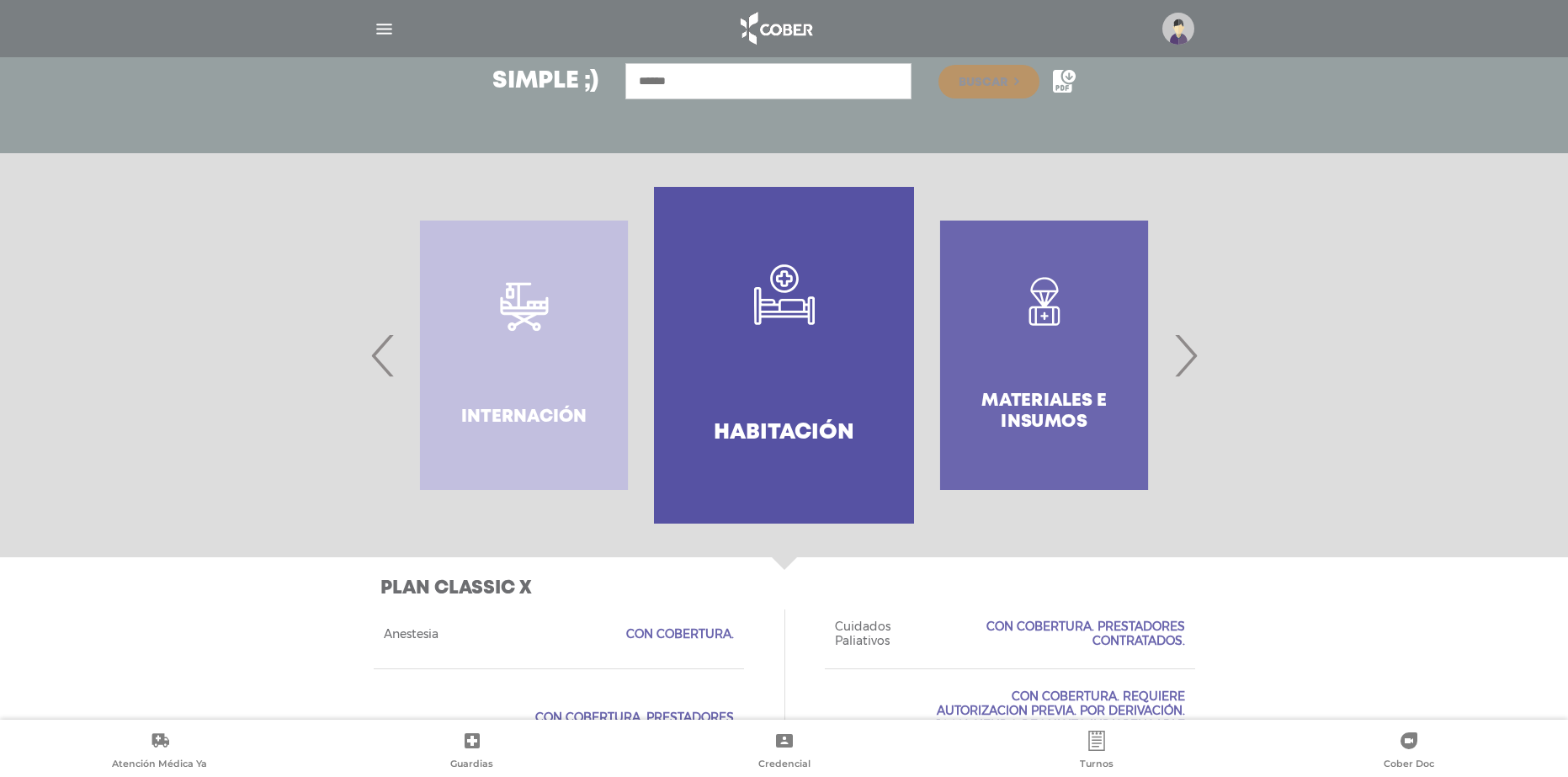
click at [1182, 360] on span "›" at bounding box center [1185, 355] width 33 height 91
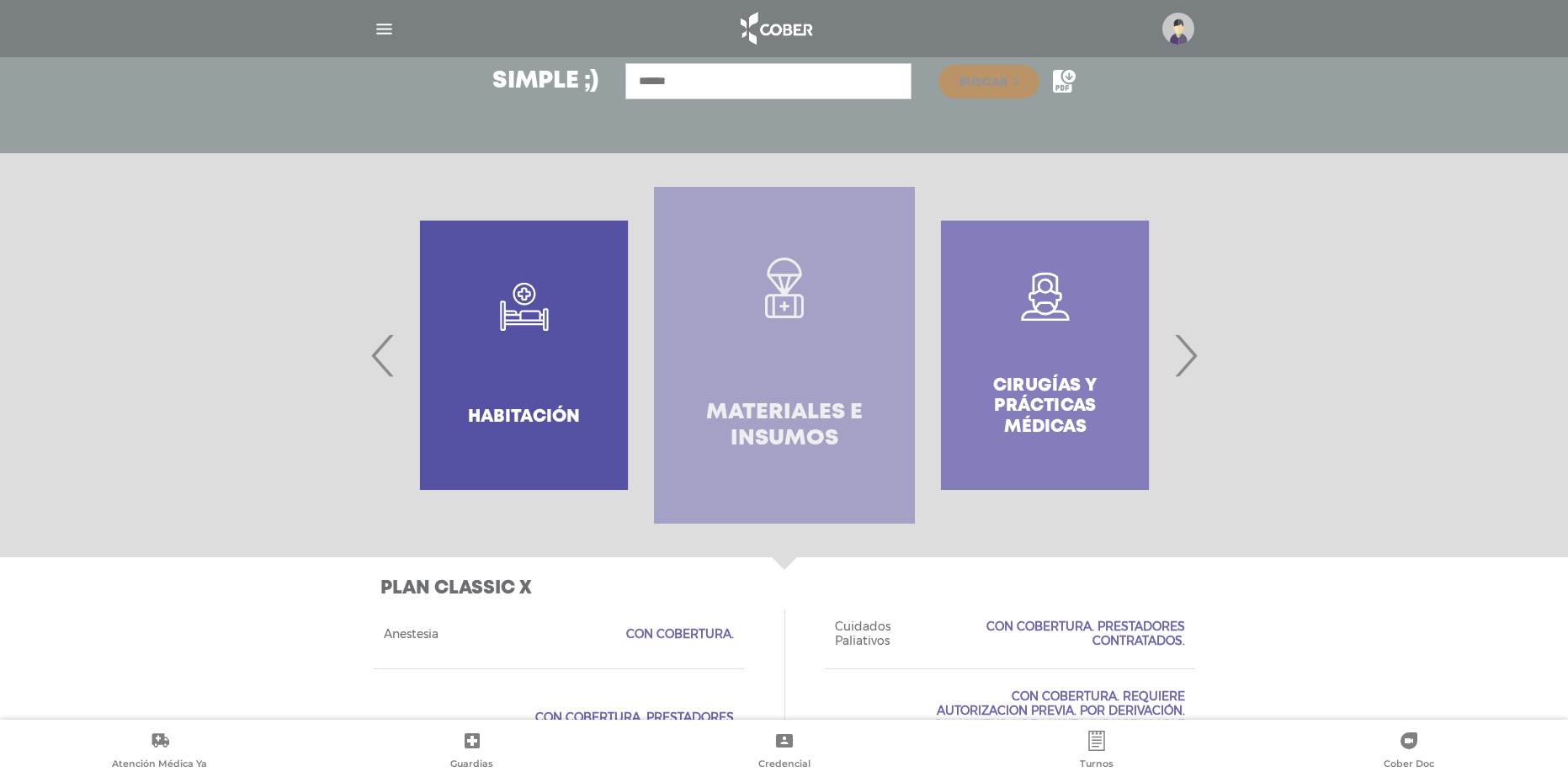
click at [766, 381] on link "Materiales e Insumos" at bounding box center [784, 354] width 260 height 336
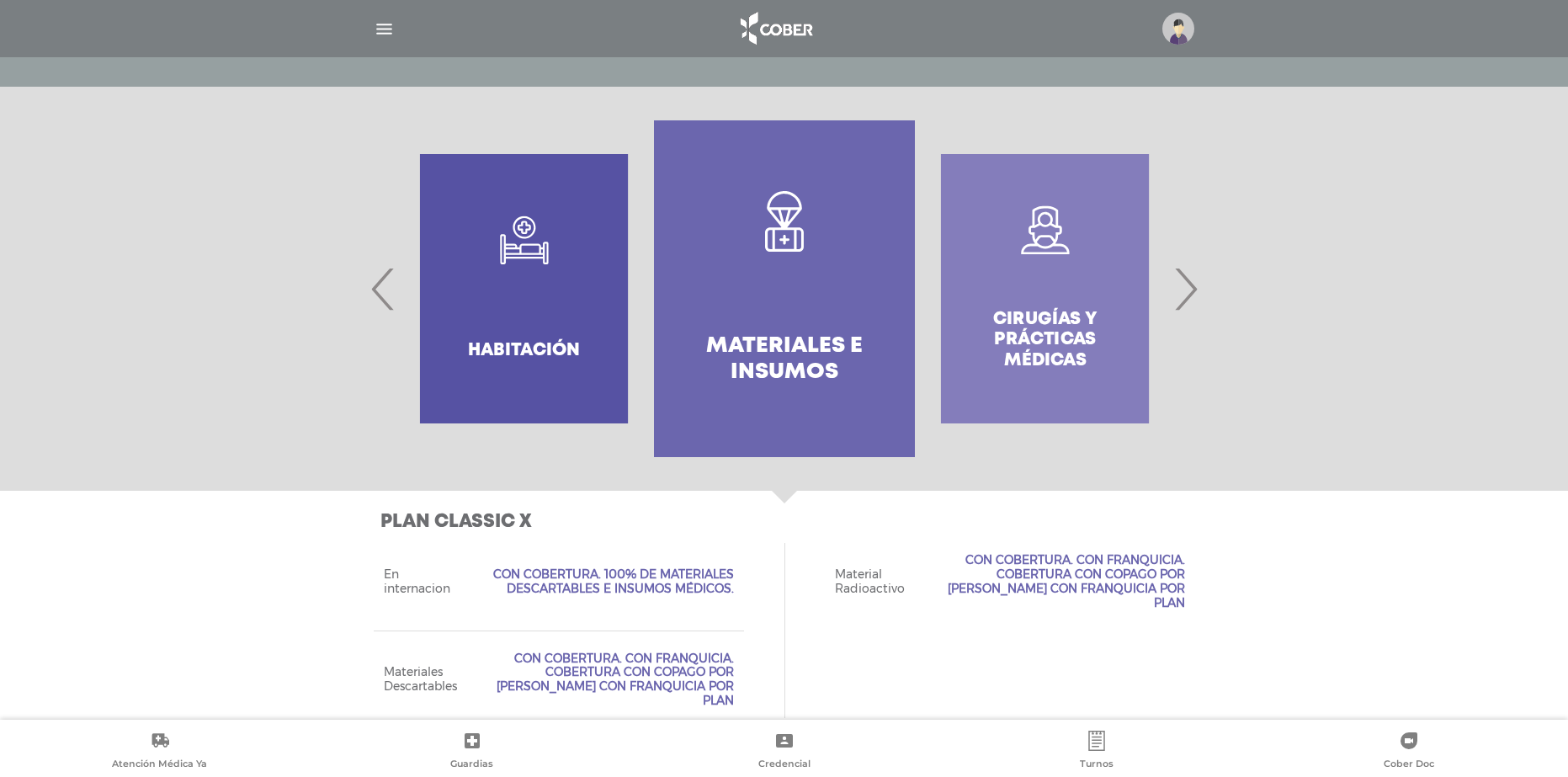
drag, startPoint x: 1271, startPoint y: 562, endPoint x: 1262, endPoint y: 561, distance: 9.1
click at [1271, 562] on div "Plan CLASSIC X Acceso Web Incluído. Ejecutivo Personalizado No Incluído Tipo de…" at bounding box center [784, 620] width 1568 height 258
click at [1180, 281] on span "›" at bounding box center [1185, 289] width 33 height 91
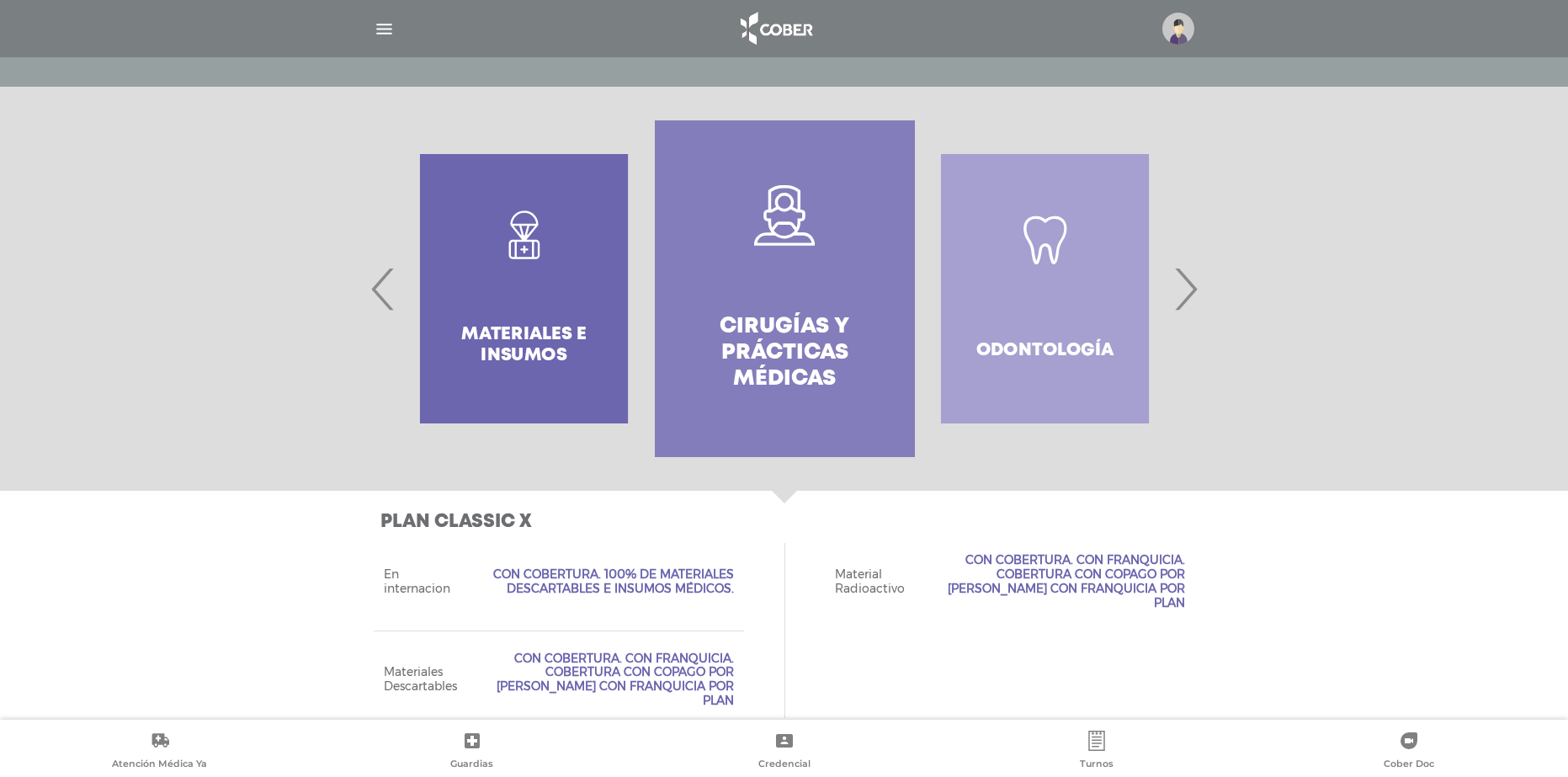
click at [1181, 281] on span "›" at bounding box center [1185, 289] width 33 height 91
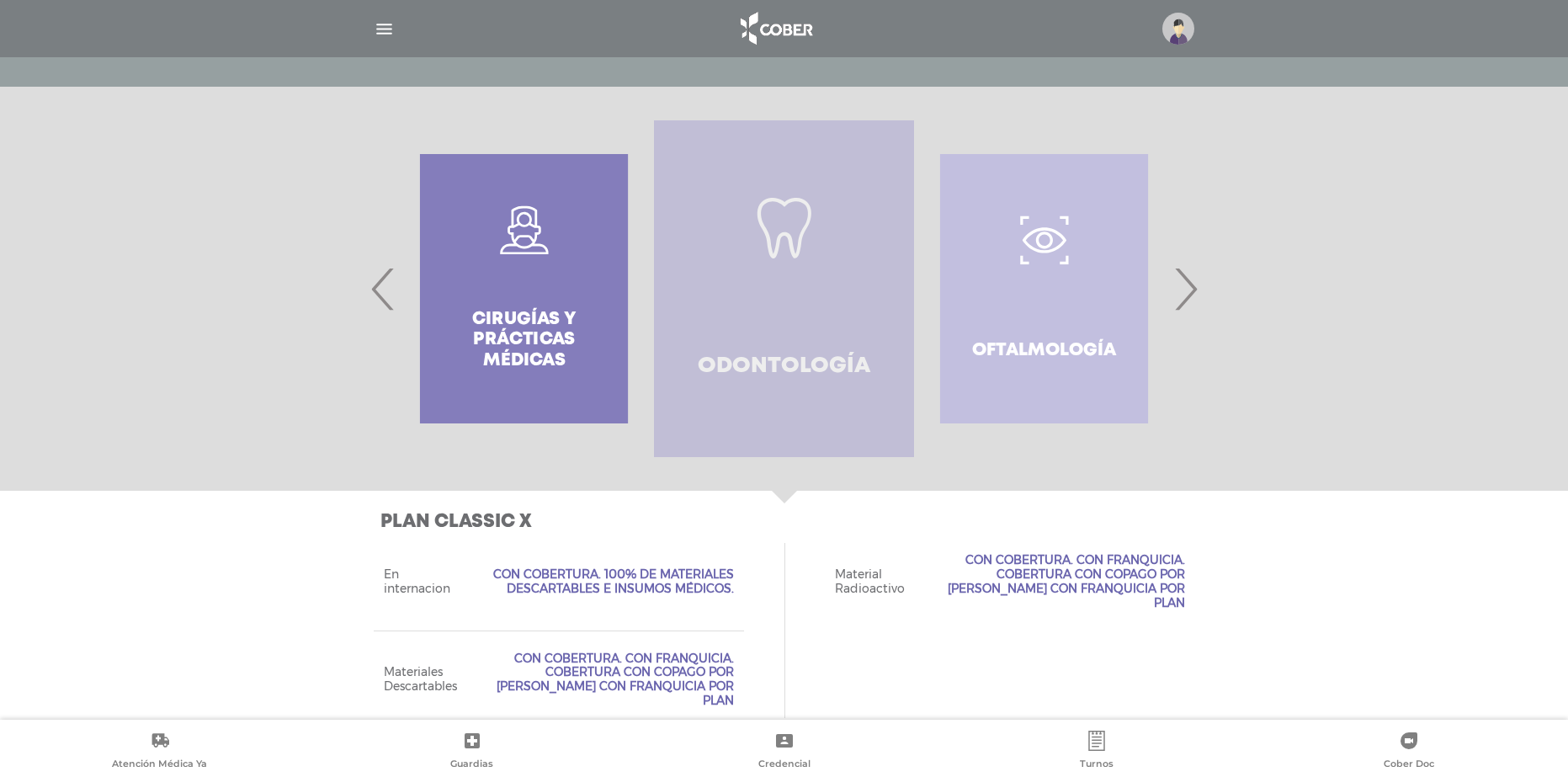
click at [791, 346] on link "Odontología" at bounding box center [784, 288] width 260 height 336
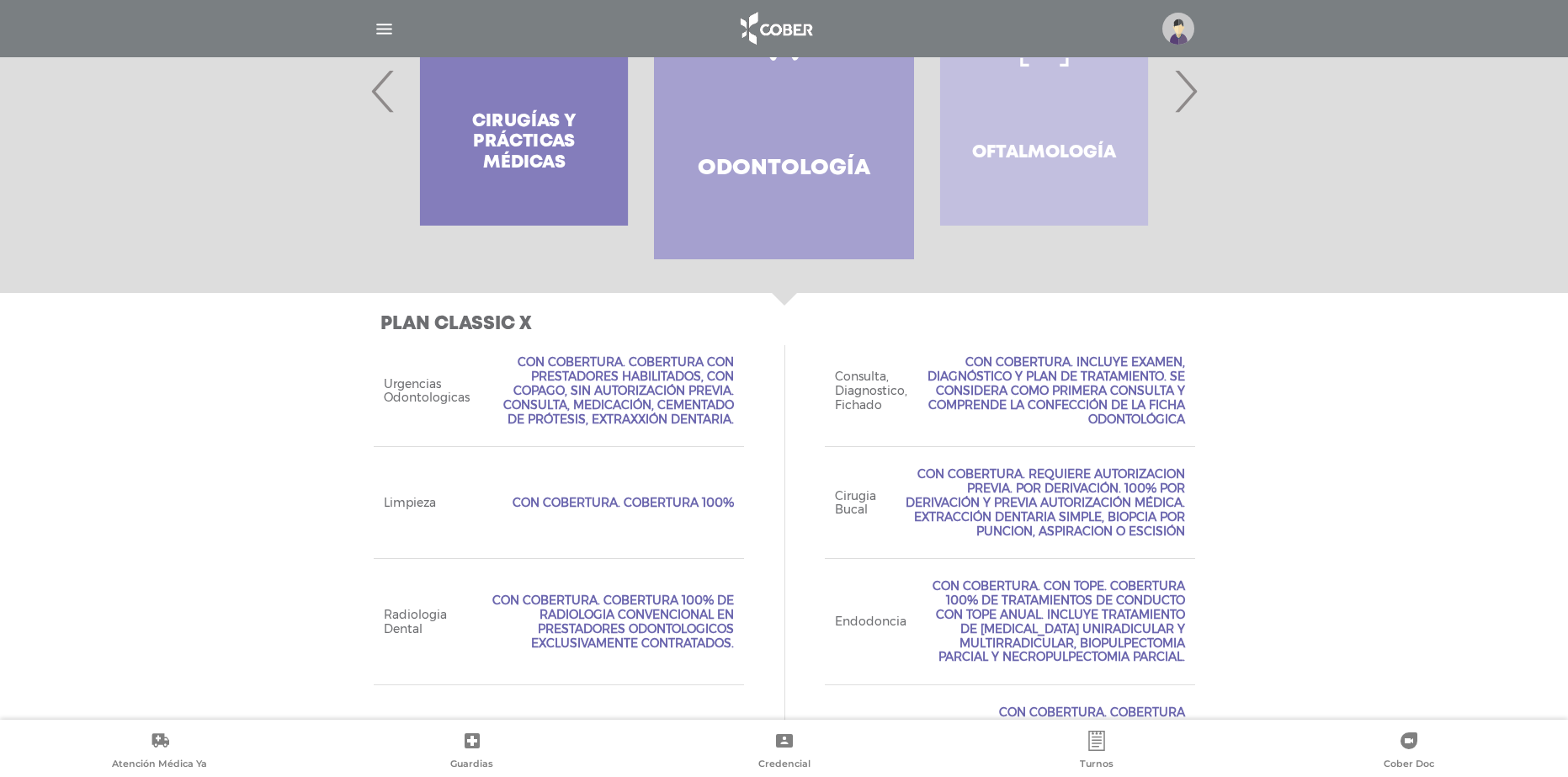
scroll to position [640, 0]
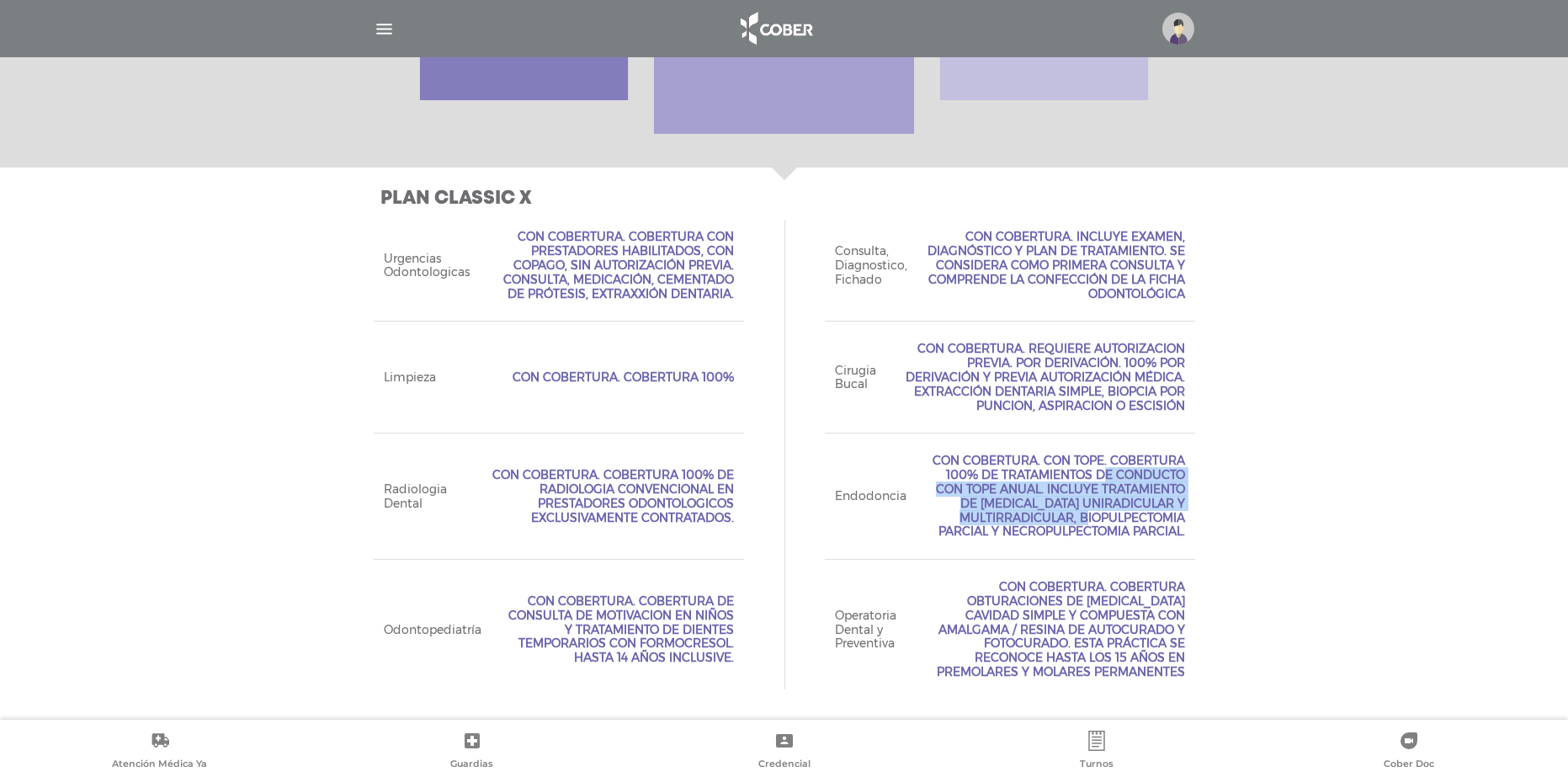
drag, startPoint x: 1397, startPoint y: 458, endPoint x: 1393, endPoint y: 508, distance: 50.2
click at [1393, 508] on div "Plan CLASSIC X Acceso Web Incluído. Ejecutivo Personalizado No Incluído Tipo de…" at bounding box center [784, 443] width 1568 height 552
click at [1373, 468] on div "Plan CLASSIC X Acceso Web Incluído. Ejecutivo Personalizado No Incluído Tipo de…" at bounding box center [784, 443] width 1568 height 552
drag, startPoint x: 1504, startPoint y: 406, endPoint x: 1498, endPoint y: 393, distance: 14.3
click at [1505, 406] on div "Plan CLASSIC X Acceso Web Incluído. Ejecutivo Personalizado No Incluído Tipo de…" at bounding box center [784, 443] width 1568 height 552
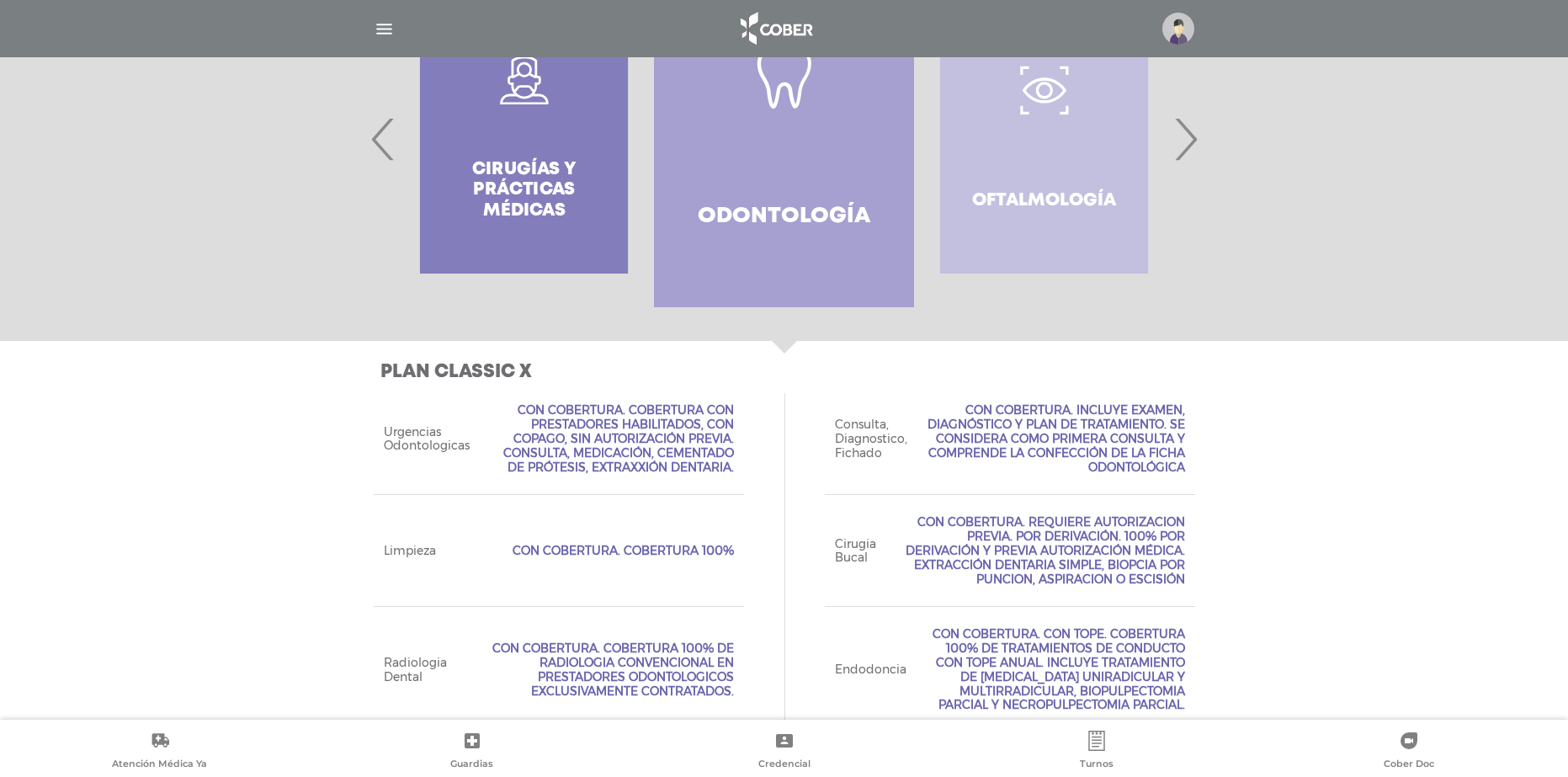
scroll to position [464, 0]
click at [1097, 123] on div "Oftalmología" at bounding box center [1044, 141] width 260 height 336
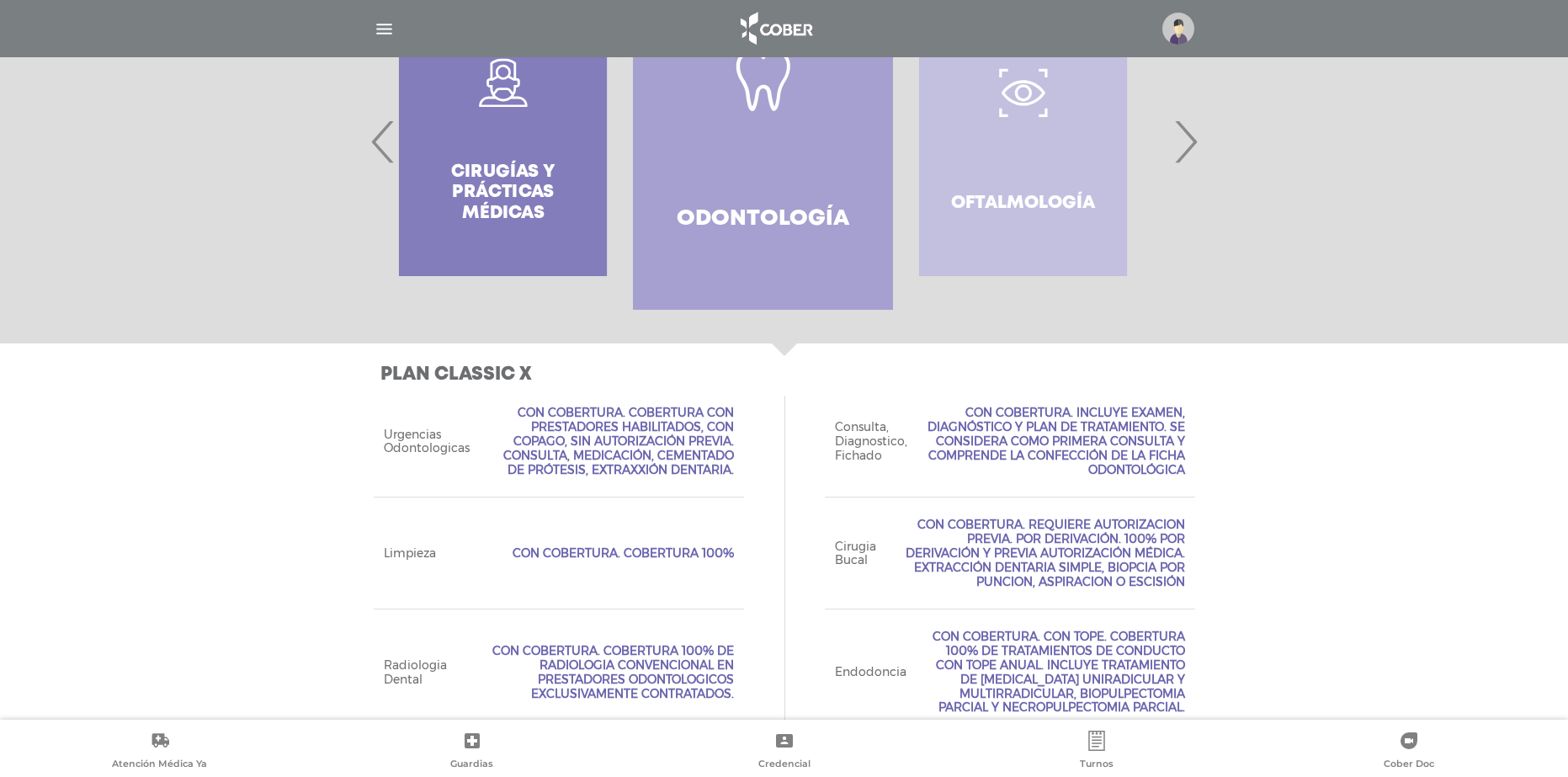
drag, startPoint x: 1069, startPoint y: 154, endPoint x: 898, endPoint y: 164, distance: 171.3
click at [913, 160] on div "Oftalmología" at bounding box center [1023, 141] width 260 height 336
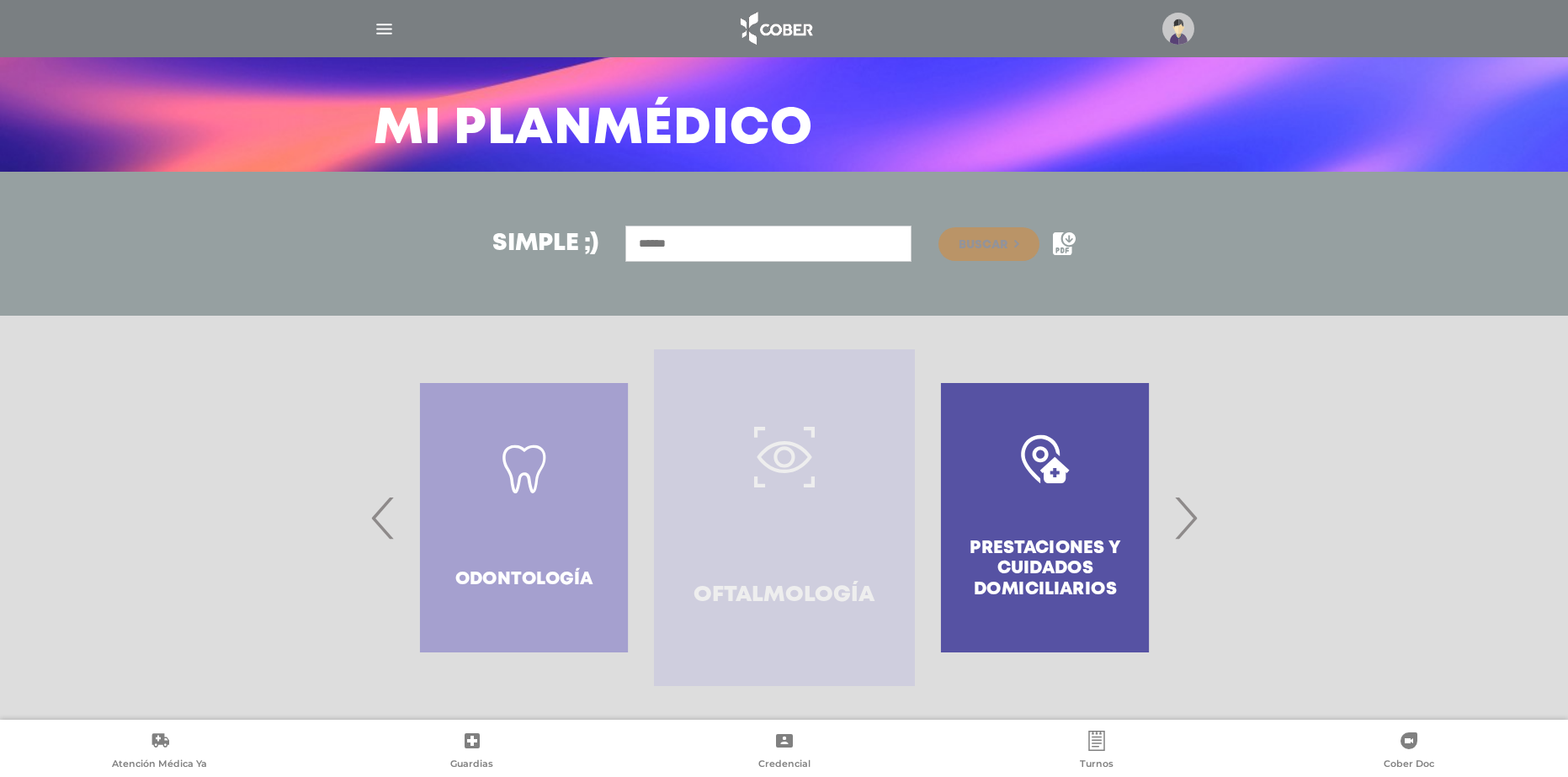
click at [830, 569] on link "Oftalmología" at bounding box center [784, 517] width 260 height 336
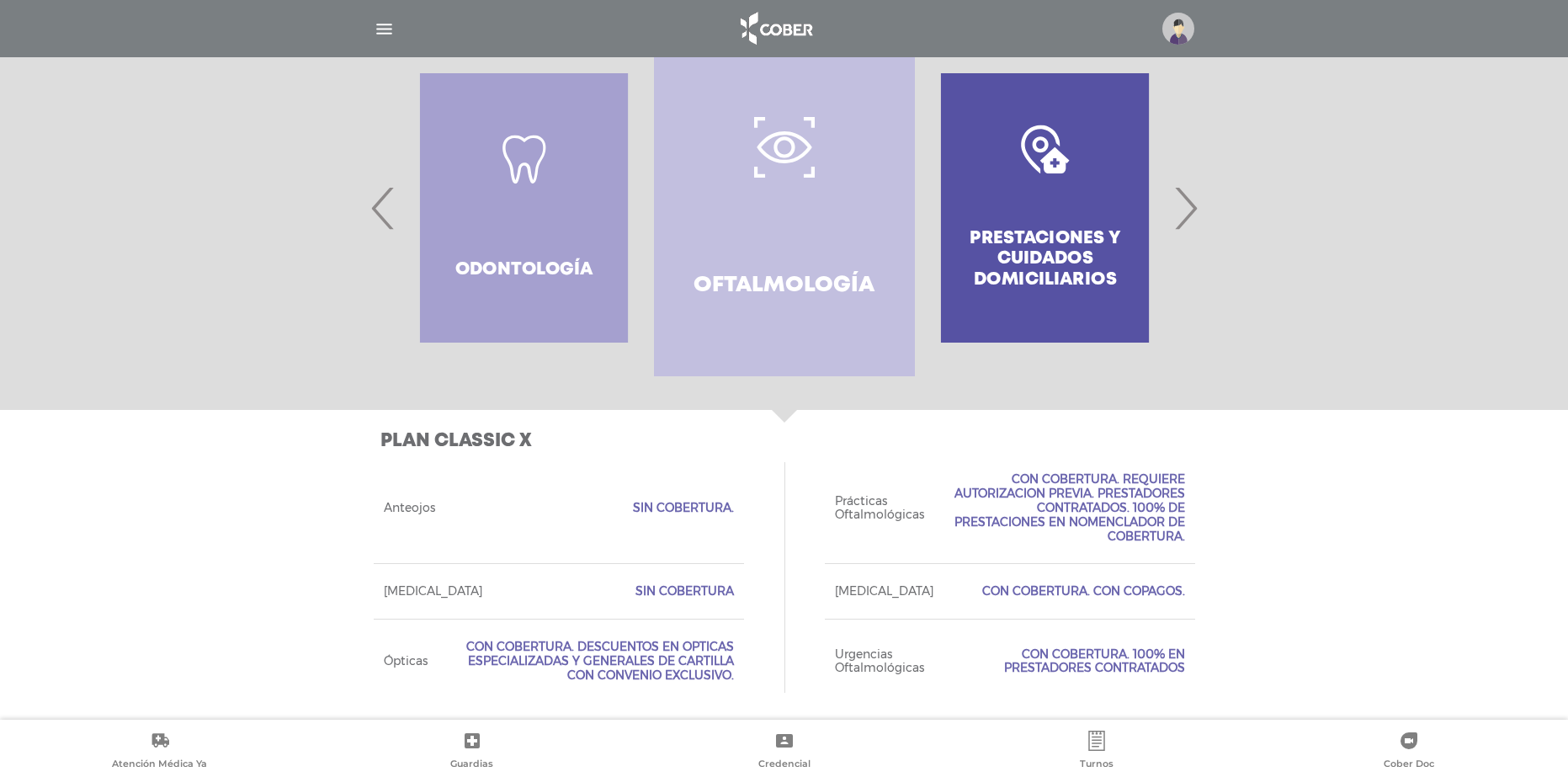
scroll to position [401, 0]
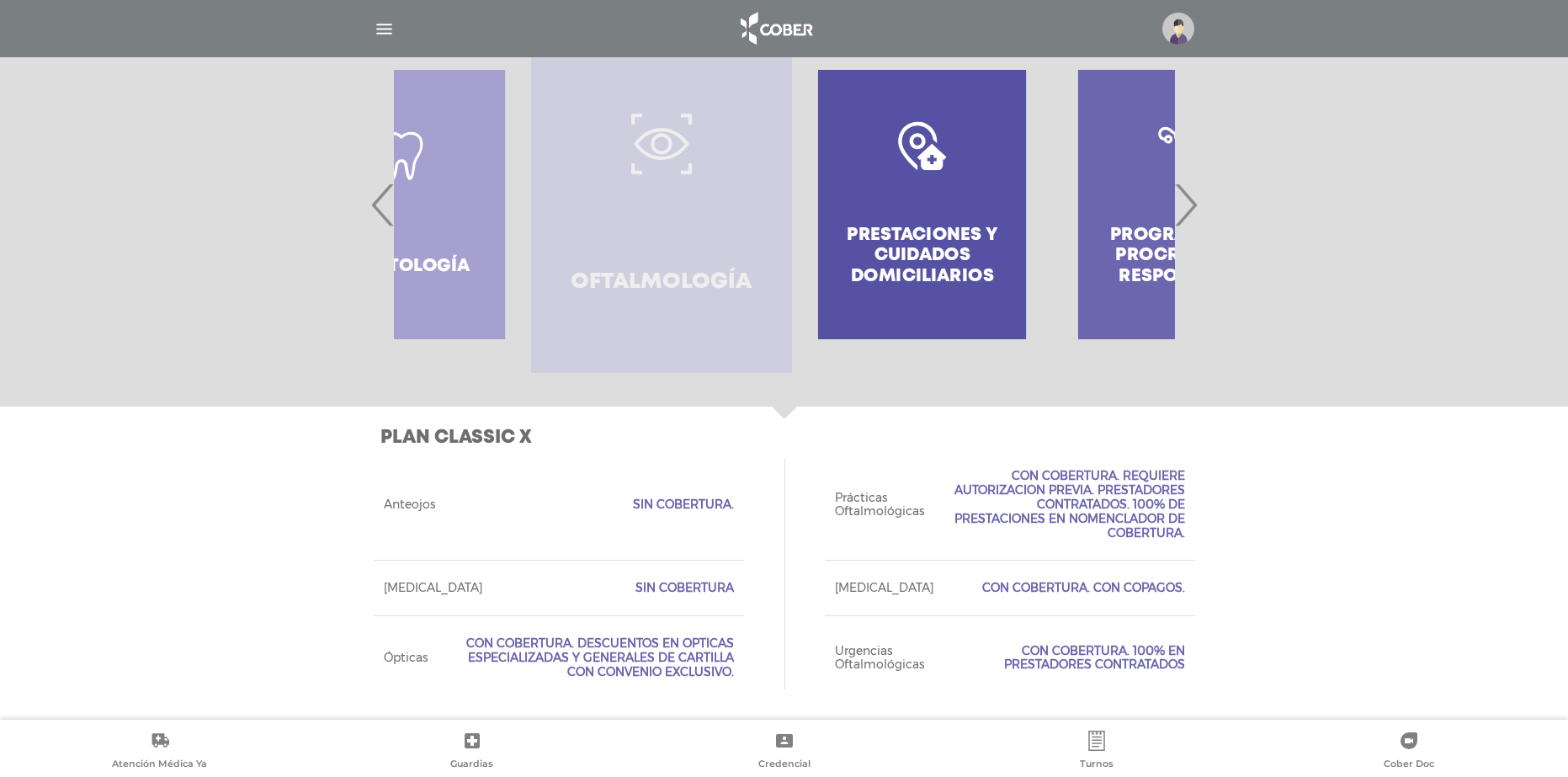
drag, startPoint x: 821, startPoint y: 273, endPoint x: 645, endPoint y: 297, distance: 177.6
click at [655, 295] on h4 "Oftalmología" at bounding box center [660, 282] width 181 height 26
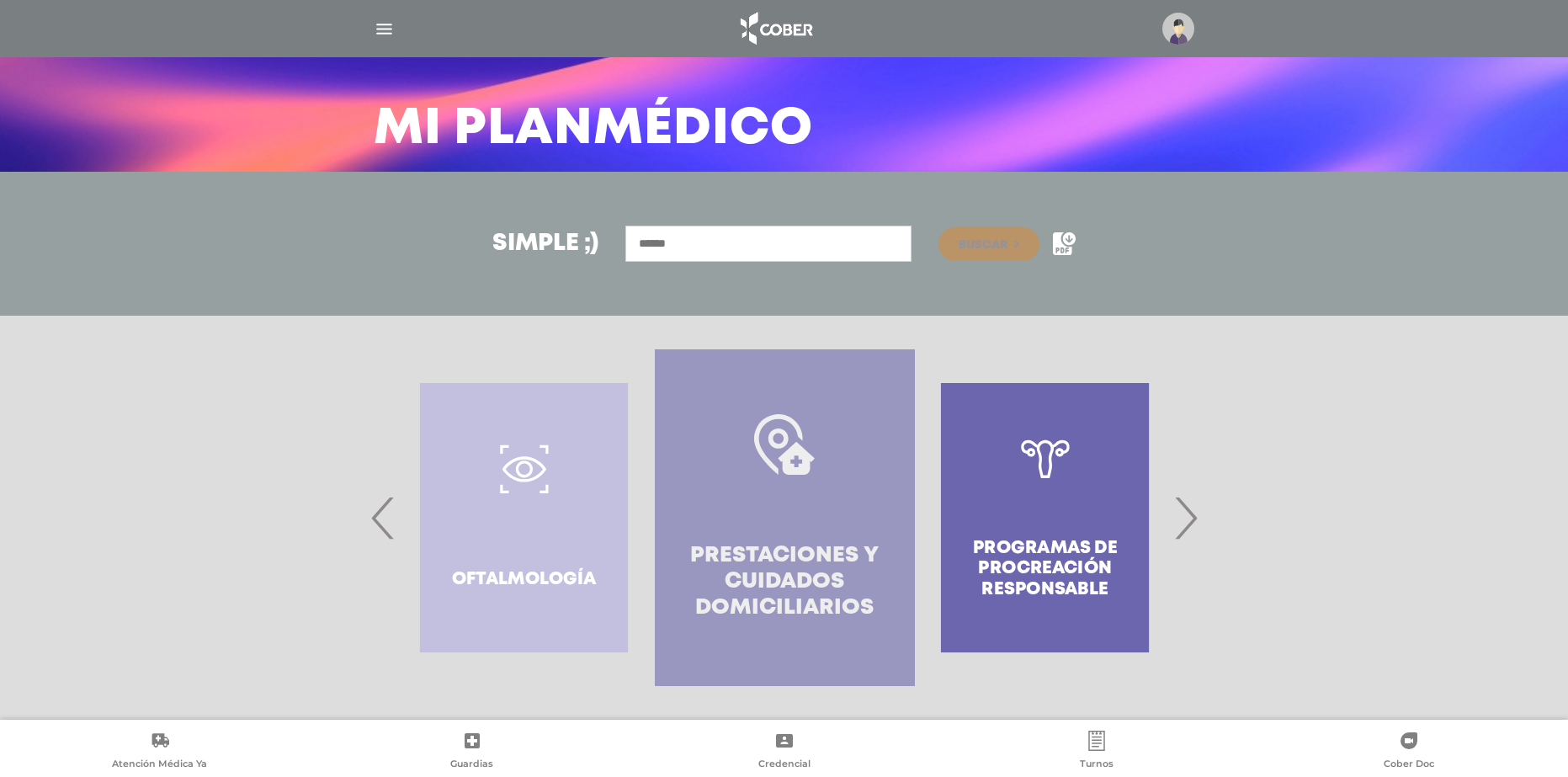
click at [871, 472] on link "Prestaciones y cuidados domiciliarios" at bounding box center [785, 517] width 260 height 336
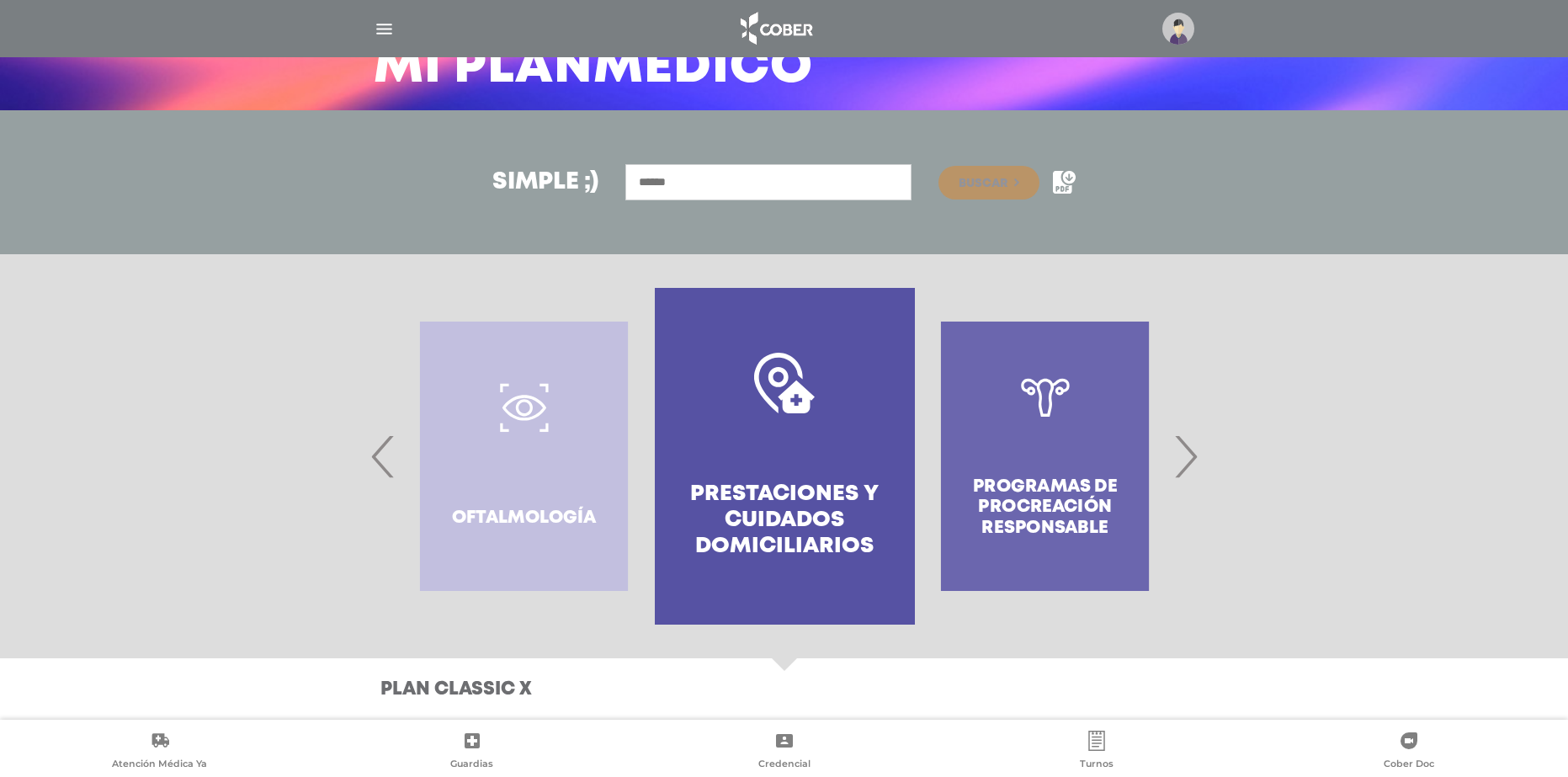
scroll to position [150, 0]
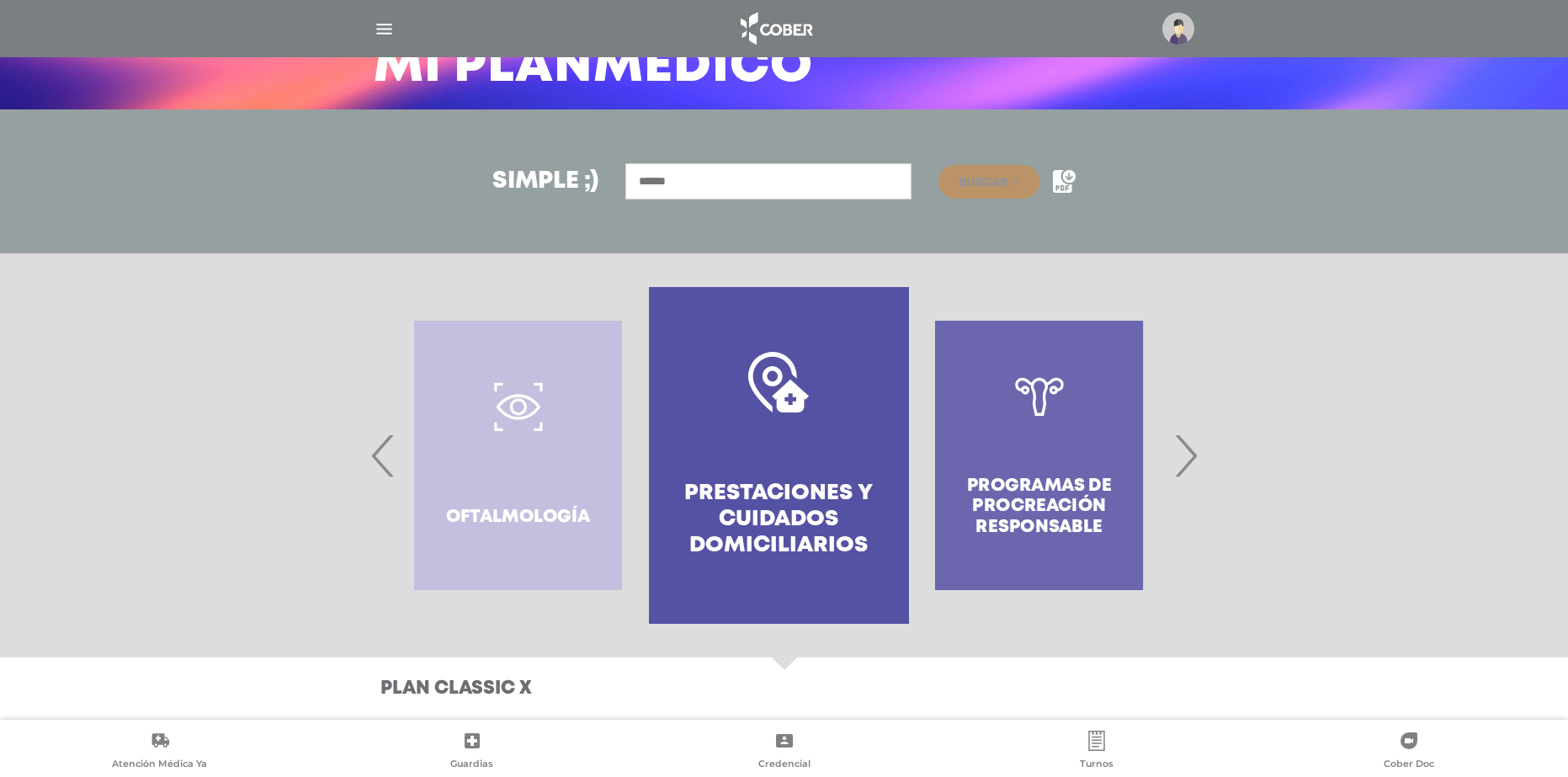
drag, startPoint x: 1088, startPoint y: 456, endPoint x: 912, endPoint y: 465, distance: 176.2
click at [918, 466] on div "Programas de Procreación responsable" at bounding box center [1039, 455] width 260 height 336
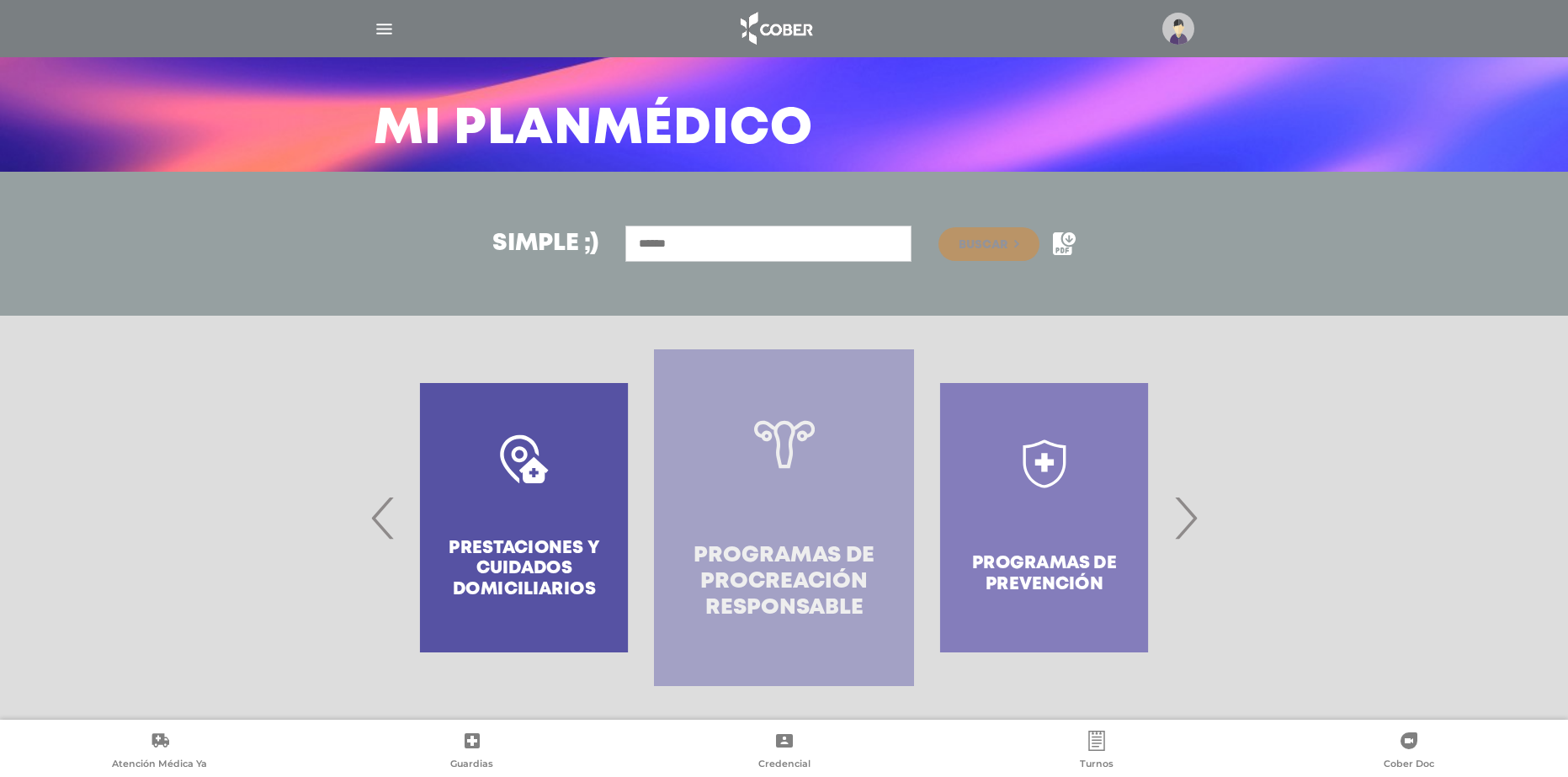
click at [845, 472] on link "Programas de Procreación responsable" at bounding box center [784, 517] width 260 height 336
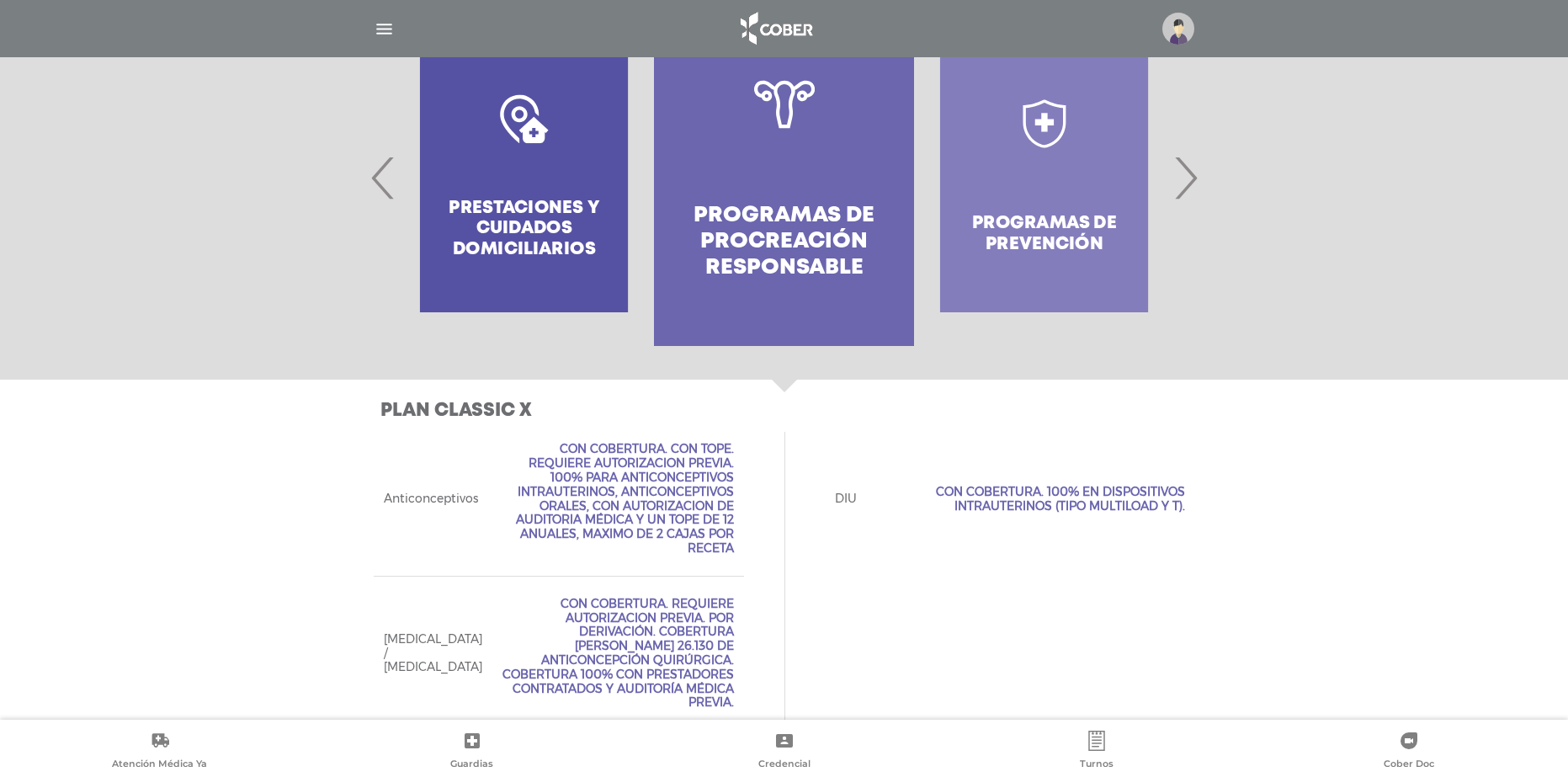
scroll to position [443, 0]
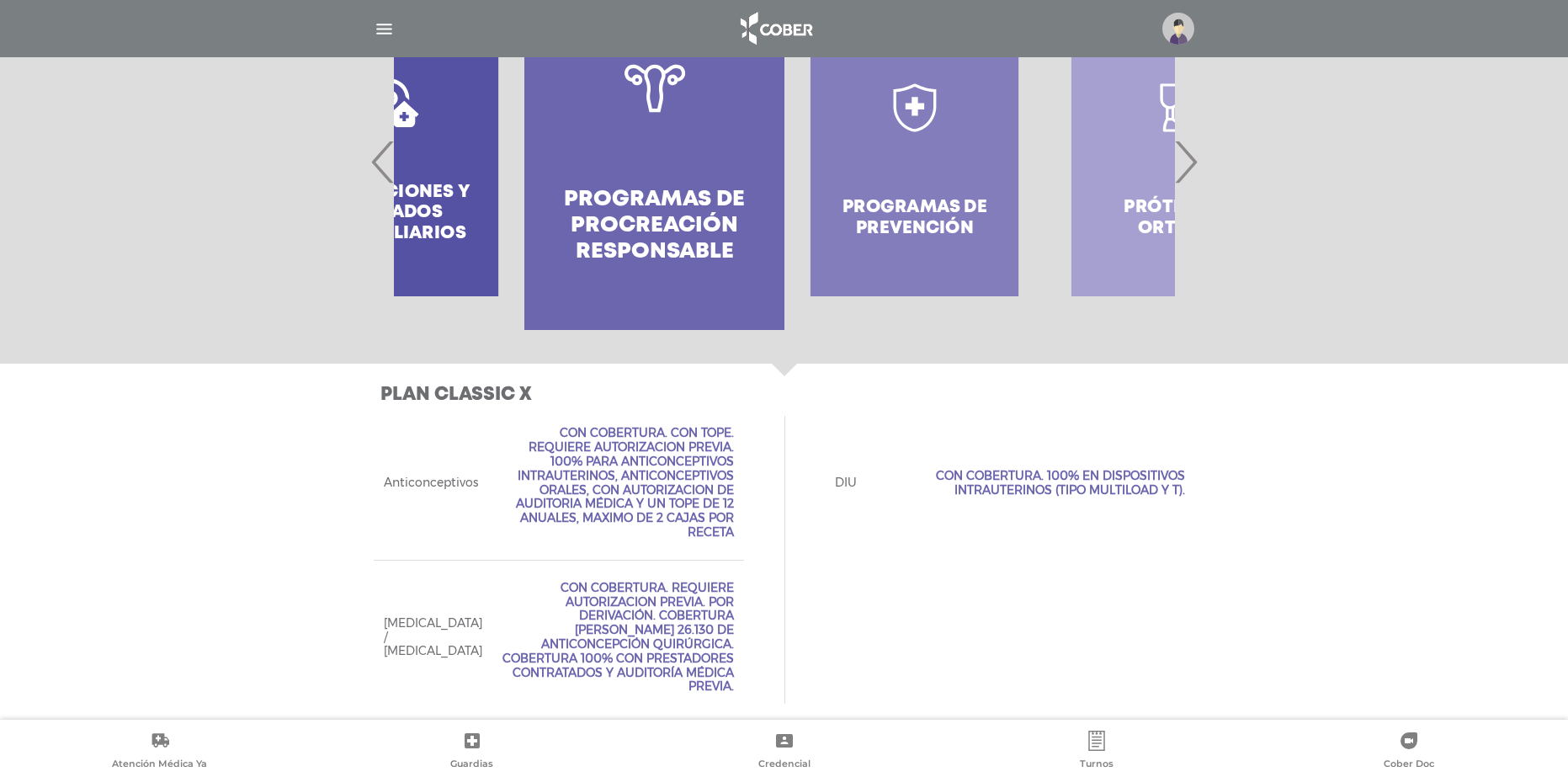
drag, startPoint x: 1016, startPoint y: 249, endPoint x: 943, endPoint y: 249, distance: 73.0
click at [954, 249] on div "Programas de prevención" at bounding box center [914, 161] width 260 height 336
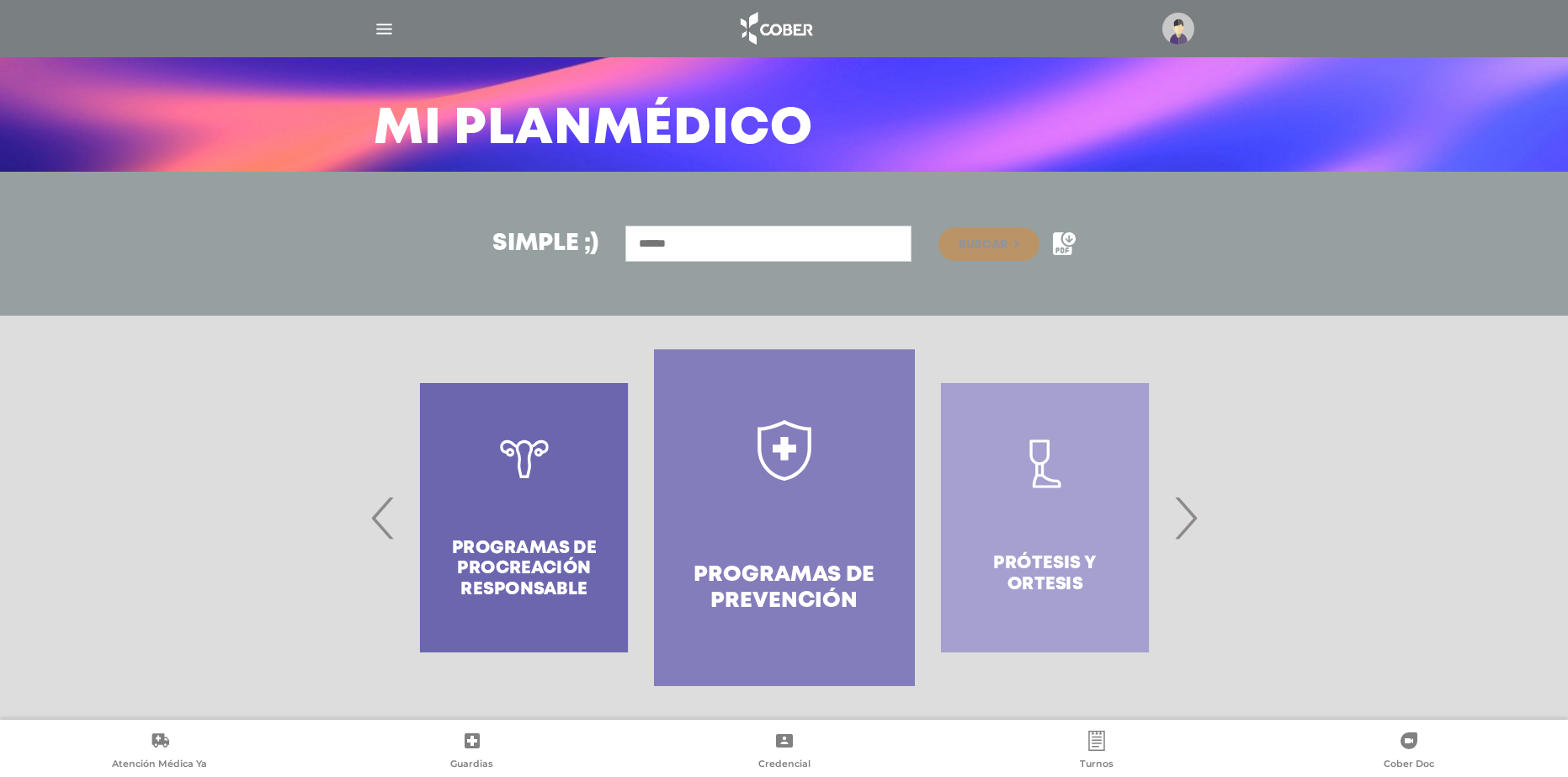
click at [738, 443] on link "Programas de prevención" at bounding box center [784, 517] width 260 height 336
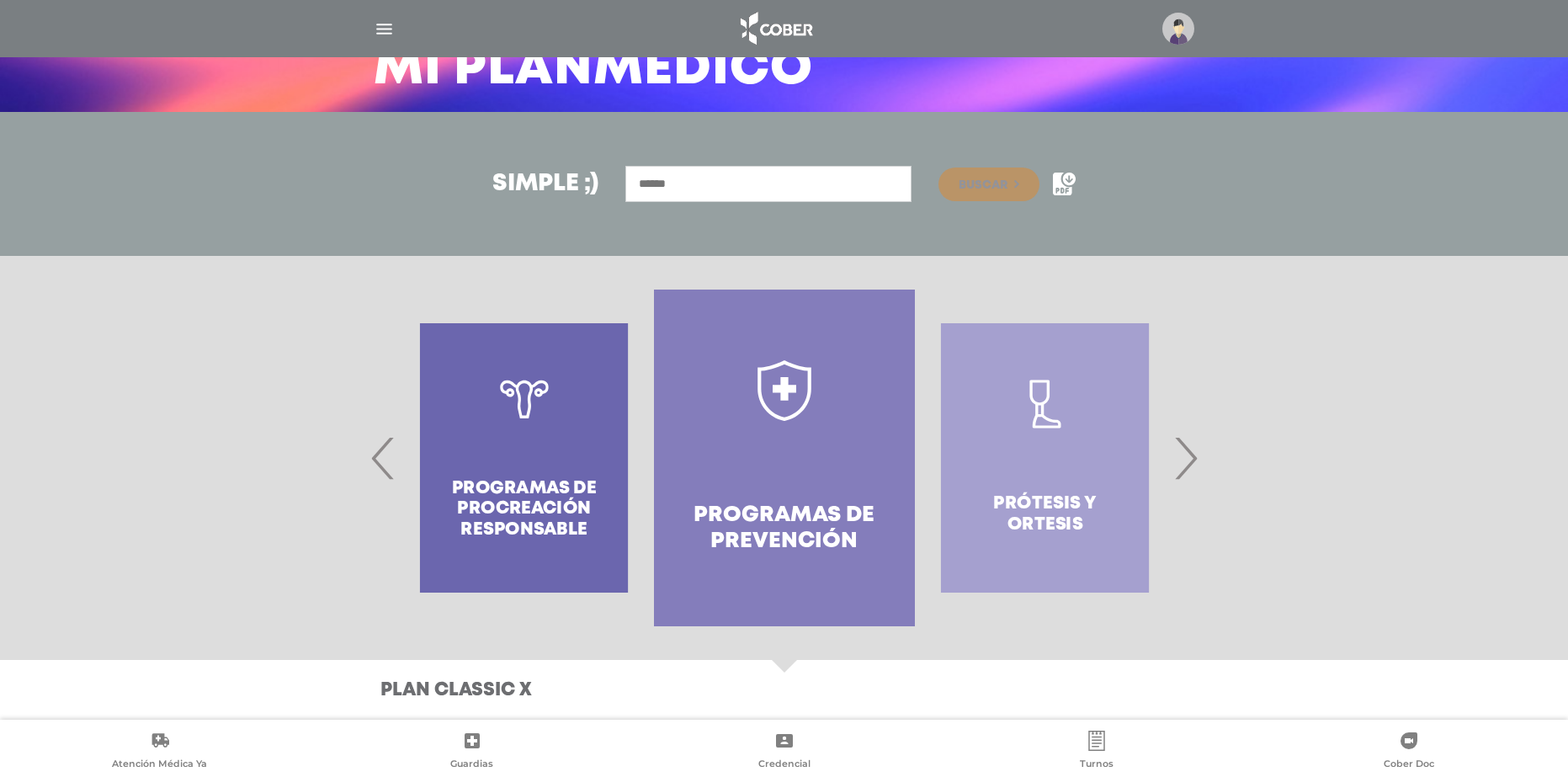
scroll to position [150, 0]
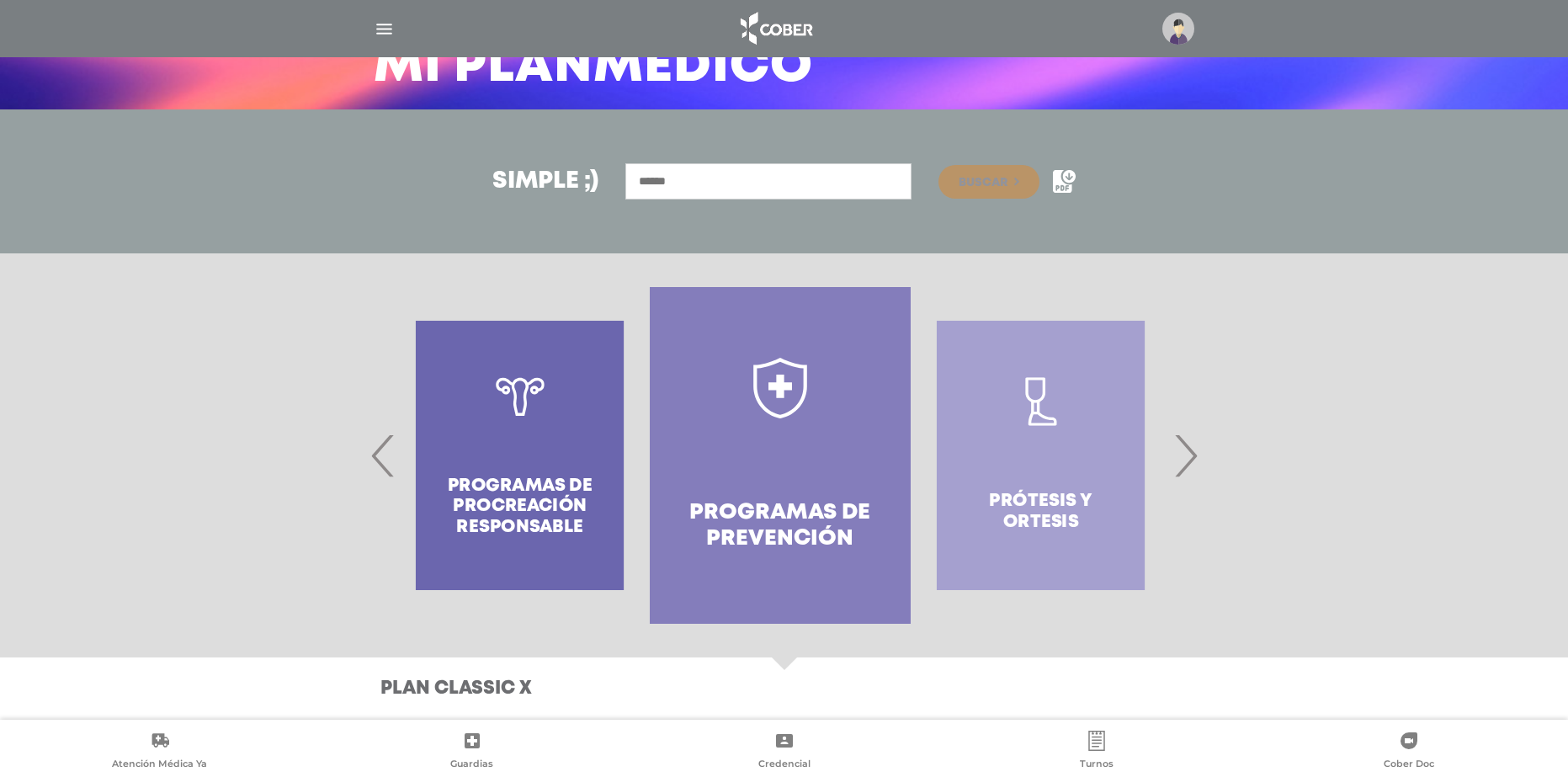
drag, startPoint x: 1014, startPoint y: 485, endPoint x: 856, endPoint y: 479, distance: 158.1
click at [910, 481] on div "Prótesis y ortesis" at bounding box center [1041, 455] width 260 height 336
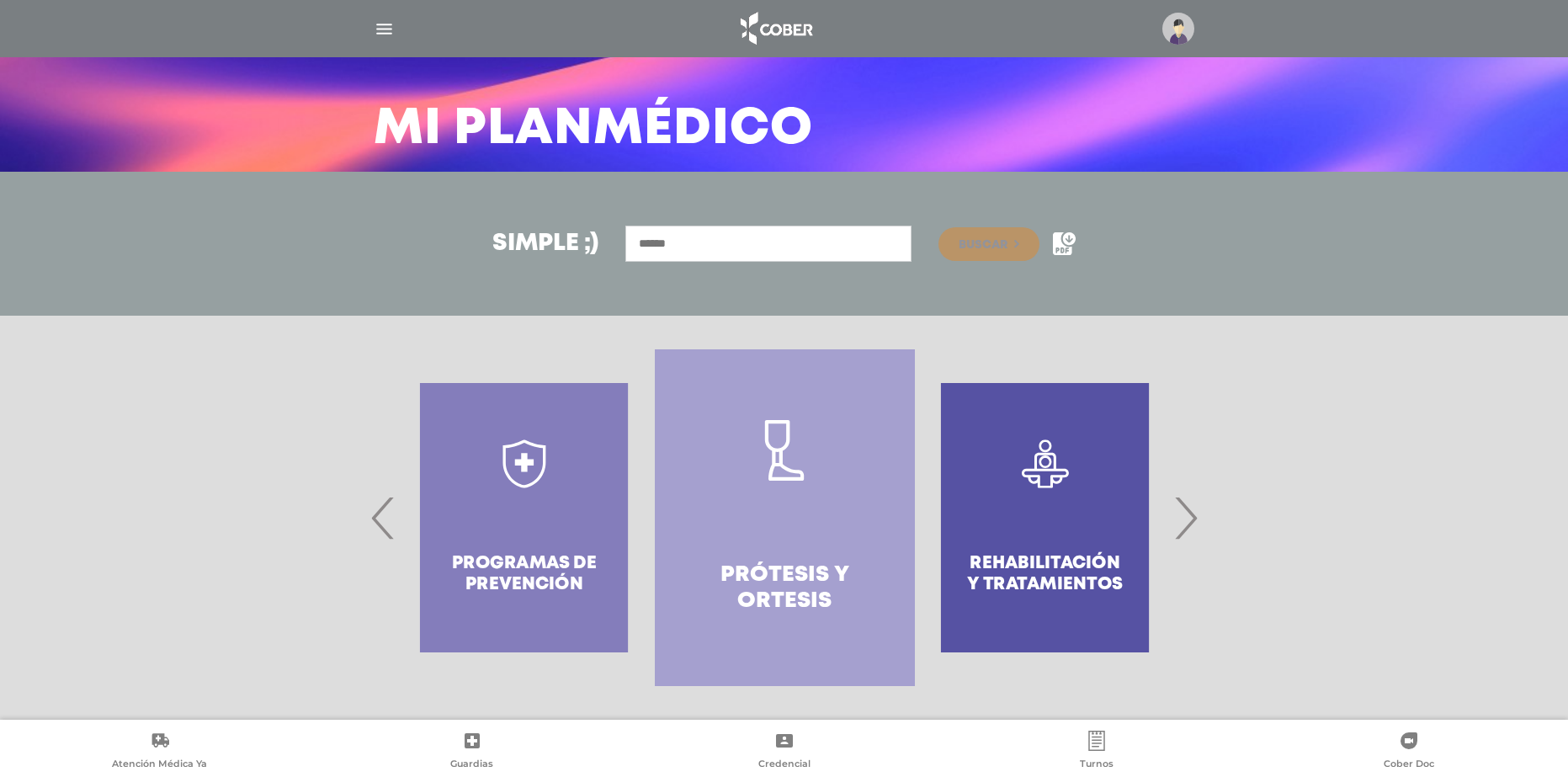
click at [836, 477] on link "Prótesis y ortesis" at bounding box center [785, 517] width 260 height 336
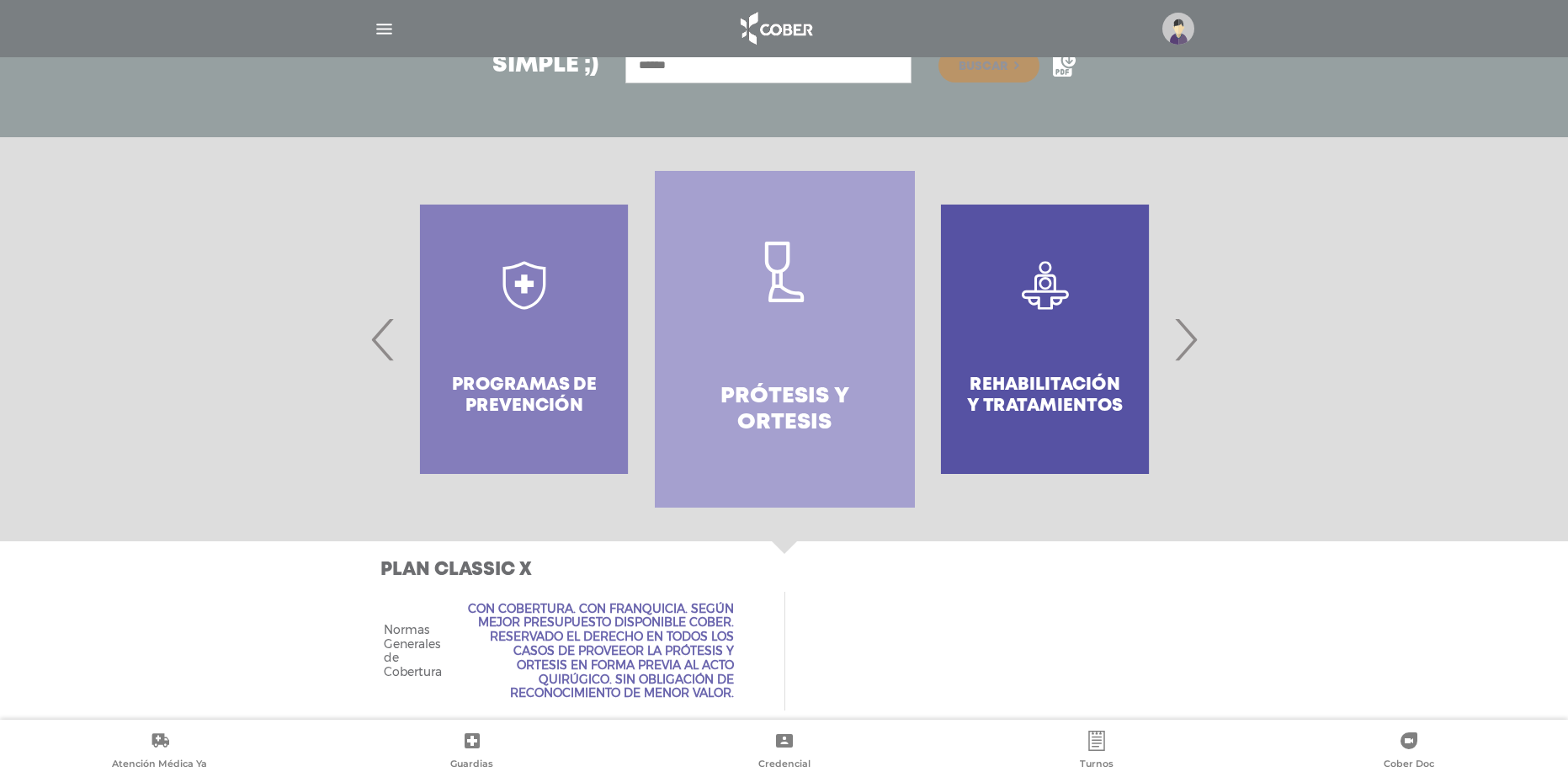
scroll to position [290, 0]
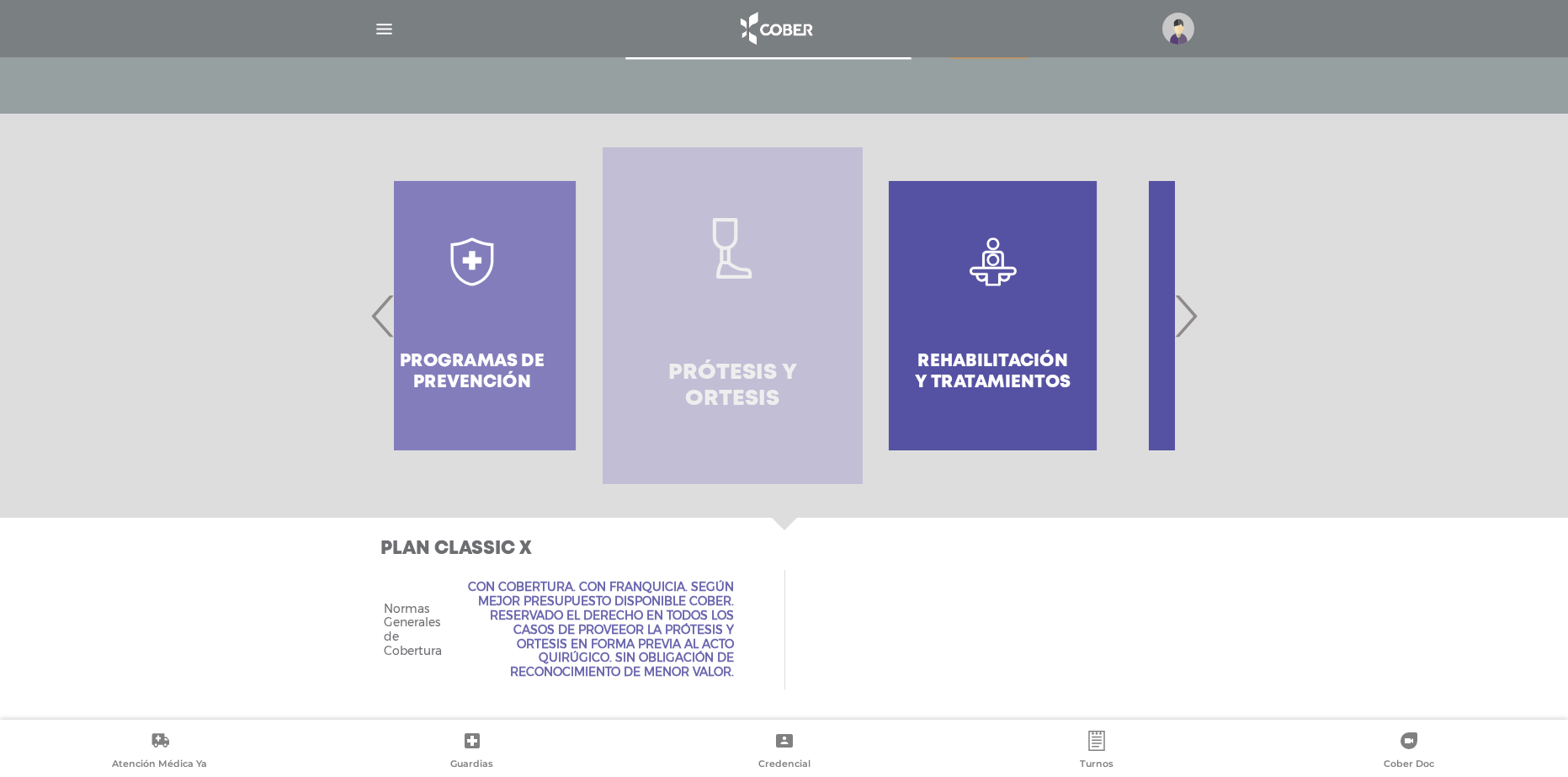
drag, startPoint x: 912, startPoint y: 443, endPoint x: 738, endPoint y: 450, distance: 174.1
click at [745, 450] on link "Prótesis y ortesis" at bounding box center [732, 315] width 260 height 336
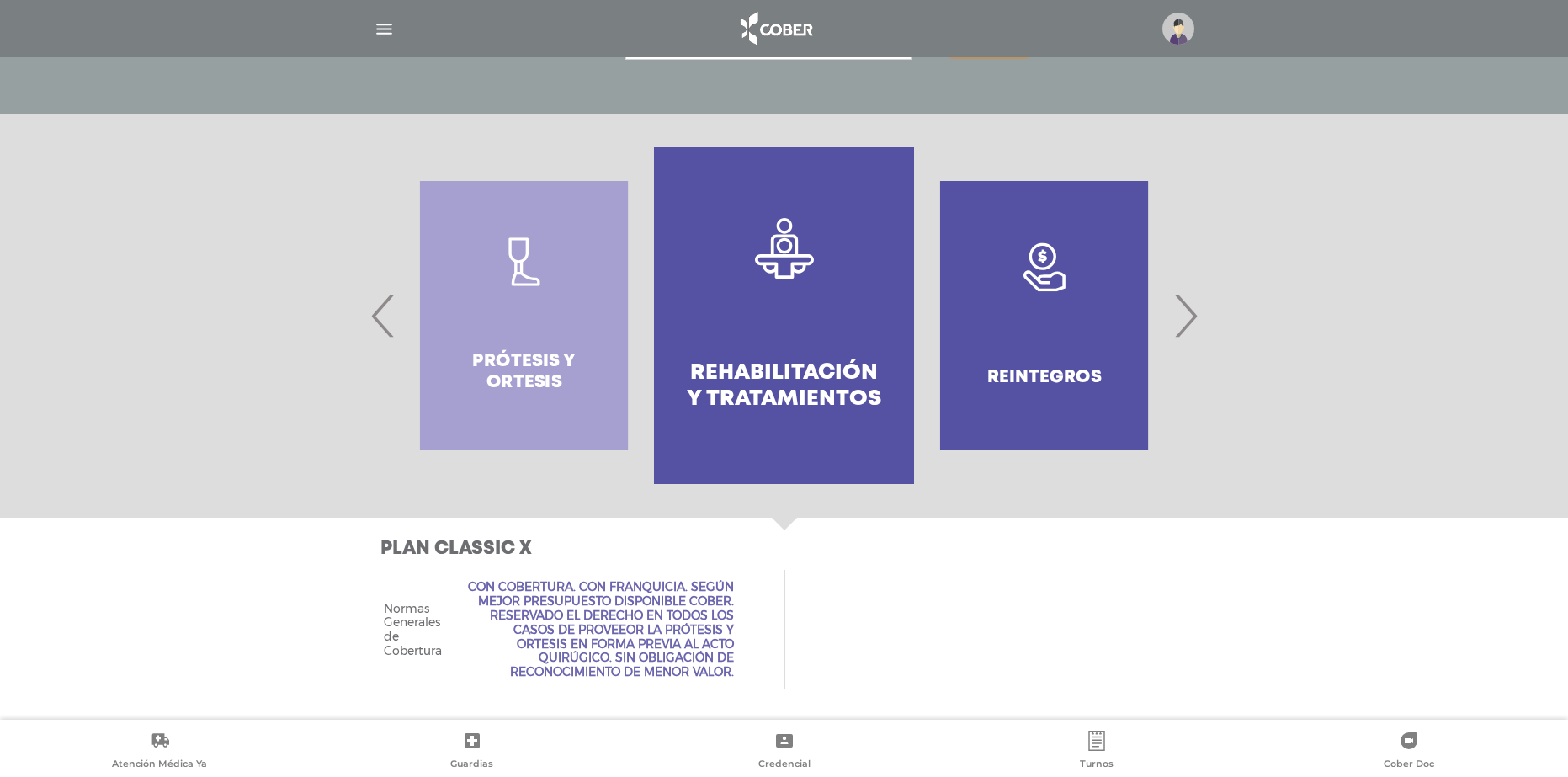
drag, startPoint x: 758, startPoint y: 455, endPoint x: 740, endPoint y: 455, distance: 18.0
click at [747, 455] on link ".st0{fill:#FFFFFF;} Rehabilitación y Tratamientos" at bounding box center [784, 315] width 260 height 336
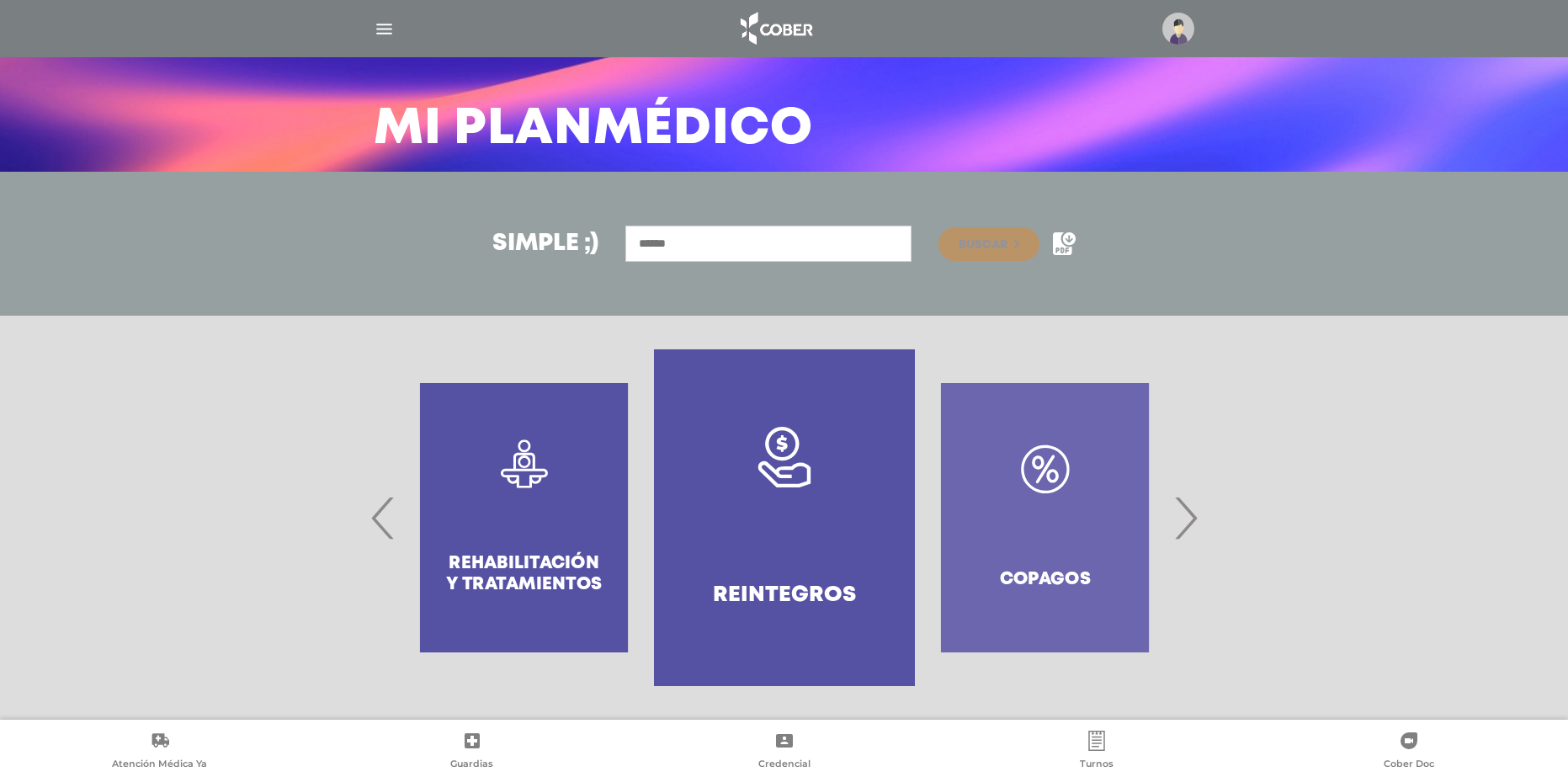
click at [832, 454] on link "Reintegros" at bounding box center [784, 517] width 260 height 336
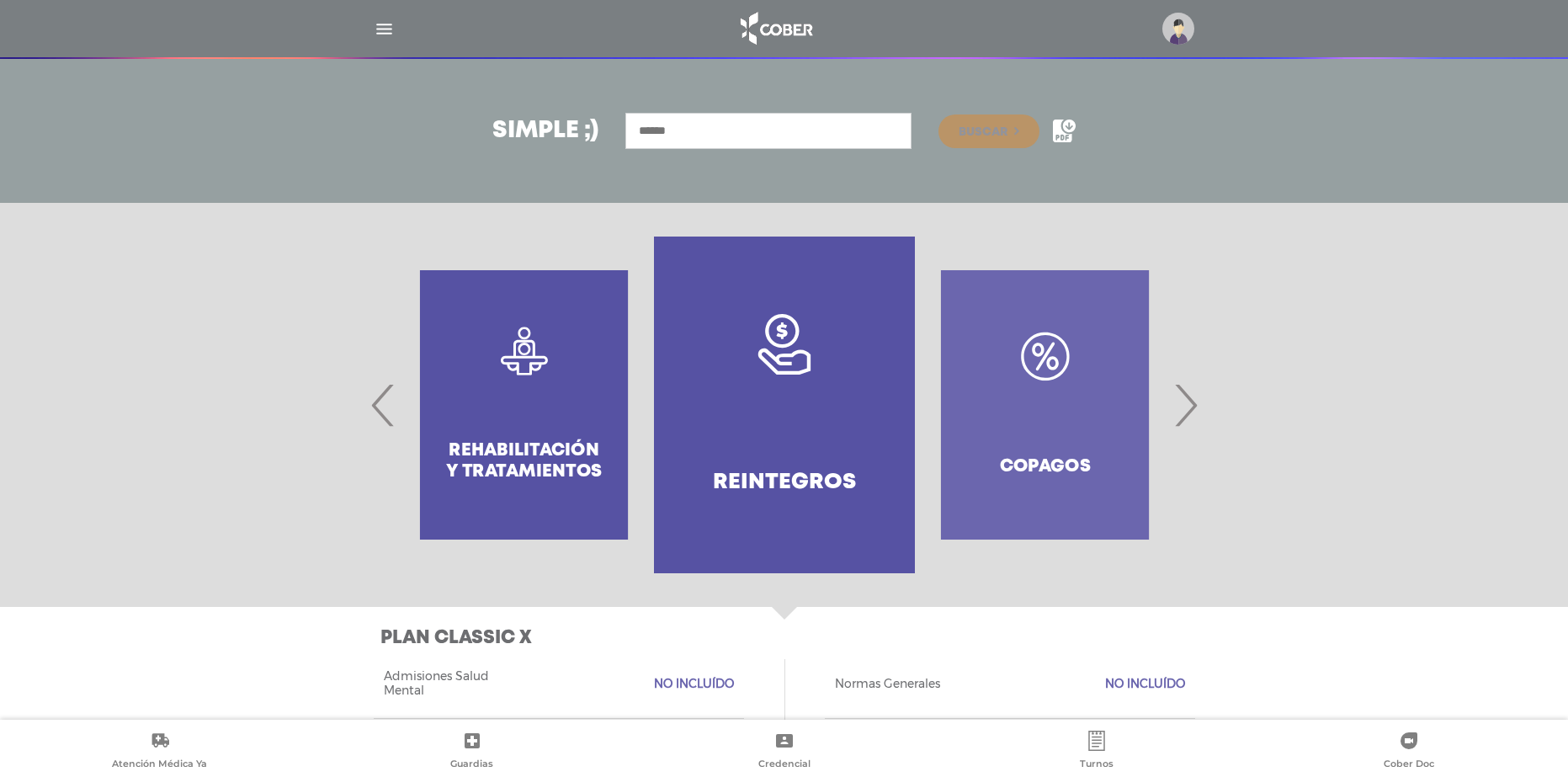
scroll to position [186, 0]
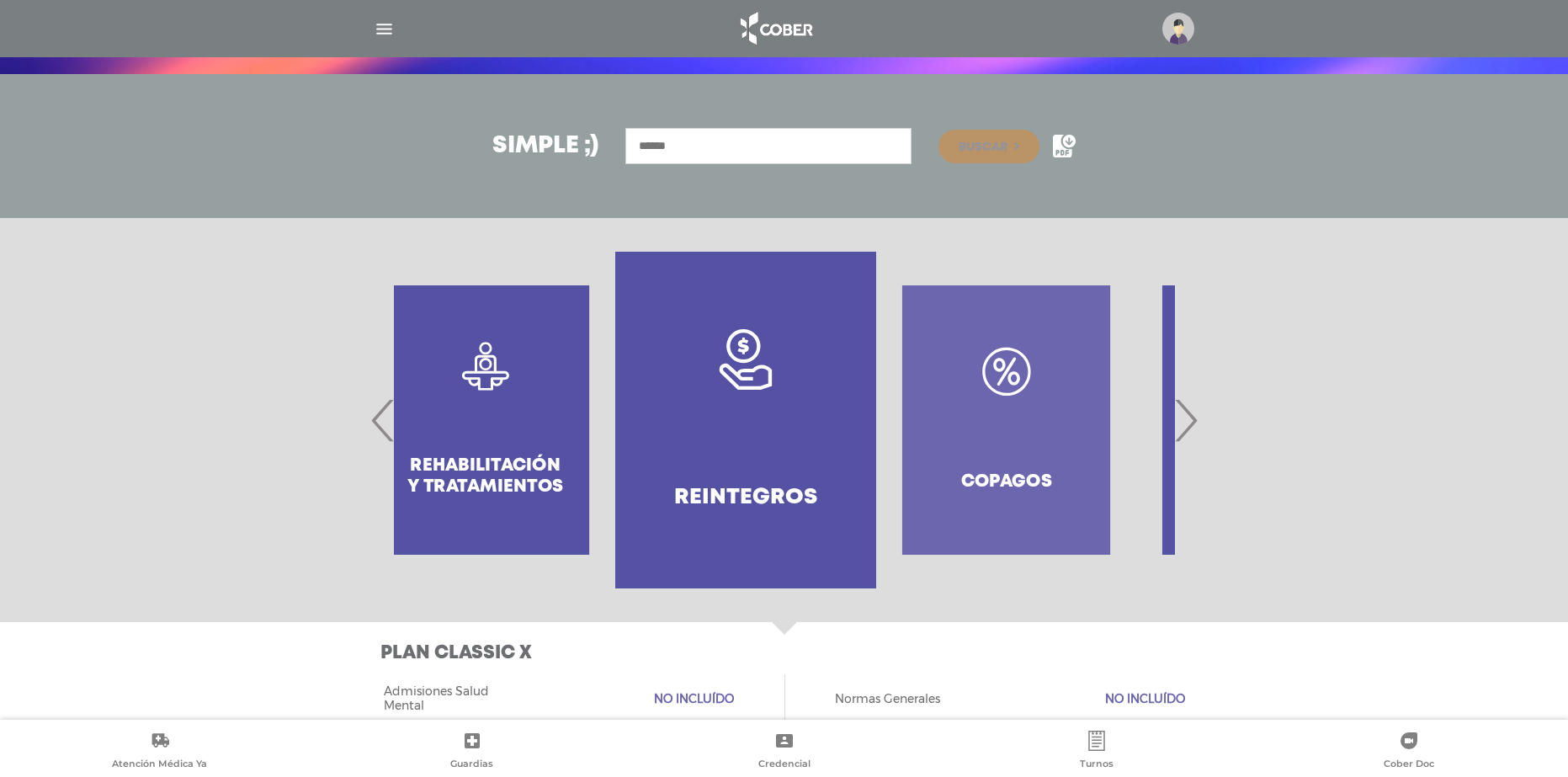
drag, startPoint x: 1024, startPoint y: 403, endPoint x: 815, endPoint y: 400, distance: 209.0
click at [876, 400] on div "Copagos" at bounding box center [1006, 420] width 260 height 336
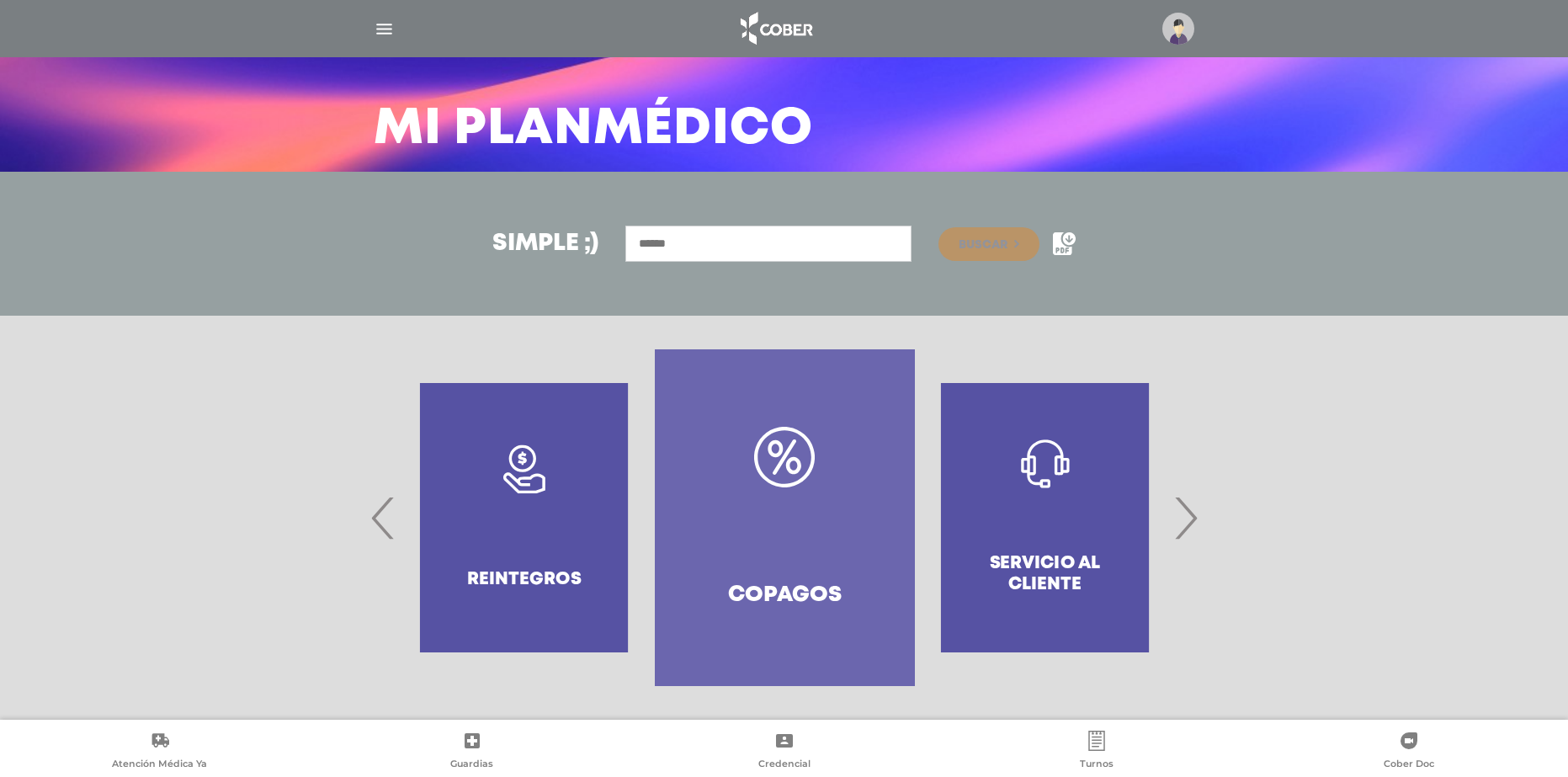
click at [783, 445] on icon at bounding box center [784, 456] width 61 height 61
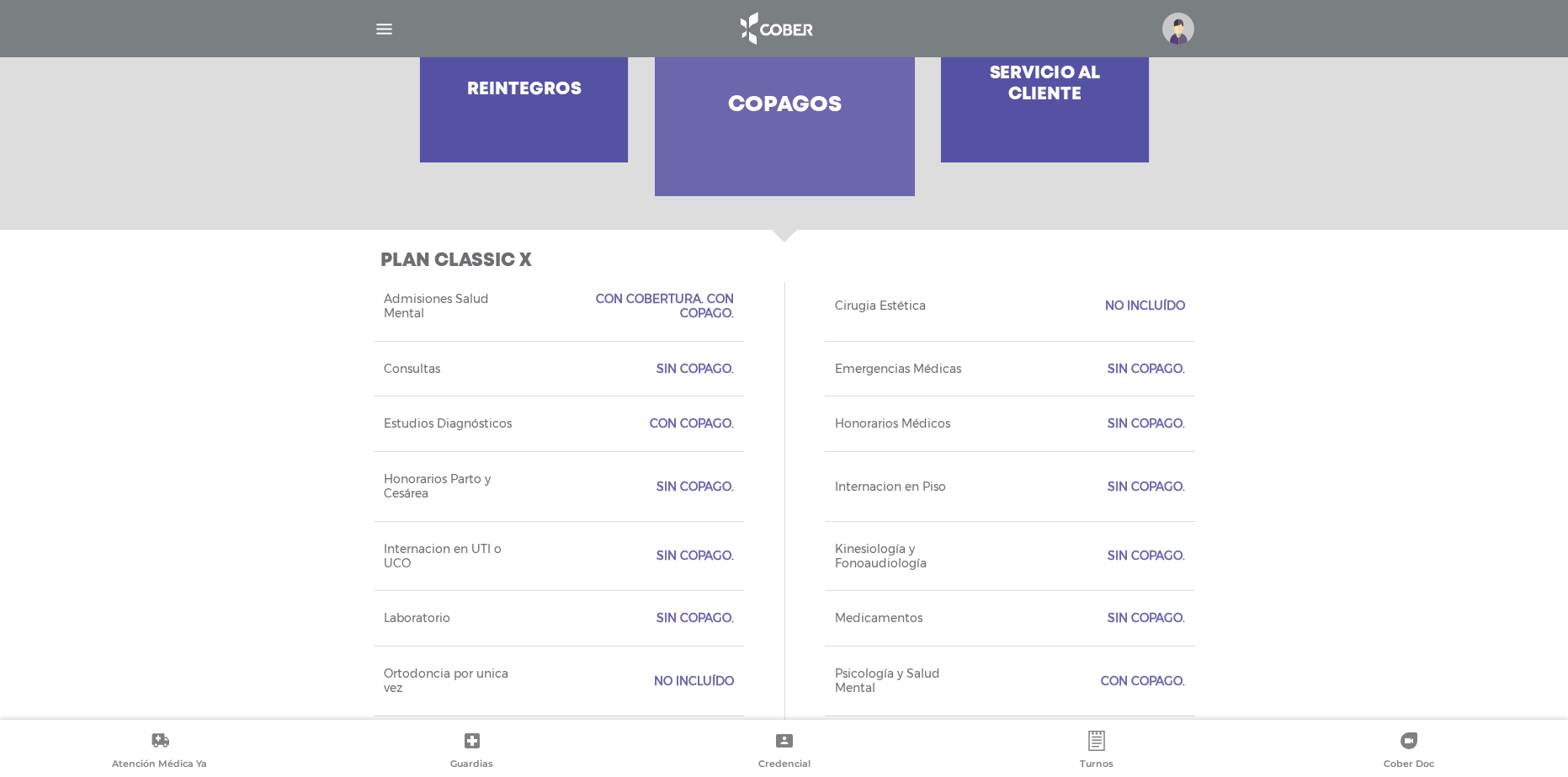
scroll to position [664, 0]
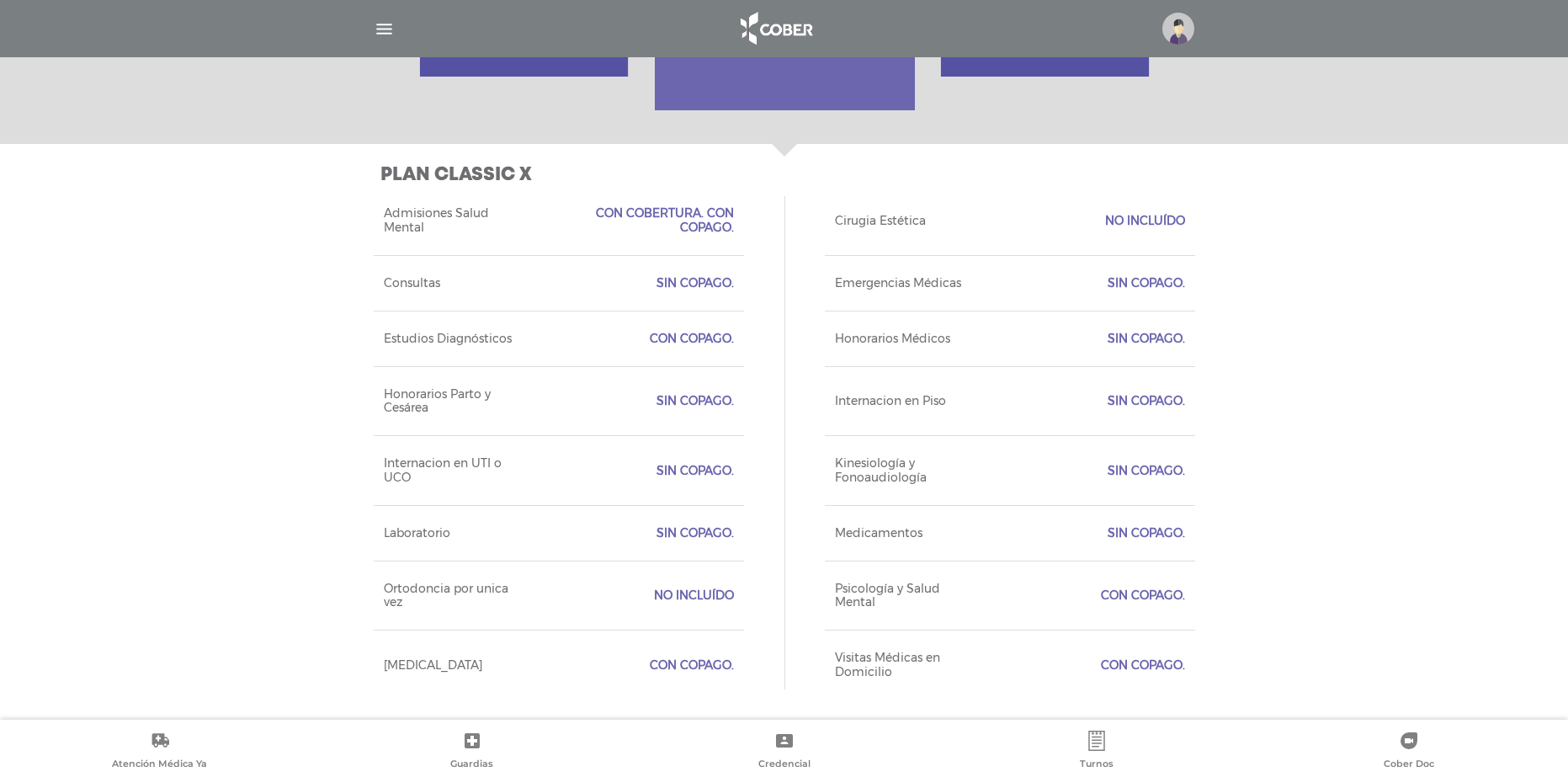
drag, startPoint x: 1065, startPoint y: 189, endPoint x: 1084, endPoint y: 351, distance: 163.1
click at [1084, 351] on div "Admisiones Salud Mental Con Cobertura. Con Copago. Cirugia Estética No Incluído…" at bounding box center [784, 442] width 821 height 513
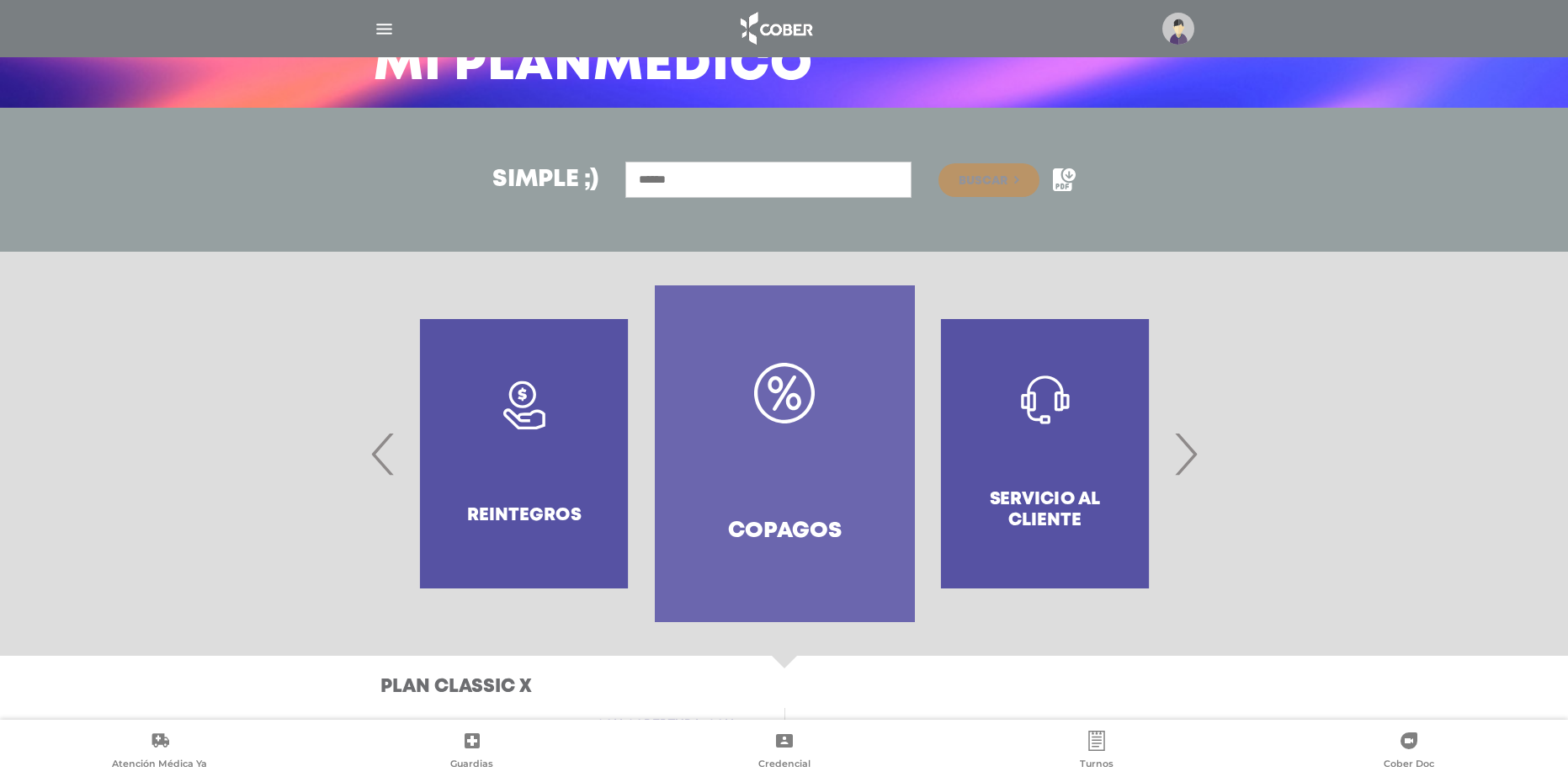
scroll to position [160, 0]
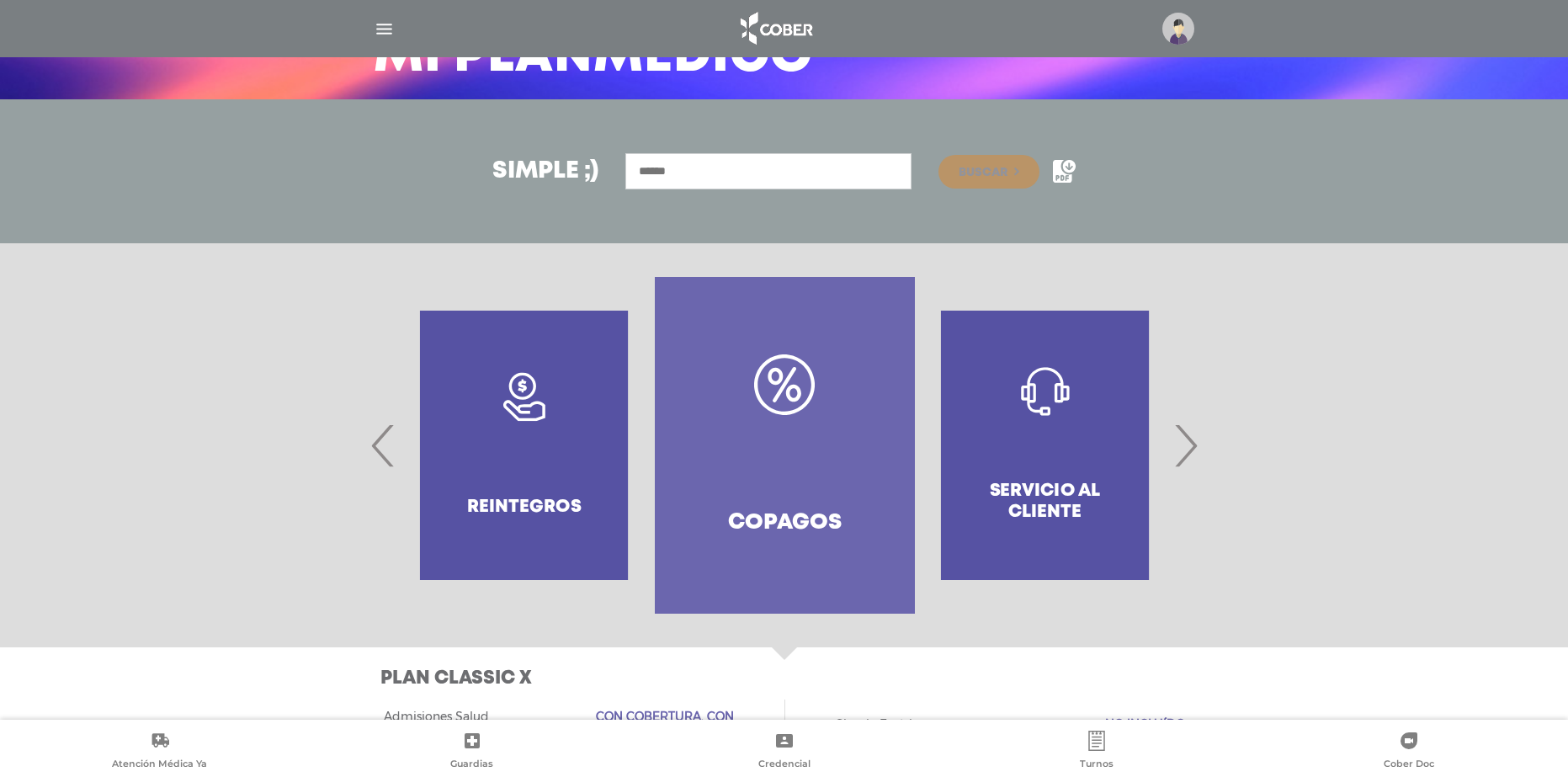
click at [1192, 442] on span "›" at bounding box center [1185, 445] width 33 height 91
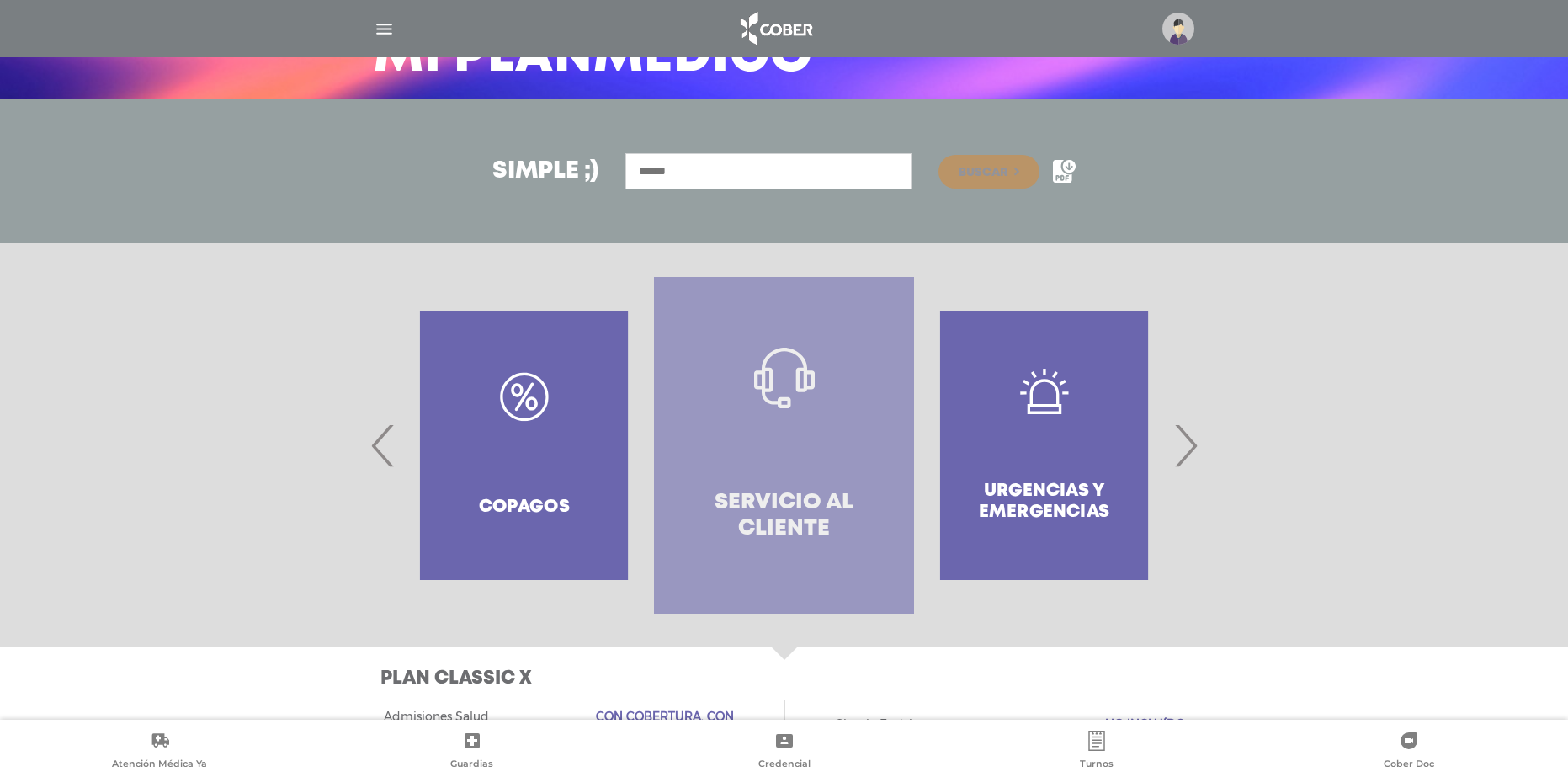
click at [789, 482] on link "Servicio al Cliente" at bounding box center [784, 445] width 260 height 336
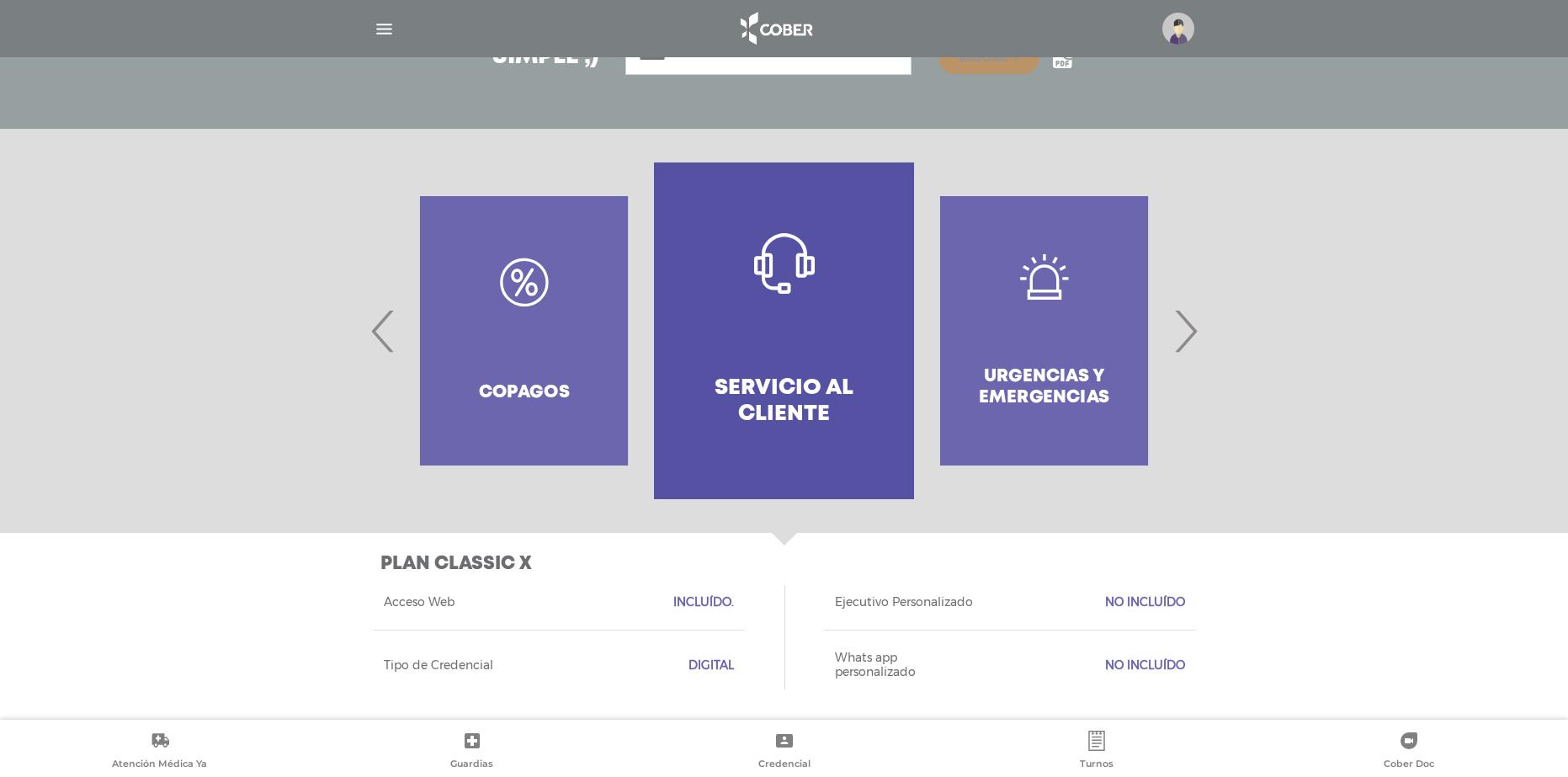
click at [1178, 331] on span "›" at bounding box center [1185, 331] width 33 height 91
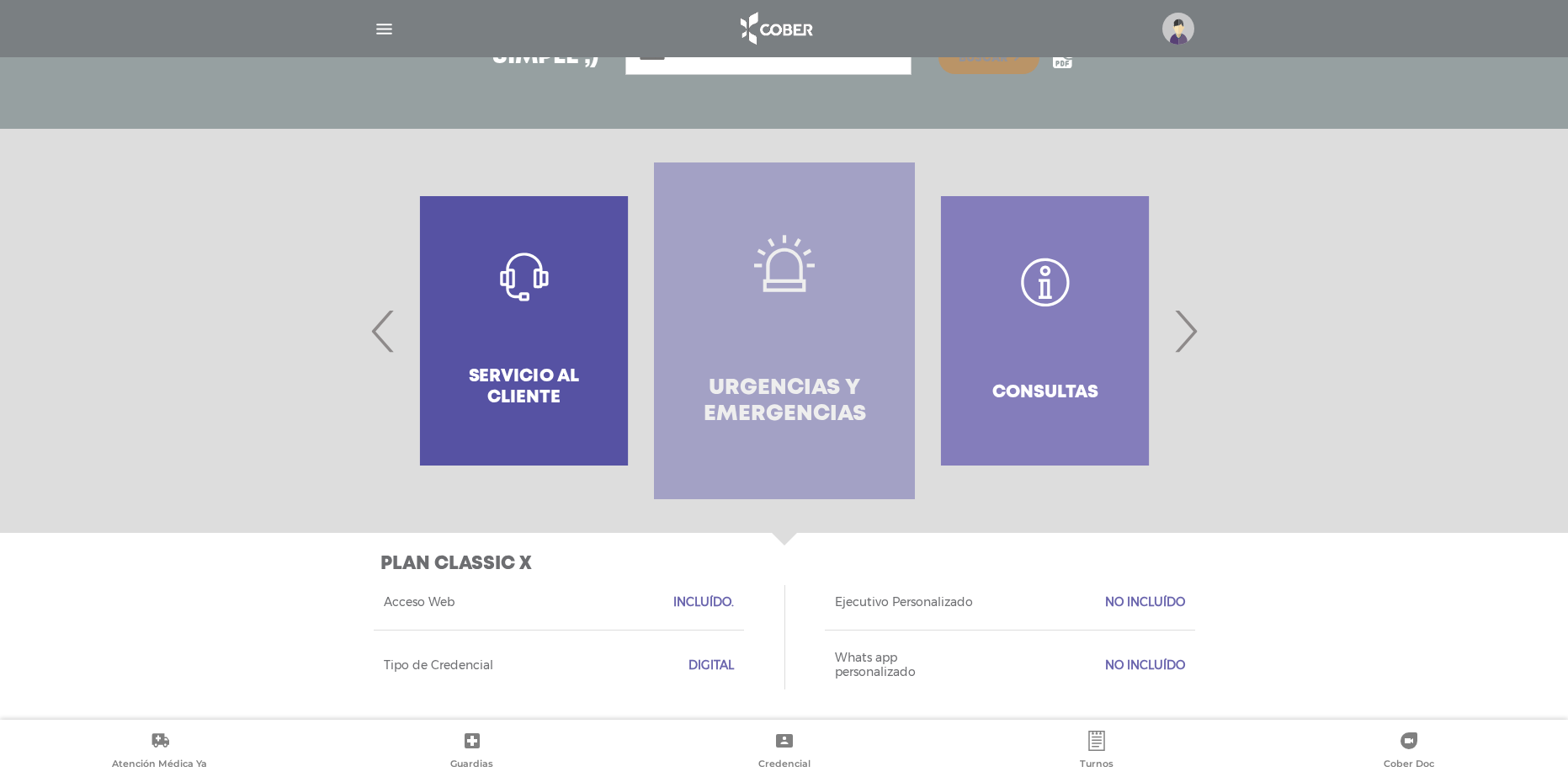
click at [899, 356] on link "Urgencias y emergencias" at bounding box center [784, 330] width 260 height 336
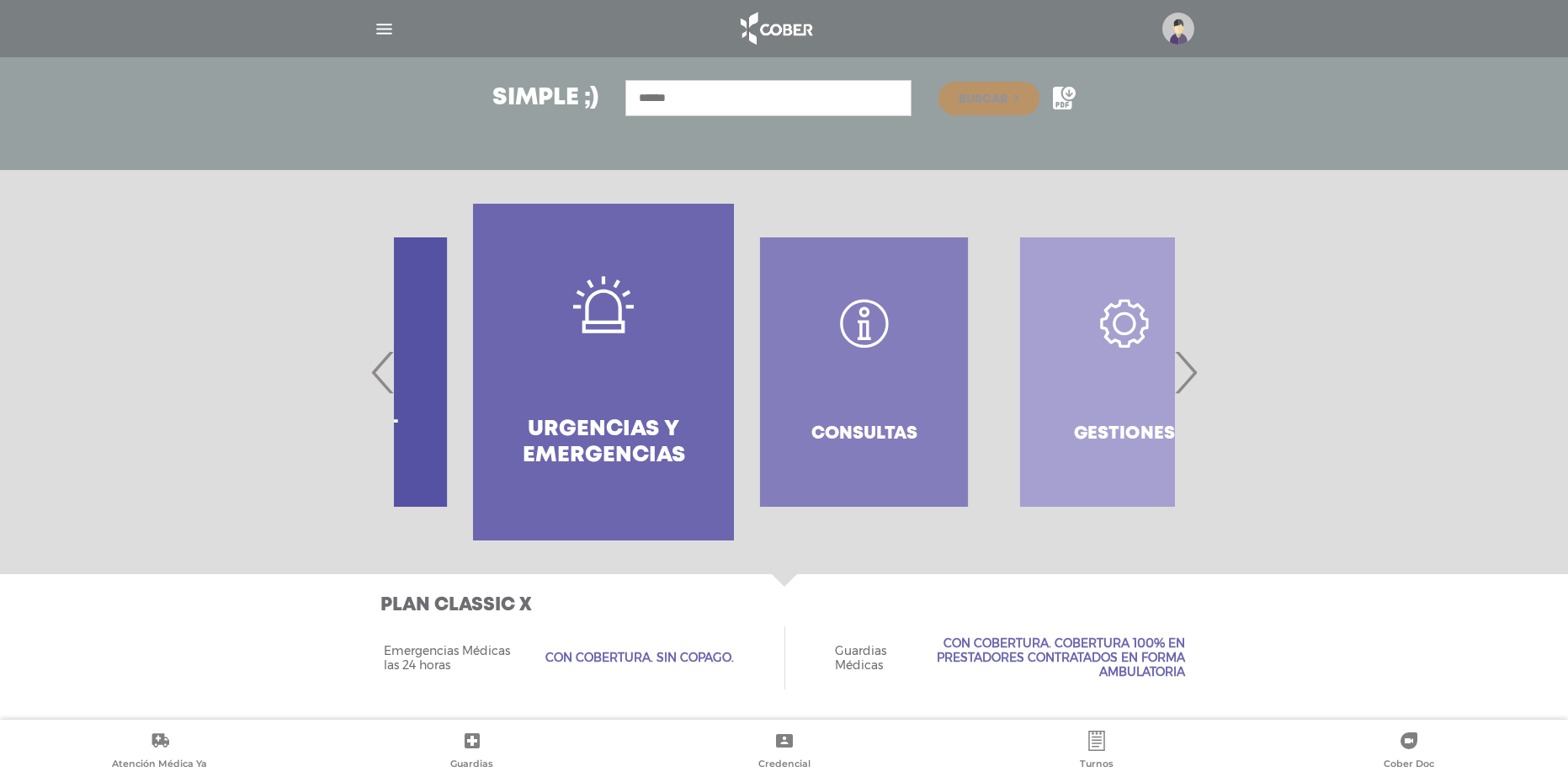
drag, startPoint x: 1090, startPoint y: 327, endPoint x: 899, endPoint y: 328, distance: 191.0
click at [899, 328] on div "Consultas" at bounding box center [864, 371] width 260 height 336
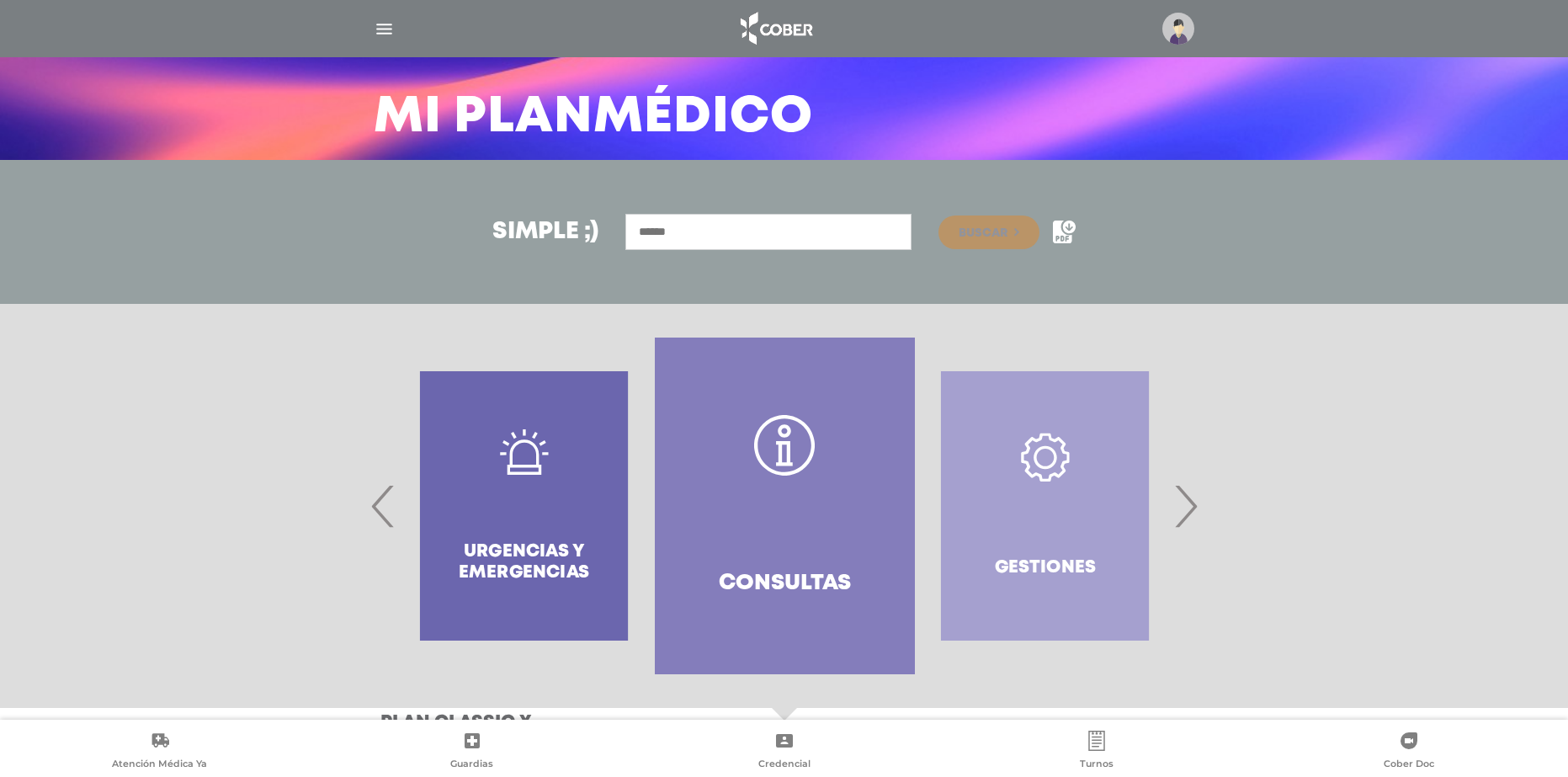
scroll to position [87, 0]
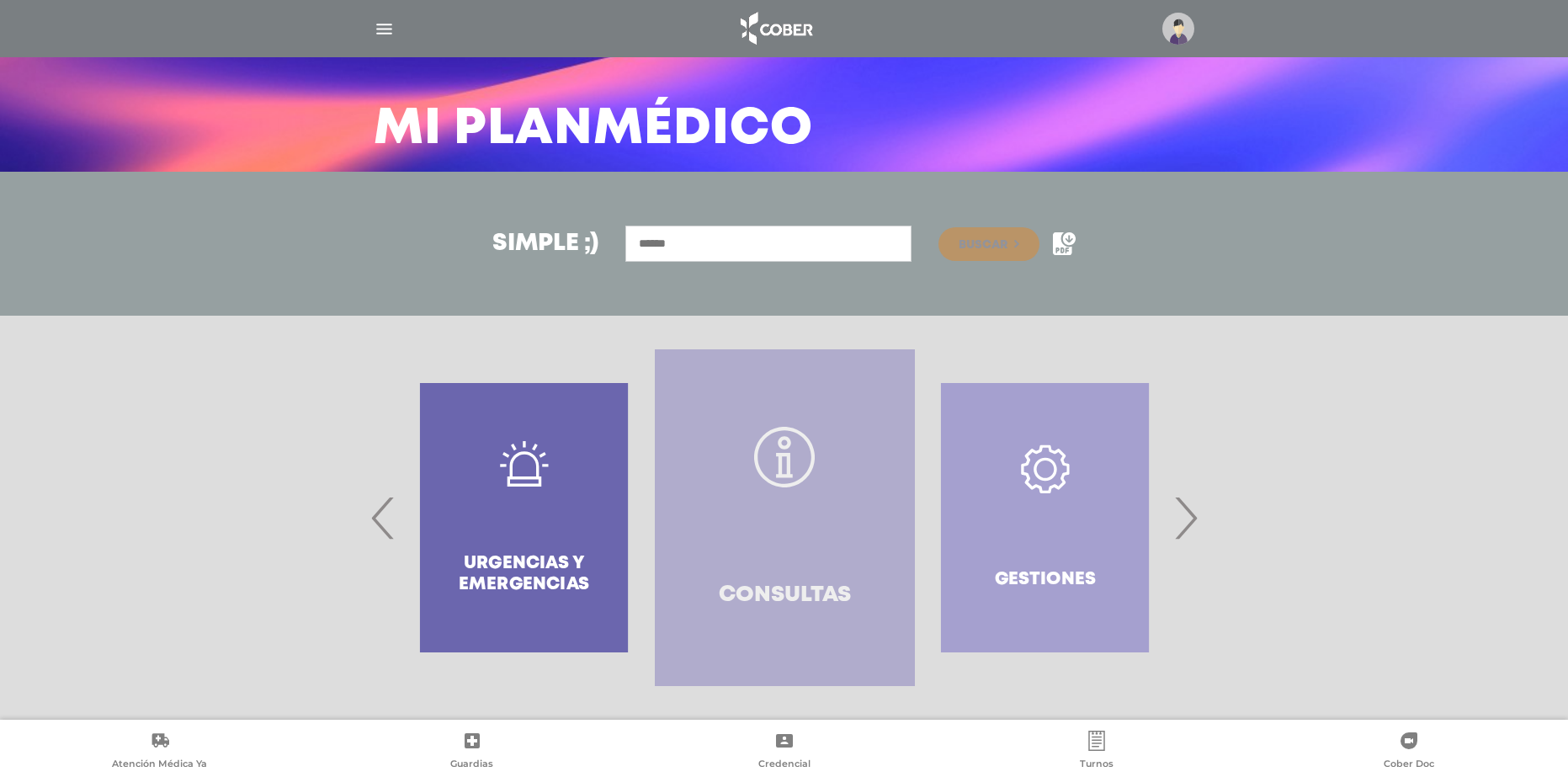
click at [845, 441] on link "Consultas" at bounding box center [785, 517] width 260 height 336
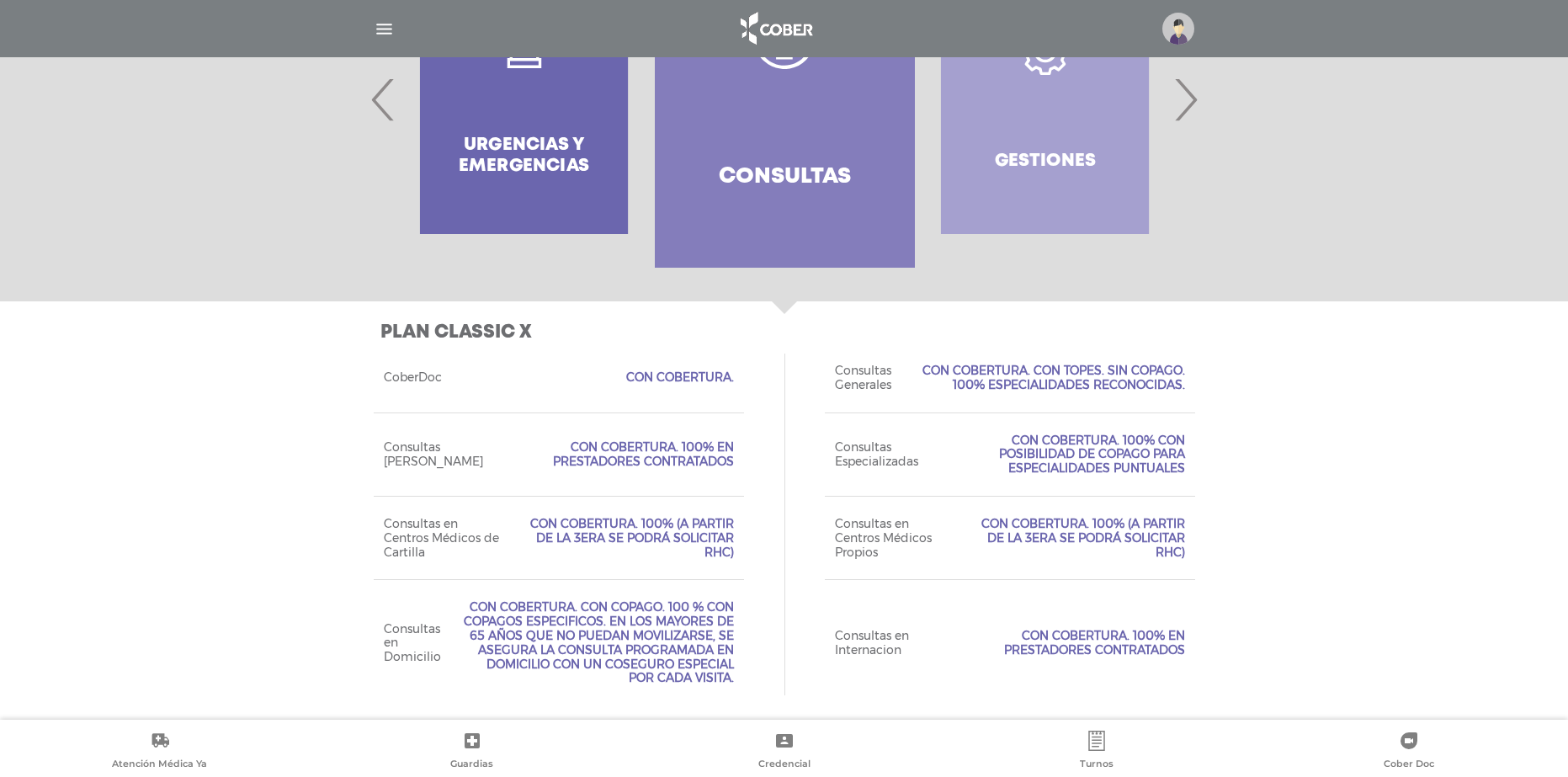
scroll to position [513, 0]
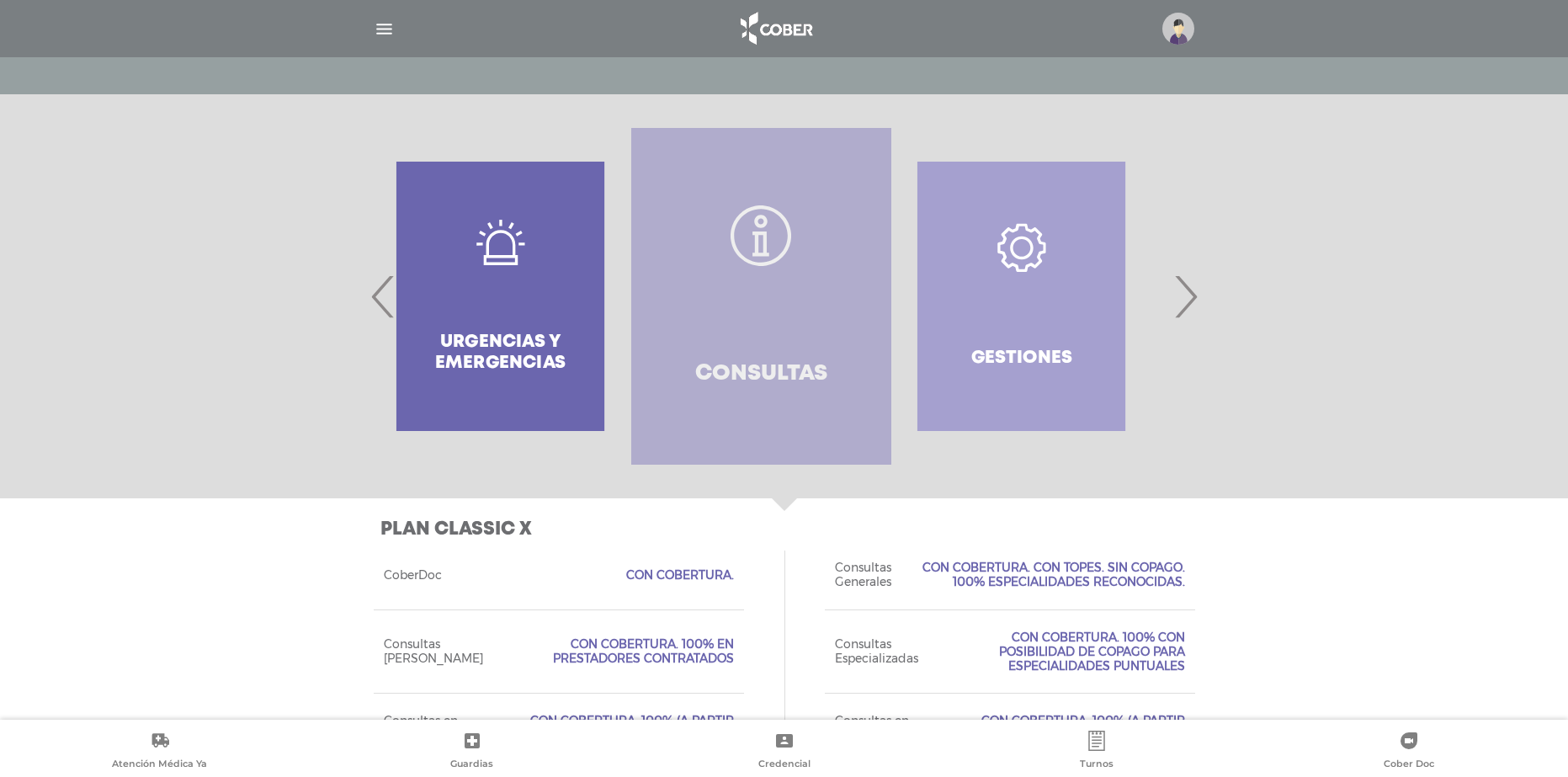
drag, startPoint x: 907, startPoint y: 368, endPoint x: 777, endPoint y: 376, distance: 130.2
click at [777, 376] on link "Consultas" at bounding box center [762, 296] width 260 height 336
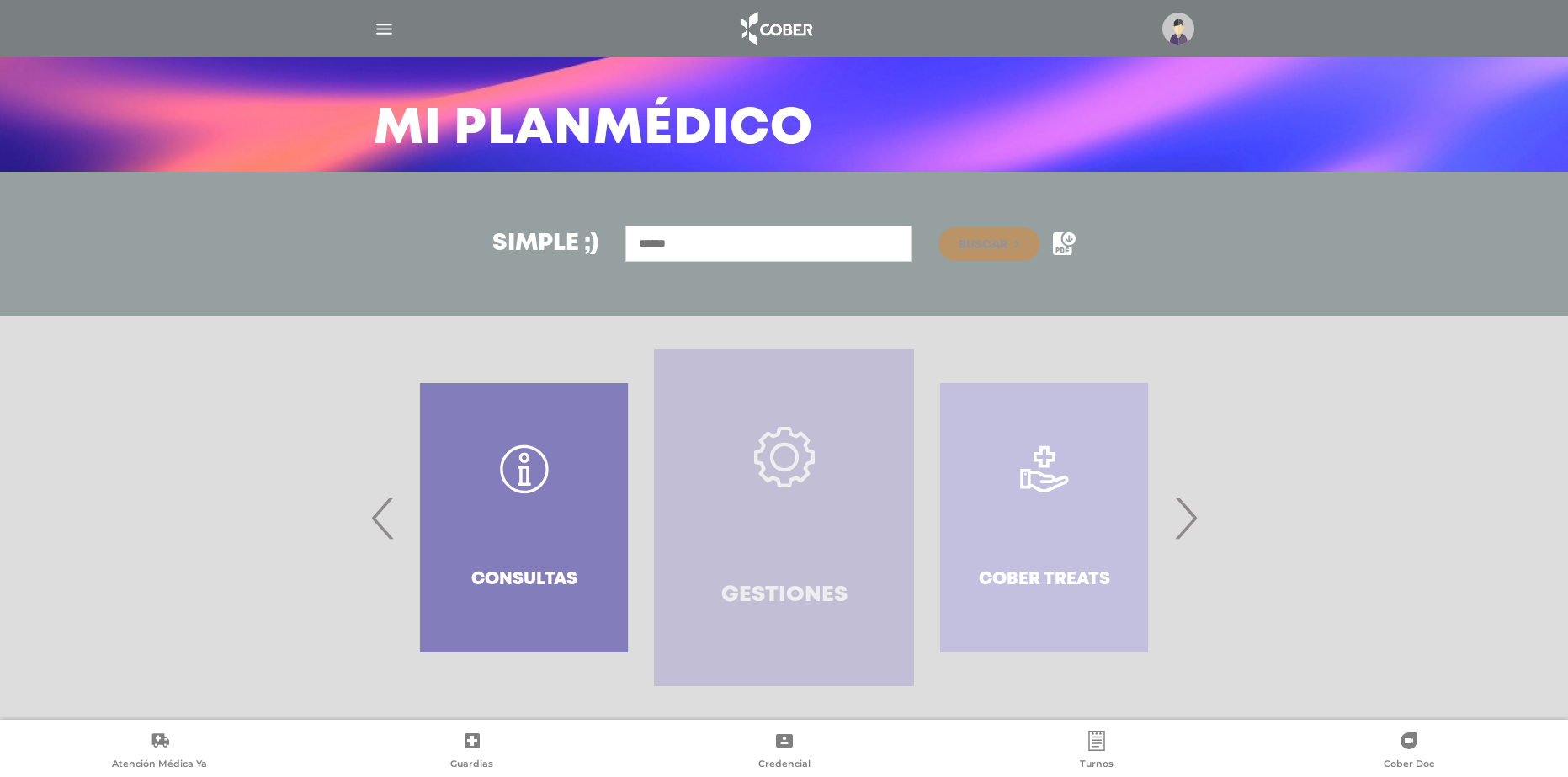
click at [808, 449] on icon at bounding box center [784, 456] width 61 height 61
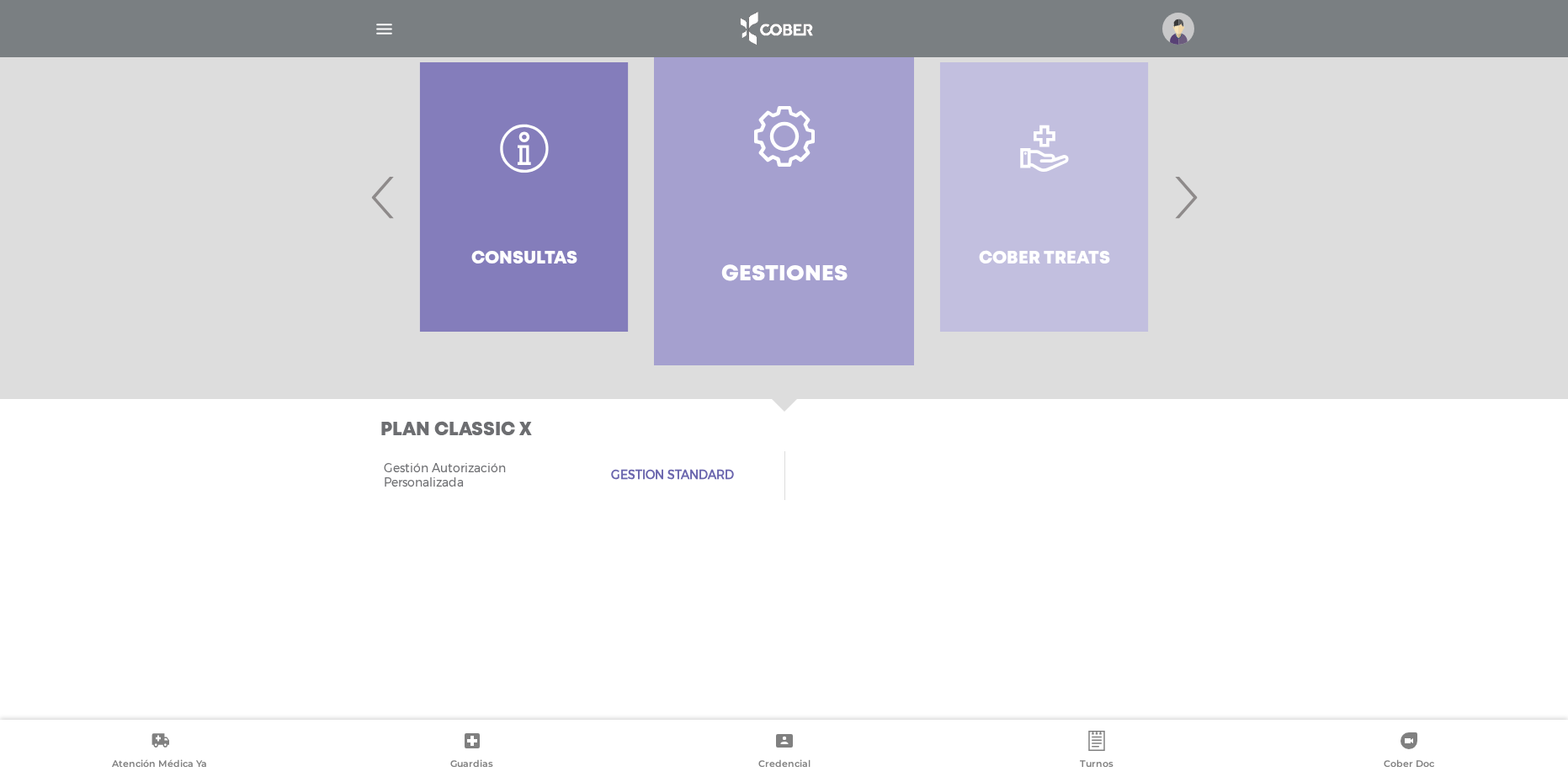
scroll to position [219, 0]
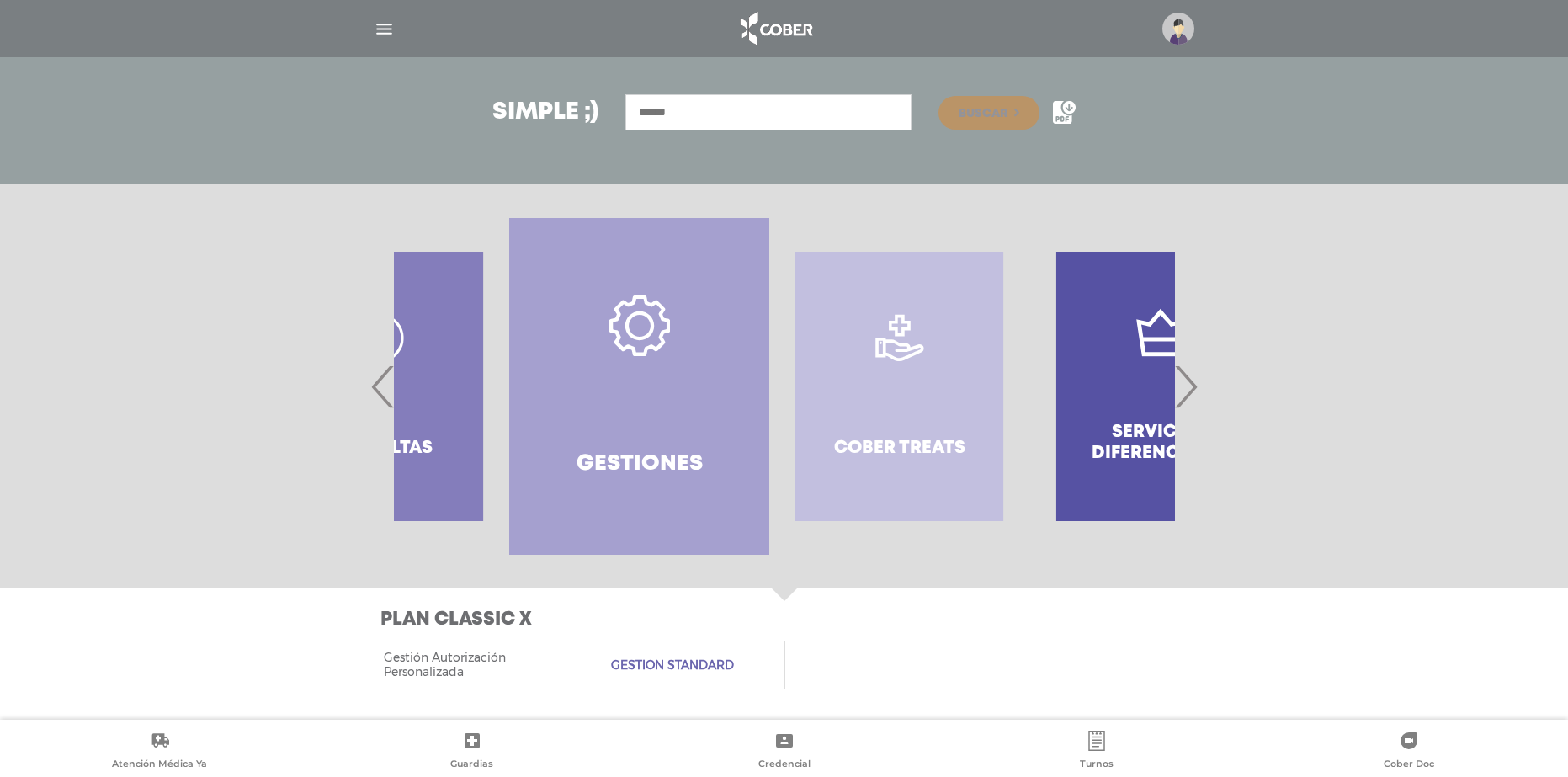
drag, startPoint x: 931, startPoint y: 423, endPoint x: 708, endPoint y: 438, distance: 223.5
click at [769, 438] on div "Cober Treats" at bounding box center [899, 386] width 260 height 336
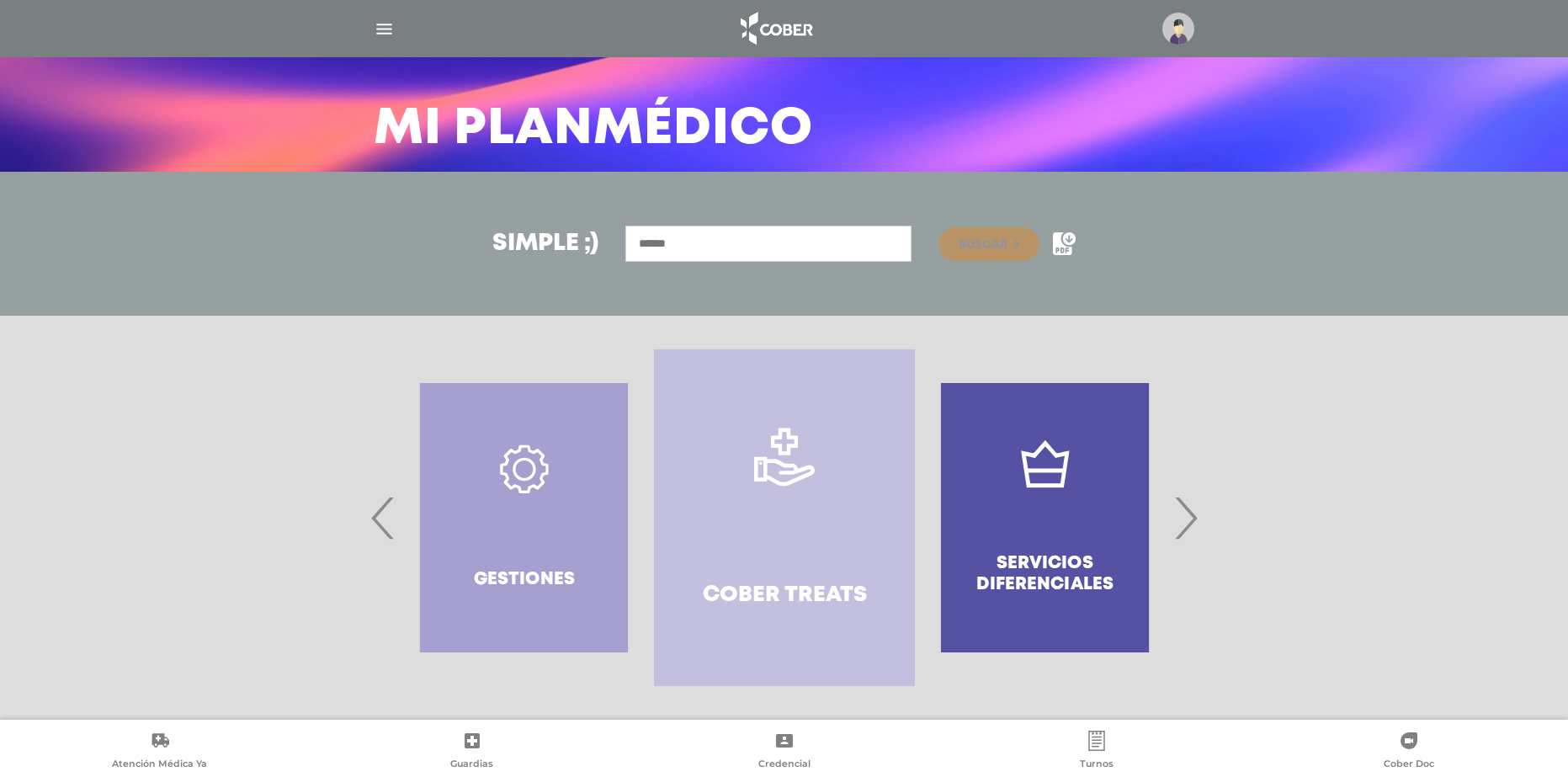
scroll to position [87, 0]
click at [859, 516] on link "Cober Treats" at bounding box center [784, 517] width 260 height 336
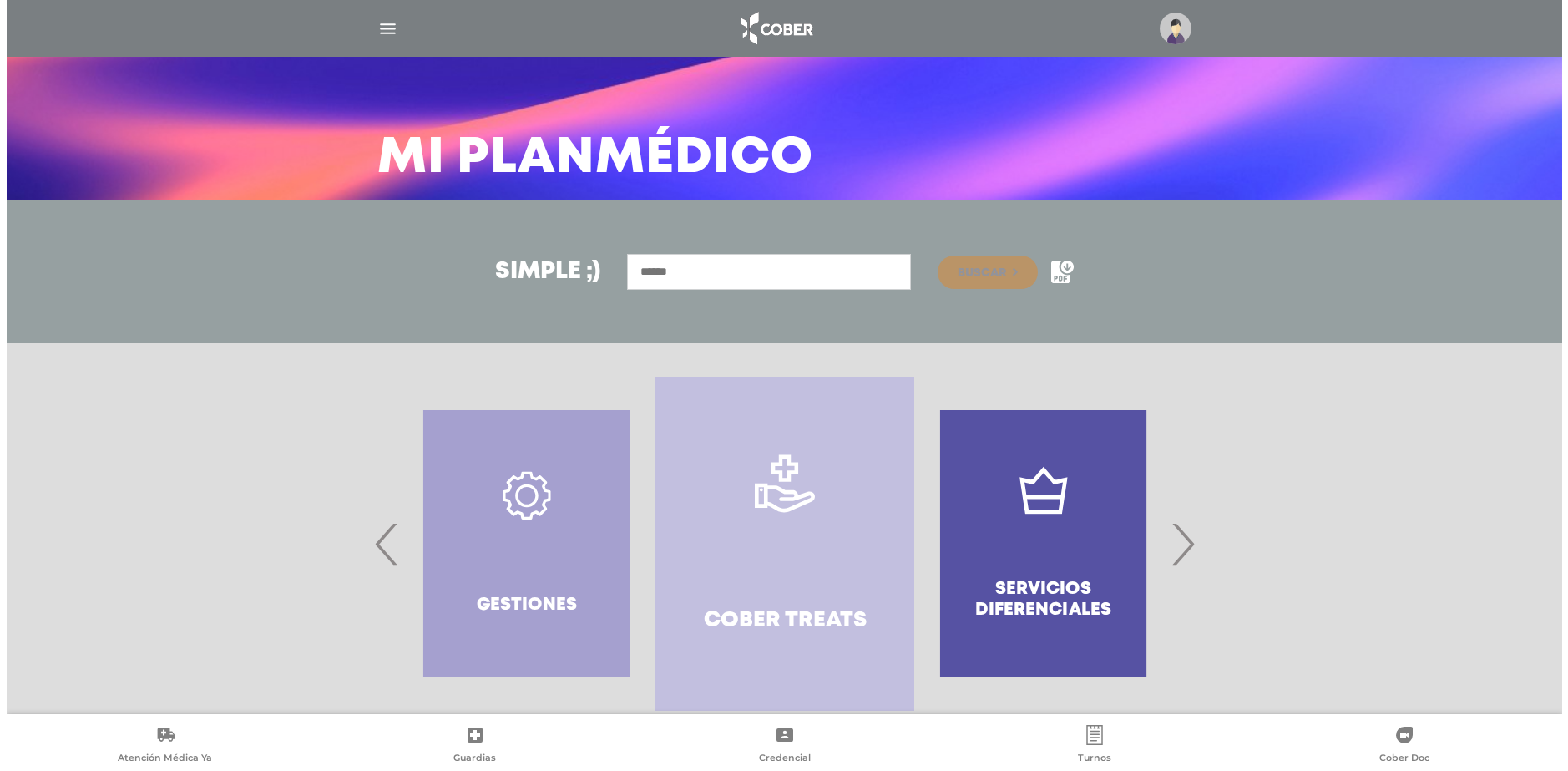
scroll to position [0, 0]
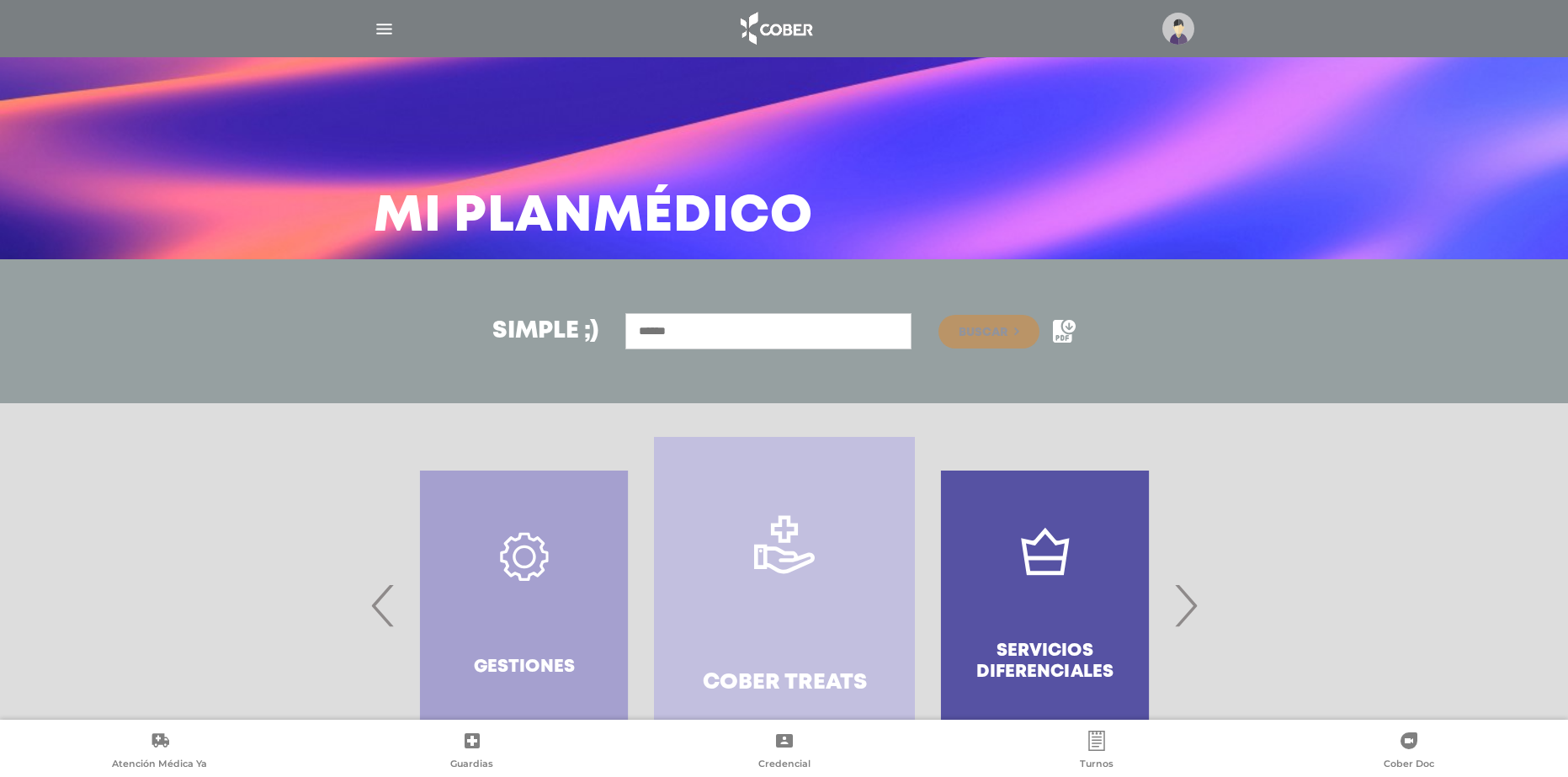
click at [384, 26] on img "button" at bounding box center [384, 29] width 21 height 21
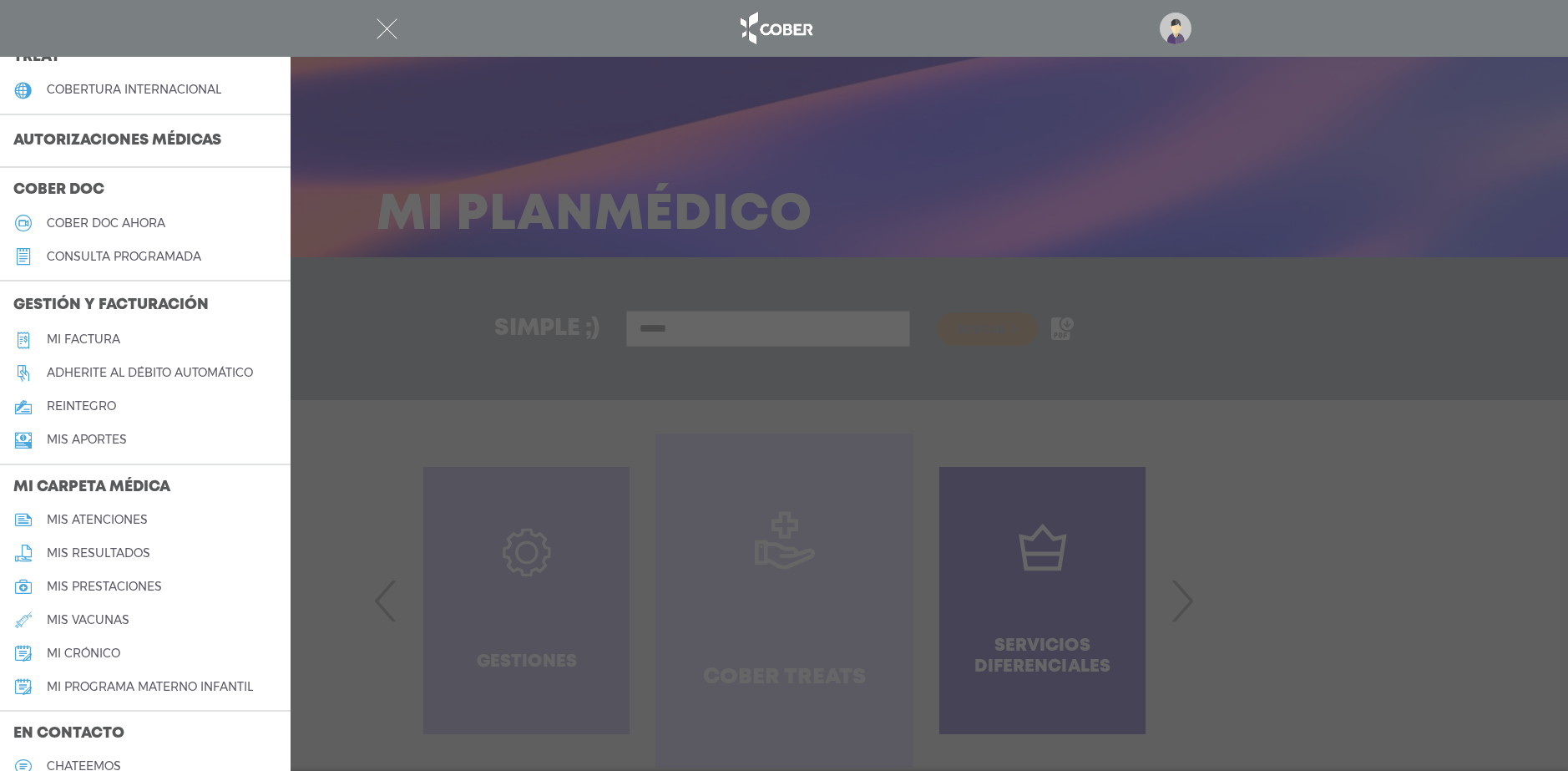
scroll to position [390, 0]
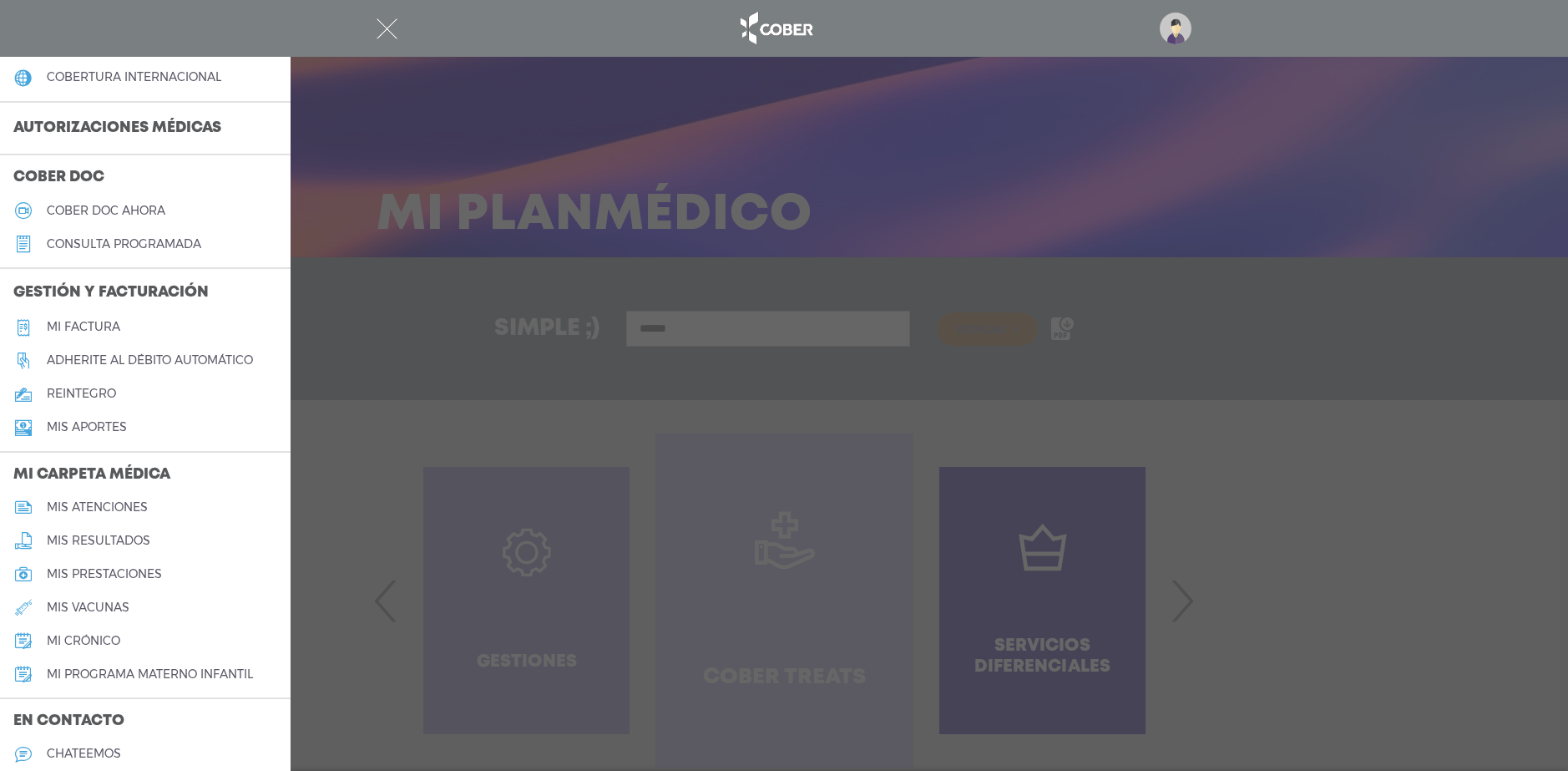
click at [837, 20] on div at bounding box center [784, 28] width 855 height 40
click at [805, 32] on img at bounding box center [775, 28] width 87 height 40
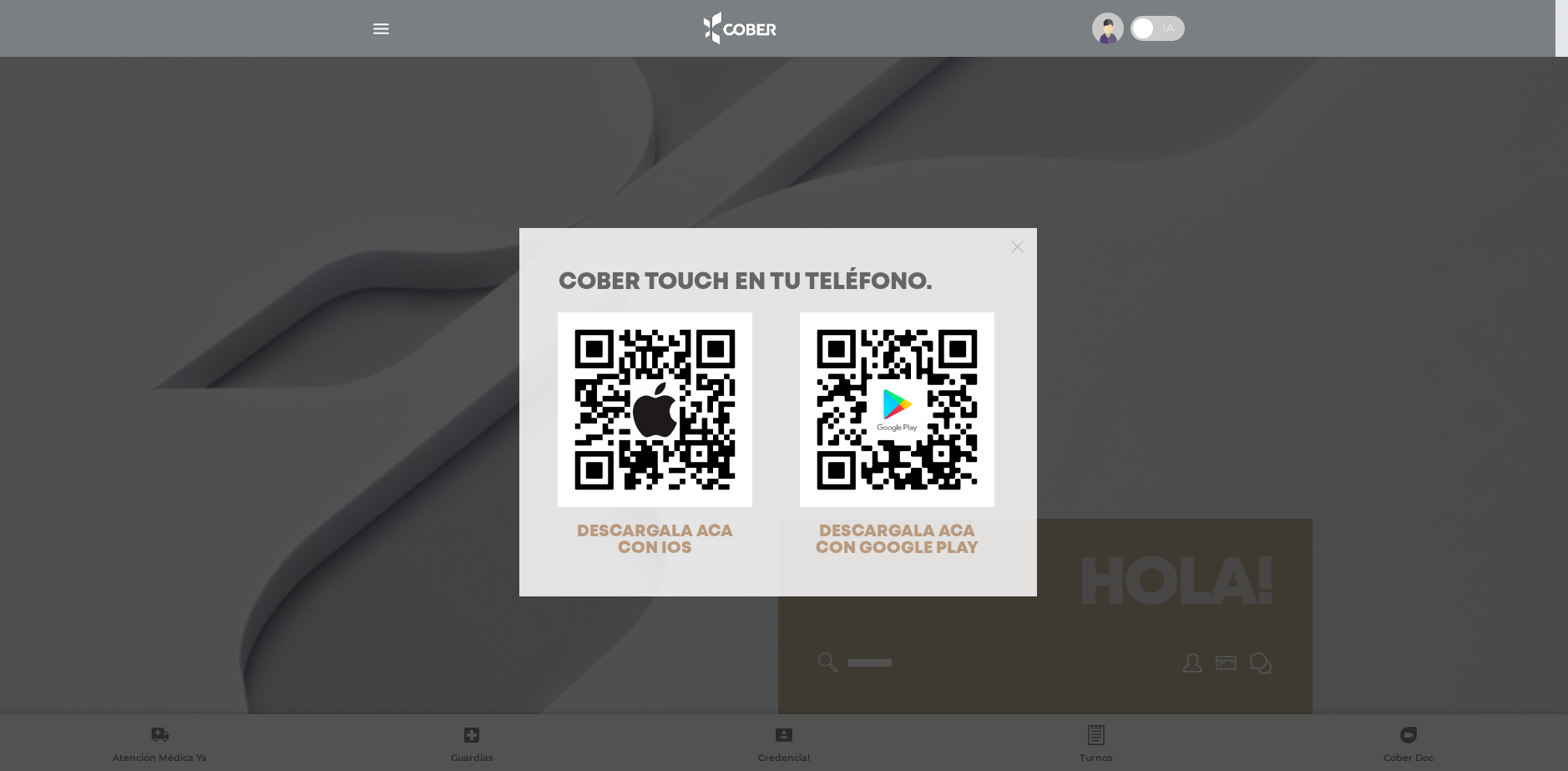
click at [1133, 239] on div "COBER TOUCH en tu teléfono. DESCARGALA ACA CON IOS DESCARGALA ACA CON GOOGLE PL…" at bounding box center [784, 385] width 1568 height 771
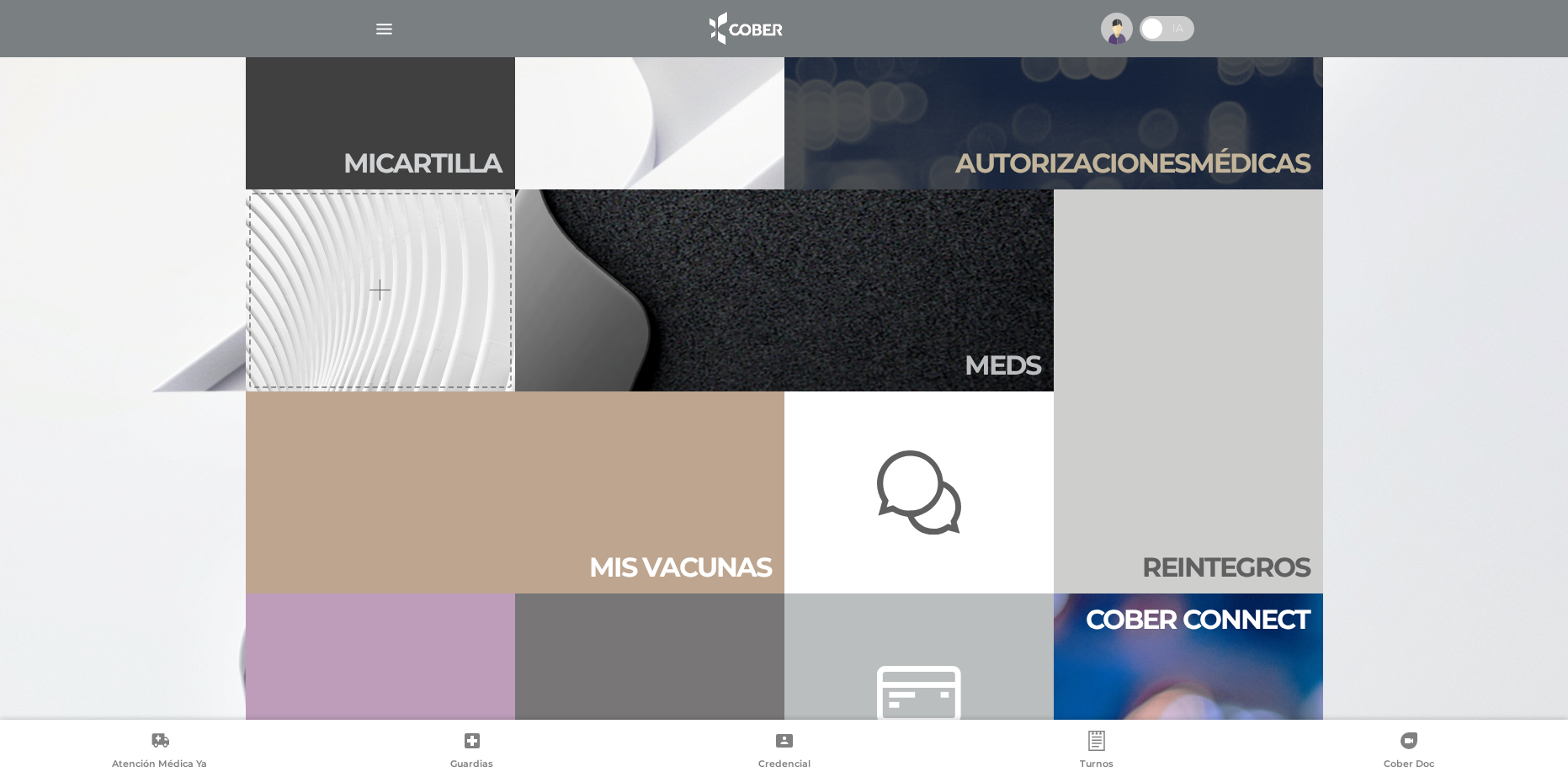
scroll to position [715, 0]
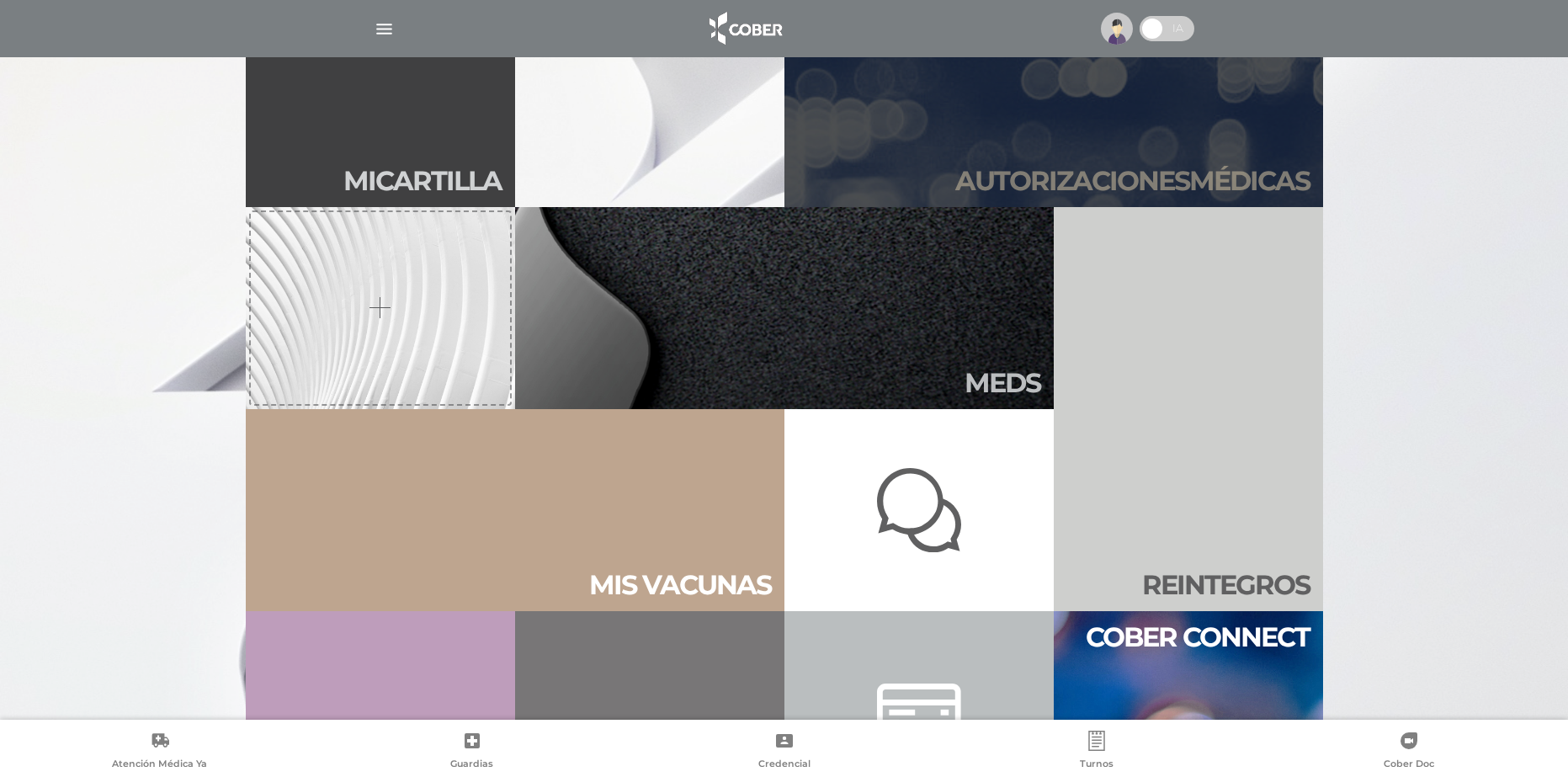
click at [1212, 128] on link "Autori zaciones médicas" at bounding box center [1053, 106] width 539 height 202
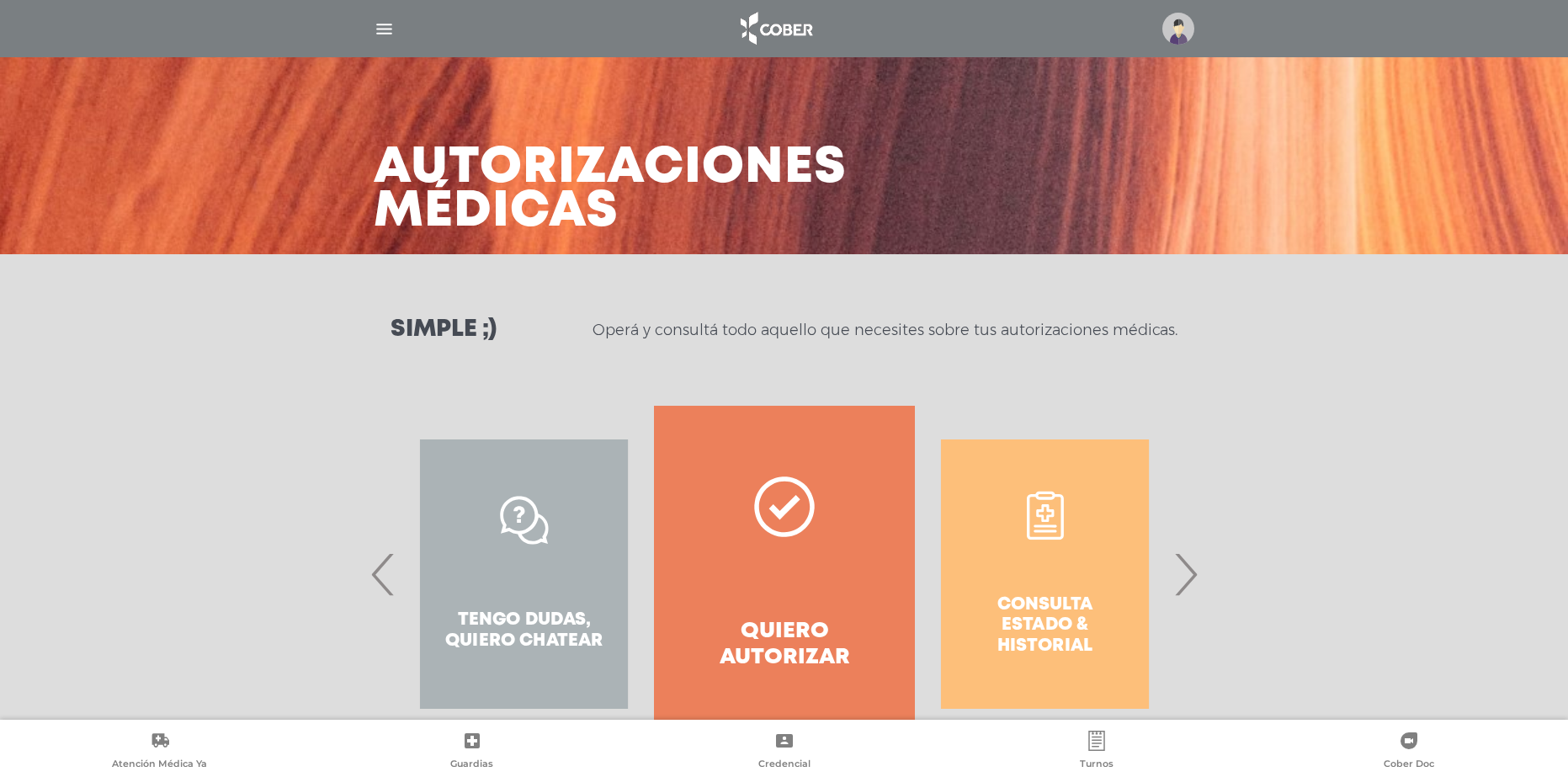
scroll to position [68, 0]
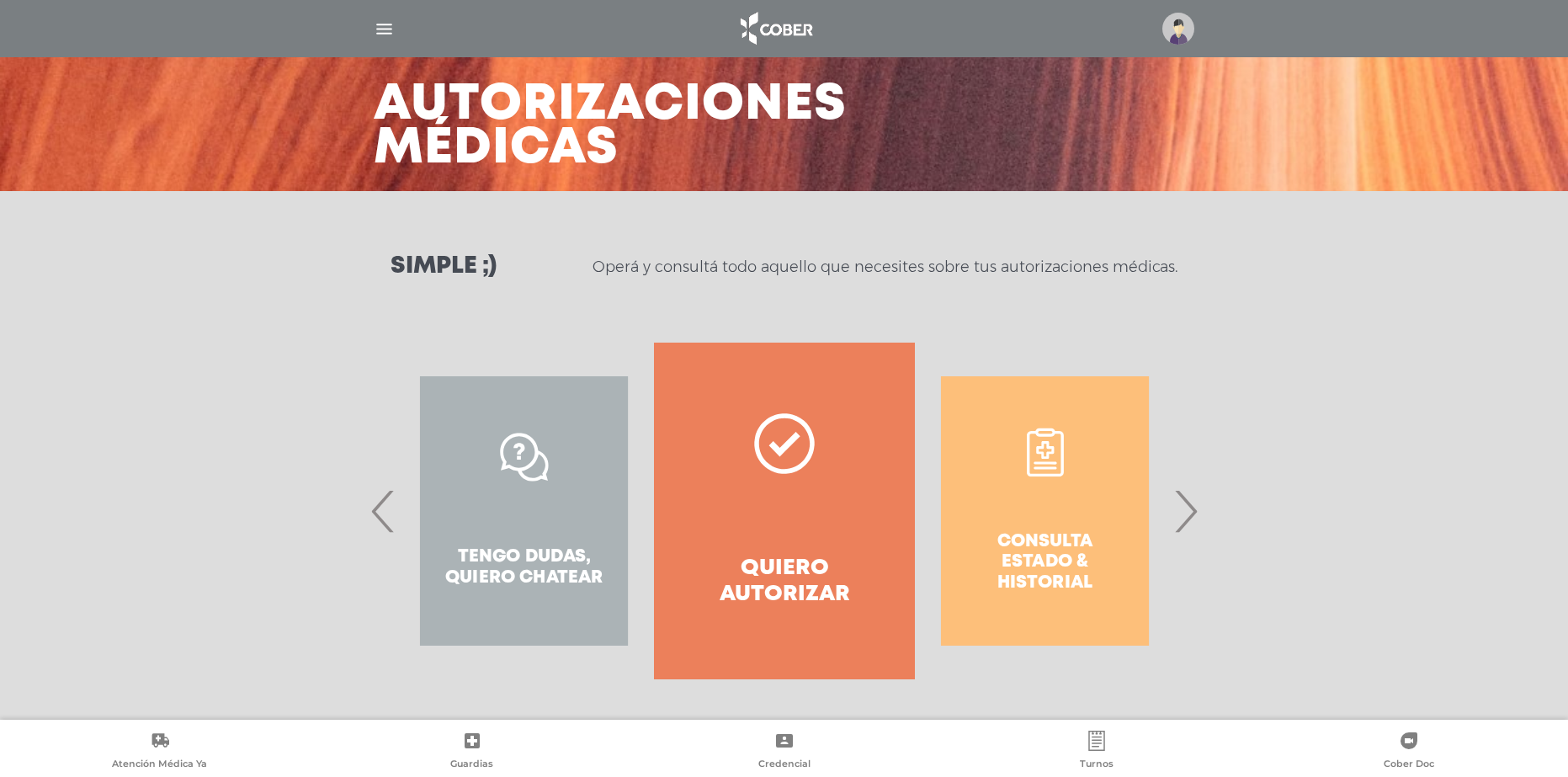
click at [1030, 485] on div "Consulta estado & historial" at bounding box center [1045, 511] width 260 height 336
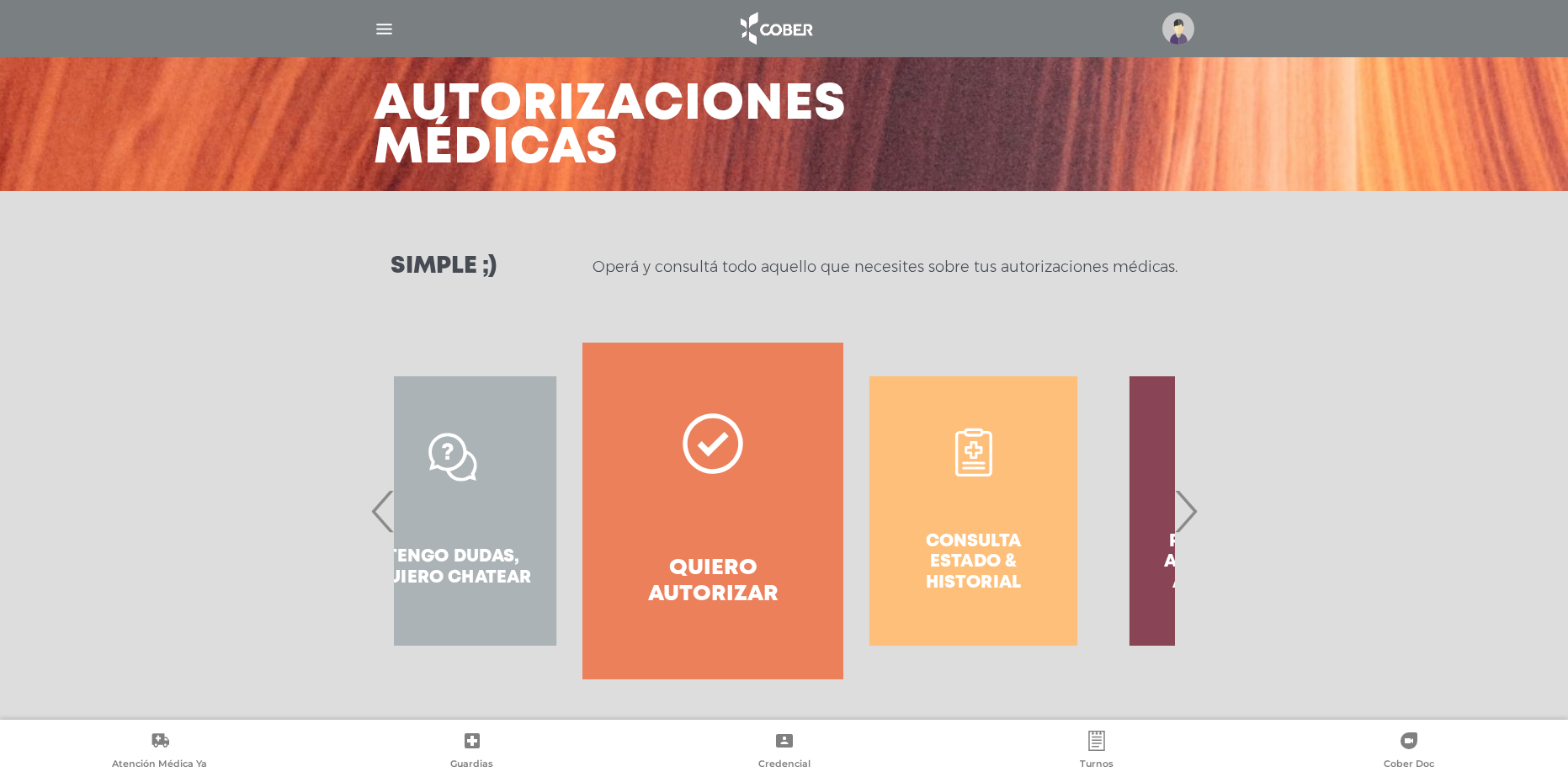
drag, startPoint x: 826, startPoint y: 504, endPoint x: 737, endPoint y: 507, distance: 89.1
click at [737, 507] on link "Quiero autorizar" at bounding box center [713, 511] width 260 height 336
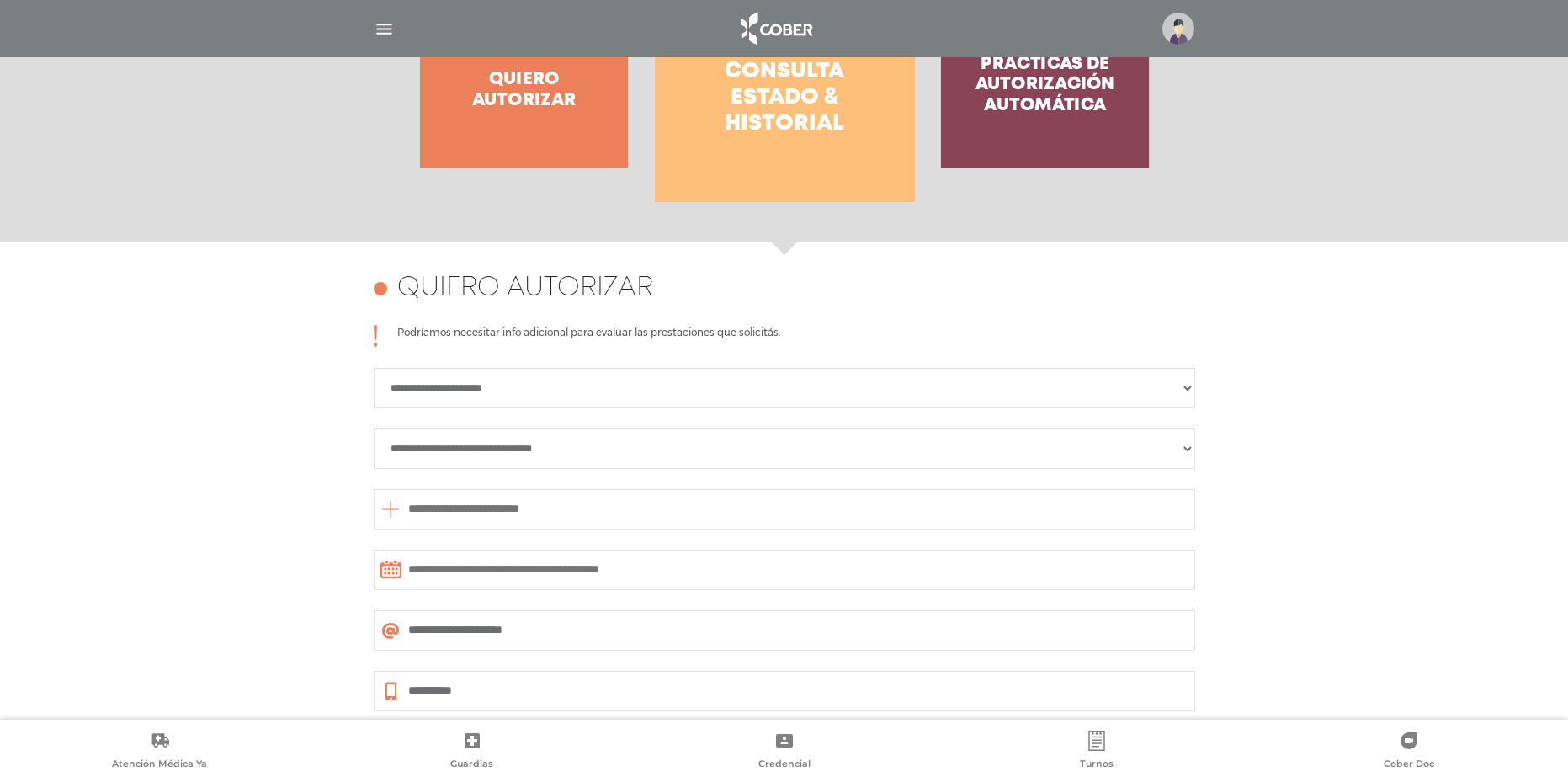
scroll to position [631, 0]
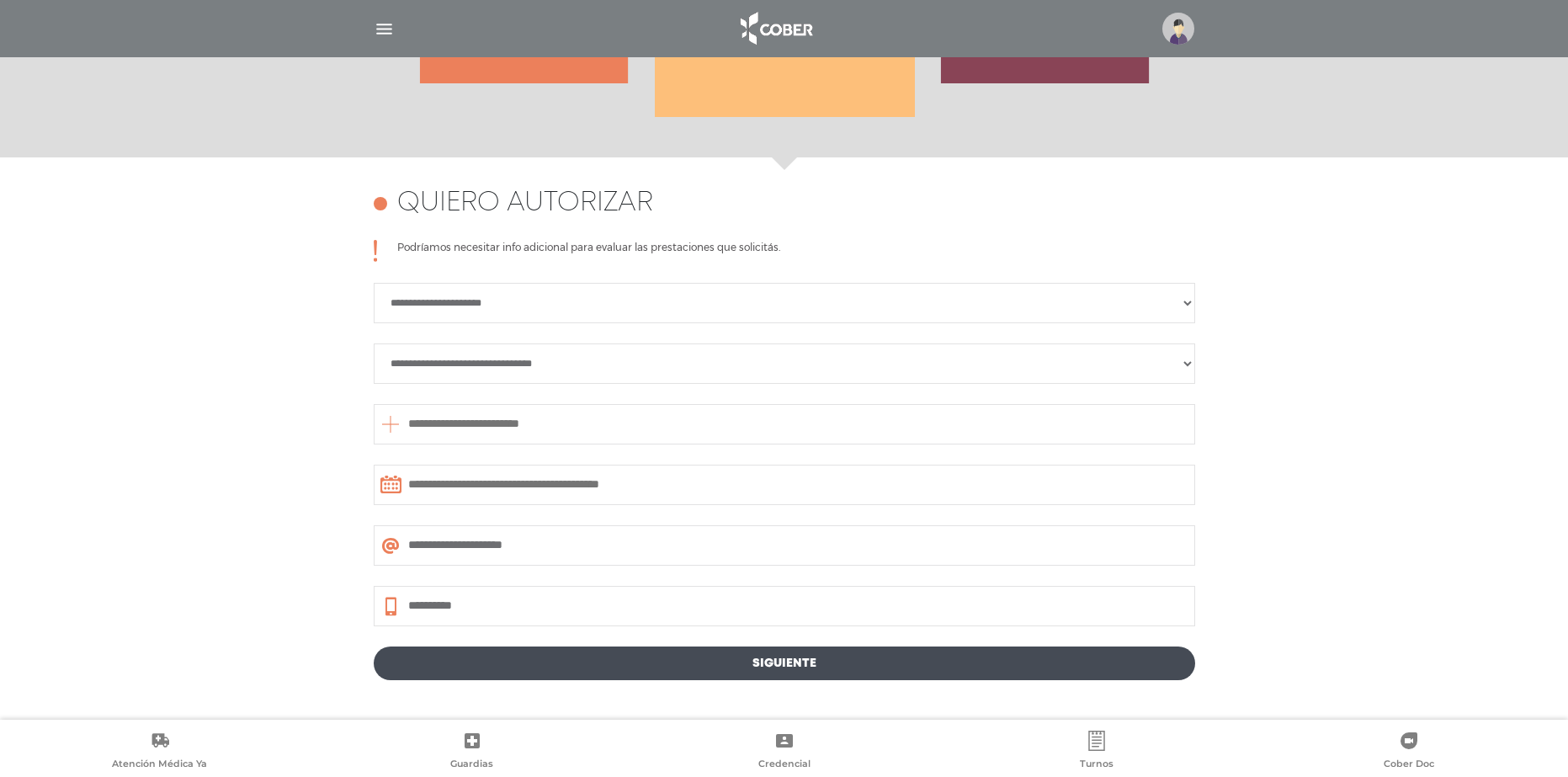
click at [819, 292] on select "**********" at bounding box center [784, 303] width 821 height 40
select select "**********"
click at [374, 283] on select "**********" at bounding box center [784, 303] width 821 height 40
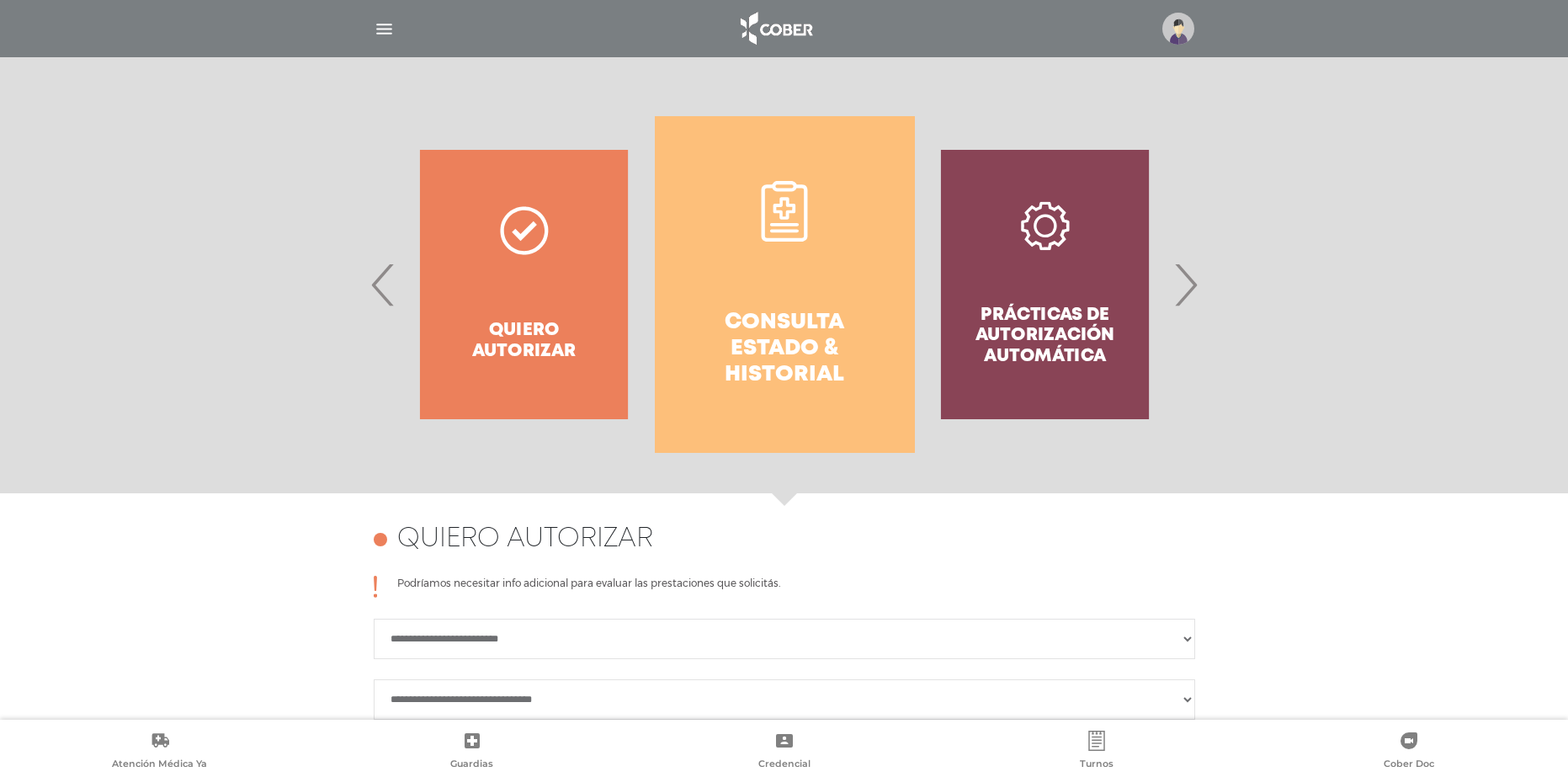
scroll to position [260, 0]
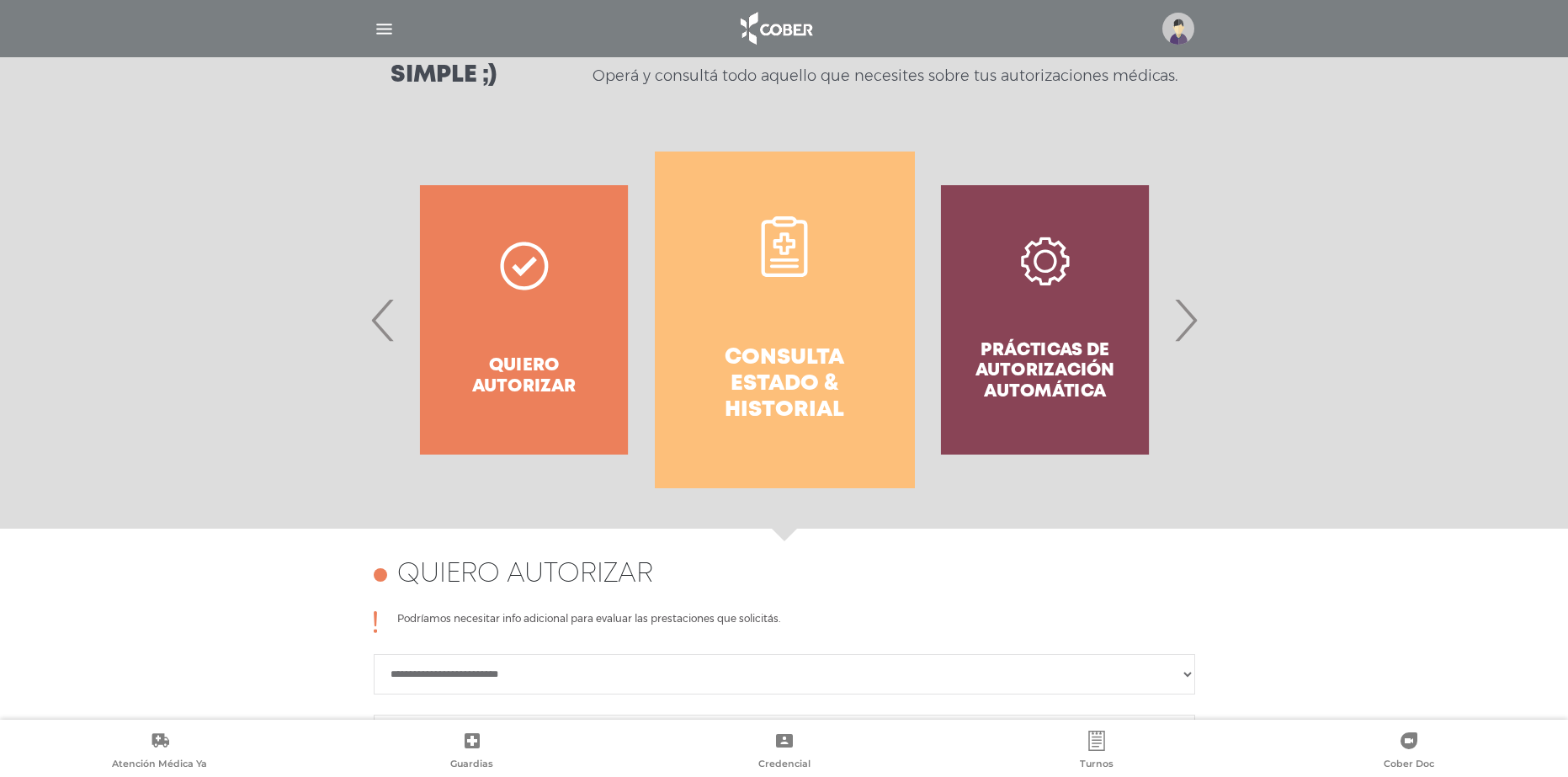
click at [563, 336] on div "Quiero autorizar" at bounding box center [524, 320] width 260 height 336
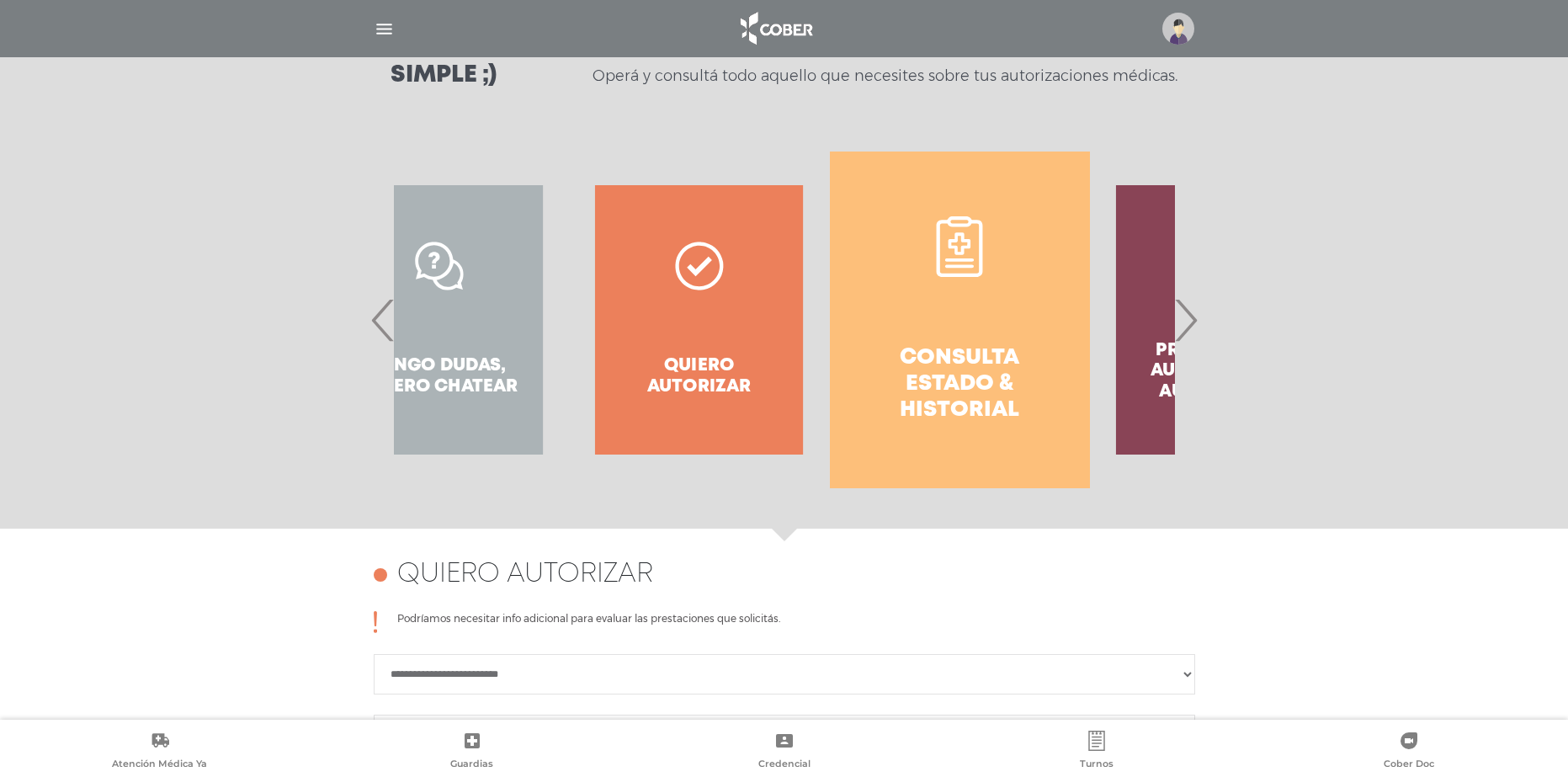
drag, startPoint x: 886, startPoint y: 365, endPoint x: 914, endPoint y: 366, distance: 28.0
click at [923, 366] on h4 "Consulta estado & historial" at bounding box center [959, 384] width 200 height 79
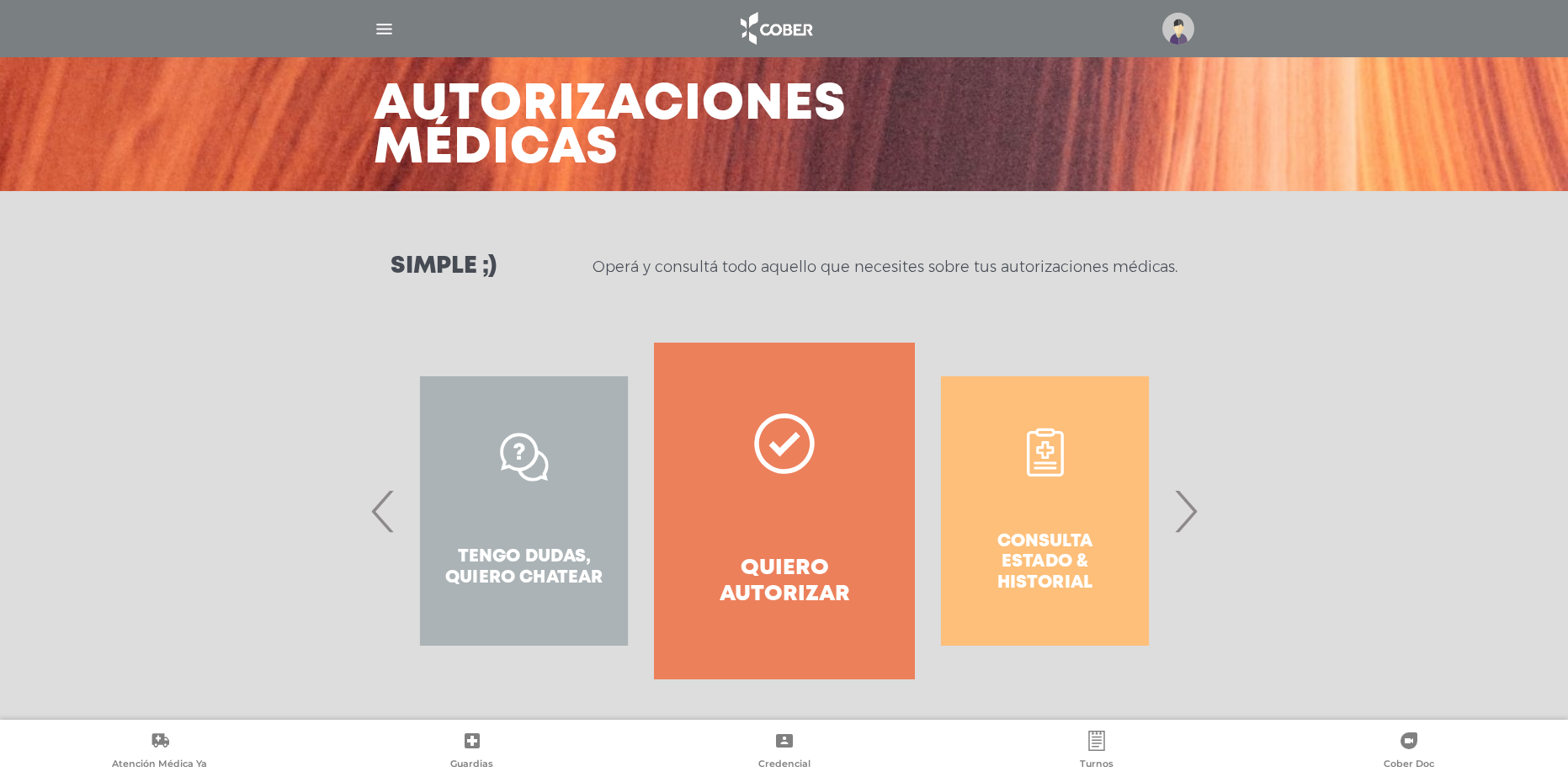
click at [777, 378] on link "Quiero autorizar" at bounding box center [784, 511] width 260 height 336
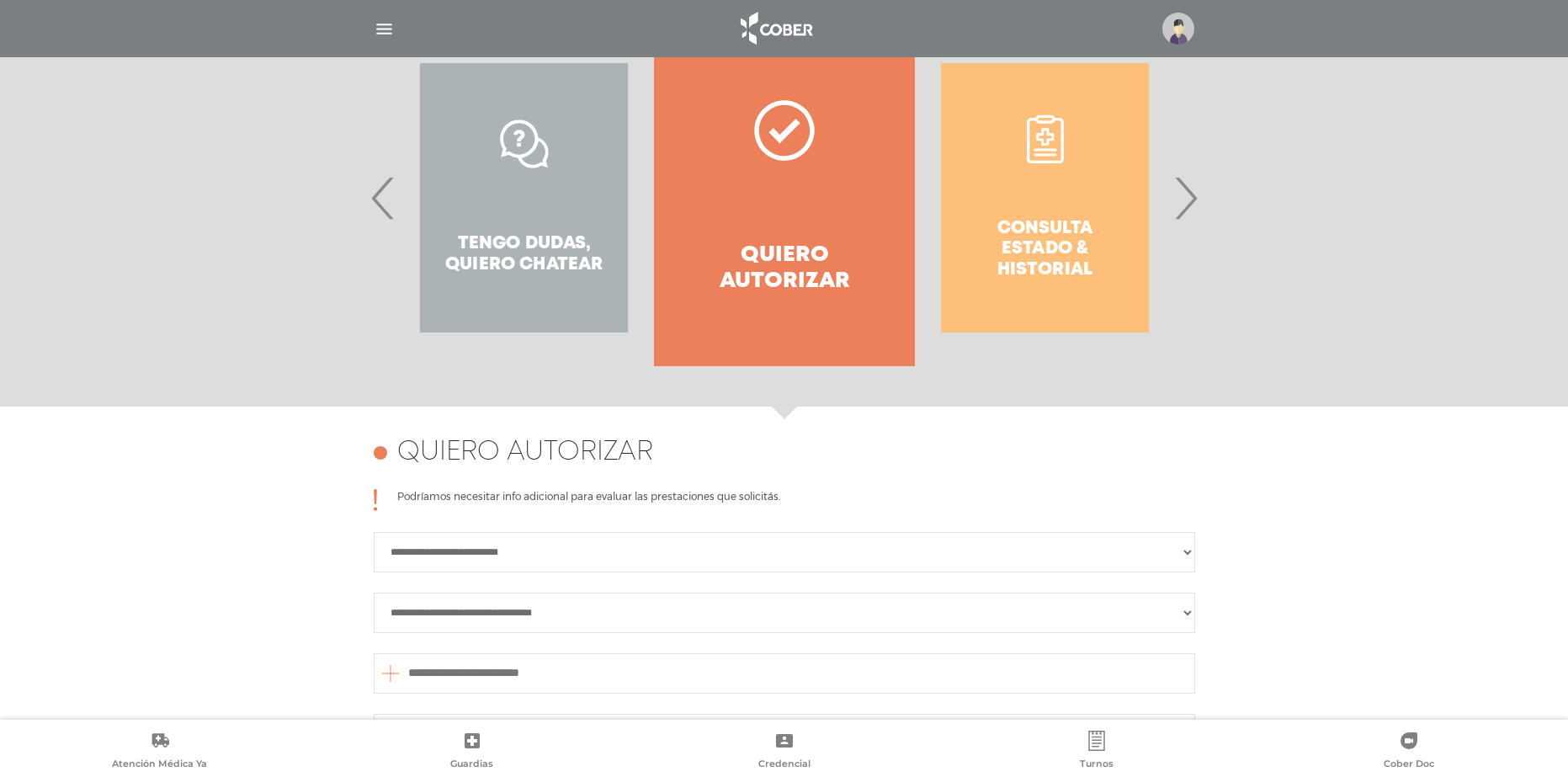
scroll to position [291, 0]
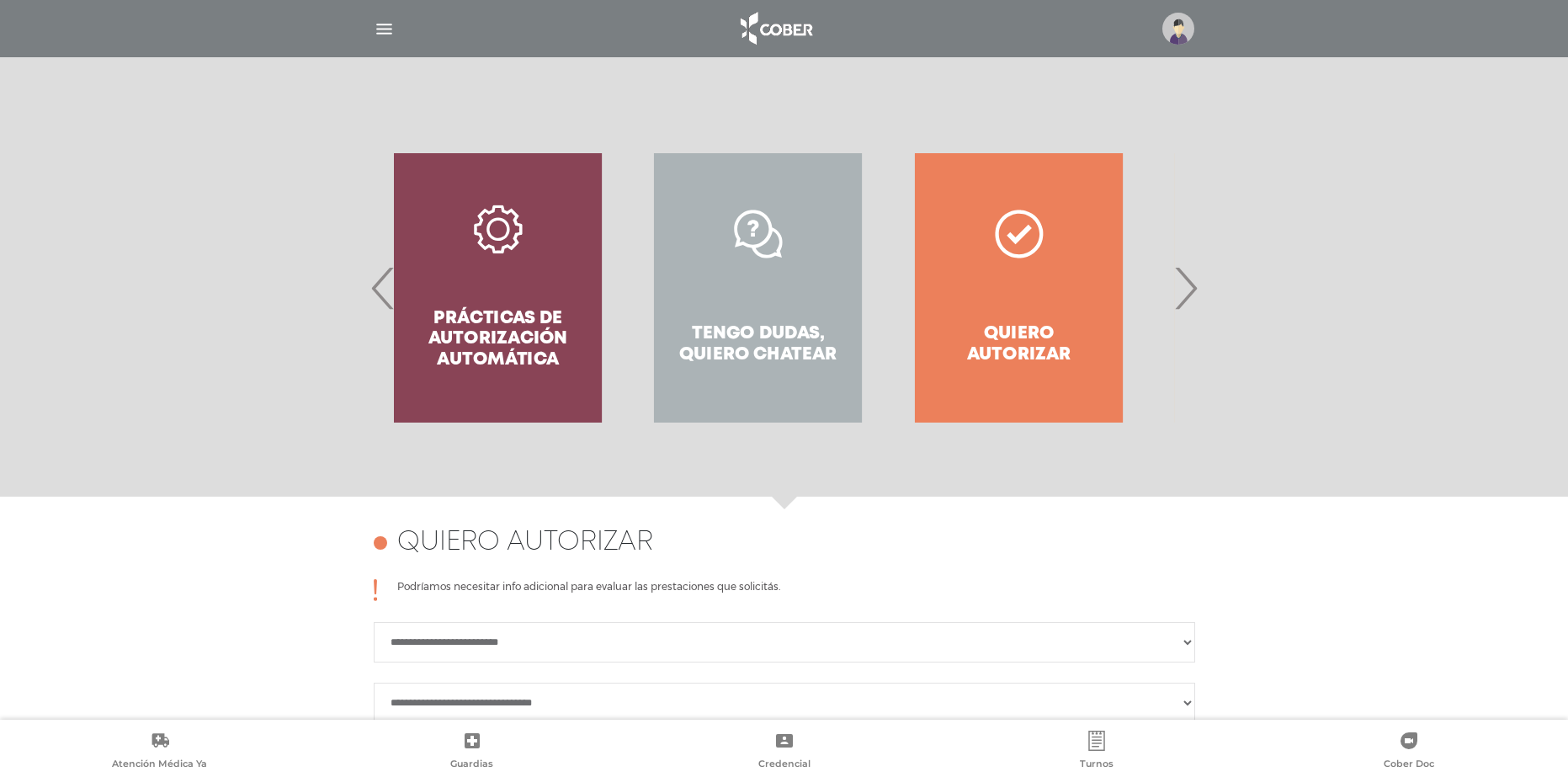
drag, startPoint x: 737, startPoint y: 249, endPoint x: 1062, endPoint y: 238, distance: 325.2
click at [1062, 238] on div "Consulta estado & historial Prácticas de autorización automática Tengo dudas, q…" at bounding box center [369, 288] width 2604 height 336
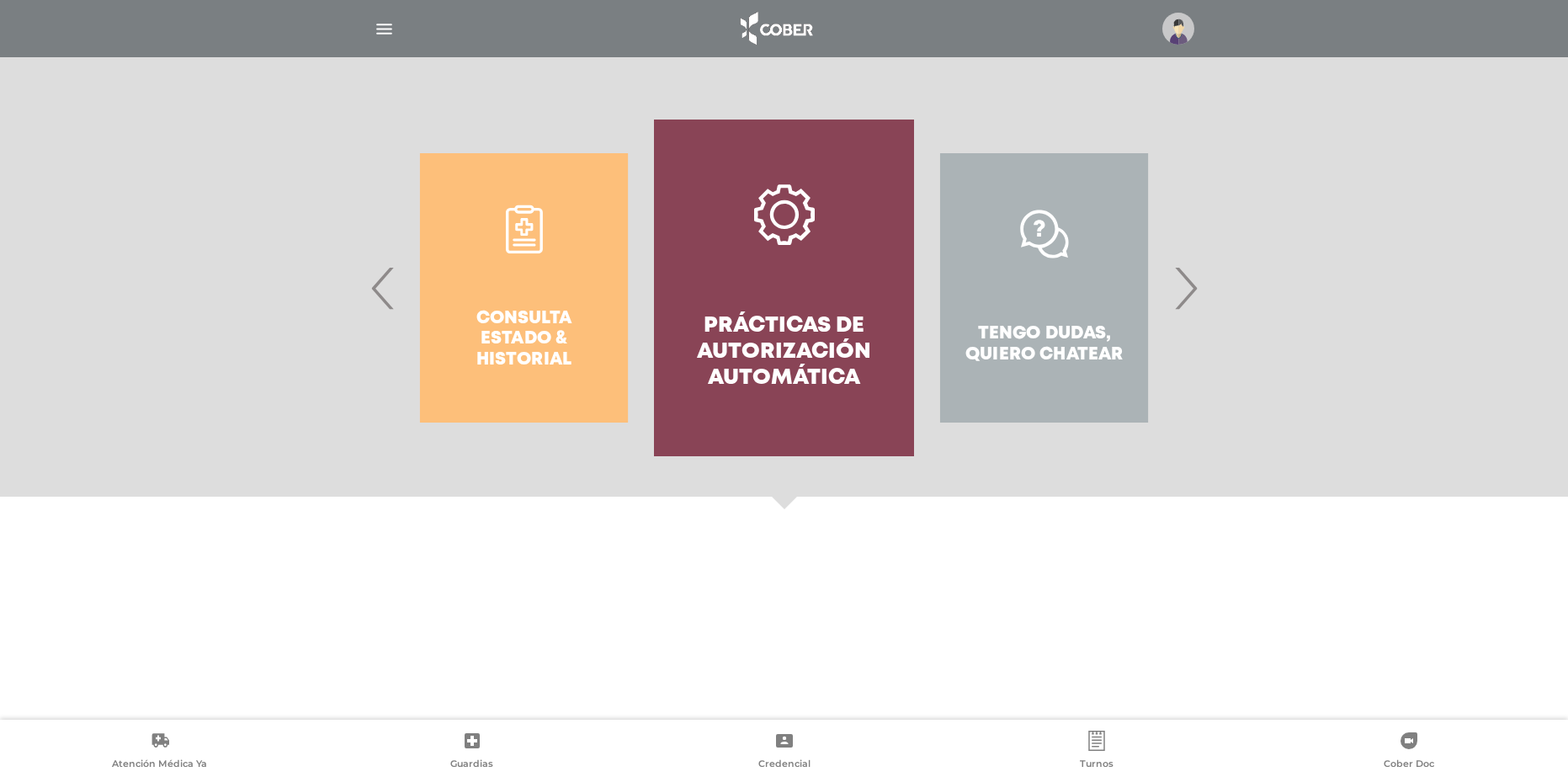
scroll to position [68, 0]
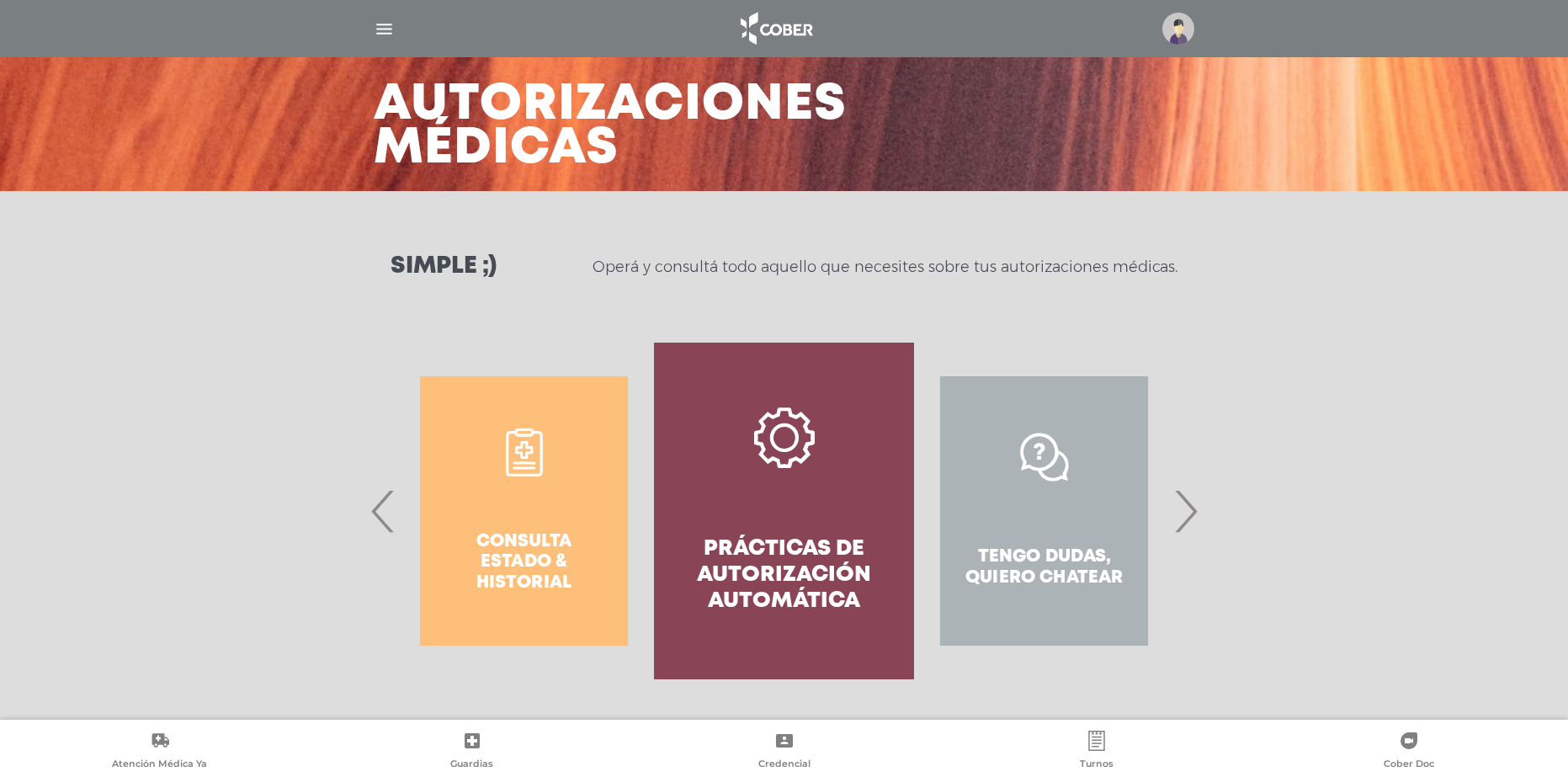
click at [880, 457] on link "Prácticas de autorización automática" at bounding box center [784, 511] width 260 height 336
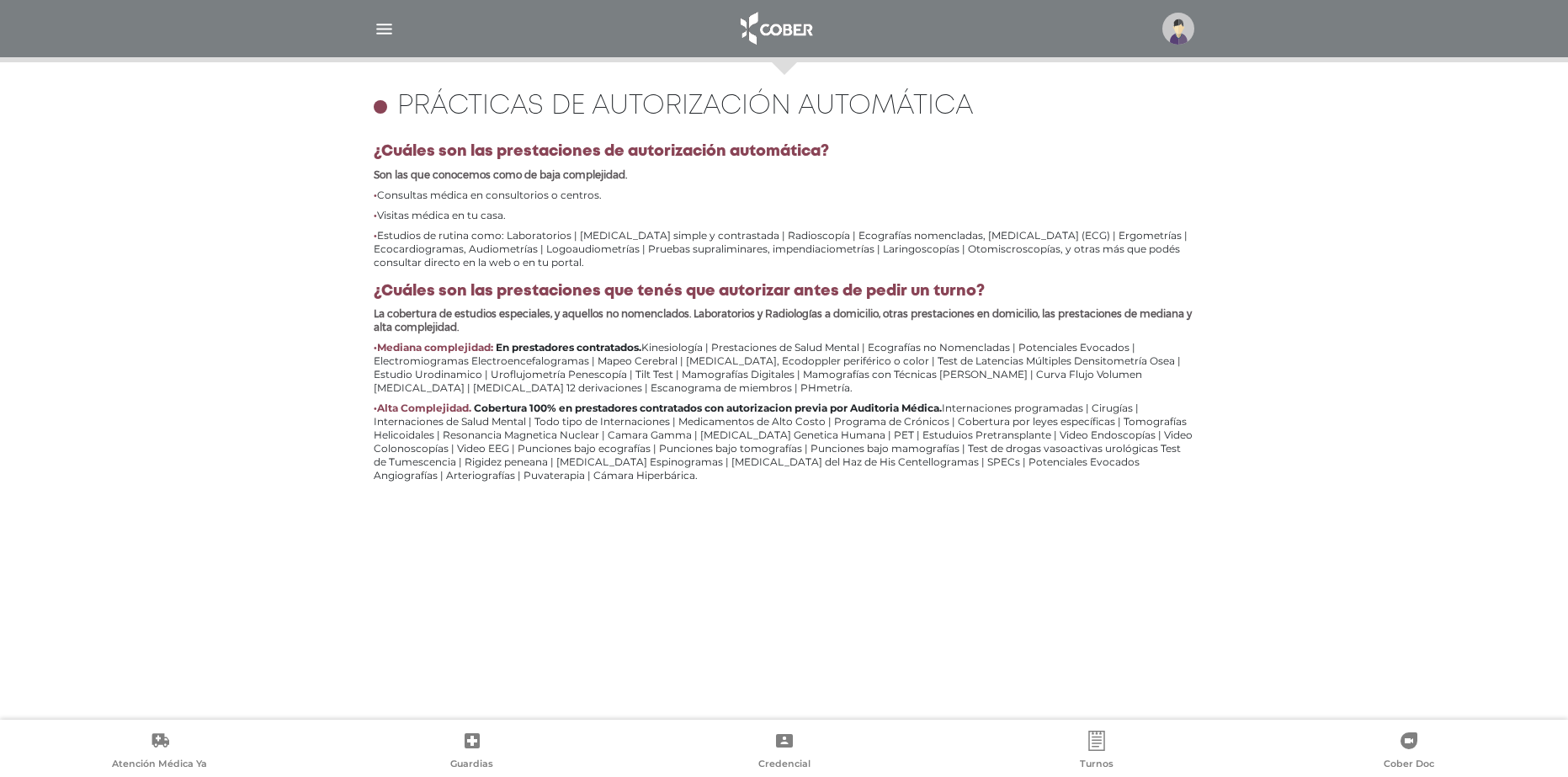
scroll to position [731, 0]
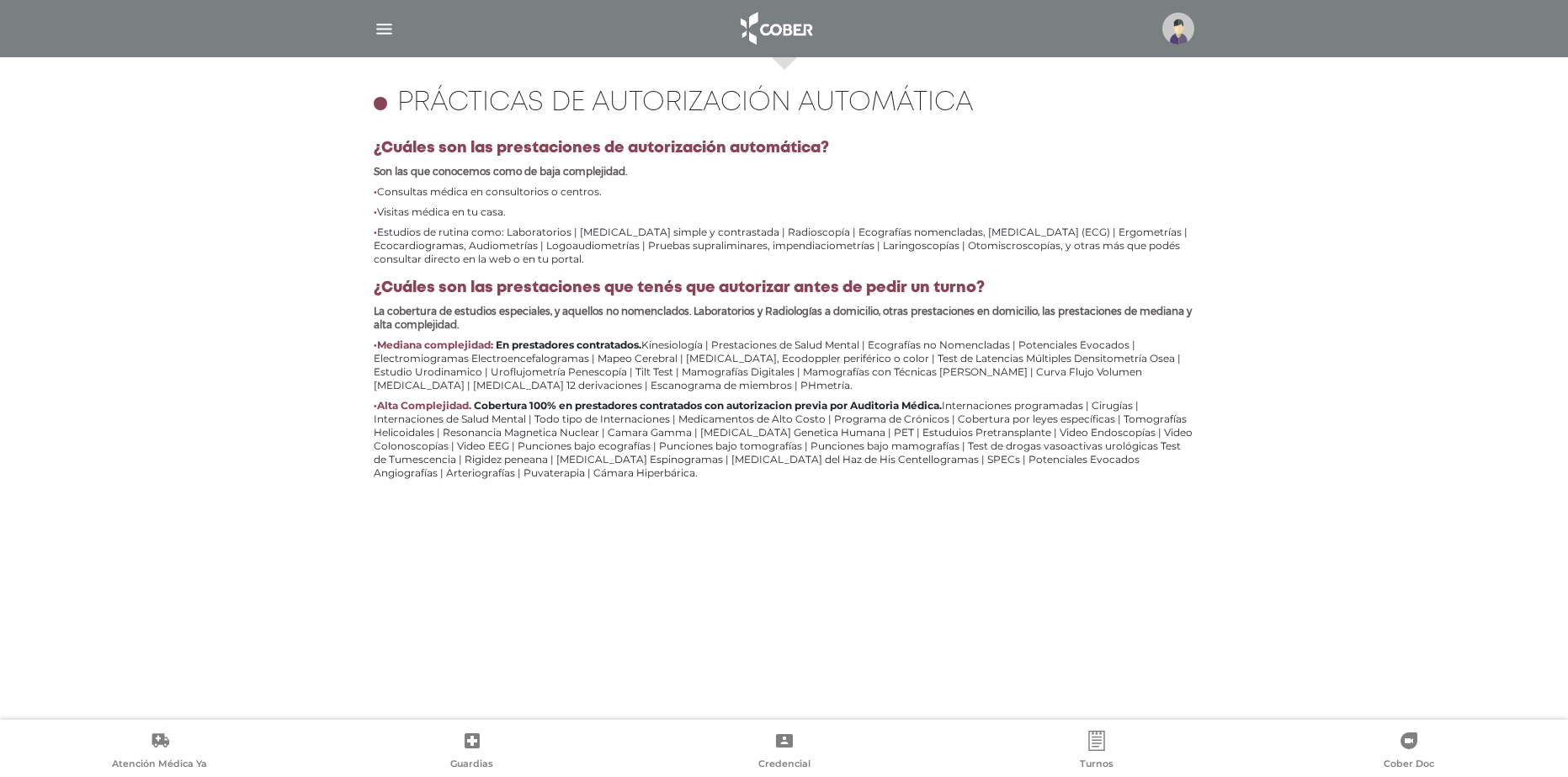
drag, startPoint x: 1099, startPoint y: 303, endPoint x: 1361, endPoint y: 510, distance: 333.9
click at [1344, 528] on div "**********" at bounding box center [784, 388] width 1568 height 663
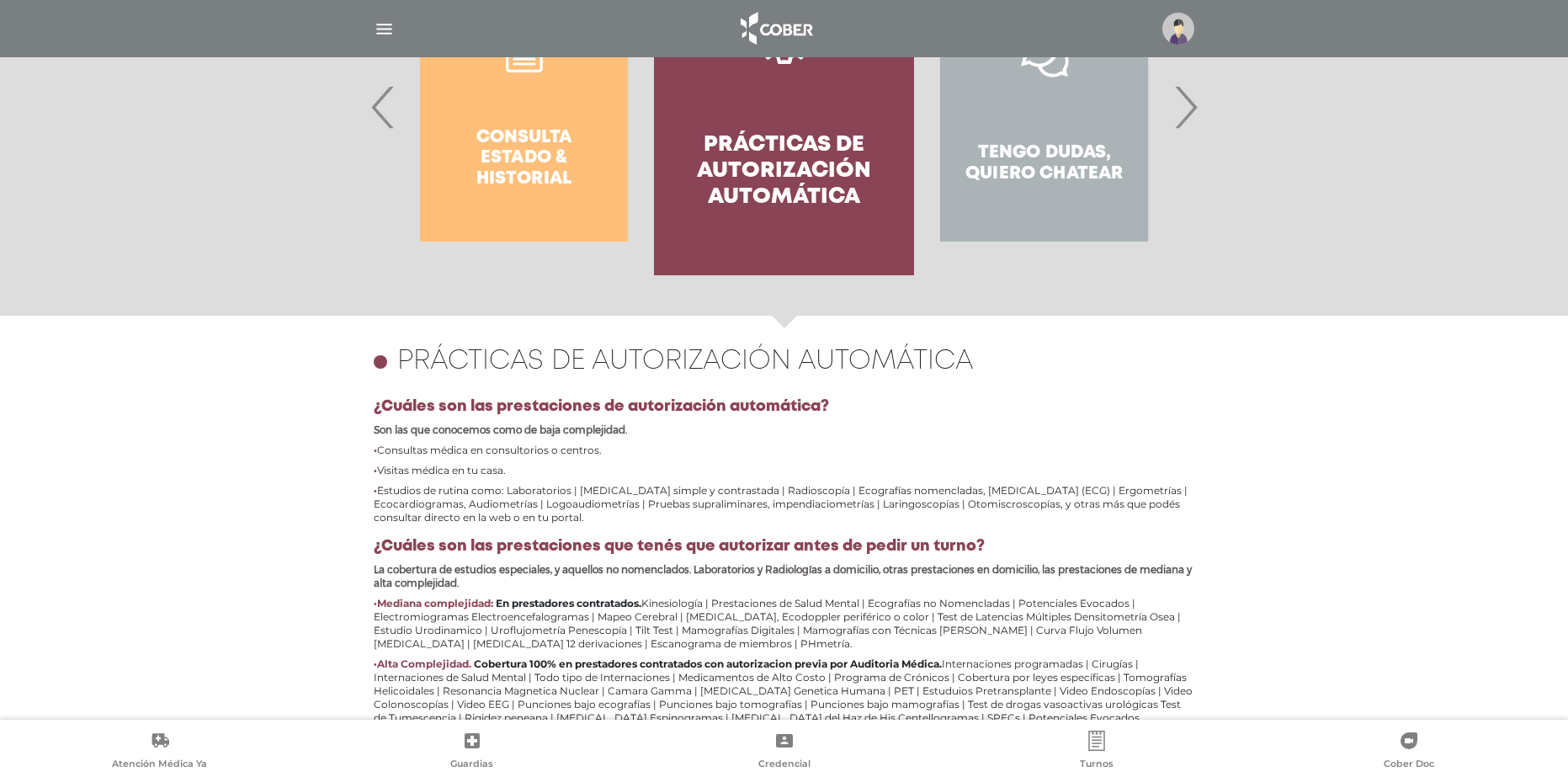
scroll to position [411, 0]
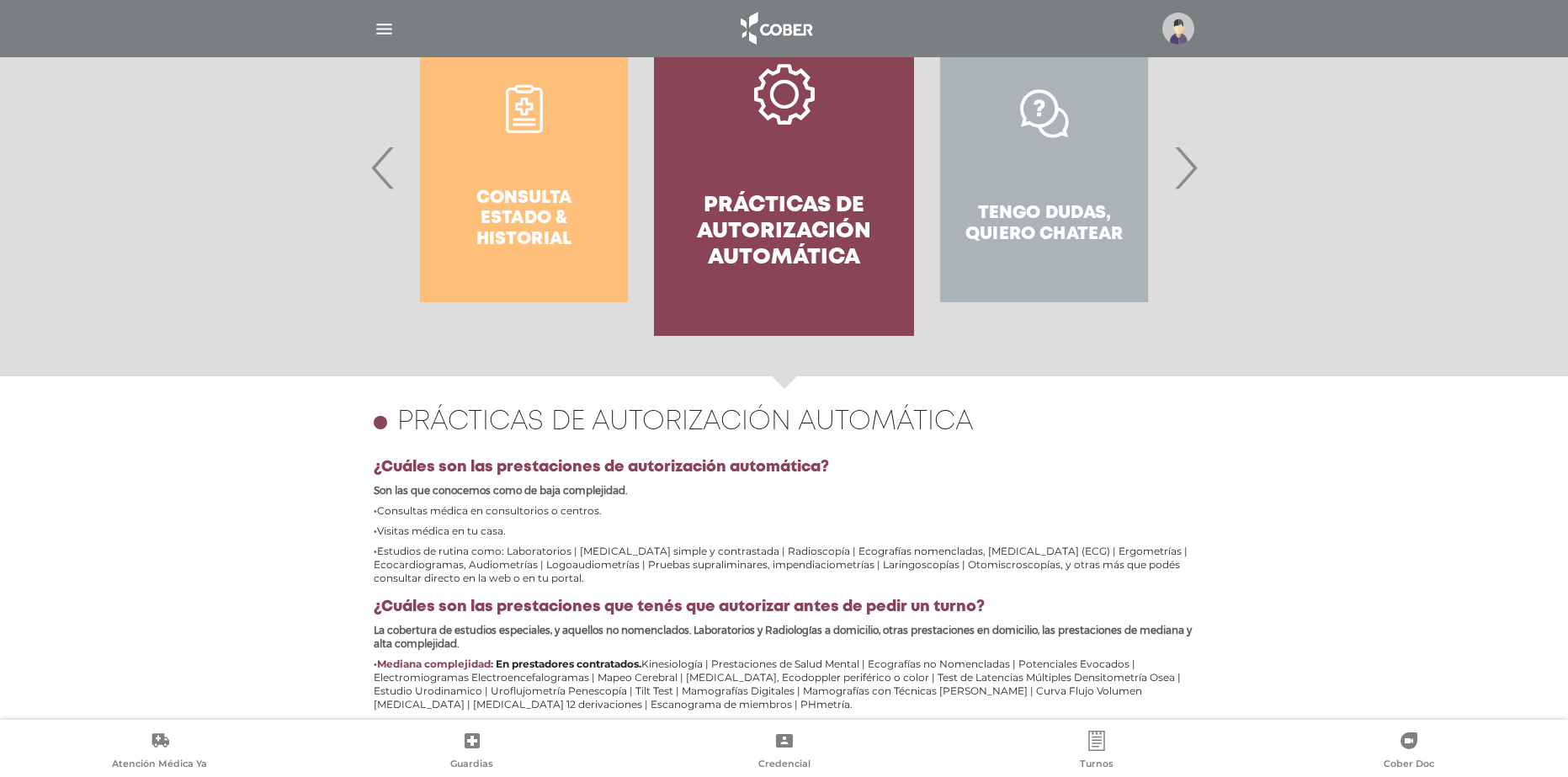
click at [559, 247] on div "Consulta estado & historial" at bounding box center [524, 167] width 260 height 336
drag, startPoint x: 508, startPoint y: 280, endPoint x: 670, endPoint y: 290, distance: 162.3
click at [654, 290] on div "Consulta estado & historial" at bounding box center [524, 167] width 260 height 336
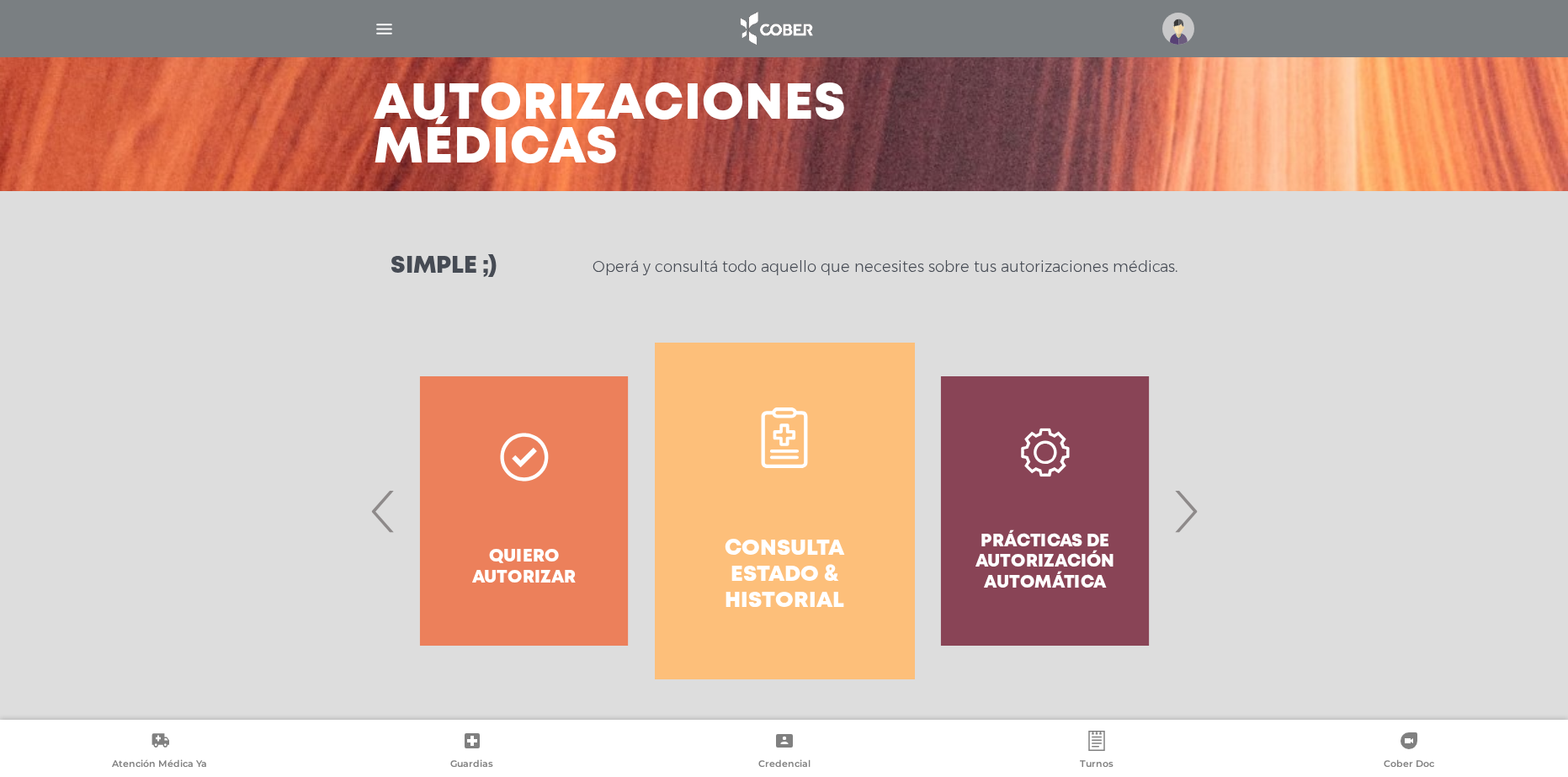
click at [816, 302] on div "Simple ;) Operá y consultá todo aquello que necesites sobre tus autorizaciones …" at bounding box center [784, 267] width 1568 height 152
click at [784, 476] on link "Consulta estado & historial" at bounding box center [785, 511] width 260 height 336
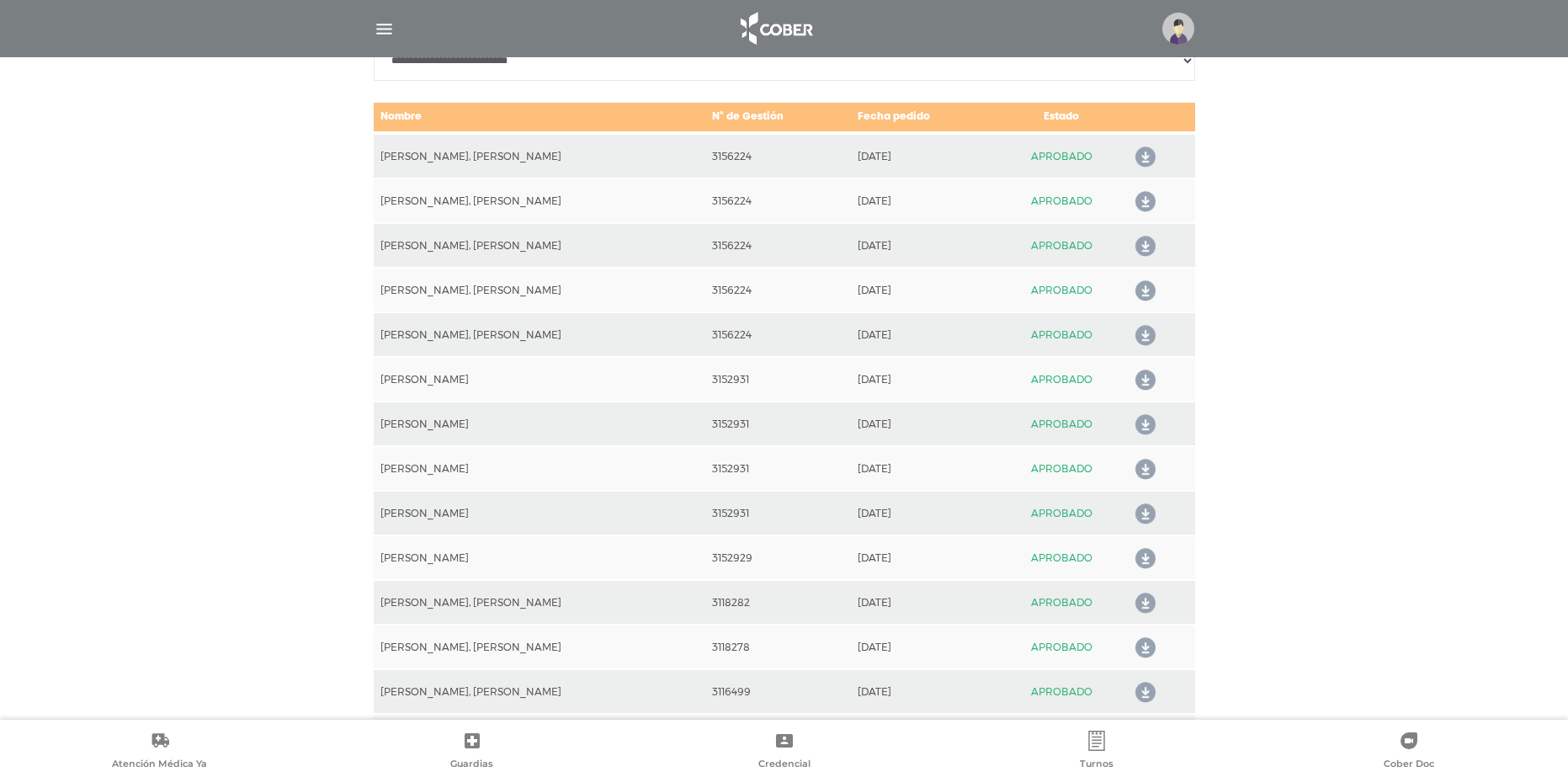
scroll to position [723, 0]
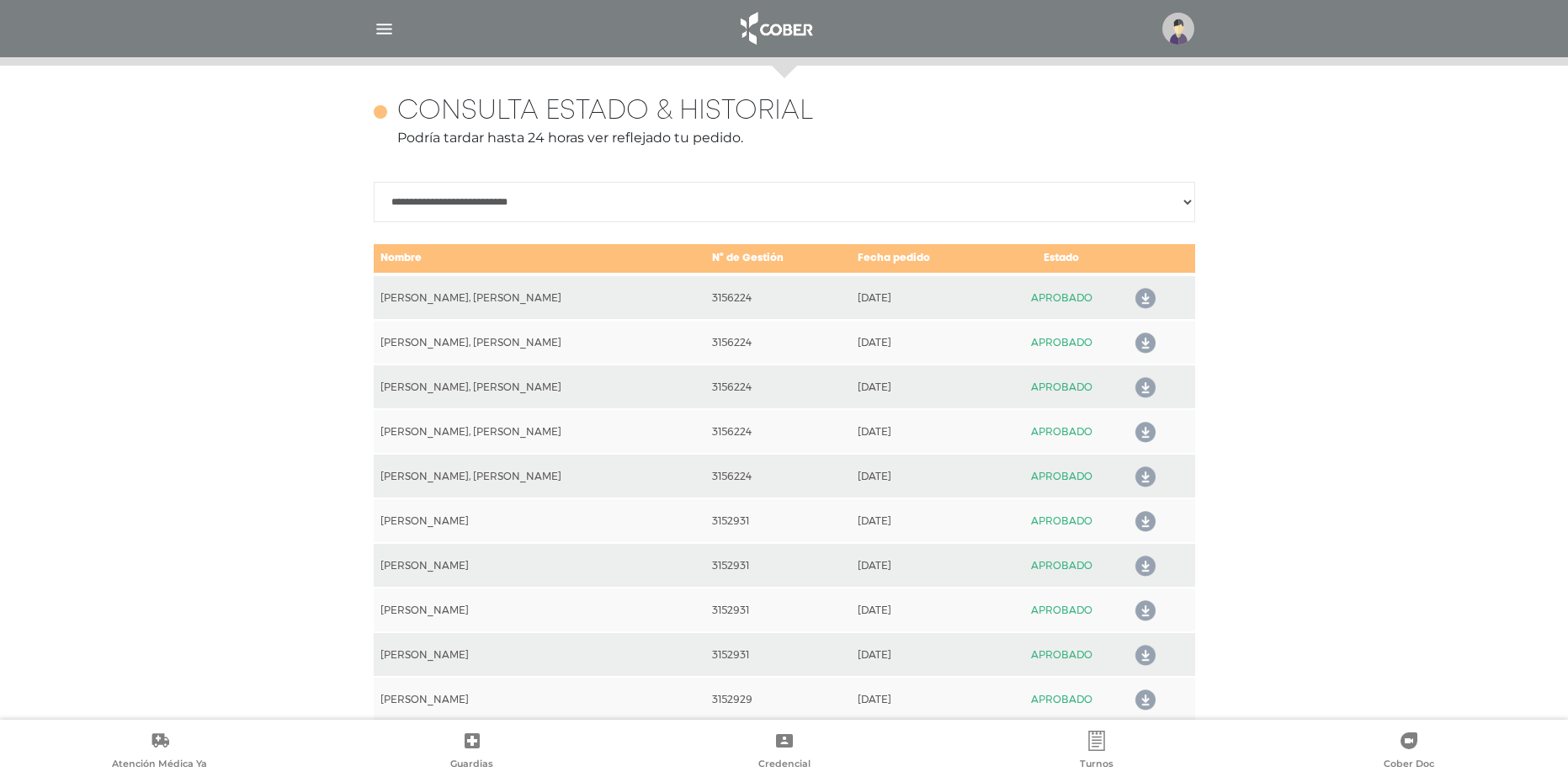
click at [957, 202] on select "**********" at bounding box center [784, 202] width 821 height 40
select select "**********"
click at [374, 182] on select "**********" at bounding box center [784, 202] width 821 height 40
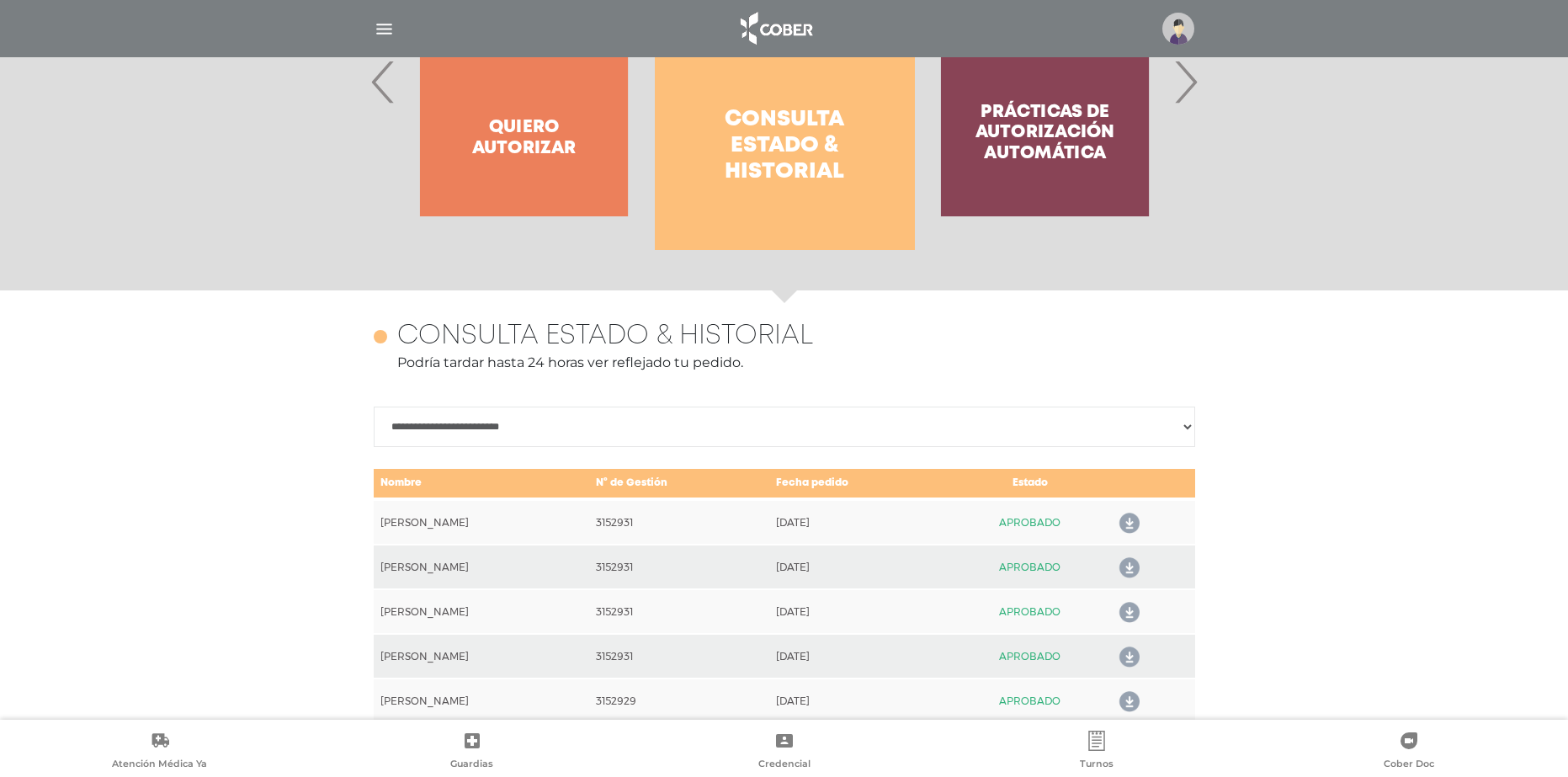
scroll to position [493, 0]
